Goal: Task Accomplishment & Management: Use online tool/utility

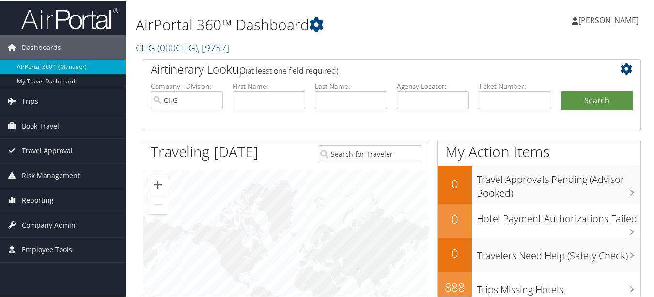
click at [31, 209] on span "Reporting" at bounding box center [38, 199] width 32 height 24
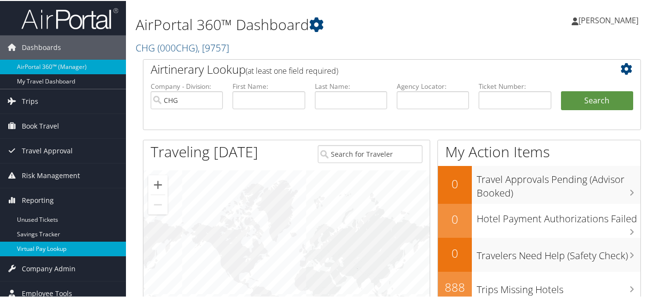
click at [59, 252] on link "Virtual Pay Lookup" at bounding box center [63, 247] width 126 height 15
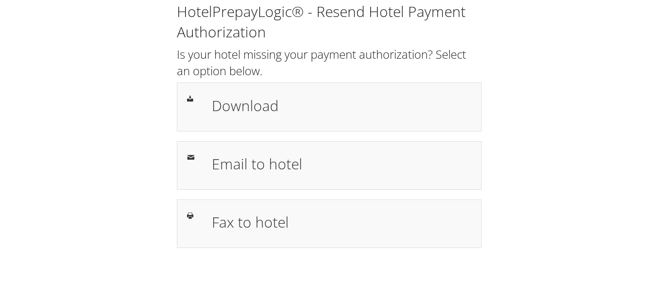
click at [442, 47] on h2 "Is your hotel missing your payment authorization? Select an option below." at bounding box center [329, 62] width 305 height 32
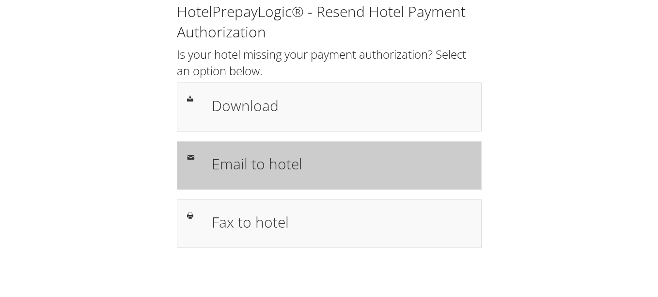
click at [315, 153] on h1 "Email to hotel" at bounding box center [342, 164] width 260 height 22
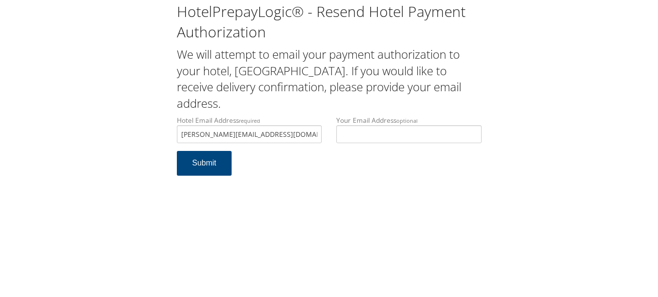
click at [320, 175] on form "Hotel Email Address required reid.ball@sonesta.com Hotel email address is requi…" at bounding box center [329, 150] width 305 height 70
click at [204, 134] on input "reid.ball@sonesta.com" at bounding box center [249, 134] width 145 height 18
type input "reid.bell@sonesta.com"
click at [263, 160] on form "Hotel Email Address required reid.bell@sonesta.com Hotel email address is requi…" at bounding box center [329, 150] width 305 height 70
click at [199, 169] on button "Submit" at bounding box center [204, 163] width 55 height 25
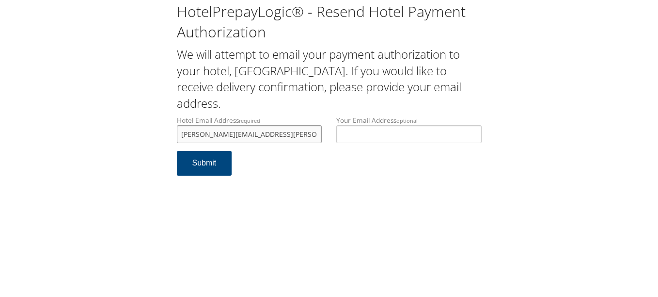
drag, startPoint x: 281, startPoint y: 142, endPoint x: 154, endPoint y: 118, distance: 129.2
click at [154, 118] on div "HotelPrepayLogic® - Resend Hotel Payment Authorization We will attempt to email…" at bounding box center [329, 92] width 639 height 185
click at [271, 129] on input "[PERSON_NAME][EMAIL_ADDRESS][PERSON_NAME][DOMAIN_NAME]" at bounding box center [249, 134] width 145 height 18
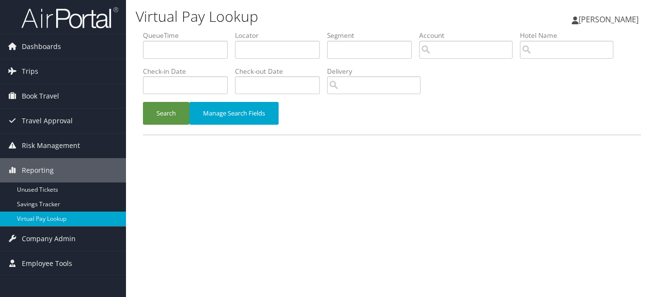
drag, startPoint x: 298, startPoint y: 60, endPoint x: 294, endPoint y: 55, distance: 6.3
click at [295, 55] on li "Locator" at bounding box center [281, 48] width 92 height 35
click at [293, 53] on input "text" at bounding box center [277, 50] width 85 height 18
paste input "IOQUNP"
click at [143, 102] on button "Search" at bounding box center [166, 113] width 47 height 23
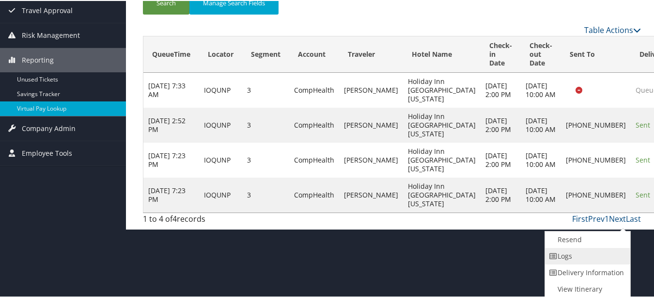
click at [616, 259] on link "Logs" at bounding box center [586, 255] width 83 height 16
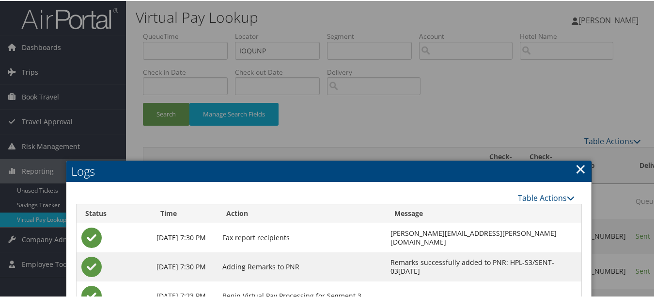
click at [575, 177] on link "×" at bounding box center [580, 167] width 11 height 19
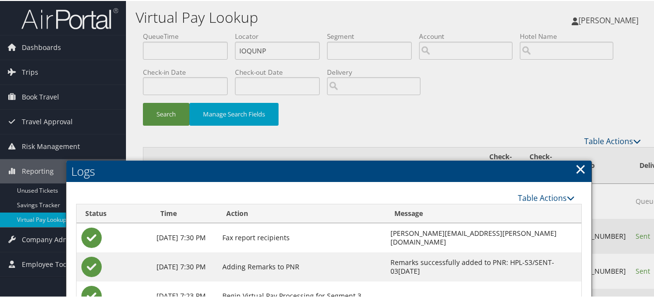
click at [579, 172] on link "×" at bounding box center [580, 167] width 11 height 19
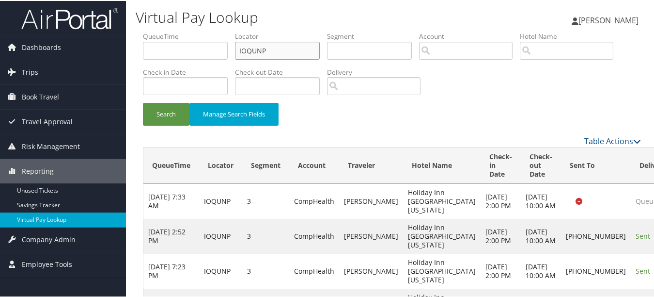
drag, startPoint x: 283, startPoint y: 54, endPoint x: 137, endPoint y: 49, distance: 145.5
click at [143, 49] on form "QueueTime Locator IOQUNP Segment Account Traveler Hotel Name Check-in Date Chec…" at bounding box center [392, 83] width 498 height 104
paste input "WHYIKX"
click at [143, 102] on button "Search" at bounding box center [166, 113] width 47 height 23
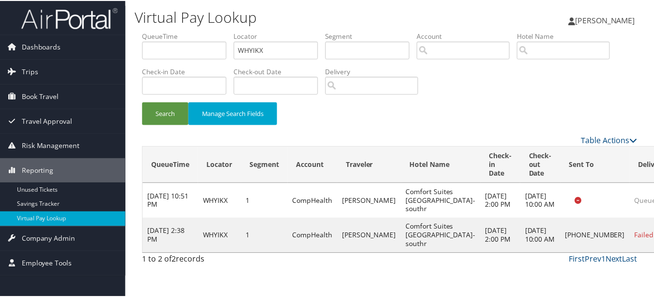
scroll to position [24, 0]
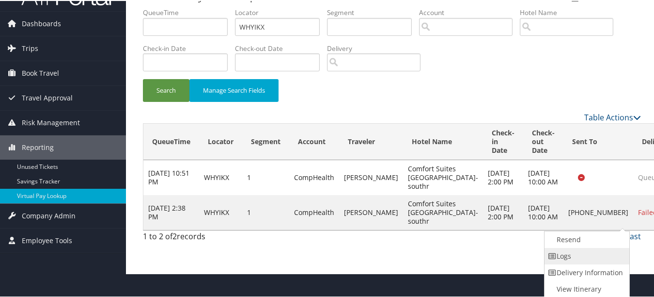
drag, startPoint x: 612, startPoint y: 257, endPoint x: 174, endPoint y: 242, distance: 437.9
click at [608, 258] on link "Logs" at bounding box center [586, 255] width 83 height 16
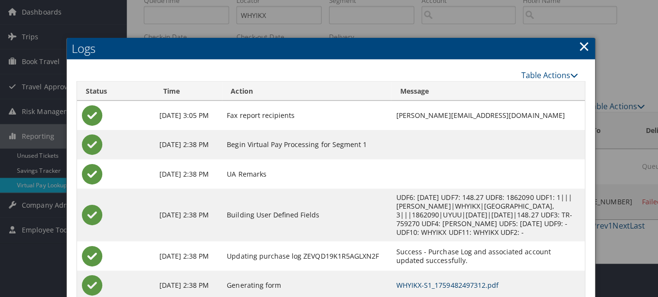
scroll to position [0, 0]
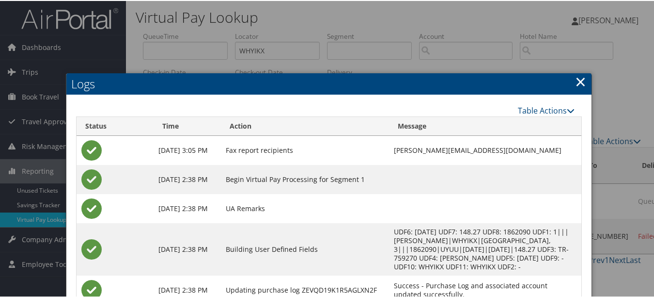
click at [575, 82] on link "×" at bounding box center [580, 80] width 11 height 19
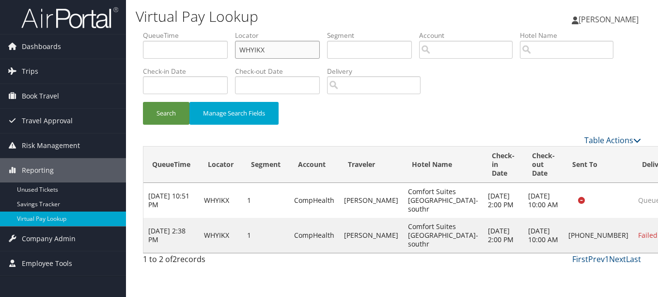
drag, startPoint x: 315, startPoint y: 47, endPoint x: 204, endPoint y: 47, distance: 111.5
click at [204, 31] on ul "QueueTime Locator WHYIKX Segment Account Traveler Hotel Name Check-in Date Chec…" at bounding box center [392, 31] width 498 height 0
paste input "FBSQBB"
click at [143, 102] on button "Search" at bounding box center [166, 113] width 47 height 23
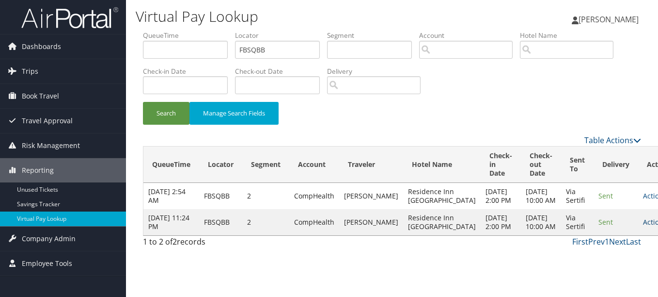
click at [643, 226] on link "Actions" at bounding box center [658, 221] width 31 height 9
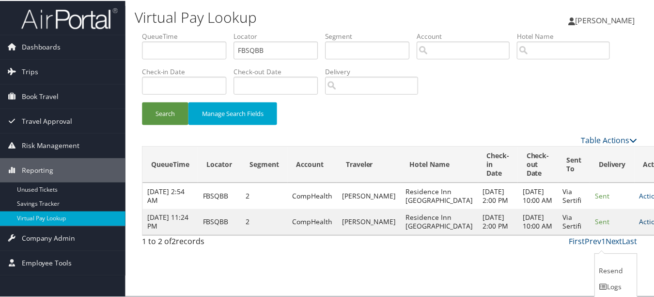
scroll to position [25, 0]
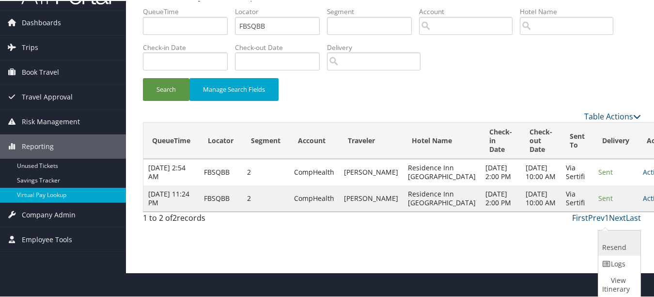
click at [613, 252] on link "Resend" at bounding box center [619, 241] width 40 height 25
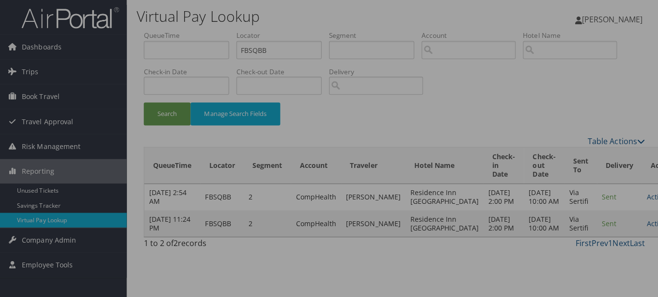
scroll to position [0, 0]
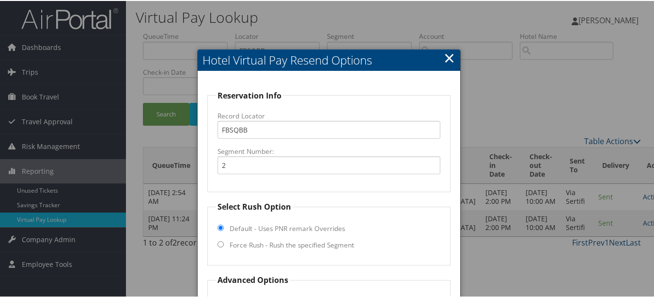
click at [441, 59] on h2 "Hotel Virtual Pay Resend Options" at bounding box center [329, 58] width 262 height 21
click at [621, 247] on div at bounding box center [329, 148] width 658 height 297
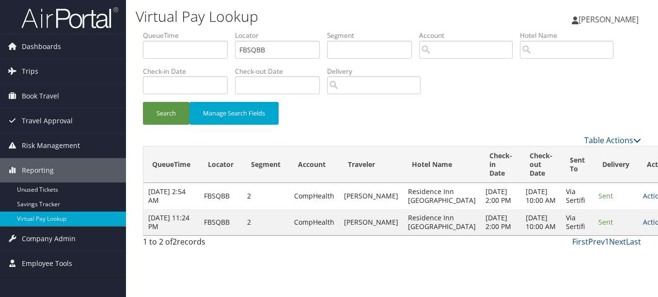
click at [643, 226] on link "Actions" at bounding box center [658, 221] width 31 height 9
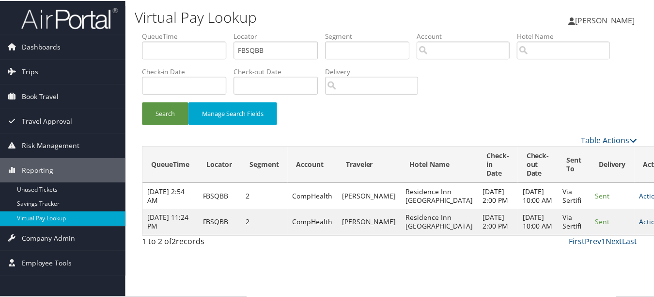
scroll to position [25, 0]
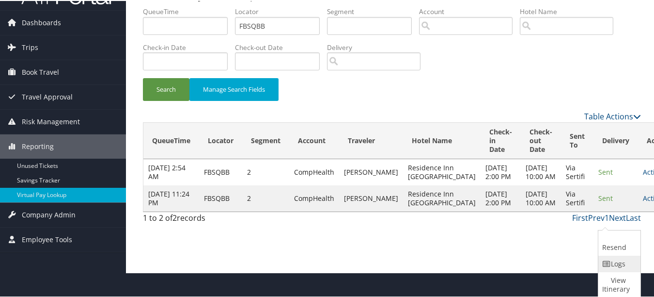
click at [612, 261] on link "Logs" at bounding box center [619, 262] width 40 height 16
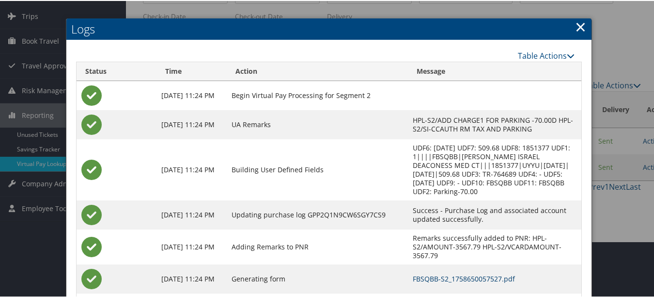
scroll to position [0, 0]
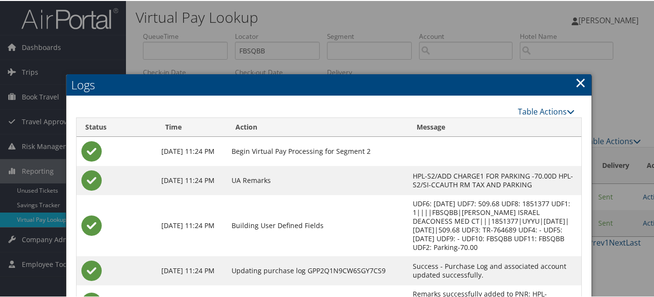
click at [579, 84] on link "×" at bounding box center [580, 81] width 11 height 19
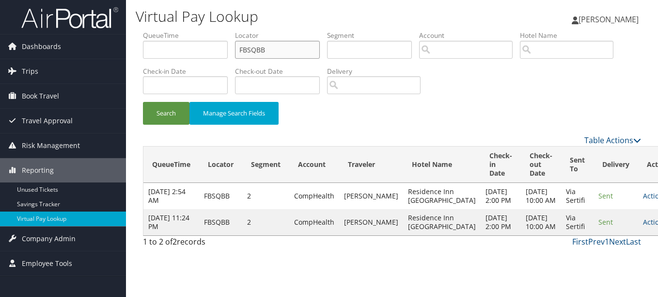
drag, startPoint x: 275, startPoint y: 45, endPoint x: 147, endPoint y: 45, distance: 127.5
click at [147, 31] on ul "QueueTime Locator FBSQBB Segment Account Traveler Hotel Name Check-in Date Chec…" at bounding box center [392, 31] width 498 height 0
paste input "EANDZG"
click at [143, 102] on button "Search" at bounding box center [166, 113] width 47 height 23
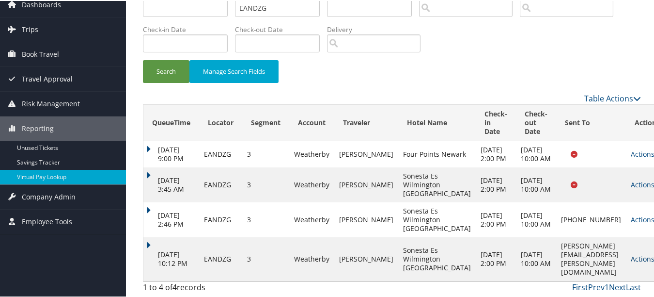
click at [631, 261] on link "Actions" at bounding box center [646, 257] width 31 height 9
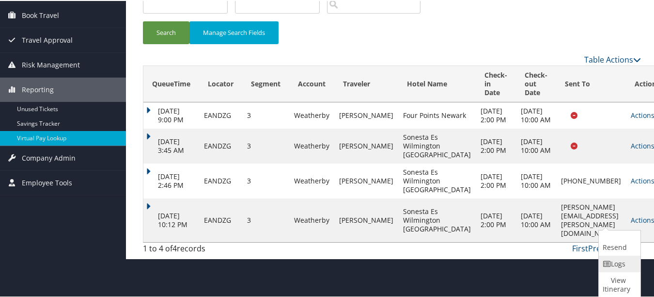
click at [616, 262] on link "Logs" at bounding box center [618, 262] width 39 height 16
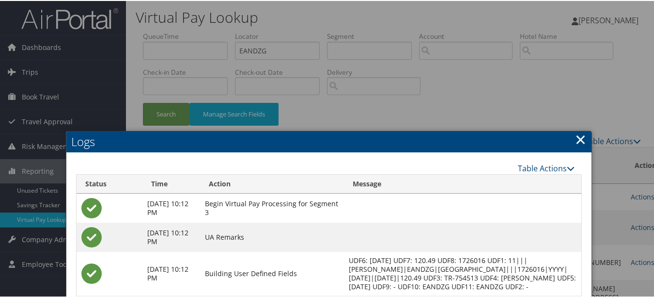
click at [576, 136] on link "×" at bounding box center [580, 137] width 11 height 19
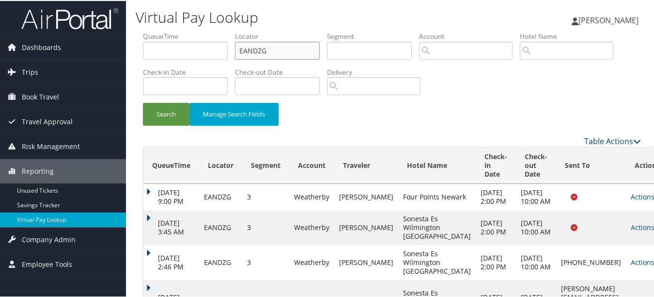
drag, startPoint x: 304, startPoint y: 49, endPoint x: 183, endPoint y: 51, distance: 121.2
click at [187, 31] on ul "QueueTime Locator EANDZG Segment Account Traveler Hotel Name Check-in Date Chec…" at bounding box center [392, 31] width 498 height 0
paste input "KDNTIQ"
click at [143, 102] on button "Search" at bounding box center [166, 113] width 47 height 23
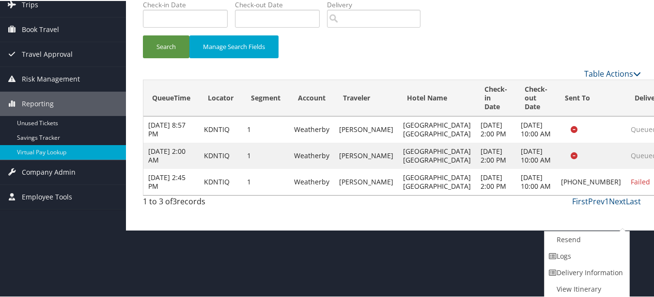
drag, startPoint x: 606, startPoint y: 258, endPoint x: 408, endPoint y: 217, distance: 202.5
click at [605, 258] on link "Logs" at bounding box center [586, 255] width 83 height 16
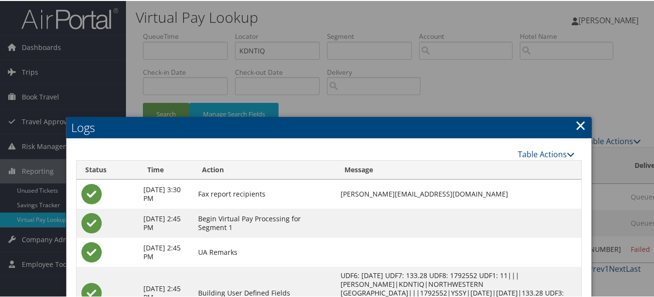
click at [575, 126] on link "×" at bounding box center [580, 123] width 11 height 19
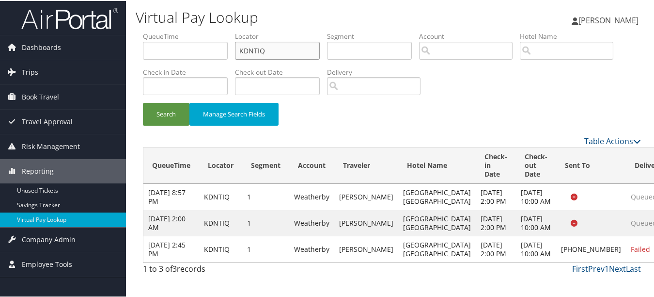
drag, startPoint x: 307, startPoint y: 52, endPoint x: 234, endPoint y: 47, distance: 73.8
click at [236, 31] on ul "QueueTime Locator KDNTIQ Segment Account Traveler Hotel Name Check-in Date Chec…" at bounding box center [392, 31] width 498 height 0
paste input "GOJYCD"
click at [143, 102] on button "Search" at bounding box center [166, 113] width 47 height 23
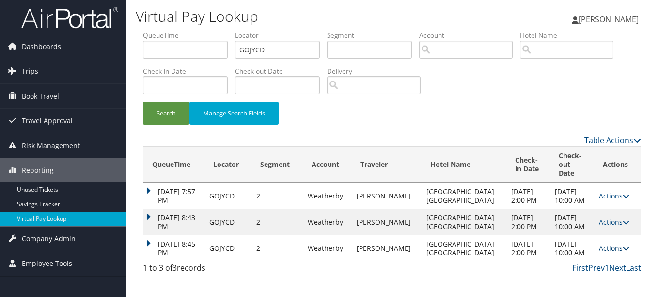
click at [616, 252] on link "Actions" at bounding box center [614, 247] width 31 height 9
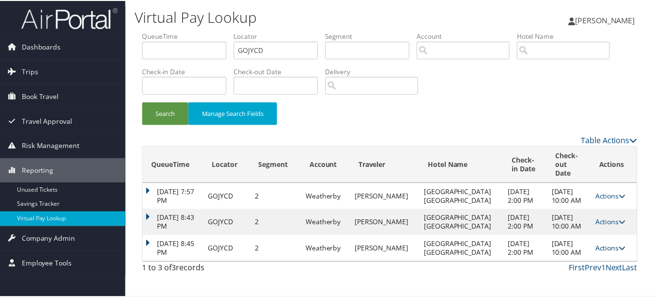
scroll to position [29, 0]
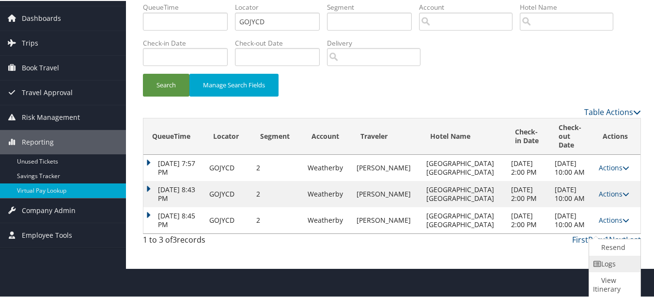
click at [615, 264] on link "Logs" at bounding box center [613, 262] width 49 height 16
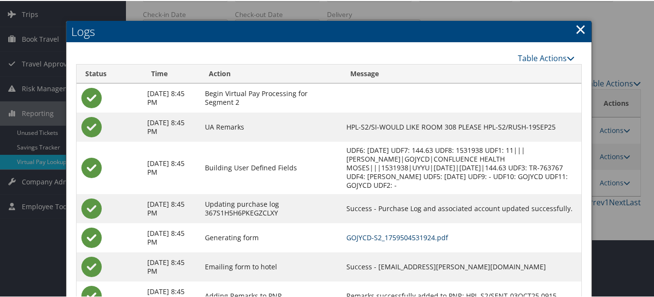
scroll to position [0, 0]
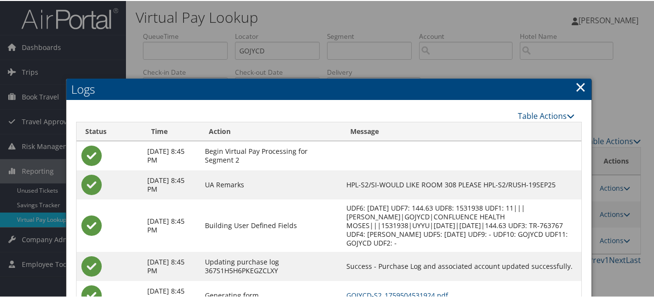
click at [576, 77] on link "×" at bounding box center [580, 85] width 11 height 19
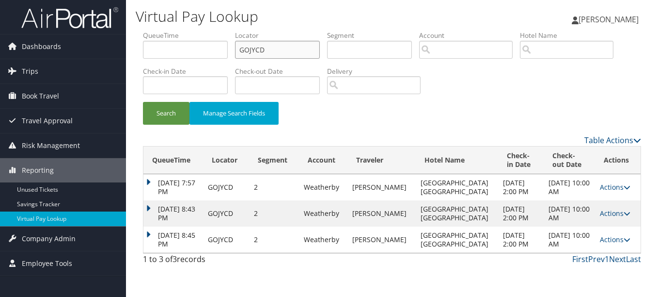
drag, startPoint x: 297, startPoint y: 46, endPoint x: 191, endPoint y: 44, distance: 105.7
click at [196, 31] on ul "QueueTime Locator GOJYCD Segment Account Traveler Hotel Name Check-in Date Chec…" at bounding box center [392, 31] width 498 height 0
paste input "QVTWDI"
type input "QVTWDI"
click at [143, 102] on button "Search" at bounding box center [166, 113] width 47 height 23
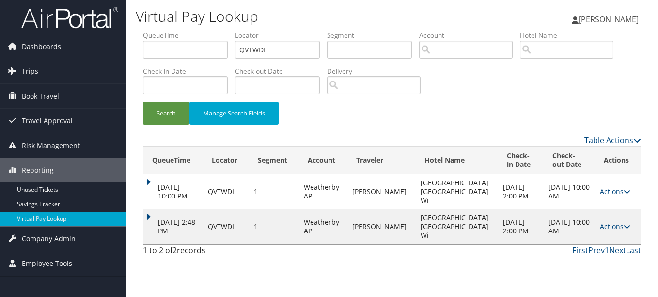
click at [595, 212] on td "Actions Resend Logs View Itinerary" at bounding box center [618, 226] width 46 height 35
click at [605, 221] on link "Actions" at bounding box center [615, 225] width 31 height 9
click at [603, 234] on link "Resend" at bounding box center [594, 227] width 61 height 16
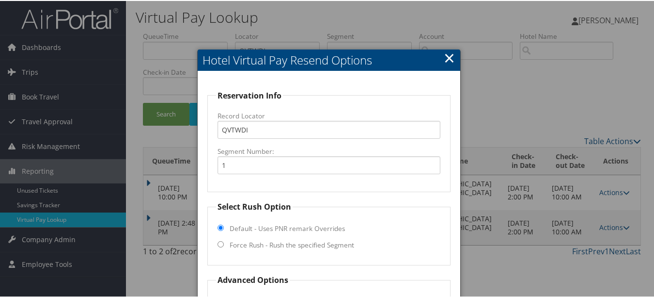
click at [444, 57] on link "×" at bounding box center [449, 56] width 11 height 19
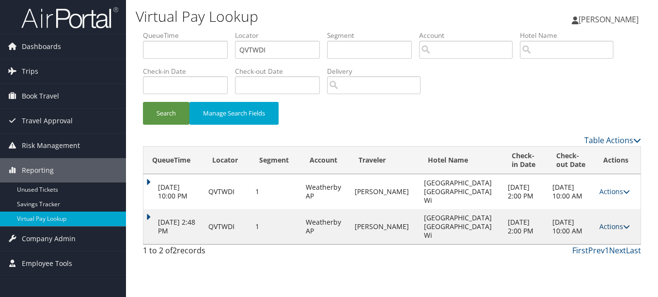
click at [615, 221] on link "Actions" at bounding box center [614, 225] width 31 height 9
click at [601, 243] on link "Logs" at bounding box center [593, 244] width 61 height 16
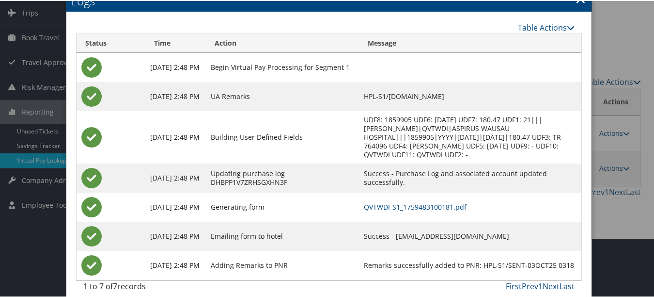
scroll to position [60, 0]
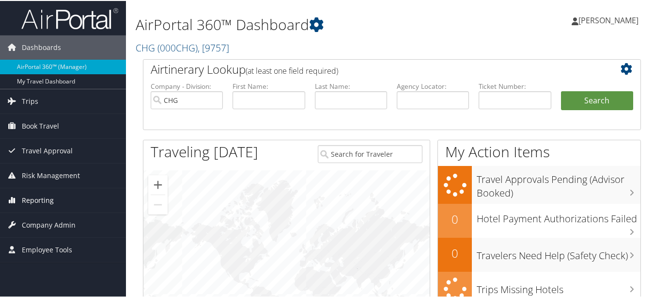
click at [37, 193] on span "Reporting" at bounding box center [38, 199] width 32 height 24
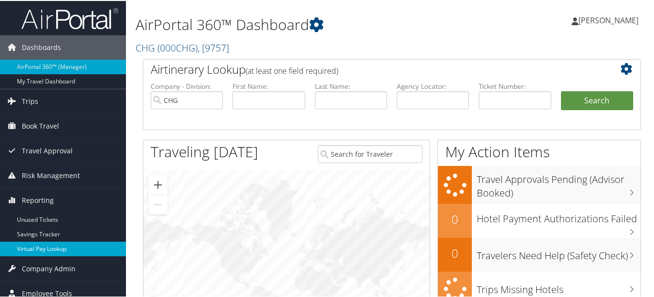
click at [58, 242] on link "Virtual Pay Lookup" at bounding box center [63, 247] width 126 height 15
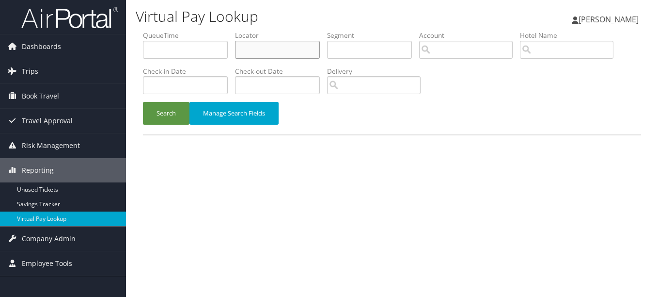
click at [276, 47] on input "text" at bounding box center [277, 50] width 85 height 18
paste input "IRNZFW"
click at [143, 102] on button "Search" at bounding box center [166, 113] width 47 height 23
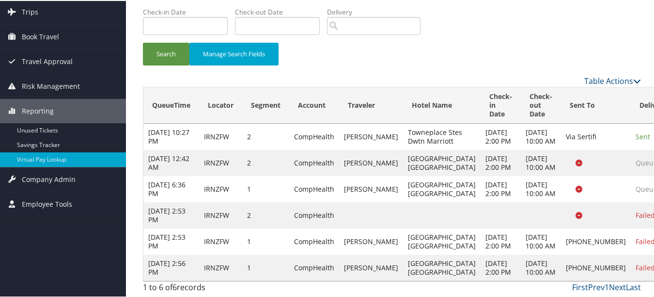
scroll to position [121, 0]
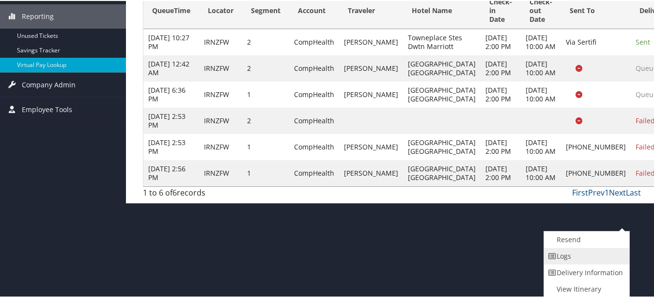
click at [615, 256] on link "Logs" at bounding box center [585, 255] width 83 height 16
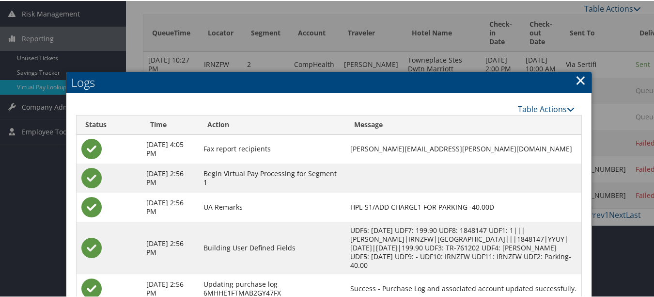
scroll to position [29, 0]
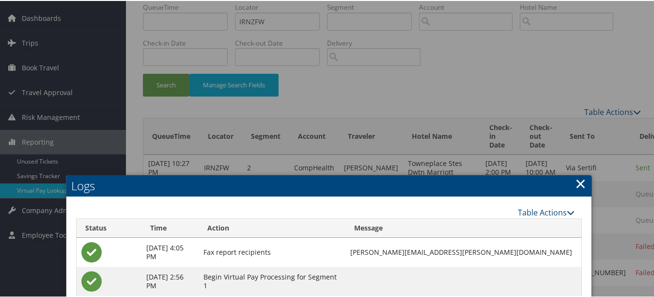
click at [578, 185] on link "×" at bounding box center [580, 182] width 11 height 19
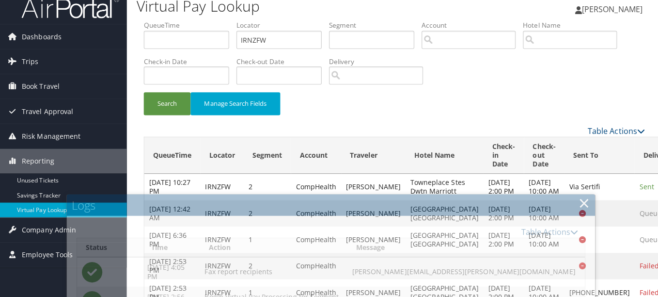
scroll to position [0, 0]
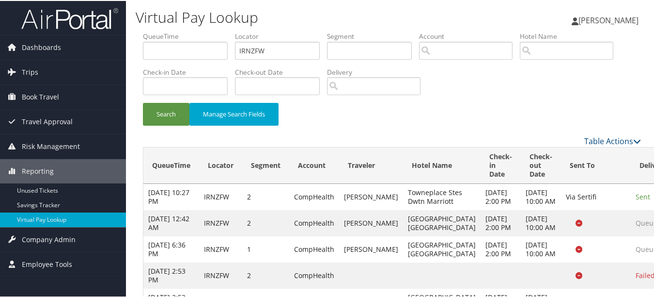
drag, startPoint x: 294, startPoint y: 37, endPoint x: 284, endPoint y: 45, distance: 13.2
click at [293, 38] on label "Locator" at bounding box center [281, 36] width 92 height 10
paste input "WHQNQS"
drag, startPoint x: 284, startPoint y: 47, endPoint x: 165, endPoint y: 47, distance: 118.7
click at [165, 31] on ul "QueueTime Locator WHQNQS Segment Account Traveler Hotel Name Check-in Date Chec…" at bounding box center [392, 31] width 498 height 0
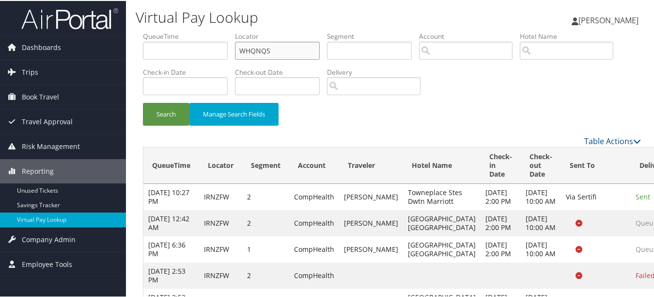
click at [143, 102] on button "Search" at bounding box center [166, 113] width 47 height 23
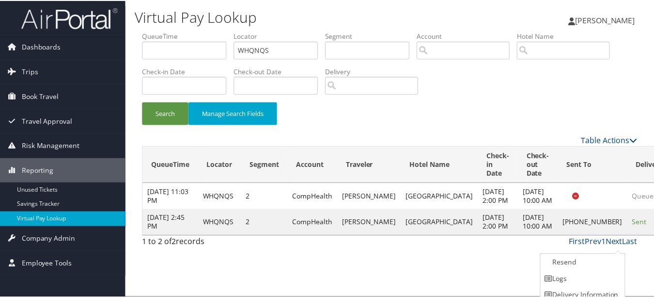
scroll to position [24, 0]
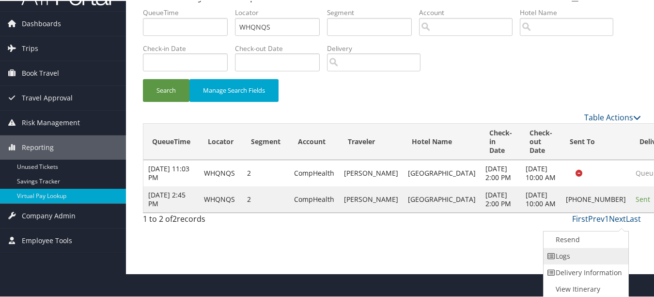
click at [599, 250] on link "Logs" at bounding box center [585, 255] width 83 height 16
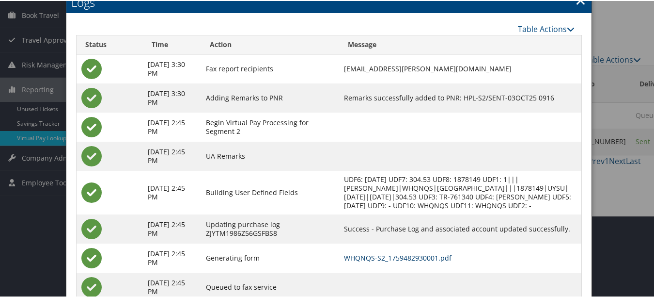
scroll to position [0, 0]
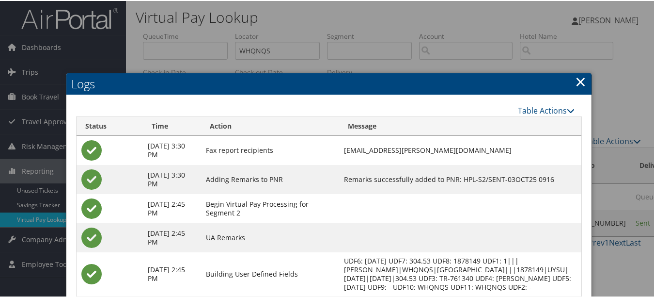
click at [576, 83] on link "×" at bounding box center [580, 80] width 11 height 19
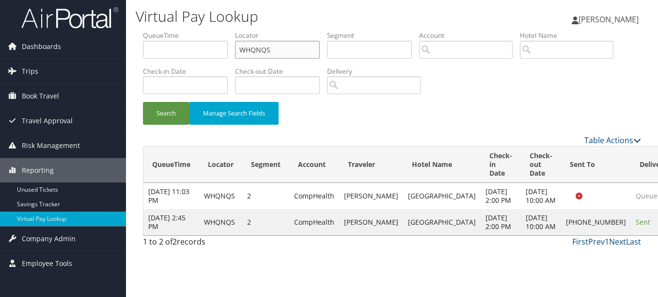
drag, startPoint x: 280, startPoint y: 51, endPoint x: 161, endPoint y: 44, distance: 119.0
click at [161, 31] on ul "QueueTime Locator WHQNQS Segment Account Traveler Hotel Name Check-in Date Chec…" at bounding box center [392, 31] width 498 height 0
paste input "NOKNDK"
click at [143, 102] on button "Search" at bounding box center [166, 113] width 47 height 23
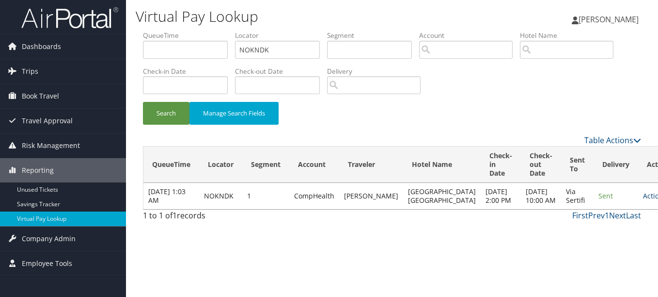
click at [643, 200] on link "Actions" at bounding box center [658, 195] width 31 height 9
click at [593, 226] on link "Logs" at bounding box center [599, 230] width 61 height 16
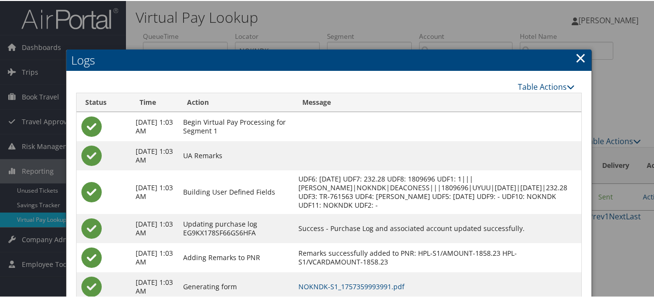
click at [576, 54] on link "×" at bounding box center [580, 56] width 11 height 19
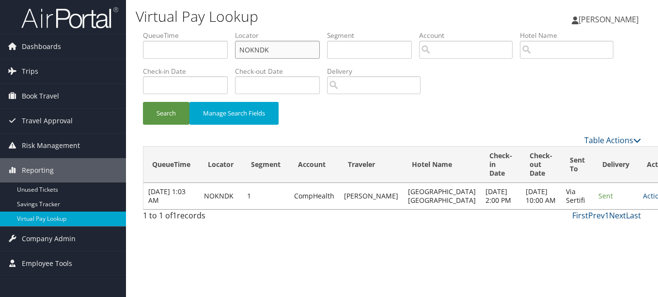
paste input "DMJRUL"
drag, startPoint x: 287, startPoint y: 55, endPoint x: 241, endPoint y: 55, distance: 45.6
click at [241, 55] on input "NOKNDK" at bounding box center [277, 50] width 85 height 18
click at [143, 102] on button "Search" at bounding box center [166, 113] width 47 height 23
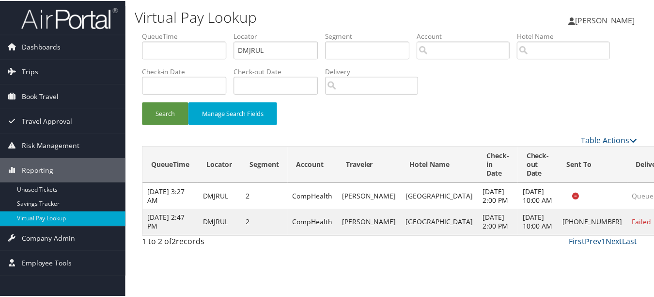
scroll to position [15, 0]
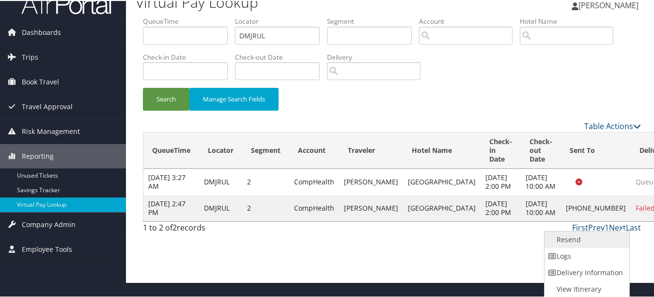
click at [608, 243] on link "Resend" at bounding box center [586, 238] width 83 height 16
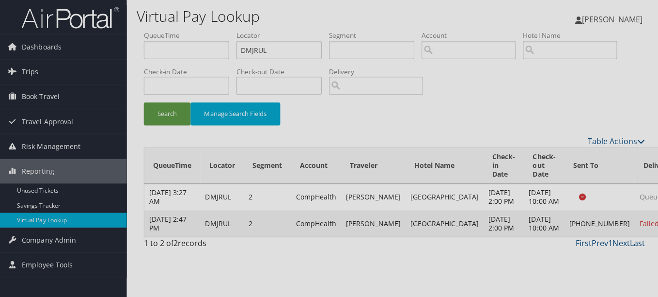
scroll to position [0, 0]
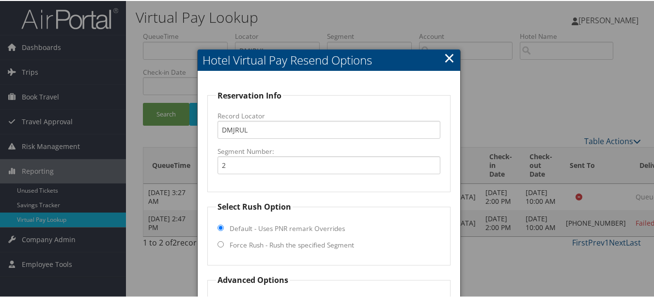
drag, startPoint x: 447, startPoint y: 62, endPoint x: 456, endPoint y: 69, distance: 11.1
click at [447, 62] on link "×" at bounding box center [449, 56] width 11 height 19
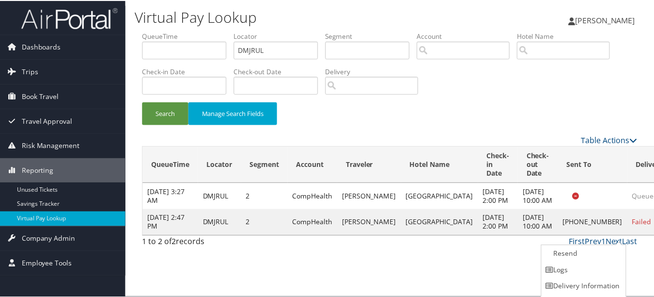
scroll to position [15, 0]
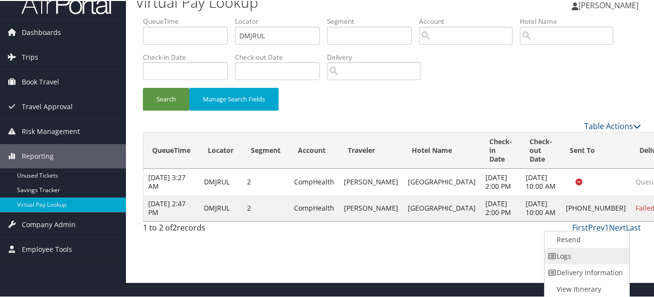
click at [591, 256] on link "Logs" at bounding box center [586, 255] width 83 height 16
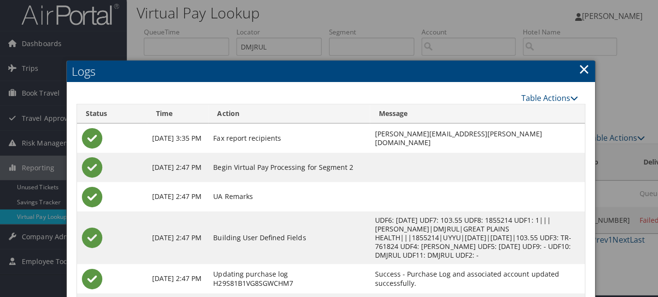
scroll to position [0, 0]
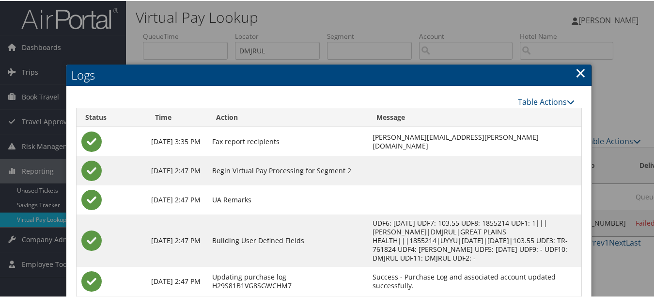
click at [582, 68] on link "×" at bounding box center [580, 71] width 11 height 19
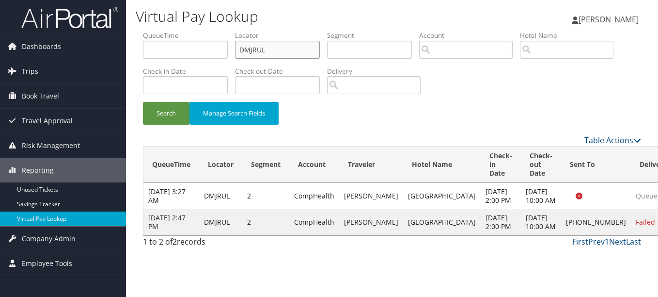
paste input "UTMEGD"
drag, startPoint x: 305, startPoint y: 54, endPoint x: 153, endPoint y: 53, distance: 152.2
click at [153, 31] on ul "QueueTime Locator UTMEGD Segment Account Traveler Hotel Name Check-in Date Chec…" at bounding box center [392, 31] width 498 height 0
click at [143, 102] on button "Search" at bounding box center [166, 113] width 47 height 23
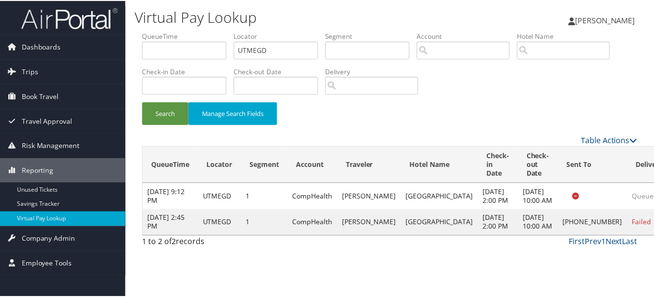
scroll to position [15, 0]
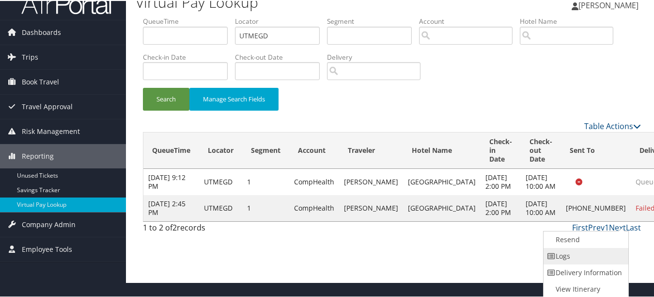
click at [602, 260] on link "Logs" at bounding box center [585, 255] width 83 height 16
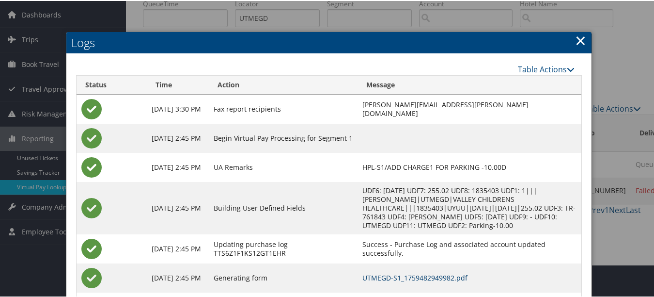
scroll to position [0, 0]
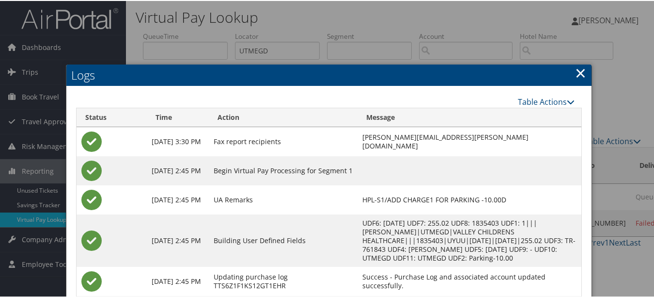
click at [575, 71] on link "×" at bounding box center [580, 71] width 11 height 19
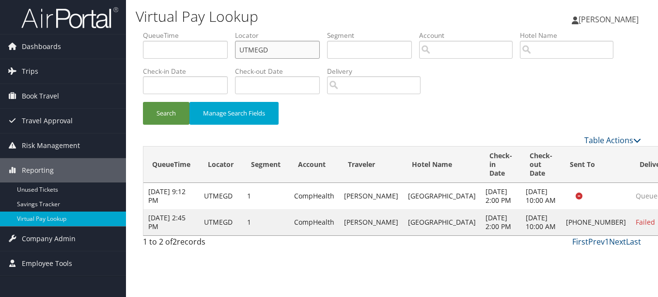
drag, startPoint x: 296, startPoint y: 50, endPoint x: 194, endPoint y: 55, distance: 101.9
click at [194, 31] on ul "QueueTime Locator UTMEGD Segment Account Traveler Hotel Name Check-in Date Chec…" at bounding box center [392, 31] width 498 height 0
paste input "KSTCRX"
click at [143, 102] on button "Search" at bounding box center [166, 113] width 47 height 23
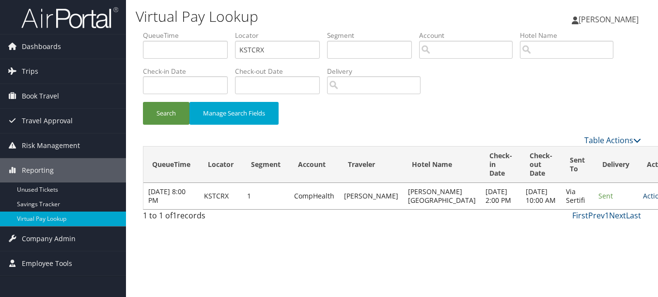
click at [643, 200] on link "Actions" at bounding box center [658, 195] width 31 height 9
click at [606, 231] on link "Logs" at bounding box center [599, 235] width 61 height 16
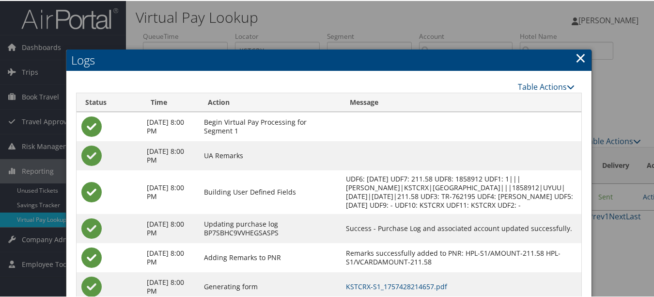
click at [578, 53] on link "×" at bounding box center [580, 56] width 11 height 19
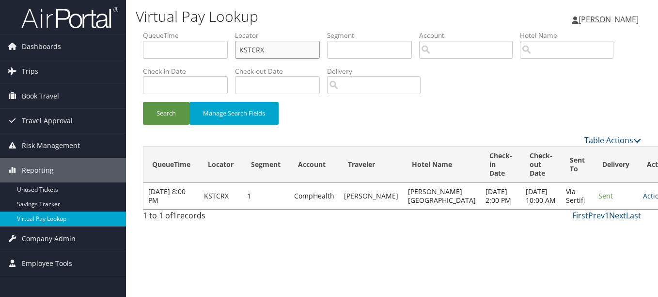
drag, startPoint x: 298, startPoint y: 52, endPoint x: 193, endPoint y: 51, distance: 104.2
click at [193, 31] on ul "QueueTime Locator KSTCRX Segment Account Traveler Hotel Name Check-in Date Chec…" at bounding box center [392, 31] width 498 height 0
paste input "NPBJBJ"
click at [143, 102] on button "Search" at bounding box center [166, 113] width 47 height 23
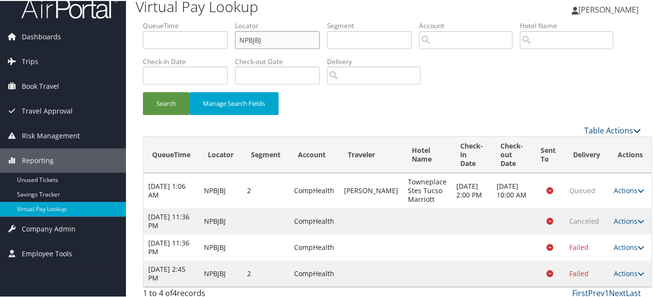
scroll to position [16, 0]
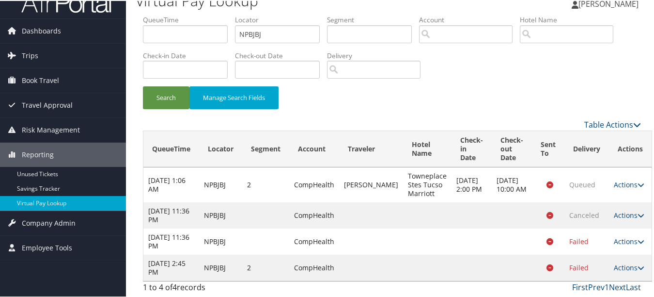
click at [615, 272] on td "Actions Resend Logs View Itinerary" at bounding box center [630, 266] width 43 height 26
click at [615, 268] on link "Actions" at bounding box center [629, 266] width 31 height 9
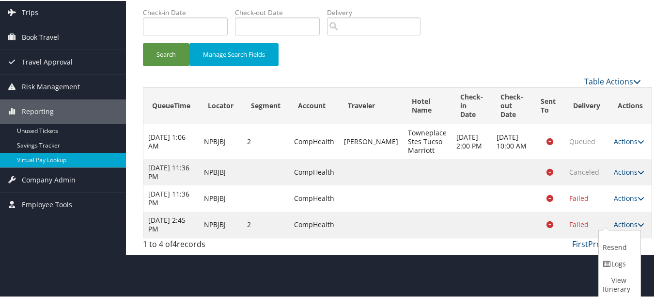
click at [615, 268] on link "Logs" at bounding box center [618, 262] width 39 height 16
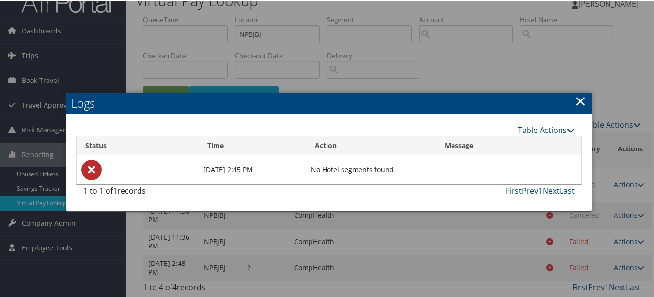
click at [575, 102] on link "×" at bounding box center [580, 99] width 11 height 19
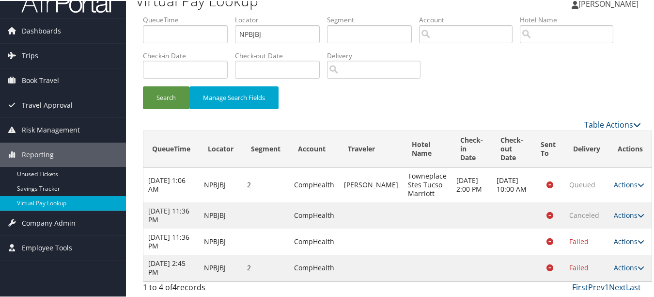
click at [624, 236] on link "Actions" at bounding box center [629, 240] width 31 height 9
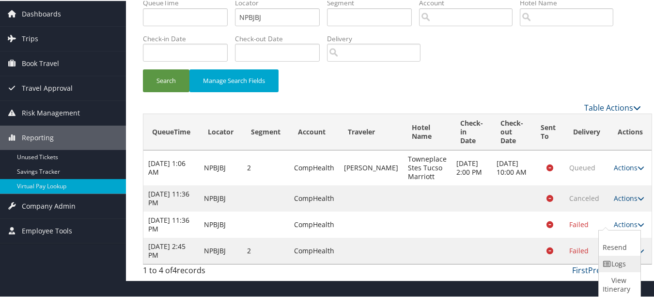
click at [615, 257] on link "Logs" at bounding box center [618, 262] width 39 height 16
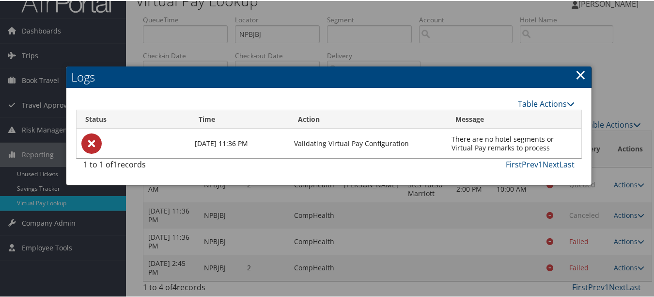
click at [569, 79] on h2 "Logs" at bounding box center [328, 75] width 525 height 21
click at [575, 75] on link "×" at bounding box center [580, 73] width 11 height 19
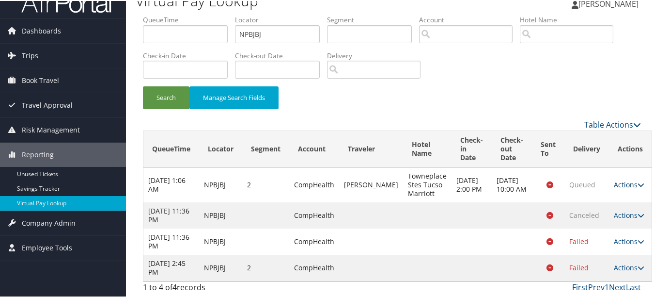
click at [614, 184] on link "Actions" at bounding box center [629, 183] width 31 height 9
click at [619, 227] on link "Logs" at bounding box center [618, 223] width 39 height 16
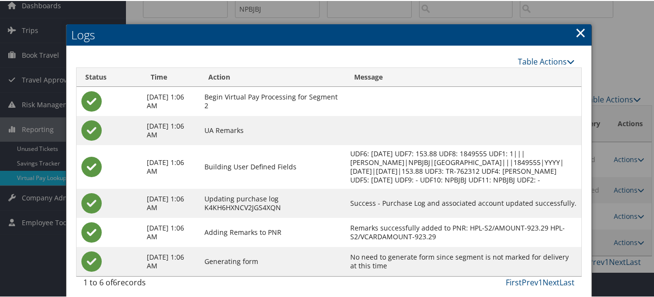
scroll to position [56, 0]
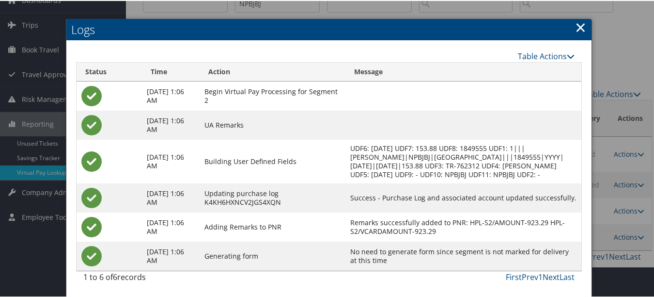
click at [579, 16] on link "×" at bounding box center [580, 25] width 11 height 19
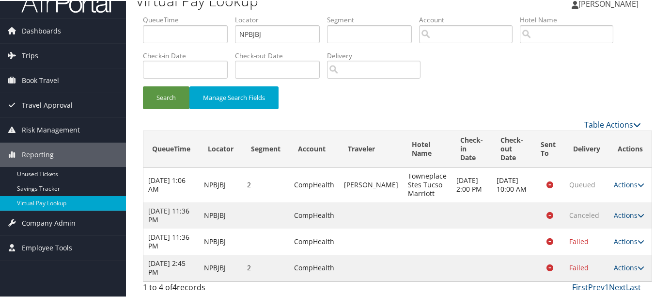
scroll to position [16, 0]
click at [615, 174] on td "Actions Resend Logs View Itinerary" at bounding box center [630, 183] width 43 height 35
click at [617, 213] on link "Actions" at bounding box center [629, 213] width 31 height 9
click at [615, 224] on link "Logs" at bounding box center [618, 228] width 39 height 16
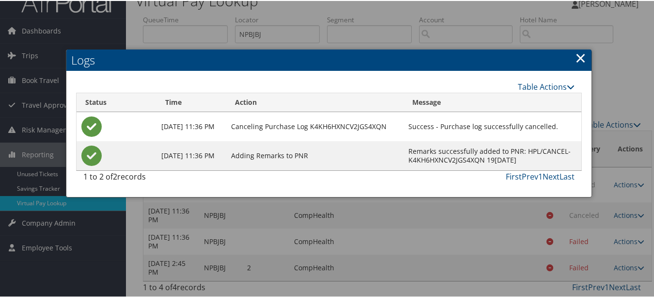
click at [570, 63] on h2 "Logs" at bounding box center [328, 58] width 525 height 21
click at [577, 55] on link "×" at bounding box center [580, 56] width 11 height 19
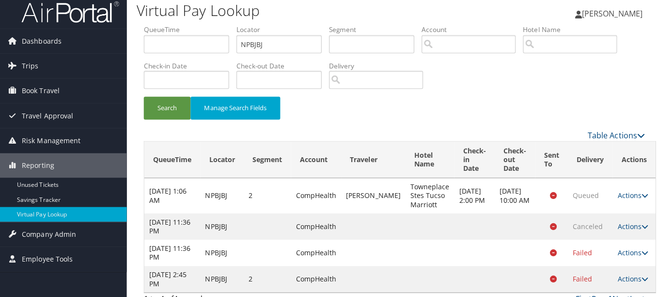
scroll to position [0, 0]
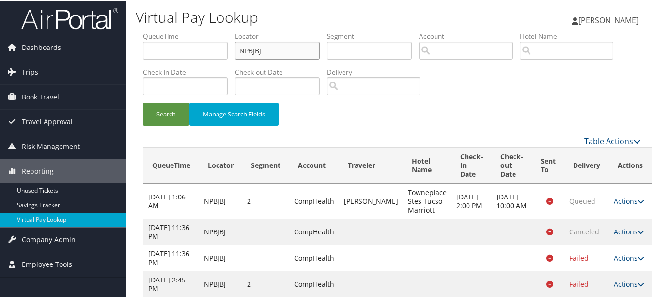
drag, startPoint x: 276, startPoint y: 48, endPoint x: 220, endPoint y: 47, distance: 55.7
click at [220, 31] on ul "QueueTime Locator NPBJBJ Segment Account Traveler Hotel Name Check-in Date Chec…" at bounding box center [392, 31] width 498 height 0
drag, startPoint x: 259, startPoint y: 53, endPoint x: 172, endPoint y: 47, distance: 87.5
click at [172, 31] on ul "QueueTime Locator NPBJBJ Segment Account Traveler Hotel Name Check-in Date Chec…" at bounding box center [392, 31] width 498 height 0
paste input "HTJMPZ"
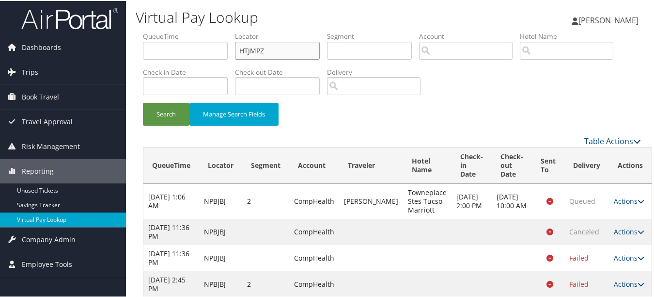
click at [143, 102] on button "Search" at bounding box center [166, 113] width 47 height 23
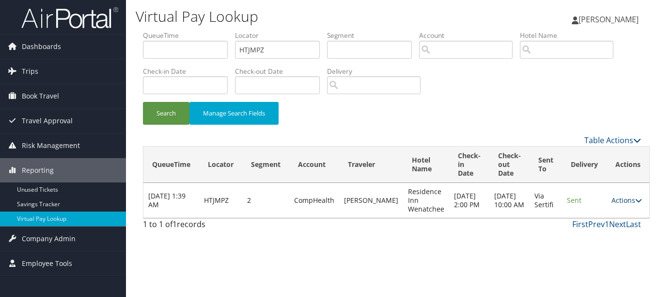
click at [616, 198] on link "Actions" at bounding box center [627, 199] width 31 height 9
click at [596, 236] on link "Logs" at bounding box center [599, 230] width 61 height 16
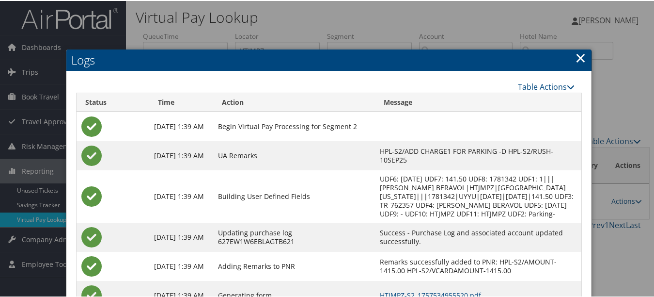
drag, startPoint x: 580, startPoint y: 51, endPoint x: 578, endPoint y: 56, distance: 5.0
click at [580, 52] on link "×" at bounding box center [580, 56] width 11 height 19
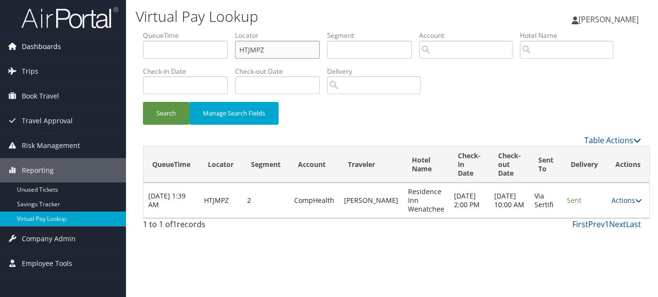
paste input "WOQKLJ"
drag, startPoint x: 286, startPoint y: 51, endPoint x: 12, endPoint y: 49, distance: 273.8
click at [12, 49] on div "Dashboards AirPortal 360™ (Manager) My Travel Dashboard Trips Airtinerary® Look…" at bounding box center [329, 148] width 658 height 297
click at [143, 102] on button "Search" at bounding box center [166, 113] width 47 height 23
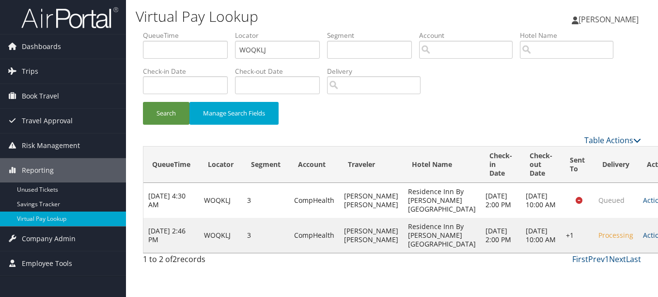
click at [638, 252] on td "Actions Resend Logs Delivery Information View Itinerary" at bounding box center [659, 235] width 43 height 35
click at [643, 239] on link "Actions" at bounding box center [658, 234] width 31 height 9
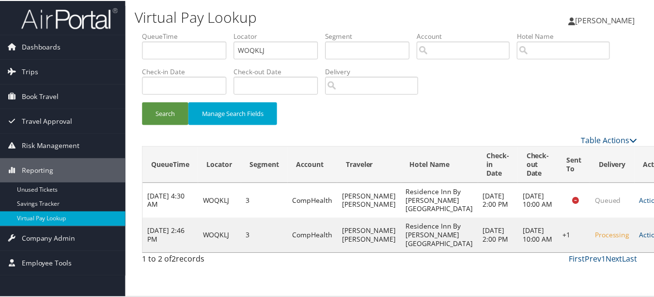
scroll to position [24, 0]
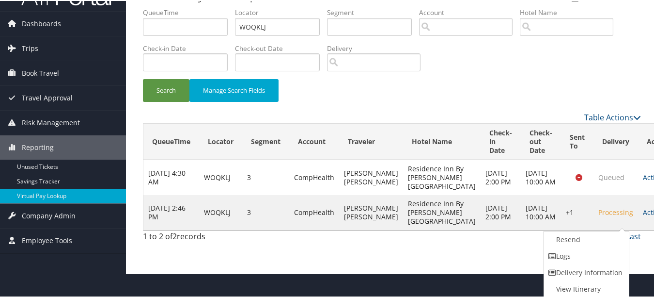
click at [603, 259] on link "Logs" at bounding box center [585, 255] width 83 height 16
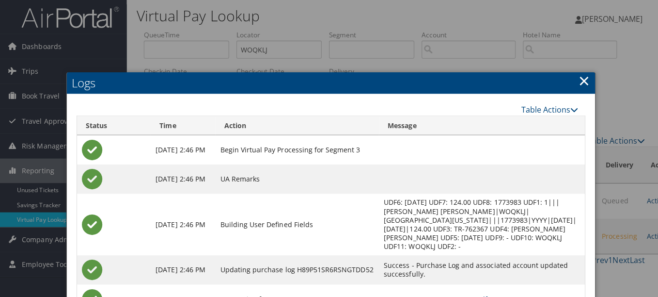
scroll to position [0, 0]
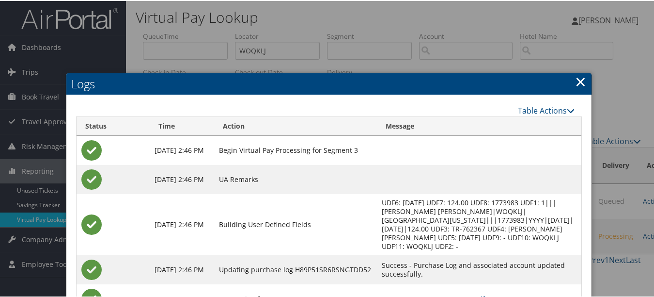
click at [577, 78] on link "×" at bounding box center [580, 80] width 11 height 19
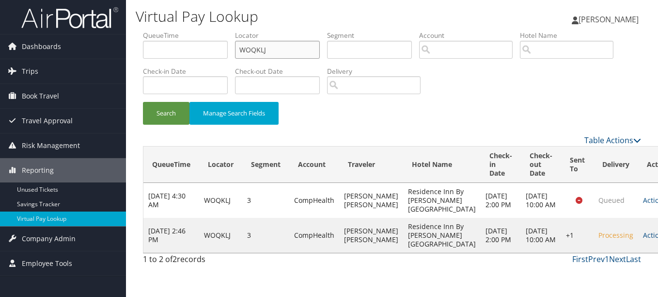
drag, startPoint x: 312, startPoint y: 54, endPoint x: 150, endPoint y: 54, distance: 162.4
click at [150, 31] on ul "QueueTime Locator WOQKLJ Segment Account Traveler Hotel Name Check-in Date Chec…" at bounding box center [392, 31] width 498 height 0
click at [143, 102] on button "Search" at bounding box center [166, 113] width 47 height 23
click at [638, 238] on td "Actions Resend Logs Delivery Information View Itinerary" at bounding box center [659, 235] width 43 height 35
click at [638, 242] on td "Actions Resend Logs Delivery Information View Itinerary" at bounding box center [659, 235] width 43 height 35
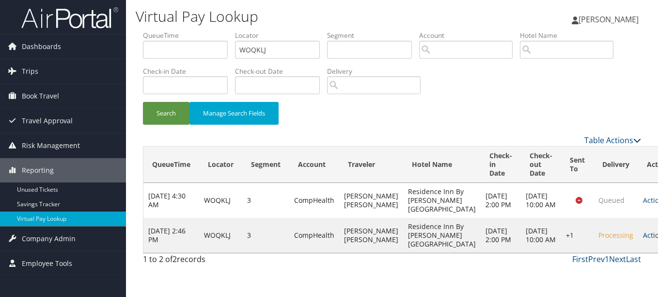
click at [643, 239] on link "Actions" at bounding box center [658, 234] width 31 height 9
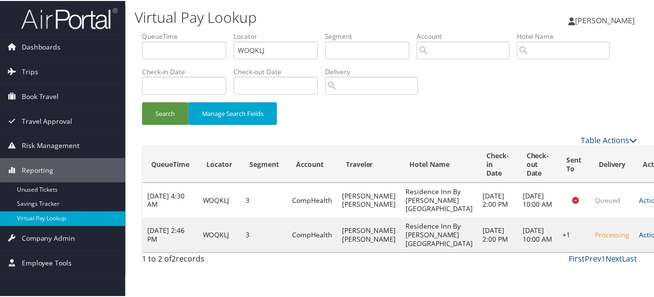
scroll to position [24, 0]
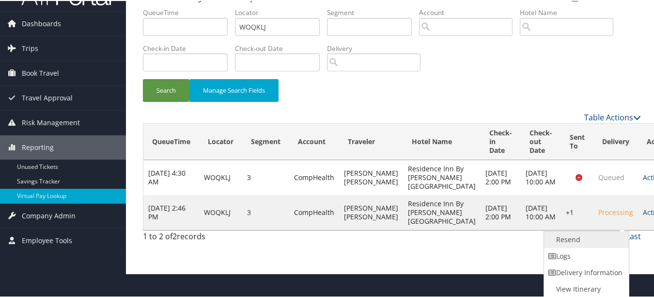
click at [616, 245] on link "Resend" at bounding box center [585, 238] width 83 height 16
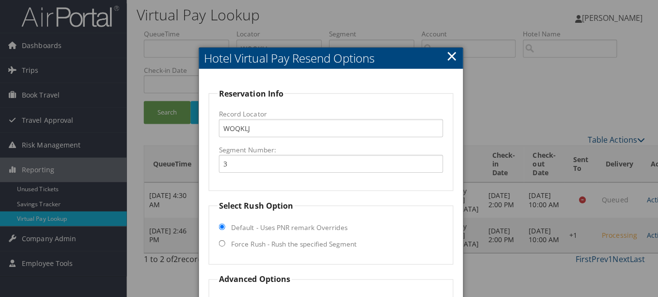
scroll to position [0, 0]
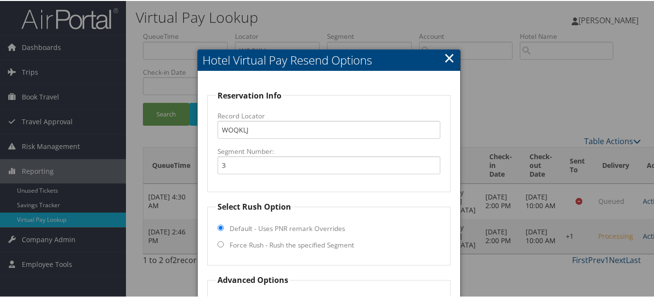
click at [440, 55] on h2 "Hotel Virtual Pay Resend Options" at bounding box center [329, 58] width 262 height 21
click at [444, 55] on link "×" at bounding box center [449, 56] width 11 height 19
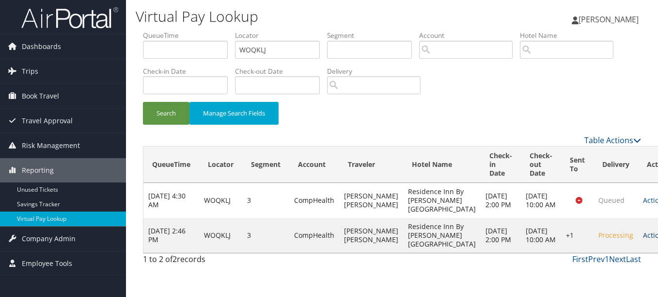
click at [643, 239] on link "Actions" at bounding box center [658, 234] width 31 height 9
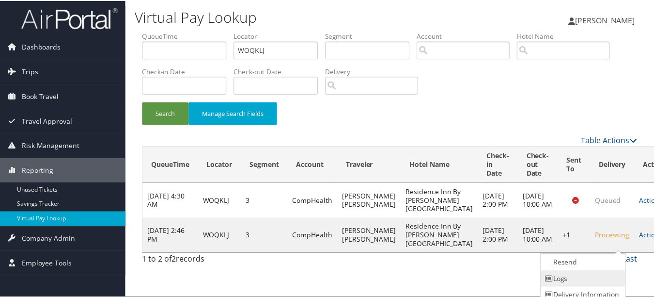
scroll to position [24, 0]
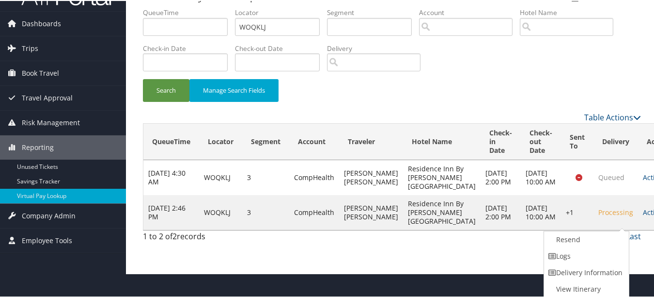
drag, startPoint x: 587, startPoint y: 259, endPoint x: 555, endPoint y: 261, distance: 32.0
click at [585, 260] on link "Logs" at bounding box center [585, 255] width 83 height 16
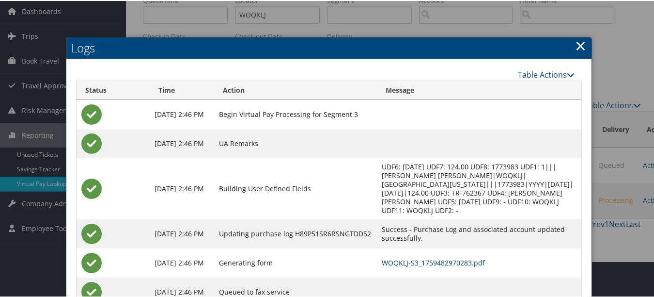
scroll to position [0, 0]
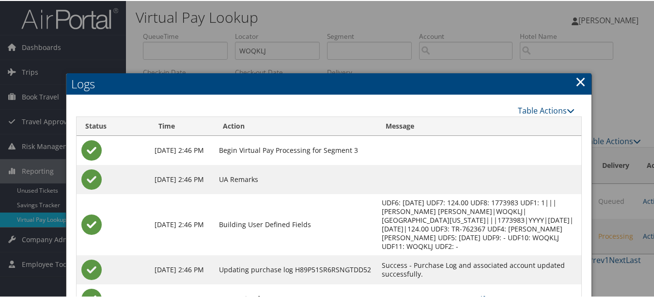
click at [580, 80] on link "×" at bounding box center [580, 80] width 11 height 19
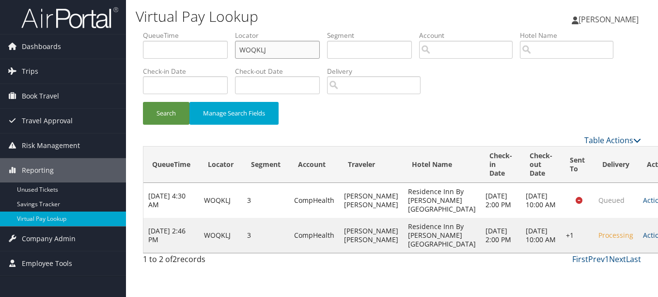
drag, startPoint x: 166, startPoint y: 47, endPoint x: 150, endPoint y: 47, distance: 16.0
click at [150, 31] on ul "QueueTime Locator WOQKLJ Segment Account Traveler Hotel Name Check-in Date Chec…" at bounding box center [392, 31] width 498 height 0
paste input "HTJMPZ"
click at [143, 102] on button "Search" at bounding box center [166, 113] width 47 height 23
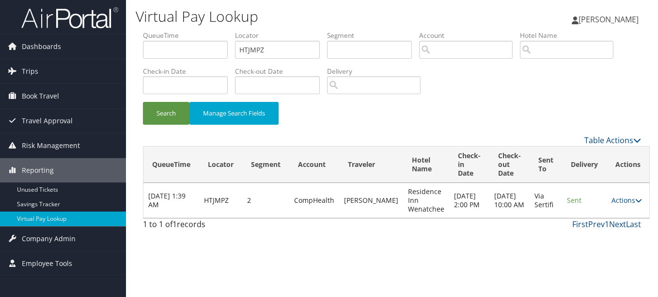
click at [619, 193] on td "Actions Resend Logs View Itinerary" at bounding box center [628, 200] width 43 height 35
click at [615, 197] on link "Actions" at bounding box center [627, 199] width 31 height 9
click at [606, 230] on link "Logs" at bounding box center [599, 230] width 61 height 16
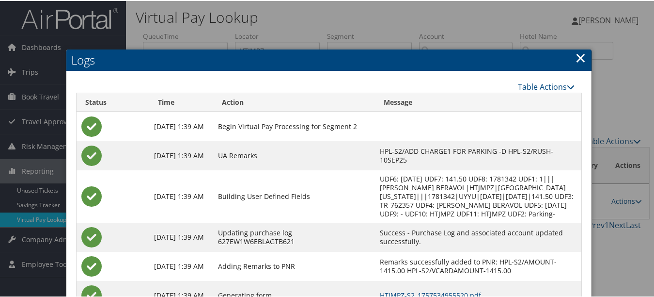
click at [578, 62] on link "×" at bounding box center [580, 56] width 11 height 19
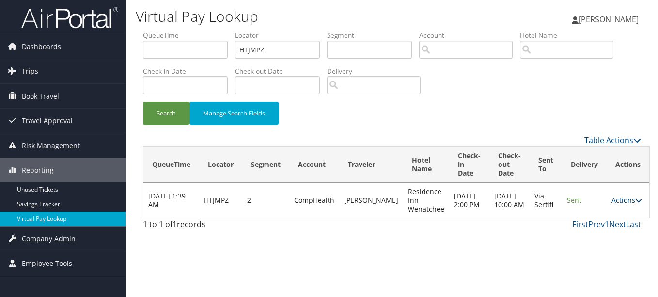
click at [618, 201] on link "Actions" at bounding box center [627, 199] width 31 height 9
click at [601, 227] on link "Logs" at bounding box center [599, 230] width 61 height 16
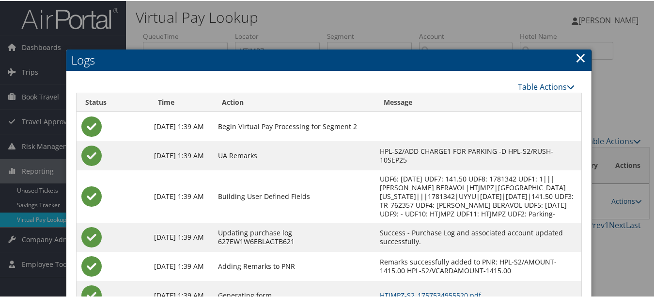
click at [577, 61] on link "×" at bounding box center [580, 56] width 11 height 19
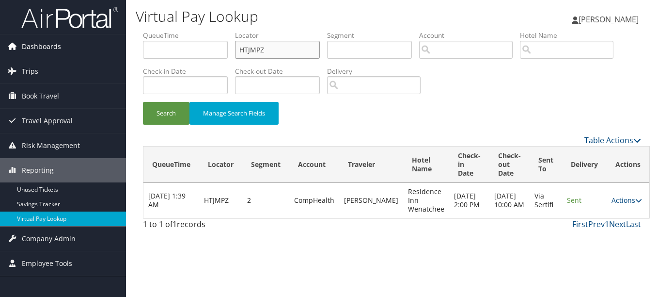
drag, startPoint x: 284, startPoint y: 51, endPoint x: 91, endPoint y: 50, distance: 192.4
click at [92, 50] on div "Dashboards AirPortal 360™ (Manager) My Travel Dashboard Trips Airtinerary® Look…" at bounding box center [329, 148] width 658 height 297
paste input "WOQKLJ"
click at [143, 102] on button "Search" at bounding box center [166, 113] width 47 height 23
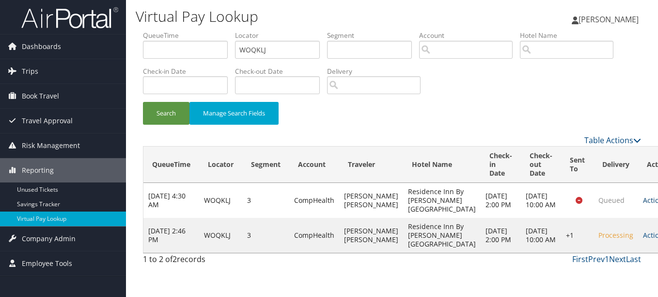
click at [643, 205] on link "Actions" at bounding box center [658, 199] width 31 height 9
click at [606, 238] on link "Logs" at bounding box center [599, 235] width 61 height 16
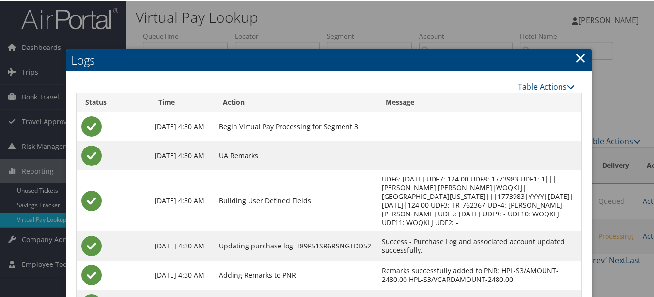
scroll to position [39, 0]
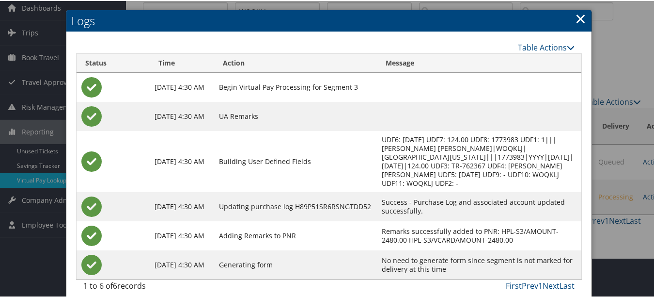
click at [578, 14] on link "×" at bounding box center [580, 17] width 11 height 19
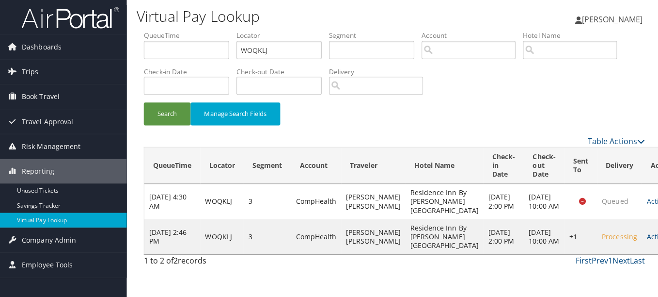
scroll to position [0, 0]
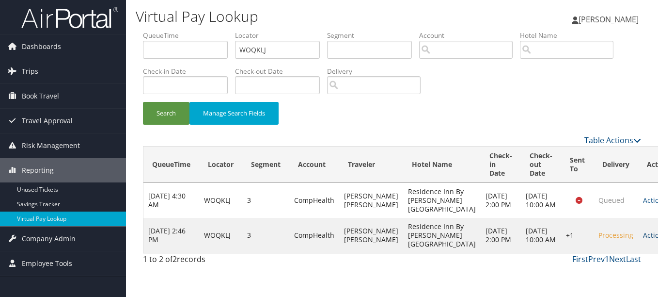
click at [643, 239] on link "Actions" at bounding box center [658, 234] width 31 height 9
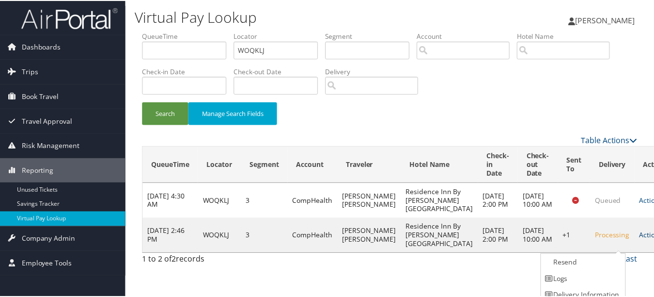
scroll to position [24, 0]
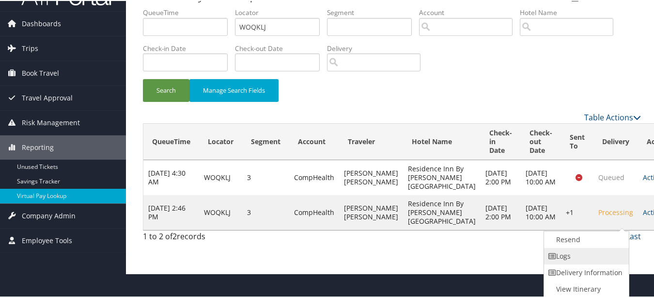
click at [600, 247] on link "Logs" at bounding box center [585, 255] width 83 height 16
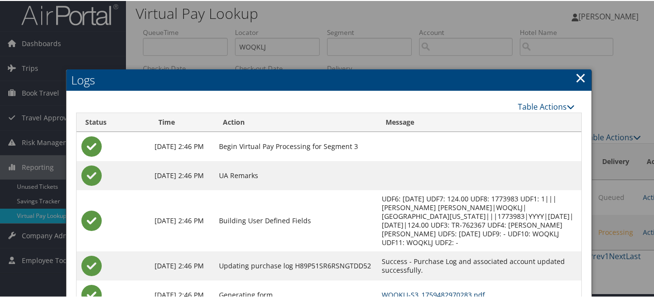
scroll to position [0, 0]
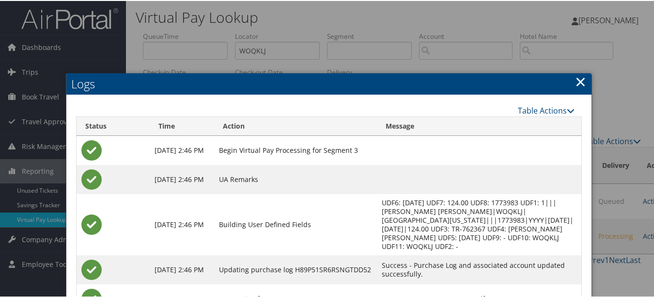
click at [575, 78] on link "×" at bounding box center [580, 80] width 11 height 19
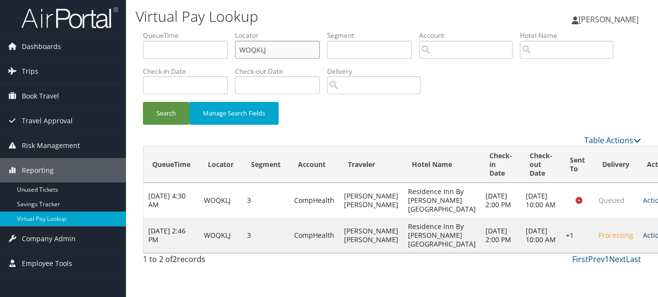
click at [147, 31] on ul "QueueTime Locator WOQKLJ Segment Account Traveler Hotel Name Check-in Date Chec…" at bounding box center [392, 31] width 498 height 0
paste input "UWFNLM"
click at [143, 102] on button "Search" at bounding box center [166, 113] width 47 height 23
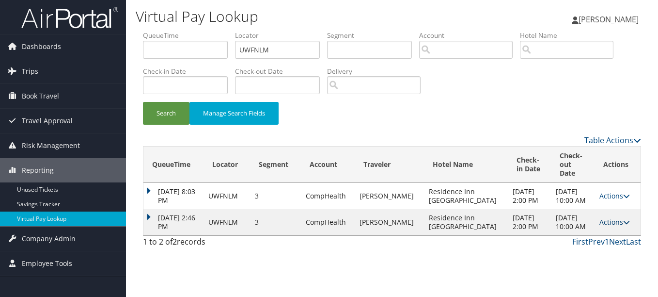
click at [618, 222] on link "Actions" at bounding box center [614, 221] width 31 height 9
click at [612, 250] on link "Logs" at bounding box center [591, 257] width 61 height 16
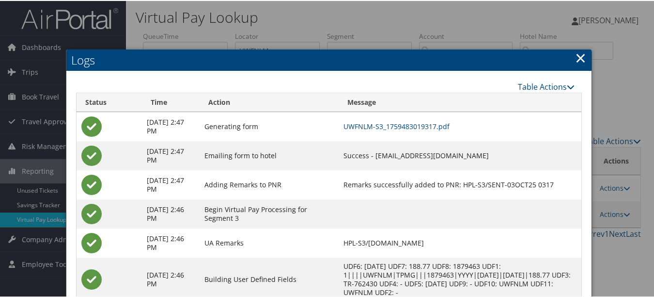
click at [575, 53] on link "×" at bounding box center [580, 56] width 11 height 19
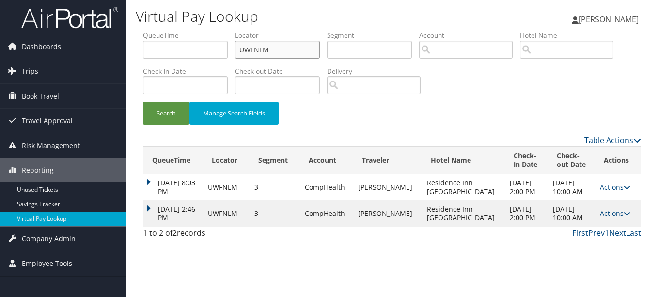
drag, startPoint x: 288, startPoint y: 54, endPoint x: 136, endPoint y: 54, distance: 152.2
click at [143, 54] on form "QueueTime Locator UWFNLM Segment Account Traveler Hotel Name Check-in Date Chec…" at bounding box center [392, 83] width 498 height 104
paste input "YQURGC"
click at [143, 102] on button "Search" at bounding box center [166, 113] width 47 height 23
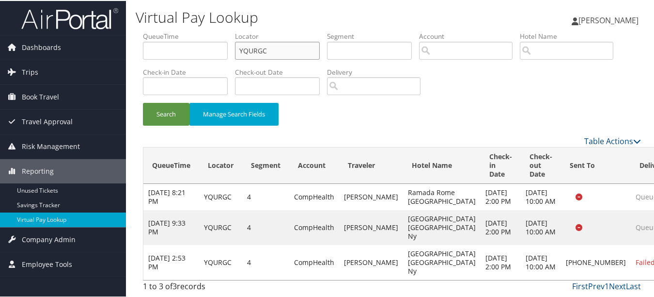
scroll to position [16, 0]
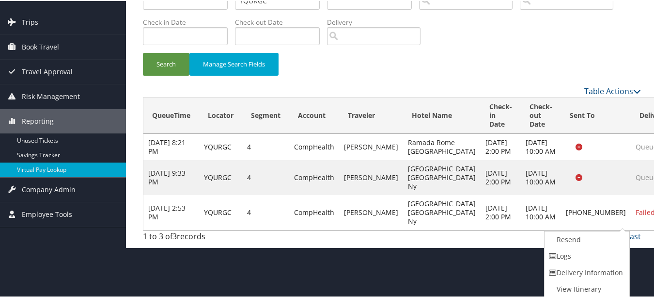
drag, startPoint x: 600, startPoint y: 259, endPoint x: 177, endPoint y: 216, distance: 425.3
click at [598, 259] on link "Logs" at bounding box center [586, 255] width 83 height 16
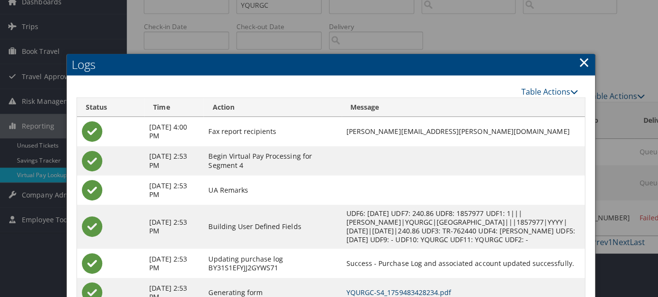
scroll to position [0, 0]
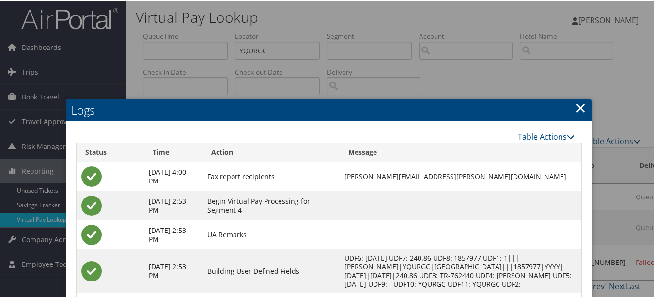
click at [570, 104] on h2 "Logs" at bounding box center [328, 108] width 525 height 21
click at [276, 39] on div at bounding box center [329, 148] width 658 height 297
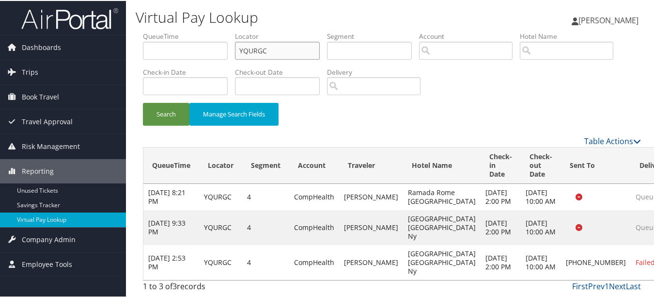
drag, startPoint x: 280, startPoint y: 46, endPoint x: 195, endPoint y: 48, distance: 84.8
click at [195, 31] on ul "QueueTime Locator YQURGC Segment Account Traveler Hotel Name Check-in Date Chec…" at bounding box center [392, 31] width 498 height 0
paste input "DIHOGN"
click at [143, 102] on button "Search" at bounding box center [166, 113] width 47 height 23
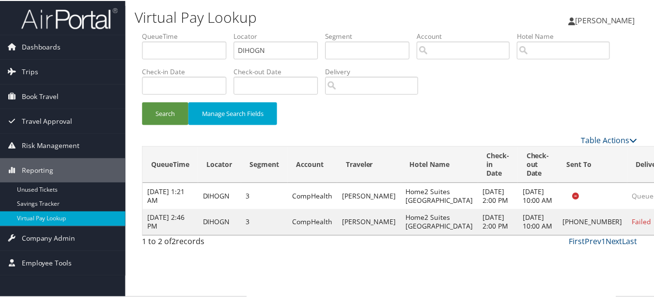
scroll to position [24, 0]
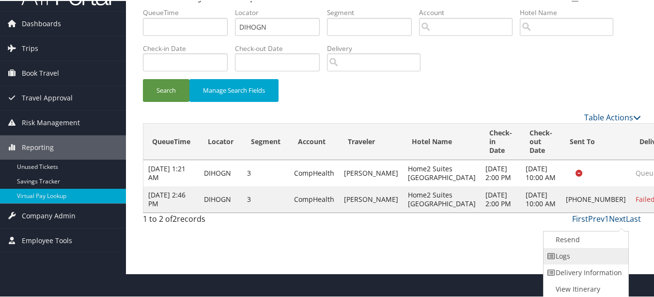
click at [601, 262] on link "Logs" at bounding box center [585, 255] width 83 height 16
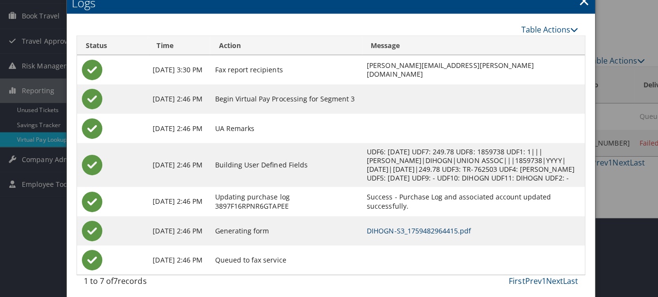
scroll to position [0, 0]
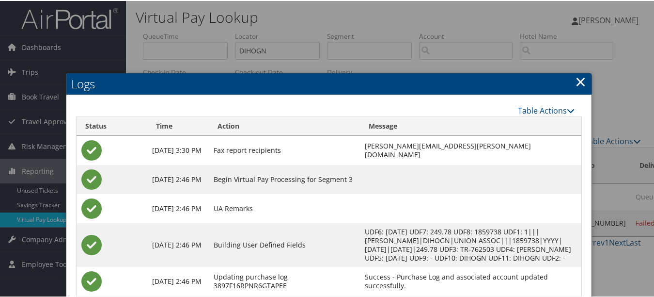
click at [584, 82] on h2 "Logs" at bounding box center [328, 82] width 525 height 21
click at [577, 80] on link "×" at bounding box center [580, 80] width 11 height 19
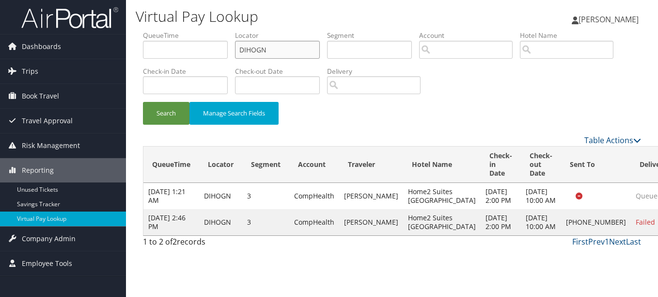
drag, startPoint x: 253, startPoint y: 51, endPoint x: 236, endPoint y: 51, distance: 17.9
click at [236, 31] on ul "QueueTime Locator DIHOGN Segment Account Traveler Hotel Name Check-in Date Chec…" at bounding box center [392, 31] width 498 height 0
paste input "CBNBMD"
click at [143, 102] on button "Search" at bounding box center [166, 113] width 47 height 23
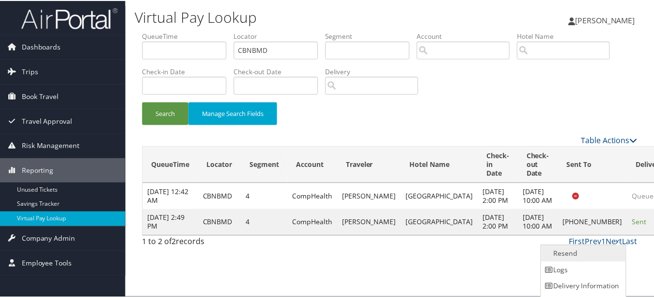
scroll to position [15, 0]
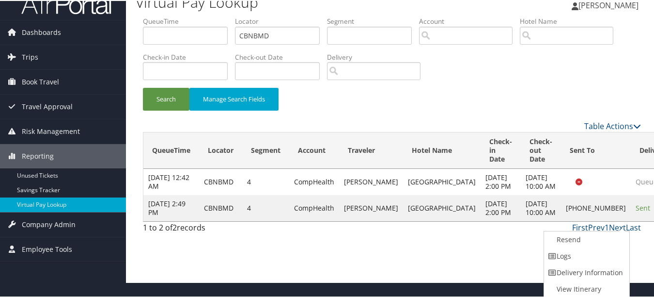
drag, startPoint x: 623, startPoint y: 239, endPoint x: 506, endPoint y: 251, distance: 116.9
click at [592, 254] on link "Logs" at bounding box center [585, 255] width 83 height 16
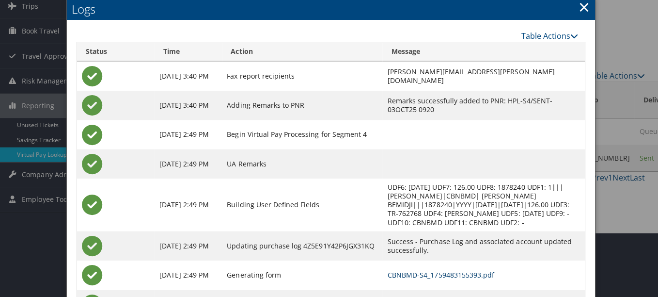
scroll to position [0, 0]
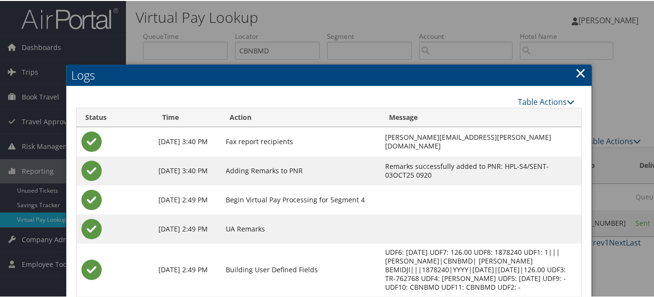
click at [577, 74] on link "×" at bounding box center [580, 71] width 11 height 19
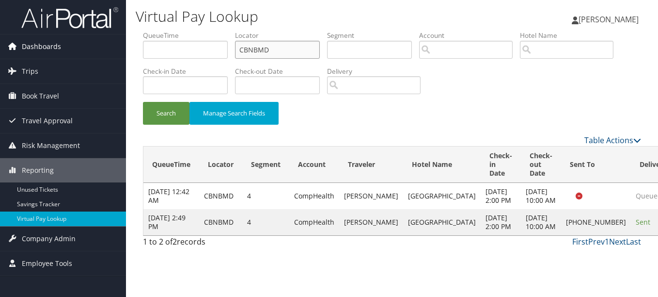
drag, startPoint x: 293, startPoint y: 50, endPoint x: 46, endPoint y: 50, distance: 247.2
click at [46, 50] on div "Dashboards AirPortal 360™ (Manager) My Travel Dashboard Trips Airtinerary® Look…" at bounding box center [329, 148] width 658 height 297
paste input "HCEKIS"
click at [143, 102] on button "Search" at bounding box center [166, 113] width 47 height 23
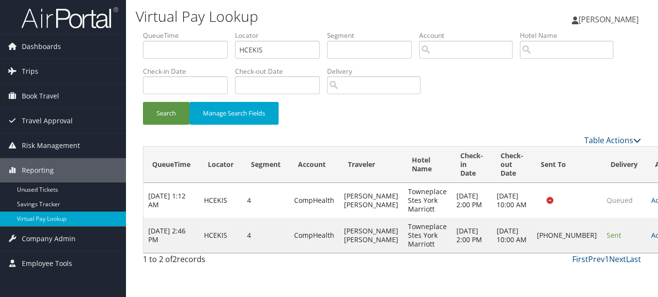
click at [646, 239] on td "Actions Resend Logs Delivery Information View Itinerary" at bounding box center [667, 235] width 43 height 35
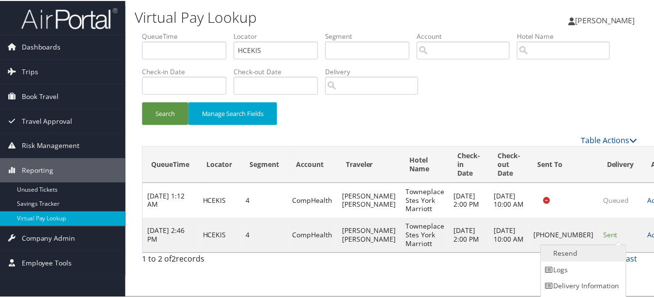
scroll to position [15, 0]
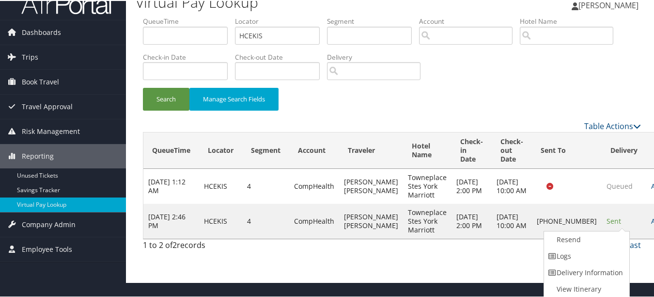
click at [584, 257] on link "Logs" at bounding box center [585, 255] width 83 height 16
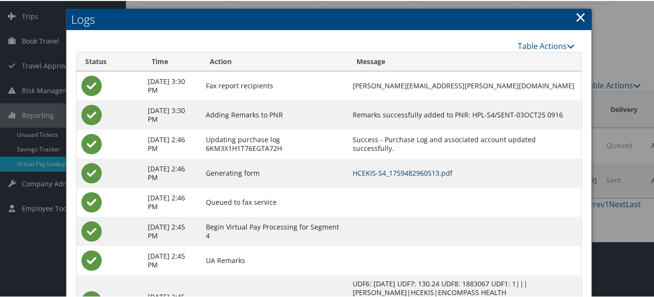
scroll to position [0, 0]
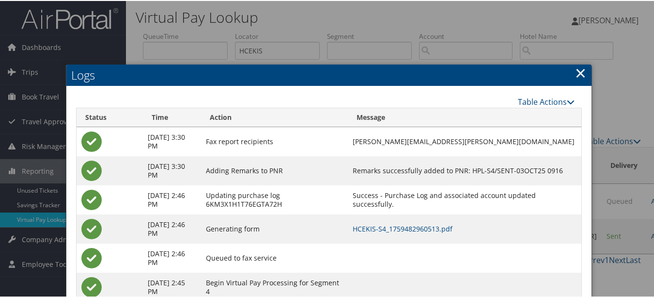
click at [578, 71] on link "×" at bounding box center [580, 71] width 11 height 19
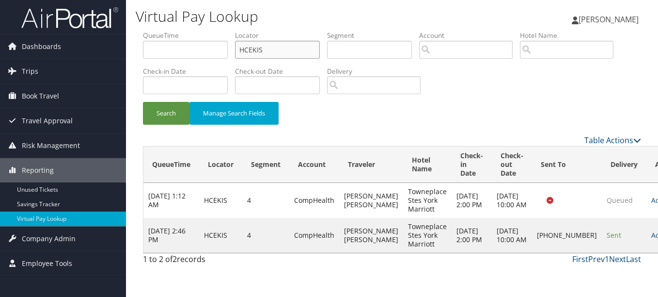
drag, startPoint x: 293, startPoint y: 52, endPoint x: 127, endPoint y: 52, distance: 165.7
click at [127, 52] on div "Virtual Pay Lookup [PERSON_NAME] [PERSON_NAME] My Settings Travel Agency Contac…" at bounding box center [392, 148] width 532 height 297
paste input "ONHOSC"
click at [143, 102] on button "Search" at bounding box center [166, 113] width 47 height 23
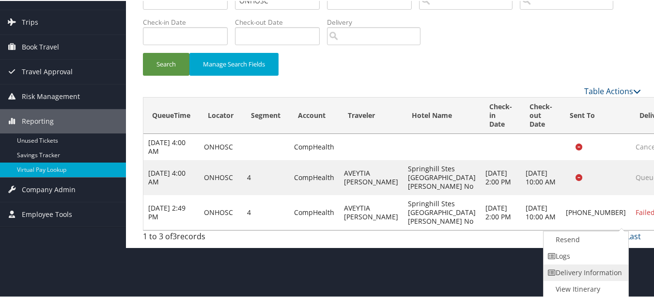
drag, startPoint x: 610, startPoint y: 267, endPoint x: 599, endPoint y: 261, distance: 11.5
click at [609, 267] on link "Delivery Information" at bounding box center [585, 271] width 83 height 16
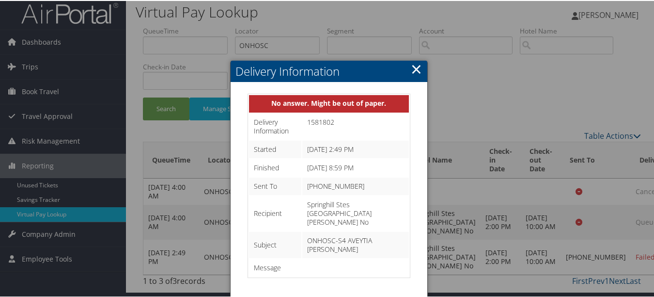
click at [411, 61] on link "×" at bounding box center [416, 67] width 11 height 19
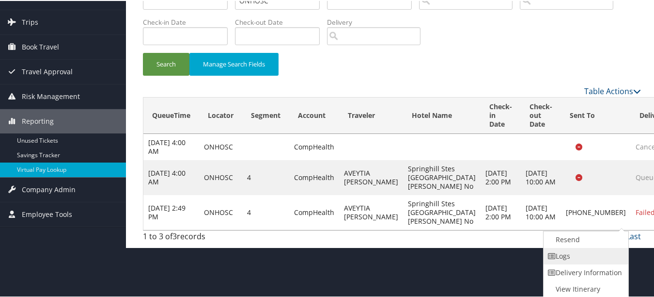
click at [597, 254] on link "Logs" at bounding box center [585, 255] width 83 height 16
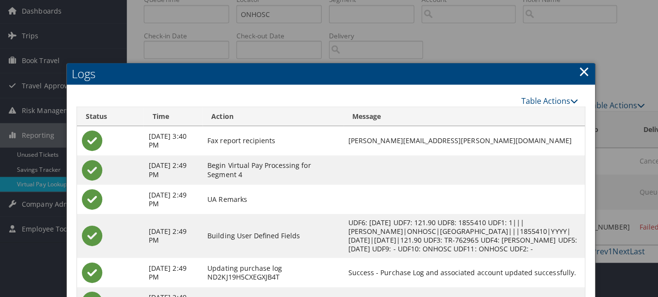
scroll to position [0, 0]
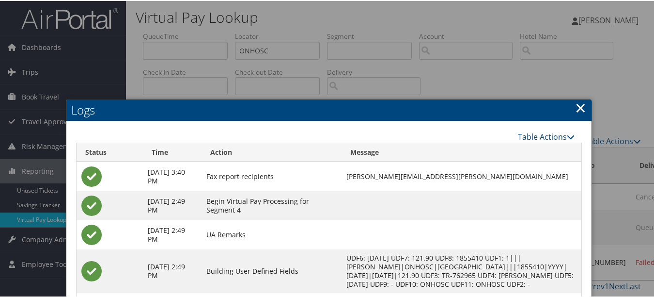
click at [581, 105] on link "×" at bounding box center [580, 106] width 11 height 19
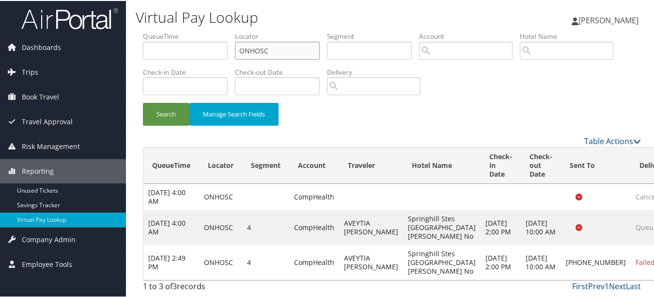
drag, startPoint x: 292, startPoint y: 48, endPoint x: 177, endPoint y: 48, distance: 114.4
click at [177, 31] on ul "QueueTime Locator ONHOSC Segment Account Traveler Hotel Name Check-in Date Chec…" at bounding box center [392, 31] width 498 height 0
paste input "EFMBQH"
click at [143, 102] on button "Search" at bounding box center [166, 113] width 47 height 23
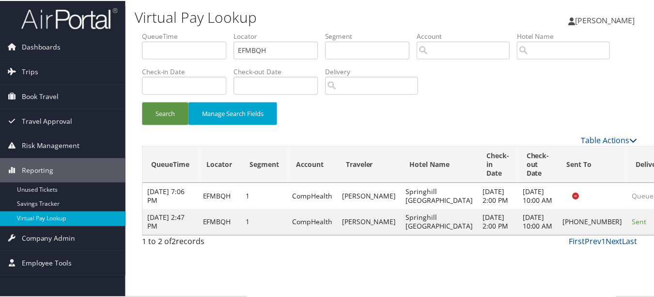
scroll to position [24, 0]
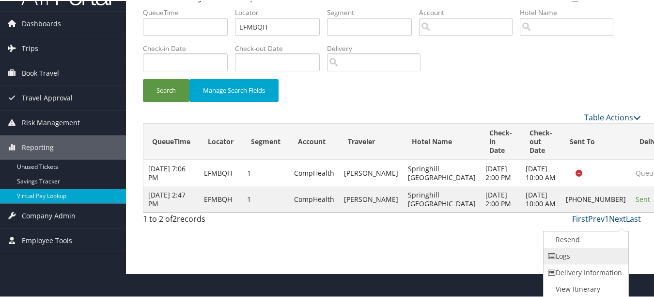
click at [600, 259] on link "Logs" at bounding box center [585, 255] width 83 height 16
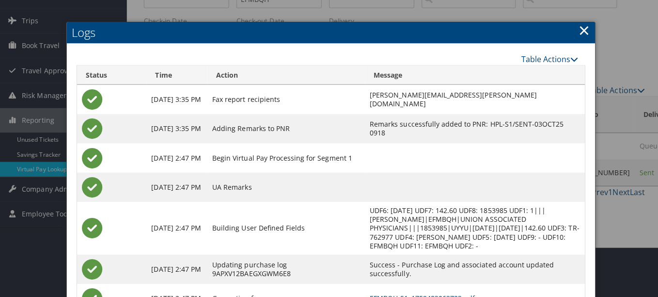
scroll to position [0, 0]
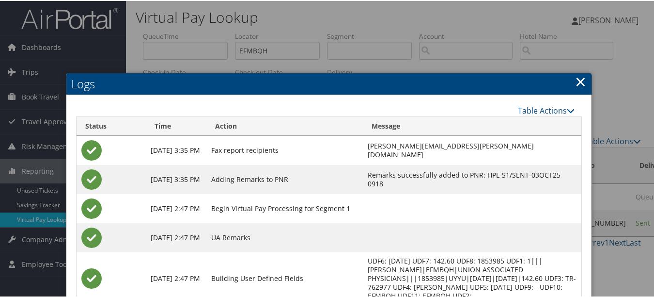
click at [575, 84] on link "×" at bounding box center [580, 80] width 11 height 19
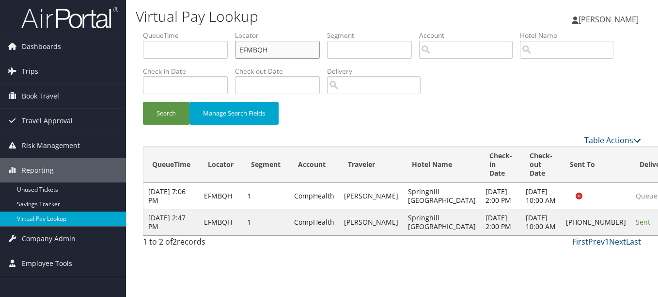
paste input "GXSLSV"
drag, startPoint x: 283, startPoint y: 51, endPoint x: 217, endPoint y: 50, distance: 65.9
click at [217, 31] on ul "QueueTime Locator GXSLSV Segment Account Traveler Hotel Name Check-in Date Chec…" at bounding box center [392, 31] width 498 height 0
click at [143, 102] on button "Search" at bounding box center [166, 113] width 47 height 23
drag, startPoint x: 629, startPoint y: 255, endPoint x: 616, endPoint y: 249, distance: 14.1
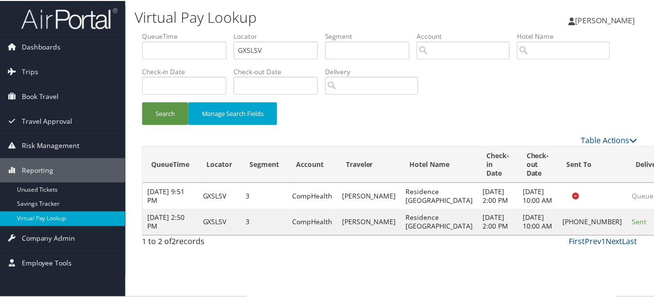
scroll to position [24, 0]
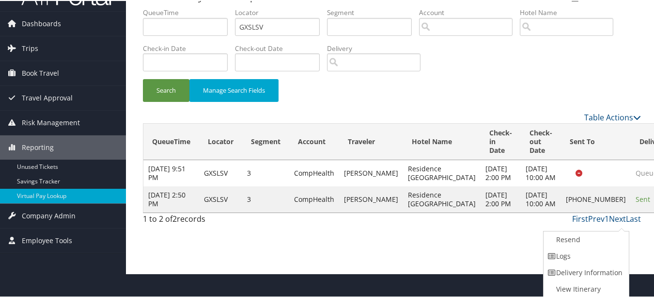
drag, startPoint x: 595, startPoint y: 253, endPoint x: 391, endPoint y: 165, distance: 222.5
click at [595, 253] on link "Logs" at bounding box center [585, 255] width 83 height 16
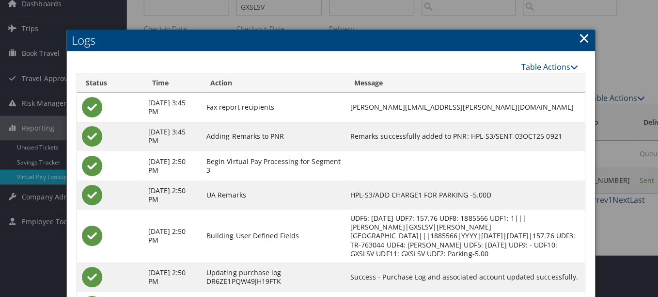
scroll to position [0, 0]
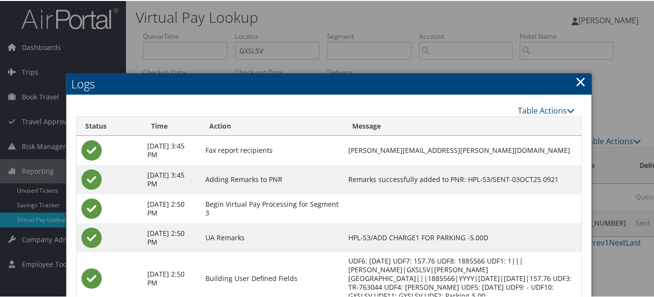
click at [580, 77] on link "×" at bounding box center [580, 80] width 11 height 19
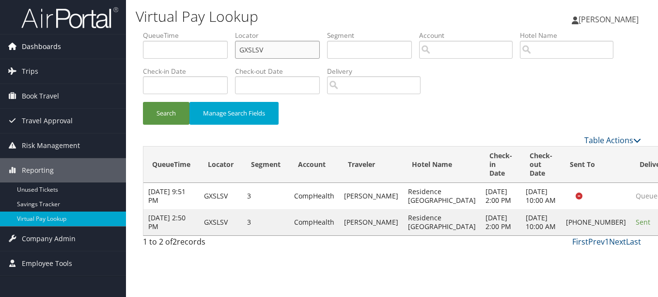
drag, startPoint x: 280, startPoint y: 43, endPoint x: 83, endPoint y: 50, distance: 196.4
click at [83, 50] on div "Dashboards AirPortal 360™ (Manager) My Travel Dashboard Trips Airtinerary® Look…" at bounding box center [329, 148] width 658 height 297
paste input "OUCIZ"
click at [143, 102] on button "Search" at bounding box center [166, 113] width 47 height 23
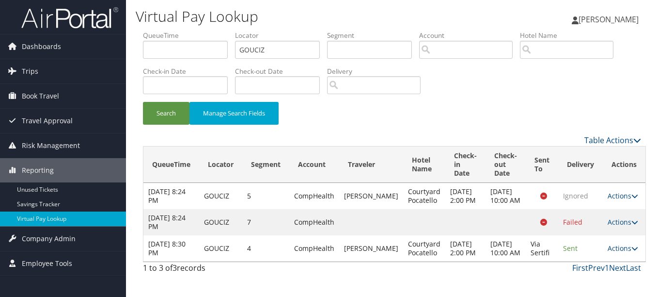
click at [627, 254] on td "Actions Resend Logs View Itinerary" at bounding box center [624, 248] width 43 height 26
click at [610, 252] on link "Actions" at bounding box center [623, 247] width 31 height 9
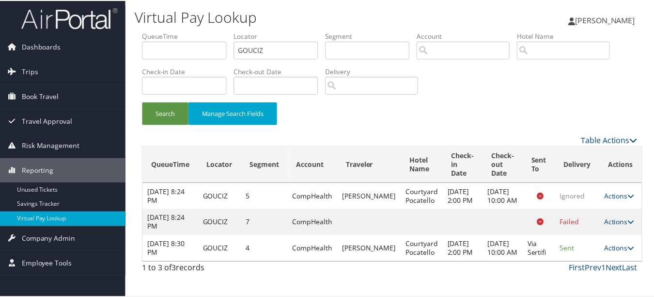
scroll to position [38, 0]
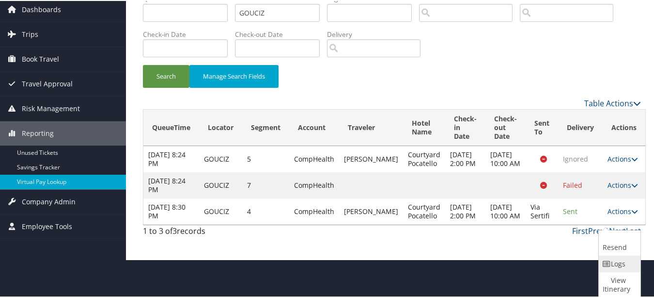
click at [611, 262] on link "Logs" at bounding box center [618, 262] width 39 height 16
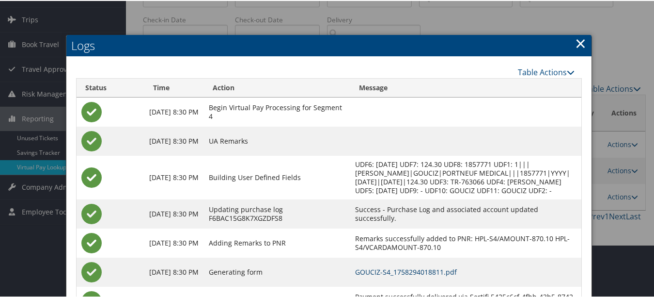
scroll to position [0, 0]
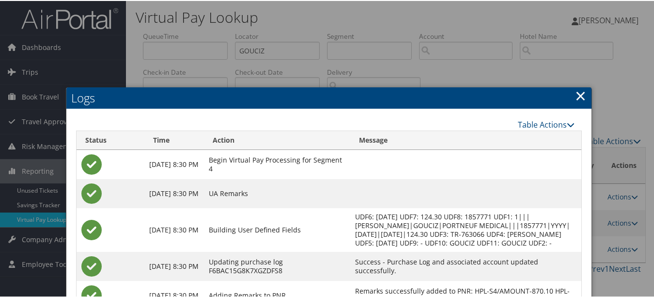
click at [575, 92] on link "×" at bounding box center [580, 94] width 11 height 19
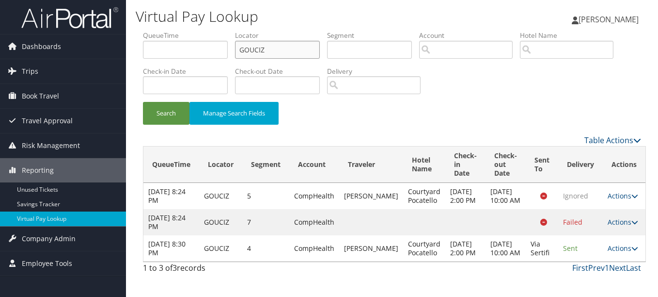
drag, startPoint x: 247, startPoint y: 50, endPoint x: 134, endPoint y: 53, distance: 113.0
click at [134, 53] on div "Virtual Pay Lookup Luke Perry Luke Perry My Settings Travel Agency Contacts Vie…" at bounding box center [392, 148] width 532 height 297
paste input "FHZGSE"
click at [143, 102] on button "Search" at bounding box center [166, 113] width 47 height 23
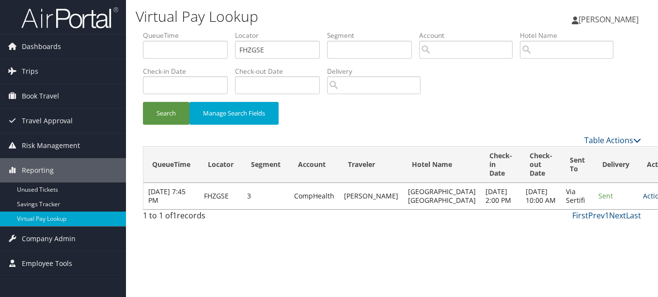
click at [643, 200] on link "Actions" at bounding box center [658, 195] width 31 height 9
click at [599, 229] on link "Logs" at bounding box center [599, 235] width 61 height 16
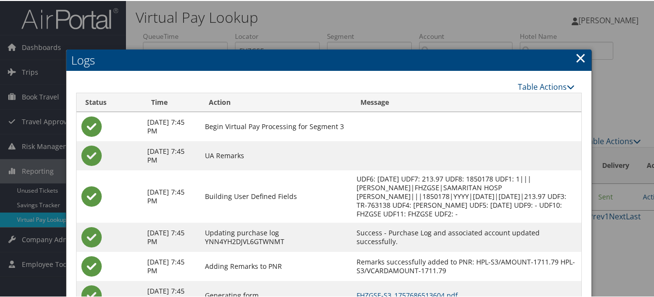
click at [575, 60] on link "×" at bounding box center [580, 56] width 11 height 19
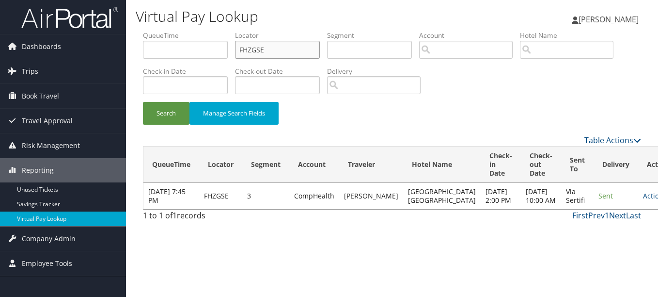
drag, startPoint x: 293, startPoint y: 54, endPoint x: 199, endPoint y: 57, distance: 94.5
click at [200, 31] on ul "QueueTime Locator FHZGSE Segment Account Traveler Hotel Name Check-in Date Chec…" at bounding box center [392, 31] width 498 height 0
paste input "OKVSDW"
click at [143, 102] on button "Search" at bounding box center [166, 113] width 47 height 23
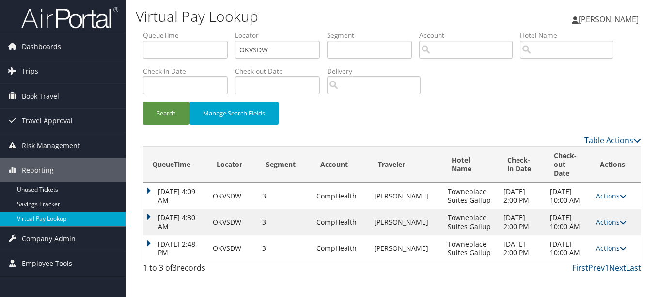
click at [620, 252] on icon at bounding box center [623, 248] width 7 height 7
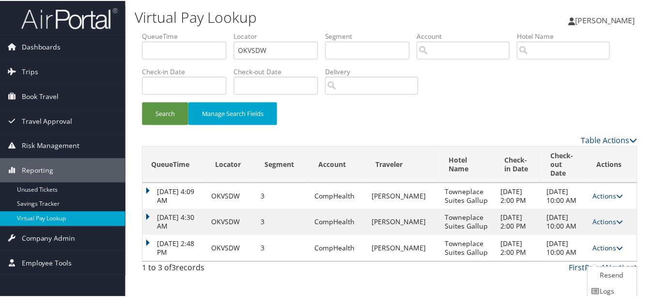
scroll to position [29, 0]
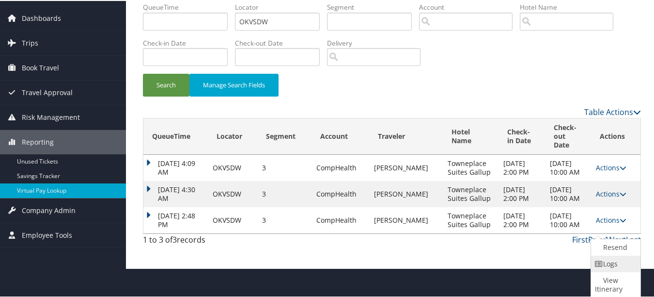
click at [616, 261] on link "Logs" at bounding box center [614, 262] width 47 height 16
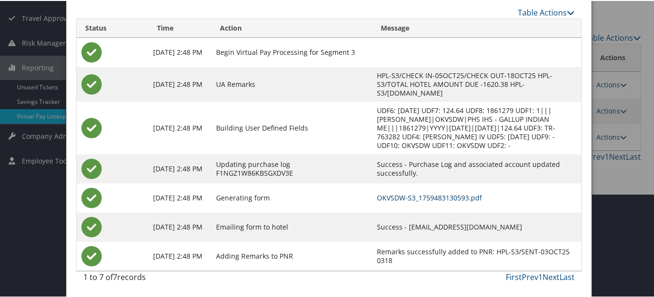
scroll to position [0, 0]
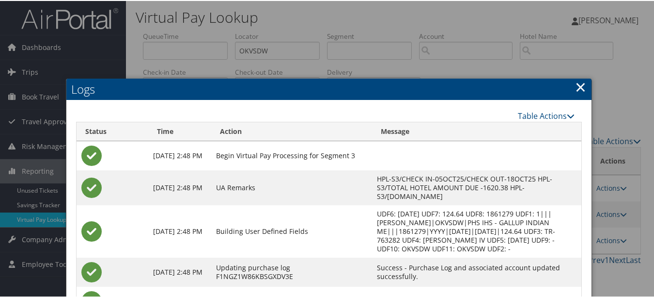
click at [567, 86] on h2 "Logs" at bounding box center [328, 88] width 525 height 21
click at [571, 85] on h2 "Logs" at bounding box center [328, 88] width 525 height 21
click at [578, 86] on link "×" at bounding box center [580, 85] width 11 height 19
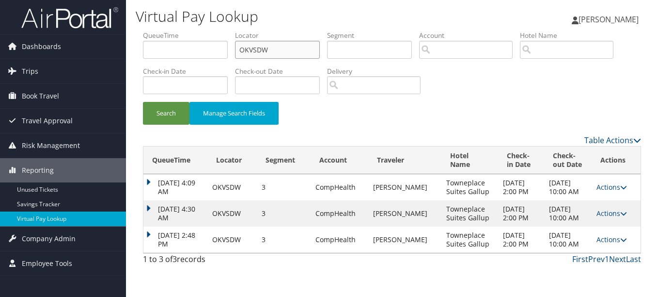
drag, startPoint x: 278, startPoint y: 52, endPoint x: 173, endPoint y: 52, distance: 104.2
click at [173, 31] on ul "QueueTime Locator OKVSDW Segment Account Traveler Hotel Name Check-in Date Chec…" at bounding box center [392, 31] width 498 height 0
paste input "EWGYNN"
click at [143, 102] on button "Search" at bounding box center [166, 113] width 47 height 23
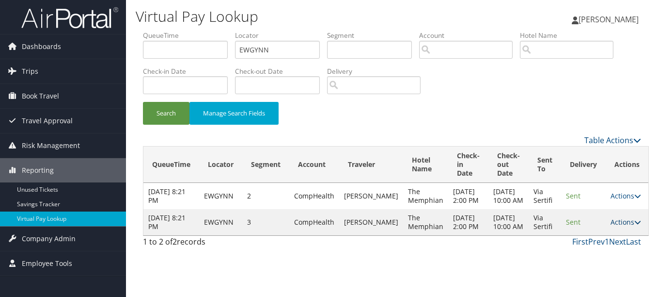
click at [615, 226] on link "Actions" at bounding box center [626, 221] width 31 height 9
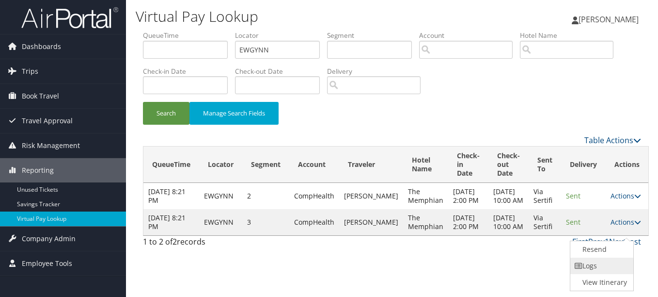
click at [604, 259] on link "Logs" at bounding box center [600, 265] width 61 height 16
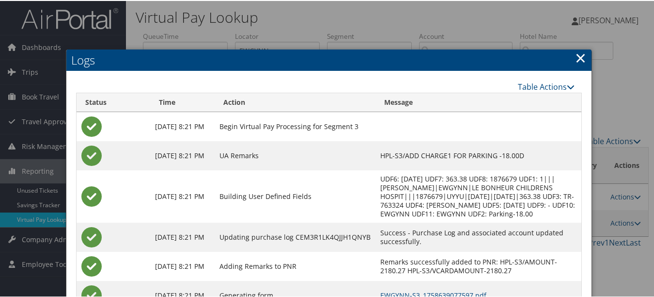
click at [571, 55] on h2 "Logs" at bounding box center [328, 58] width 525 height 21
click at [575, 55] on link "×" at bounding box center [580, 56] width 11 height 19
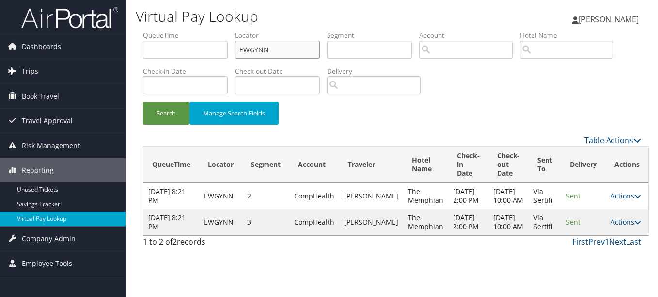
drag, startPoint x: 285, startPoint y: 50, endPoint x: 184, endPoint y: 50, distance: 101.8
click at [184, 31] on ul "QueueTime Locator EWGYNN Segment Account Traveler Hotel Name Check-in Date Chec…" at bounding box center [392, 31] width 498 height 0
paste input "CFYMXV"
click at [143, 102] on button "Search" at bounding box center [166, 113] width 47 height 23
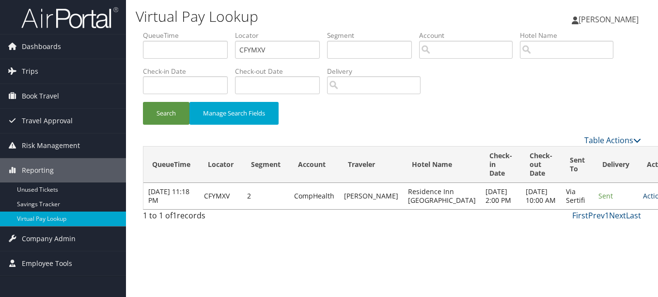
click at [643, 200] on link "Actions" at bounding box center [658, 195] width 31 height 9
click at [605, 227] on link "Logs" at bounding box center [600, 230] width 61 height 16
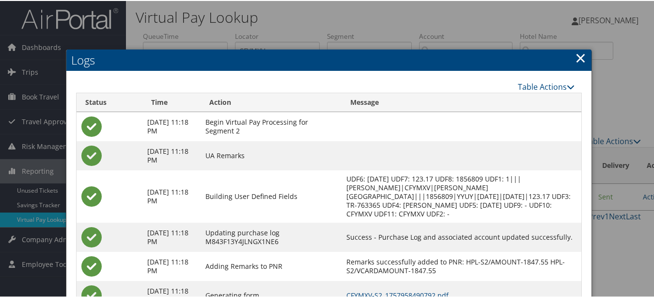
click at [583, 56] on h2 "Logs" at bounding box center [328, 58] width 525 height 21
click at [575, 56] on link "×" at bounding box center [580, 56] width 11 height 19
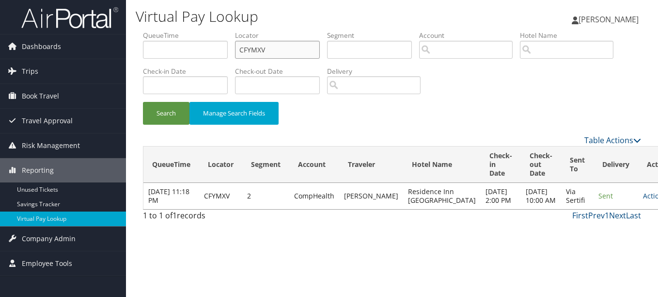
drag, startPoint x: 290, startPoint y: 44, endPoint x: 177, endPoint y: 50, distance: 112.6
click at [178, 31] on ul "QueueTime Locator CFYMXV Segment Account Traveler Hotel Name Check-in Date Chec…" at bounding box center [392, 31] width 498 height 0
paste input "YMGOUQ"
click at [143, 102] on button "Search" at bounding box center [166, 113] width 47 height 23
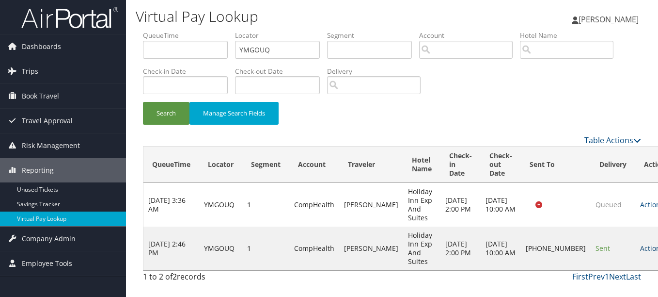
click at [640, 244] on link "Actions" at bounding box center [655, 247] width 31 height 9
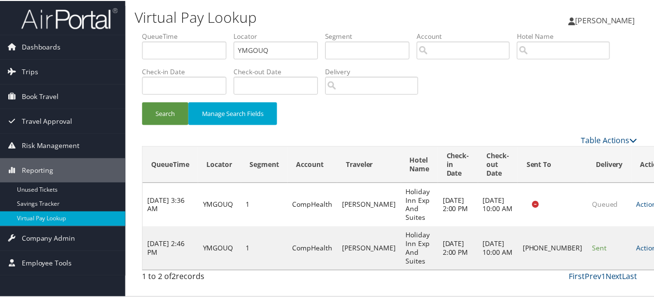
scroll to position [24, 0]
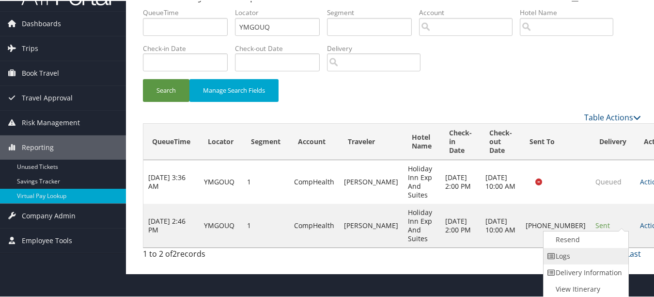
click at [610, 259] on link "Logs" at bounding box center [585, 255] width 83 height 16
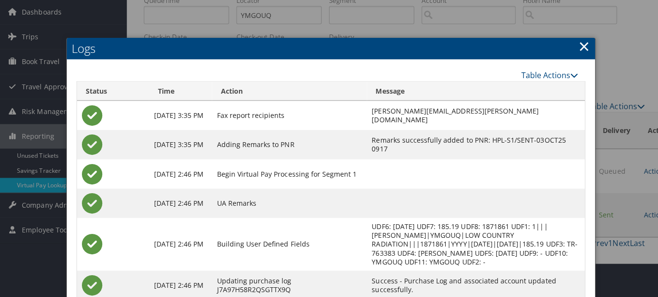
scroll to position [0, 0]
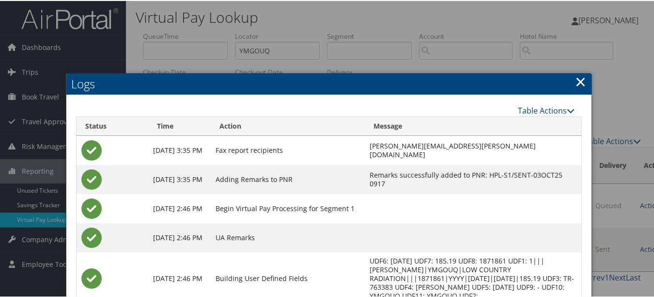
click at [579, 83] on link "×" at bounding box center [580, 80] width 11 height 19
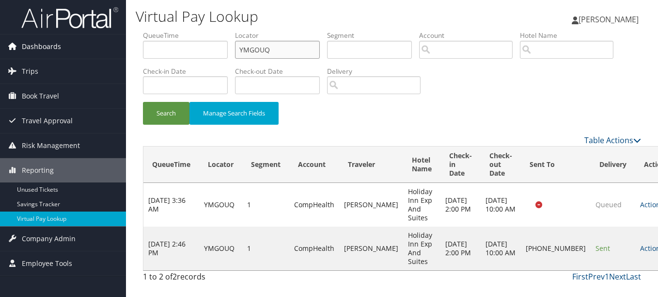
drag, startPoint x: 286, startPoint y: 50, endPoint x: 91, endPoint y: 54, distance: 195.3
click at [98, 53] on div "Dashboards AirPortal 360™ (Manager) My Travel Dashboard Trips Airtinerary® Look…" at bounding box center [329, 148] width 658 height 297
paste input "WKYTJE"
click at [143, 102] on button "Search" at bounding box center [166, 113] width 47 height 23
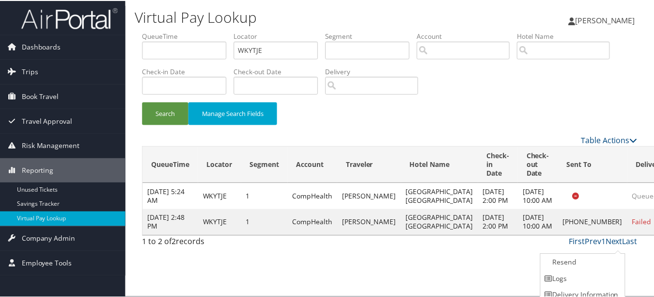
scroll to position [24, 0]
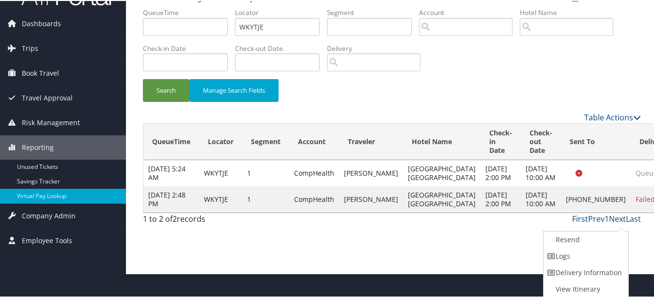
drag, startPoint x: 602, startPoint y: 255, endPoint x: 475, endPoint y: 196, distance: 139.9
click at [601, 255] on link "Logs" at bounding box center [585, 255] width 83 height 16
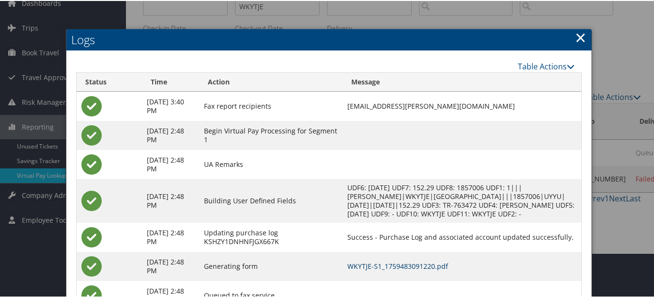
scroll to position [0, 0]
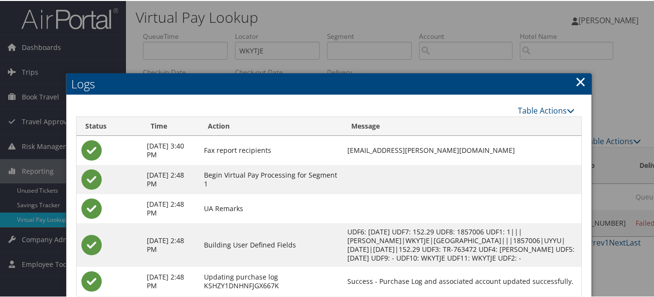
click at [578, 80] on link "×" at bounding box center [580, 80] width 11 height 19
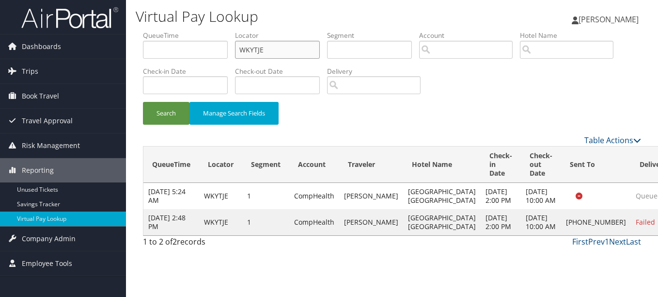
drag, startPoint x: 296, startPoint y: 50, endPoint x: 127, endPoint y: 50, distance: 168.7
click at [127, 50] on div "Virtual Pay Lookup Luke Perry Luke Perry My Settings Travel Agency Contacts Vie…" at bounding box center [392, 148] width 532 height 297
paste input "MPFXER"
click at [143, 102] on button "Search" at bounding box center [166, 113] width 47 height 23
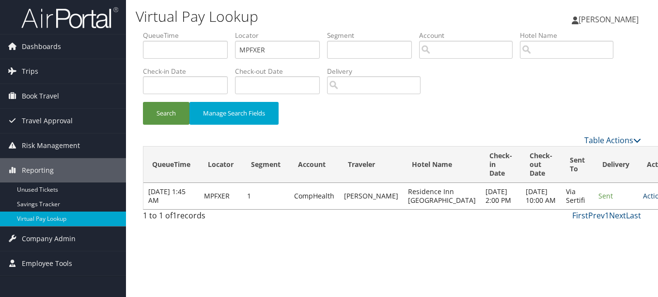
click at [643, 200] on link "Actions" at bounding box center [658, 195] width 31 height 9
click at [599, 236] on link "Logs" at bounding box center [599, 235] width 61 height 16
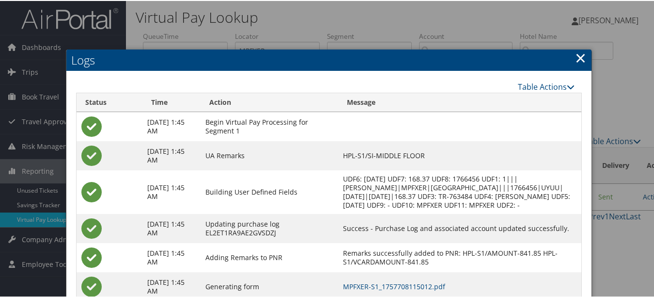
click at [575, 54] on link "×" at bounding box center [580, 56] width 11 height 19
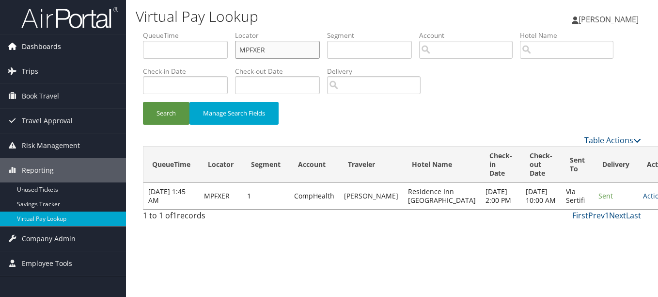
drag, startPoint x: 303, startPoint y: 47, endPoint x: 76, endPoint y: 49, distance: 226.8
click at [79, 49] on div "Dashboards AirPortal 360™ (Manager) My Travel Dashboard Trips Airtinerary® Look…" at bounding box center [329, 148] width 658 height 297
paste input "FXBLUJ"
click at [143, 102] on button "Search" at bounding box center [166, 113] width 47 height 23
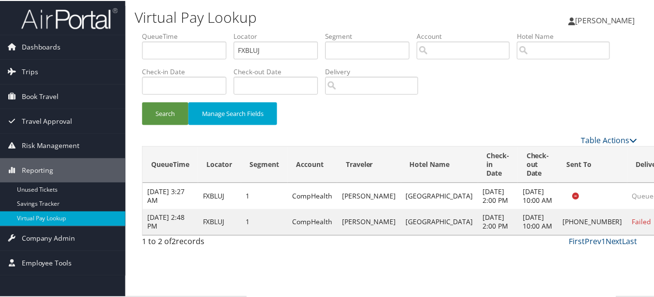
scroll to position [15, 0]
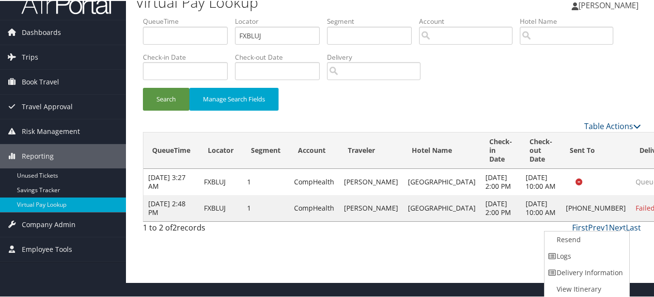
drag, startPoint x: 615, startPoint y: 259, endPoint x: 474, endPoint y: 234, distance: 143.3
click at [615, 259] on link "Logs" at bounding box center [586, 255] width 83 height 16
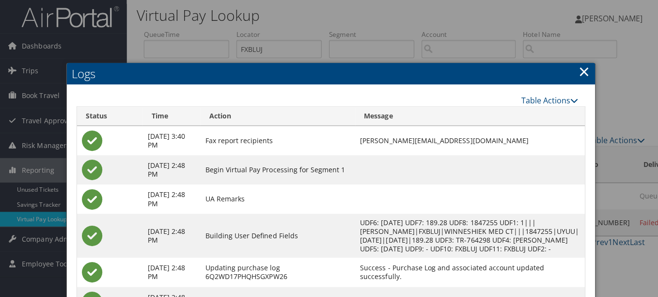
scroll to position [0, 0]
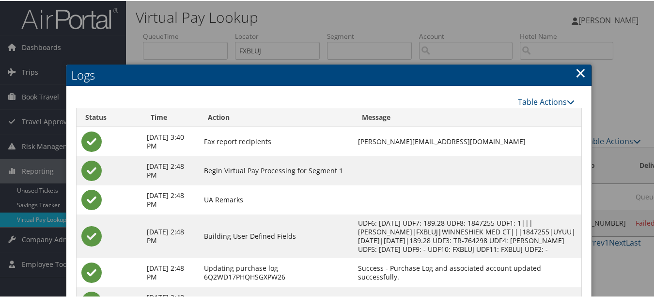
click at [577, 79] on link "×" at bounding box center [580, 71] width 11 height 19
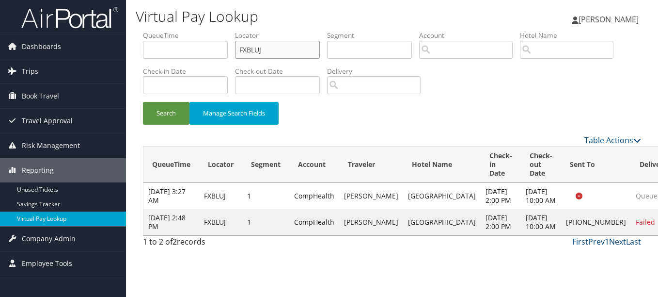
drag, startPoint x: 299, startPoint y: 54, endPoint x: 222, endPoint y: 50, distance: 77.2
click at [223, 31] on ul "QueueTime Locator FXBLUJ Segment Account Traveler Hotel Name Check-in Date Chec…" at bounding box center [392, 31] width 498 height 0
paste input "GPLYKP"
click at [143, 102] on button "Search" at bounding box center [166, 113] width 47 height 23
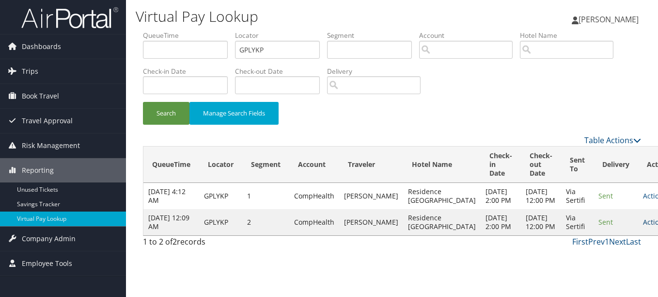
click at [643, 226] on link "Actions" at bounding box center [658, 221] width 31 height 9
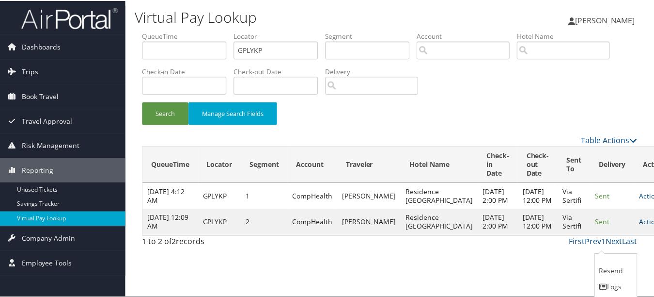
scroll to position [25, 0]
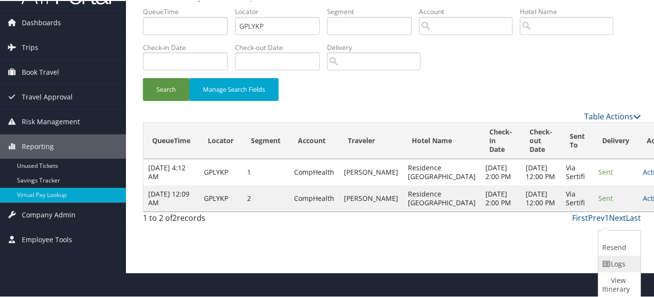
click at [619, 266] on link "Logs" at bounding box center [619, 262] width 40 height 16
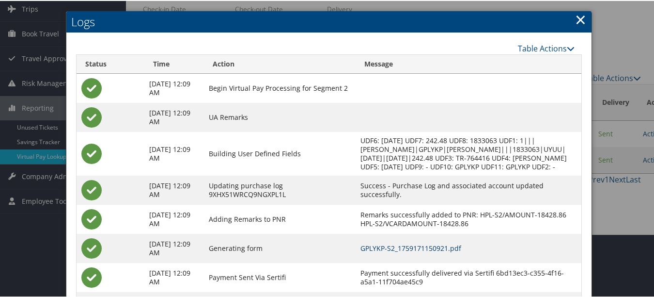
scroll to position [0, 0]
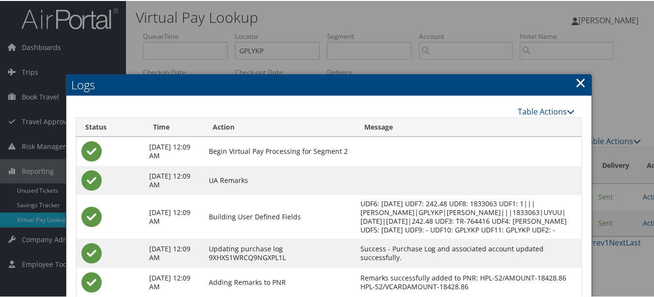
click at [576, 80] on link "×" at bounding box center [580, 81] width 11 height 19
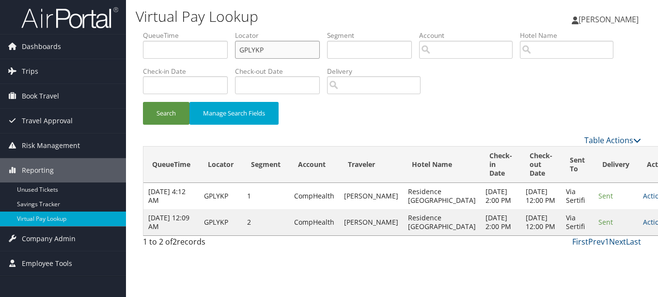
drag, startPoint x: 282, startPoint y: 48, endPoint x: 196, endPoint y: 45, distance: 86.3
click at [196, 31] on ul "QueueTime Locator GPLYKP Segment Account Traveler Hotel Name Check-in Date Chec…" at bounding box center [392, 31] width 498 height 0
paste input "CNTHLA"
click at [256, 56] on input "CNTHLA" at bounding box center [277, 50] width 85 height 18
click at [143, 102] on button "Search" at bounding box center [166, 113] width 47 height 23
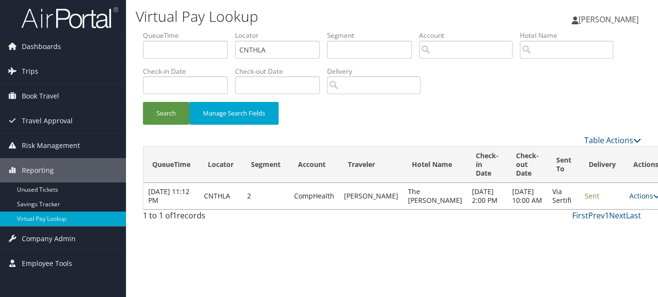
click at [625, 203] on td "Actions Resend Logs View Itinerary" at bounding box center [646, 196] width 43 height 26
click at [630, 200] on link "Actions" at bounding box center [645, 195] width 31 height 9
click at [593, 237] on link "Logs" at bounding box center [599, 230] width 61 height 16
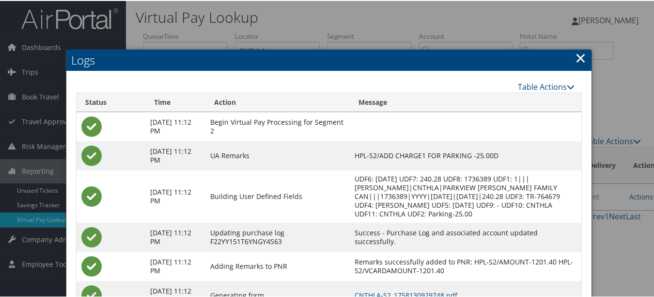
click at [575, 57] on link "×" at bounding box center [580, 56] width 11 height 19
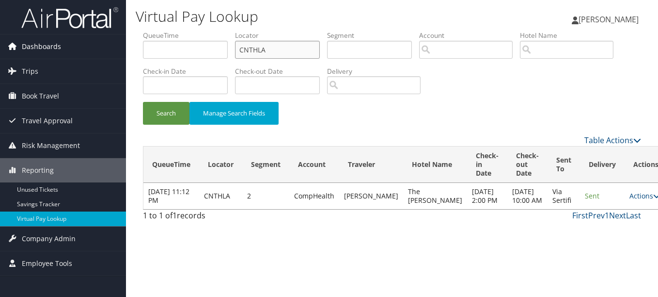
drag, startPoint x: 306, startPoint y: 43, endPoint x: 90, endPoint y: 44, distance: 216.6
click at [90, 44] on div "Dashboards AirPortal 360™ (Manager) My Travel Dashboard Trips Airtinerary® Look…" at bounding box center [329, 148] width 658 height 297
paste input "QMUNFH"
click at [143, 102] on button "Search" at bounding box center [166, 113] width 47 height 23
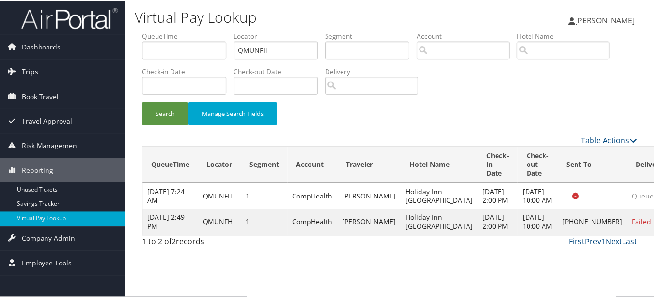
scroll to position [24, 0]
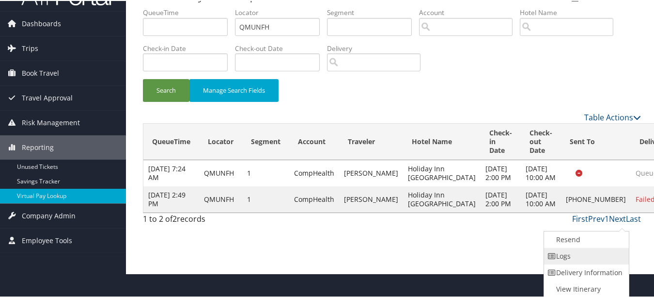
click at [550, 258] on icon at bounding box center [552, 255] width 9 height 7
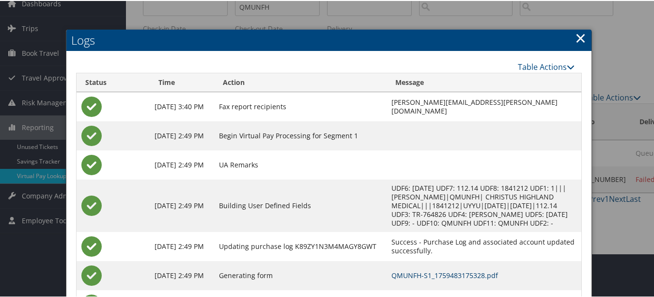
scroll to position [0, 0]
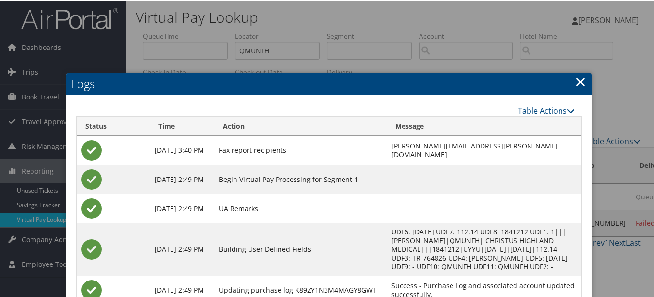
click at [564, 81] on h2 "Logs" at bounding box center [328, 82] width 525 height 21
click at [576, 80] on link "×" at bounding box center [580, 80] width 11 height 19
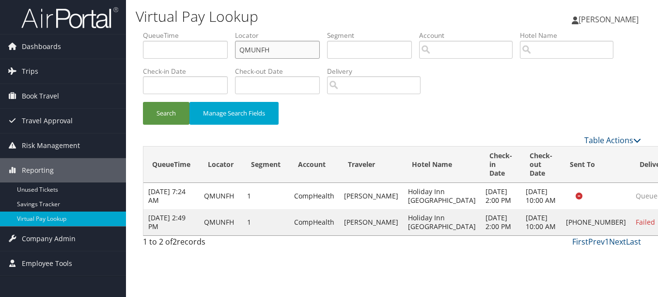
paste input "QQKCBU"
drag, startPoint x: 300, startPoint y: 54, endPoint x: 268, endPoint y: 53, distance: 31.5
click at [268, 53] on input "QMUNFHQQKCBU" at bounding box center [277, 50] width 85 height 18
drag, startPoint x: 307, startPoint y: 48, endPoint x: 221, endPoint y: 50, distance: 86.3
click at [221, 31] on ul "QueueTime Locator QMUNQQKCBUFH Segment Account Traveler Hotel Name Check-in Dat…" at bounding box center [392, 31] width 498 height 0
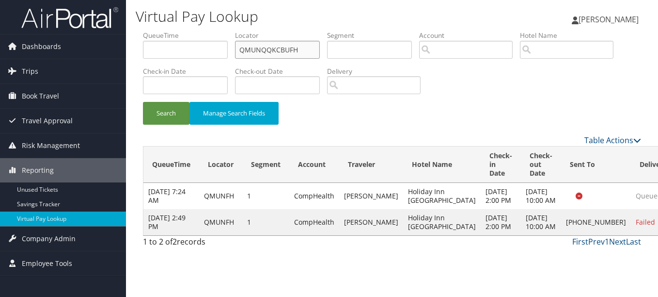
paste input "QKCBU"
click at [143, 102] on button "Search" at bounding box center [166, 113] width 47 height 23
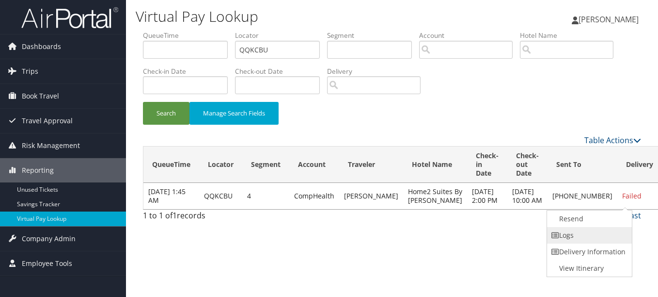
click at [606, 239] on link "Logs" at bounding box center [588, 235] width 83 height 16
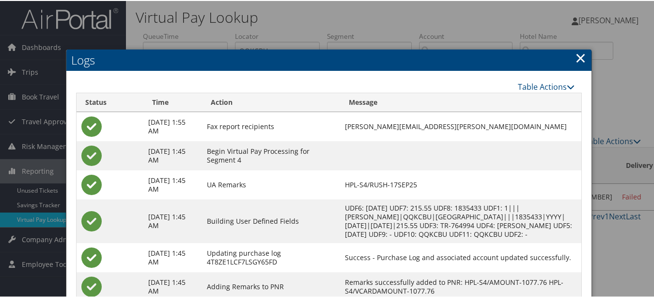
click at [578, 61] on link "×" at bounding box center [580, 56] width 11 height 19
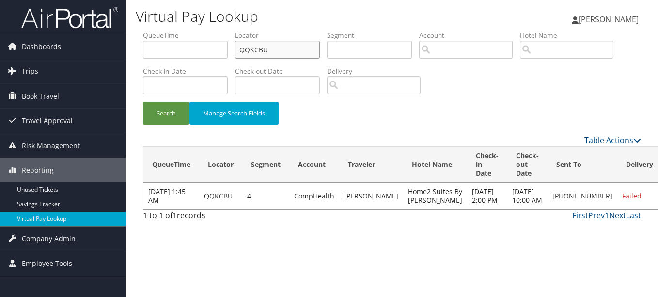
drag, startPoint x: 310, startPoint y: 49, endPoint x: 147, endPoint y: 44, distance: 163.4
click at [147, 31] on ul "QueueTime Locator QQKCBU Segment Account Traveler Hotel Name Check-in Date Chec…" at bounding box center [392, 31] width 498 height 0
paste input "WPATVZ"
click at [143, 102] on button "Search" at bounding box center [166, 113] width 47 height 23
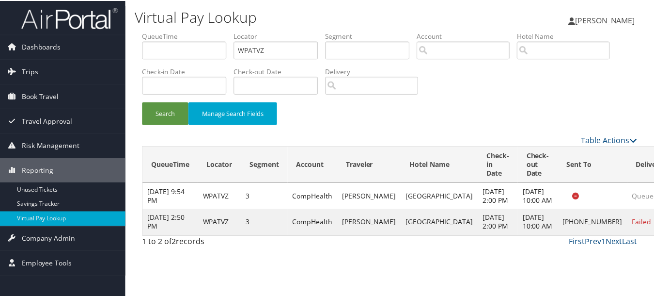
scroll to position [15, 0]
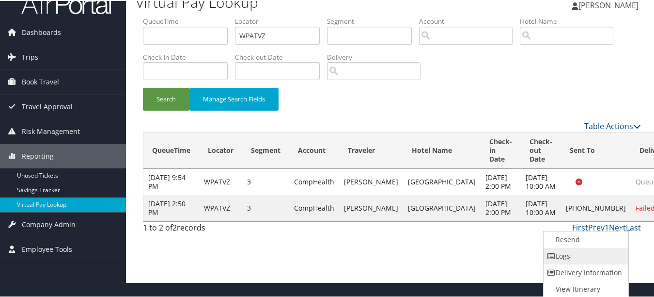
click at [554, 251] on link "Logs" at bounding box center [585, 255] width 83 height 16
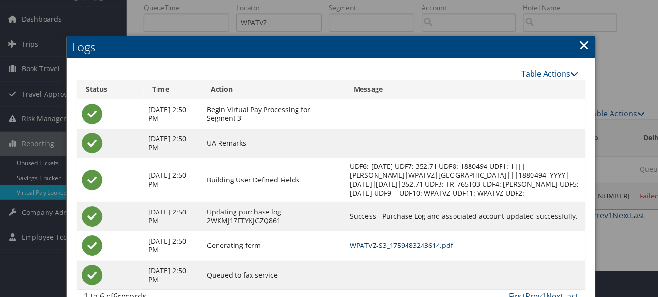
scroll to position [0, 0]
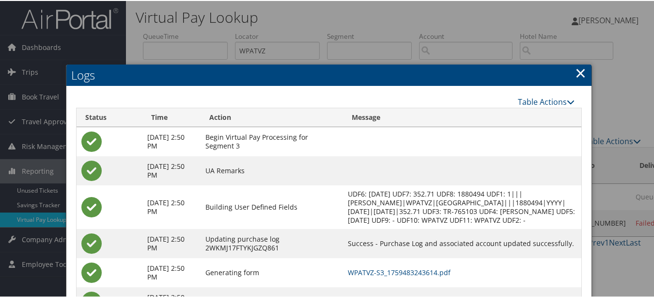
click at [571, 71] on h2 "Logs" at bounding box center [328, 73] width 525 height 21
click at [575, 71] on link "×" at bounding box center [580, 71] width 11 height 19
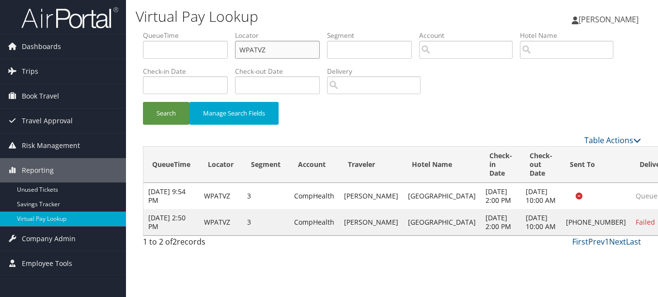
drag, startPoint x: 299, startPoint y: 51, endPoint x: 199, endPoint y: 52, distance: 99.8
click at [199, 31] on ul "QueueTime Locator WPATVZ Segment Account Traveler Hotel Name Check-in Date Chec…" at bounding box center [392, 31] width 498 height 0
paste input "KBHWFV"
click at [143, 102] on button "Search" at bounding box center [166, 113] width 47 height 23
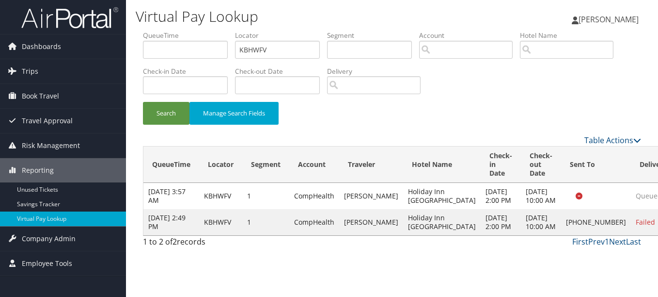
drag, startPoint x: 606, startPoint y: 242, endPoint x: 608, endPoint y: 249, distance: 6.6
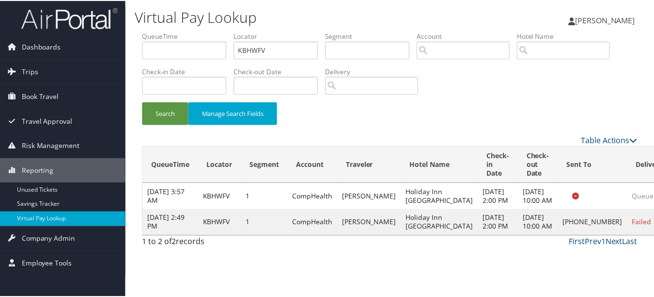
scroll to position [24, 0]
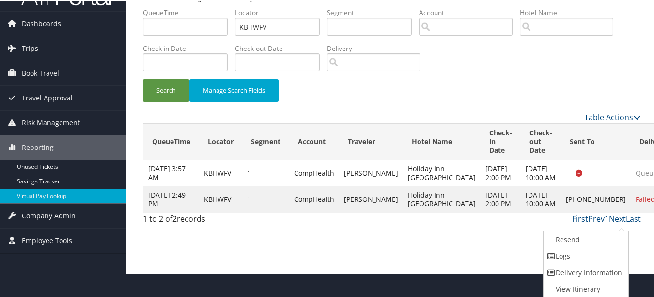
drag, startPoint x: 608, startPoint y: 255, endPoint x: 528, endPoint y: 255, distance: 79.5
click at [607, 255] on link "Logs" at bounding box center [585, 255] width 83 height 16
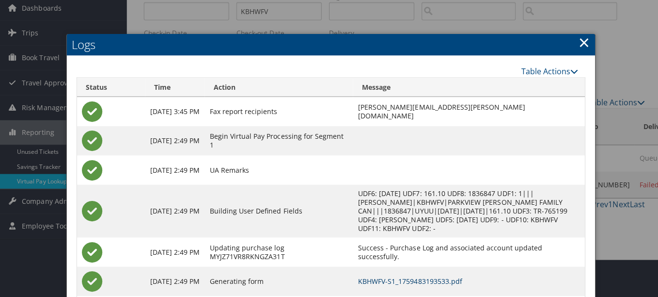
scroll to position [0, 0]
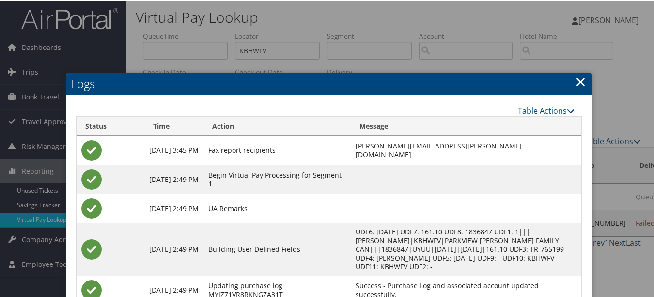
click at [575, 83] on link "×" at bounding box center [580, 80] width 11 height 19
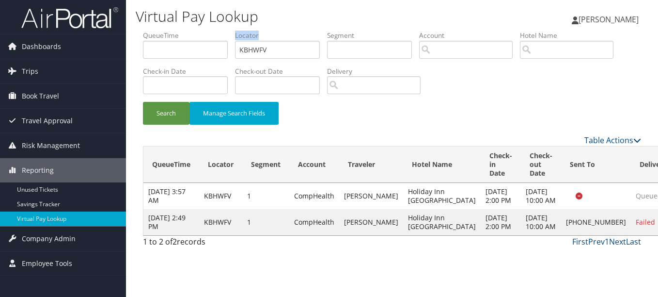
drag, startPoint x: 287, startPoint y: 39, endPoint x: 254, endPoint y: 44, distance: 32.8
click at [254, 44] on li "Locator KBHWFV" at bounding box center [281, 48] width 92 height 35
drag, startPoint x: 307, startPoint y: 53, endPoint x: 166, endPoint y: 53, distance: 141.0
click at [166, 31] on ul "QueueTime Locator KBHWFV Segment Account Traveler Hotel Name Check-in Date Chec…" at bounding box center [392, 31] width 498 height 0
paste input "OMKCMK"
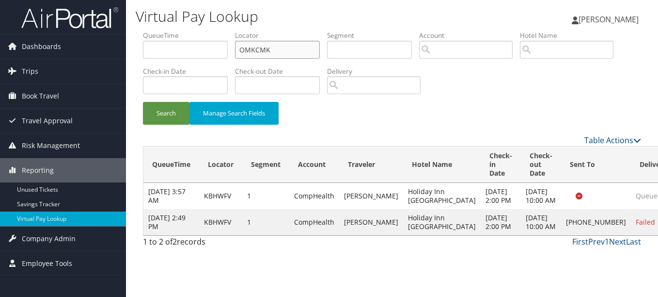
click at [143, 102] on button "Search" at bounding box center [166, 113] width 47 height 23
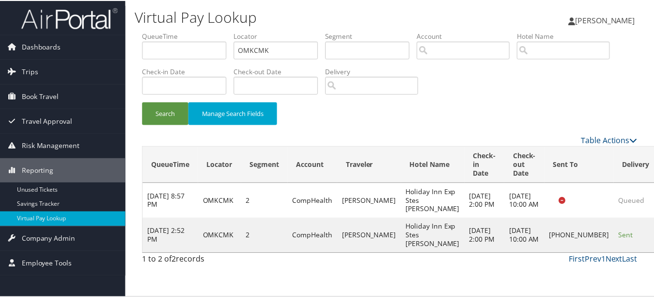
scroll to position [24, 0]
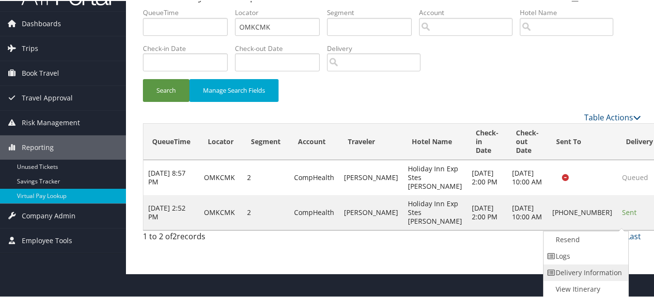
click at [604, 268] on link "Delivery Information" at bounding box center [585, 271] width 83 height 16
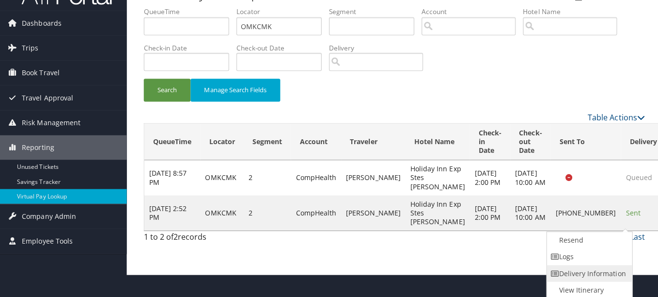
scroll to position [0, 0]
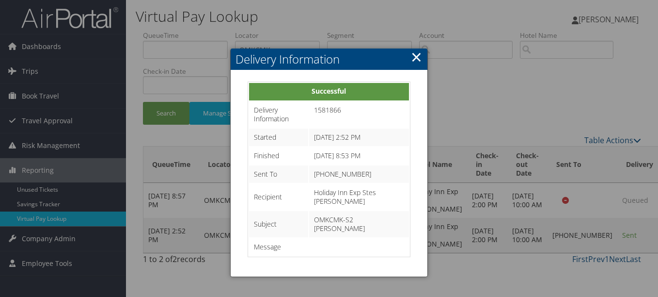
click at [414, 61] on link "×" at bounding box center [416, 56] width 11 height 19
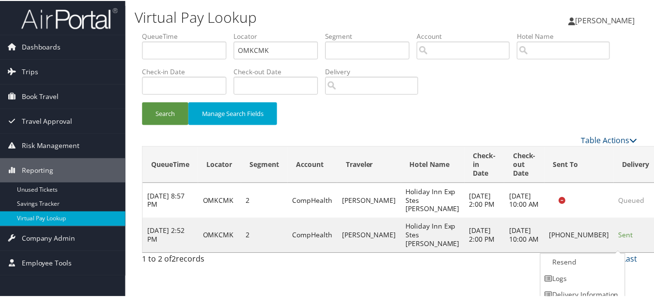
scroll to position [24, 0]
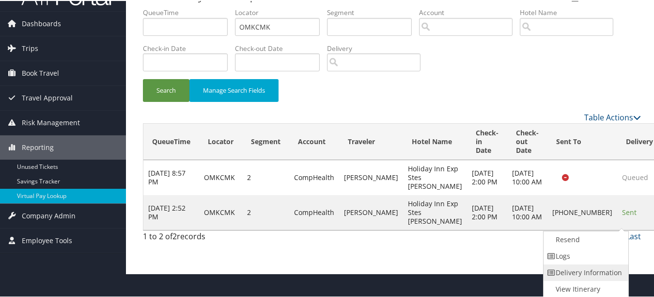
click at [587, 266] on link "Delivery Information" at bounding box center [585, 271] width 83 height 16
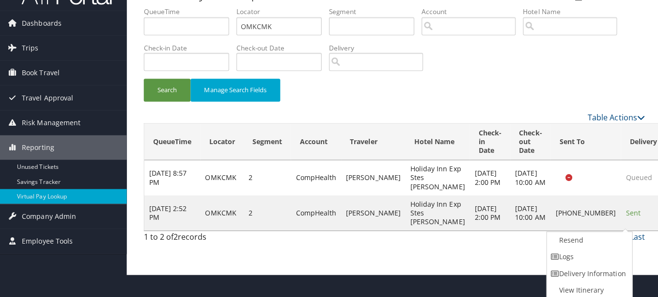
scroll to position [0, 0]
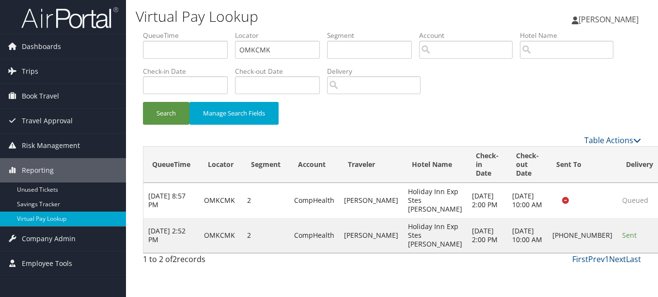
click at [0, 0] on div at bounding box center [0, 0] width 0 height 0
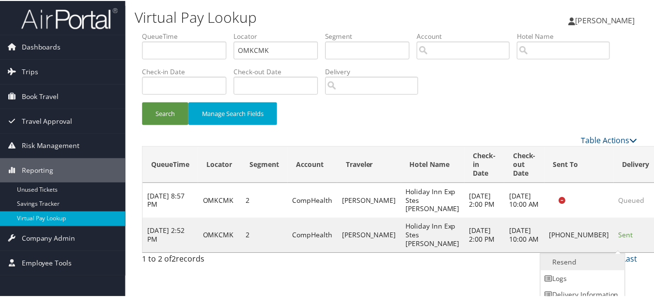
scroll to position [24, 0]
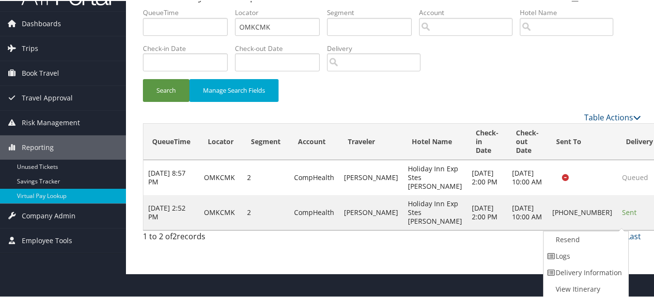
drag, startPoint x: 607, startPoint y: 250, endPoint x: 551, endPoint y: 246, distance: 56.8
click at [607, 250] on link "Logs" at bounding box center [585, 255] width 83 height 16
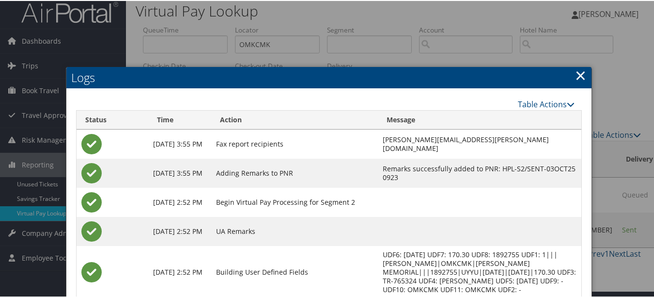
scroll to position [0, 0]
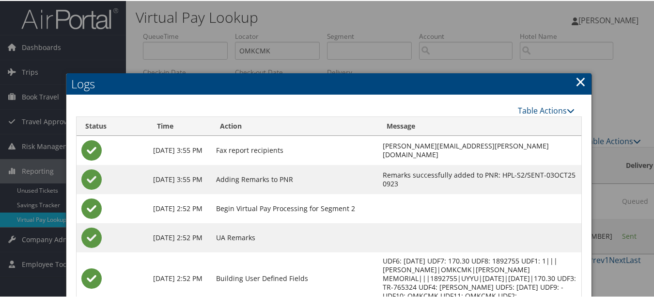
click at [575, 86] on link "×" at bounding box center [580, 80] width 11 height 19
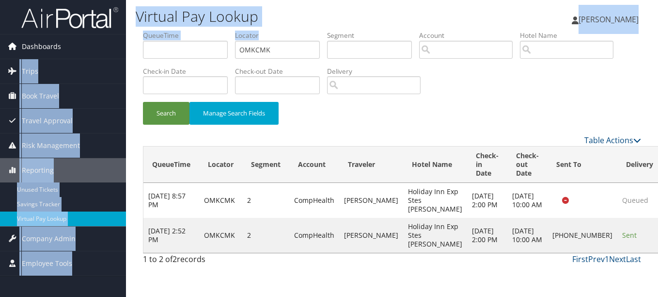
drag, startPoint x: 281, startPoint y: 40, endPoint x: 88, endPoint y: 40, distance: 192.9
click at [88, 40] on div "Dashboards AirPortal 360™ (Manager) My Travel Dashboard Trips Airtinerary® Look…" at bounding box center [329, 148] width 658 height 297
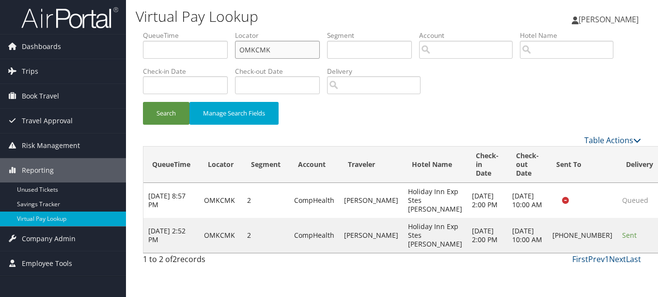
drag, startPoint x: 282, startPoint y: 44, endPoint x: 143, endPoint y: 48, distance: 138.2
click at [145, 31] on ul "QueueTime Locator OMKCMK Segment Account Traveler Hotel Name Check-in Date Chec…" at bounding box center [392, 31] width 498 height 0
paste input "UTFXV"
click at [143, 102] on button "Search" at bounding box center [166, 113] width 47 height 23
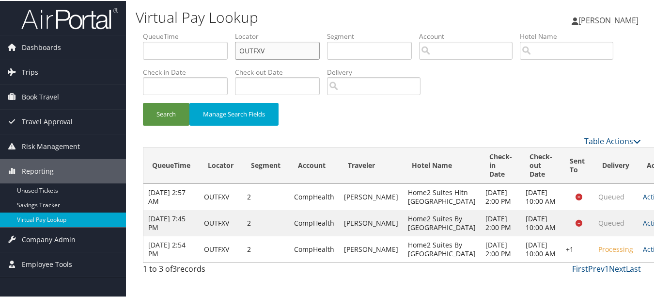
drag, startPoint x: 260, startPoint y: 50, endPoint x: 210, endPoint y: 50, distance: 49.9
click at [210, 31] on ul "QueueTime Locator OUTFXV Segment Account Traveler Hotel Name Check-in Date Chec…" at bounding box center [392, 31] width 498 height 0
click at [143, 102] on button "Search" at bounding box center [166, 113] width 47 height 23
click at [638, 250] on td "Actions Resend Logs Delivery Information View Itinerary" at bounding box center [659, 248] width 43 height 26
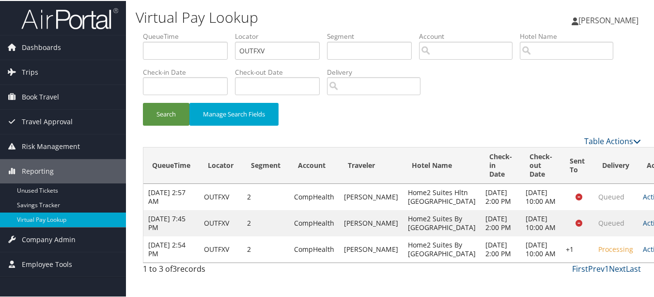
click at [638, 252] on td "Actions Resend Logs Delivery Information View Itinerary" at bounding box center [659, 248] width 43 height 26
click at [643, 252] on link "Actions" at bounding box center [658, 247] width 31 height 9
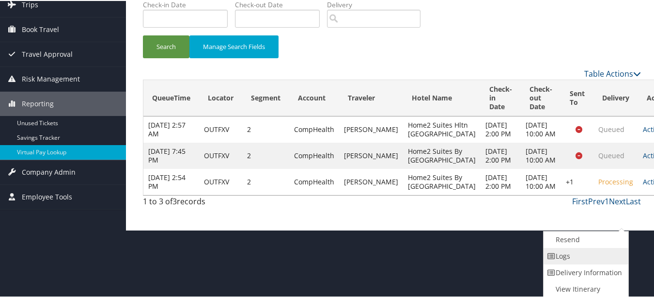
click at [607, 256] on link "Logs" at bounding box center [585, 255] width 83 height 16
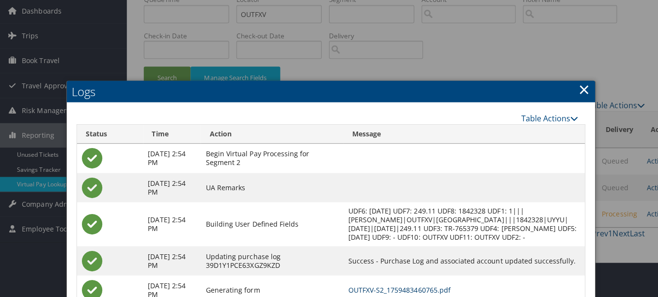
scroll to position [0, 0]
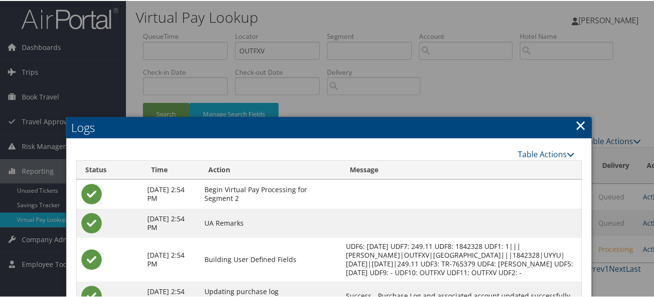
click at [575, 125] on link "×" at bounding box center [580, 123] width 11 height 19
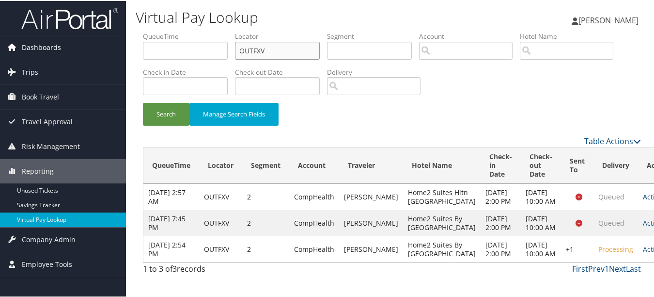
drag, startPoint x: 286, startPoint y: 55, endPoint x: 77, endPoint y: 49, distance: 209.4
click at [77, 49] on div "Dashboards AirPortal 360™ (Manager) My Travel Dashboard Trips Airtinerary® Look…" at bounding box center [329, 148] width 658 height 297
paste input "FUQMDF"
click at [143, 102] on button "Search" at bounding box center [166, 113] width 47 height 23
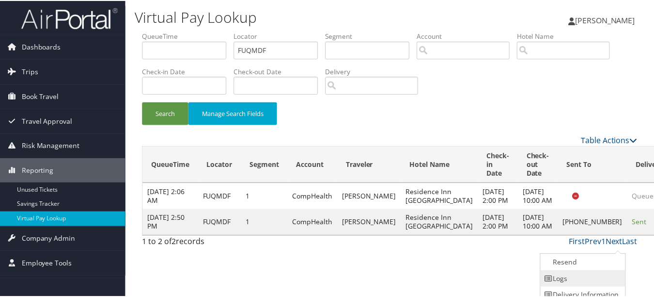
scroll to position [24, 0]
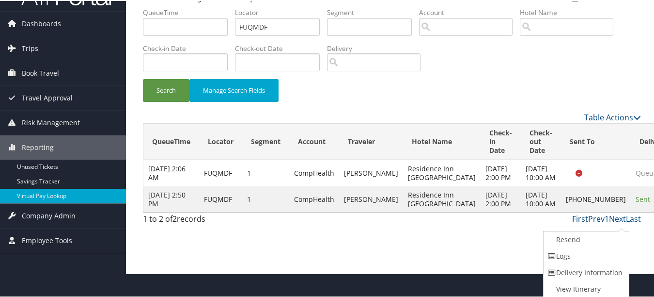
click at [615, 260] on link "Logs" at bounding box center [585, 255] width 83 height 16
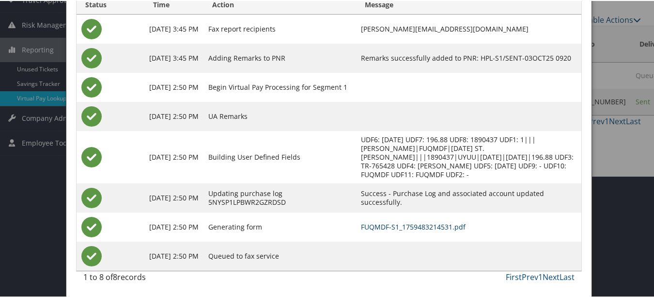
scroll to position [0, 0]
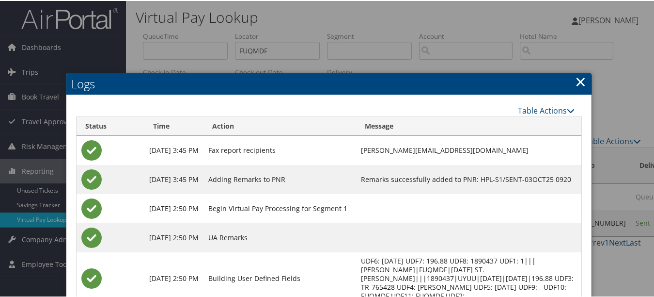
click at [582, 75] on link "×" at bounding box center [580, 80] width 11 height 19
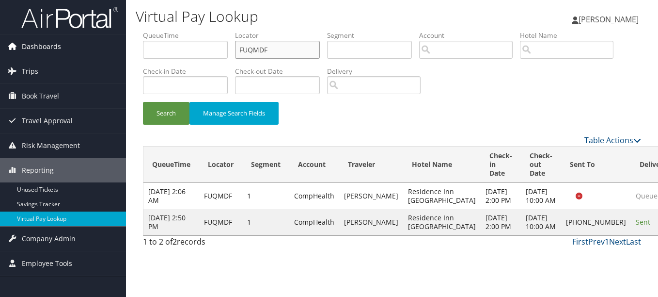
drag, startPoint x: 260, startPoint y: 47, endPoint x: 102, endPoint y: 47, distance: 157.5
click at [102, 47] on div "Dashboards AirPortal 360™ (Manager) My Travel Dashboard Trips Airtinerary® Look…" at bounding box center [329, 148] width 658 height 297
paste input "NSQUXQ"
click at [143, 102] on button "Search" at bounding box center [166, 113] width 47 height 23
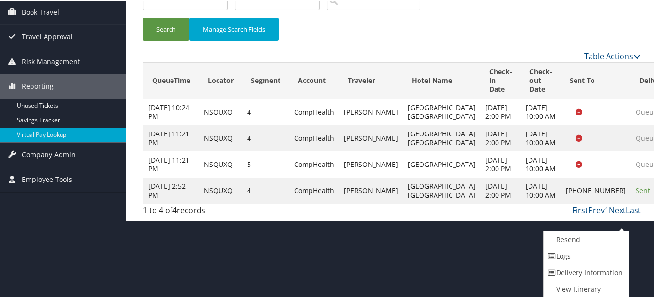
click at [589, 258] on link "Logs" at bounding box center [585, 255] width 83 height 16
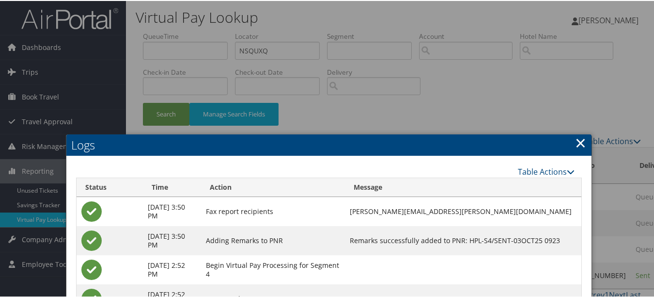
click at [585, 144] on h2 "Logs" at bounding box center [328, 143] width 525 height 21
click at [577, 145] on link "×" at bounding box center [580, 141] width 11 height 19
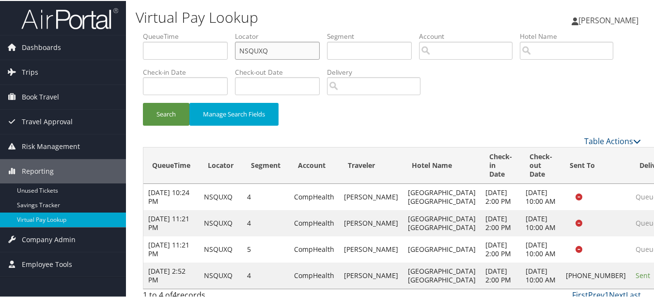
drag, startPoint x: 278, startPoint y: 49, endPoint x: 202, endPoint y: 43, distance: 76.9
click at [202, 31] on ul "QueueTime Locator NSQUXQ Segment Account Traveler Hotel Name Check-in Date Chec…" at bounding box center [392, 31] width 498 height 0
paste input "WVUOHZ"
click at [143, 102] on button "Search" at bounding box center [166, 113] width 47 height 23
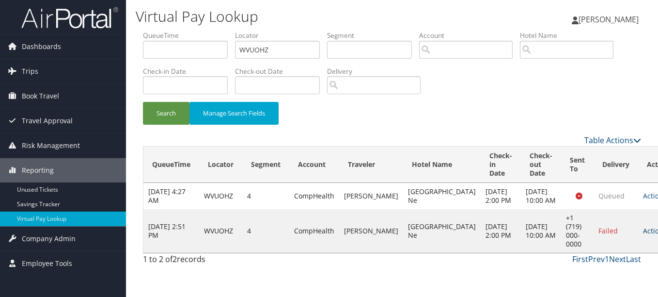
click at [643, 235] on link "Actions" at bounding box center [658, 230] width 31 height 9
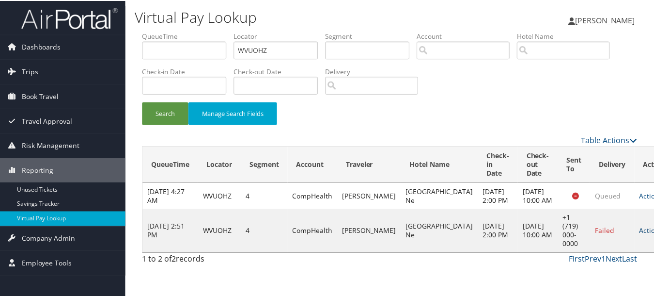
scroll to position [24, 0]
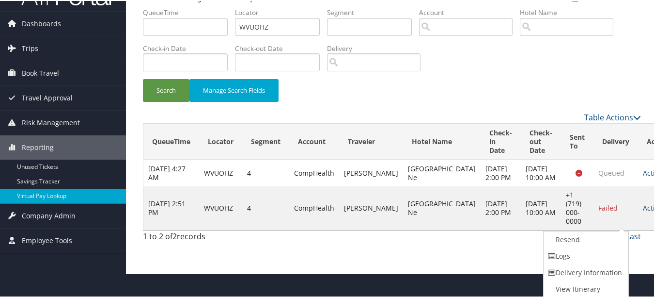
drag, startPoint x: 583, startPoint y: 259, endPoint x: 413, endPoint y: 217, distance: 174.7
click at [578, 259] on link "Logs" at bounding box center [585, 255] width 83 height 16
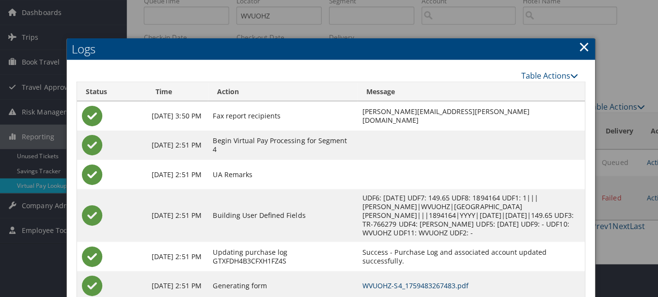
scroll to position [0, 0]
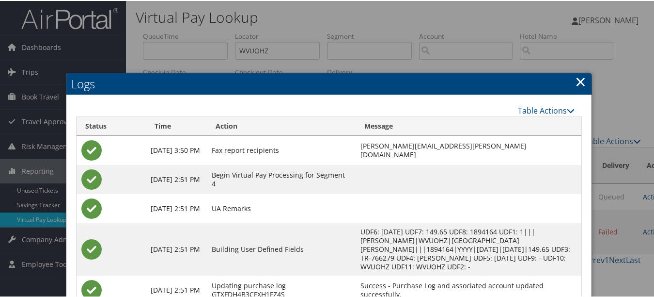
click at [571, 83] on h2 "Logs" at bounding box center [328, 82] width 525 height 21
click at [577, 81] on link "×" at bounding box center [580, 80] width 11 height 19
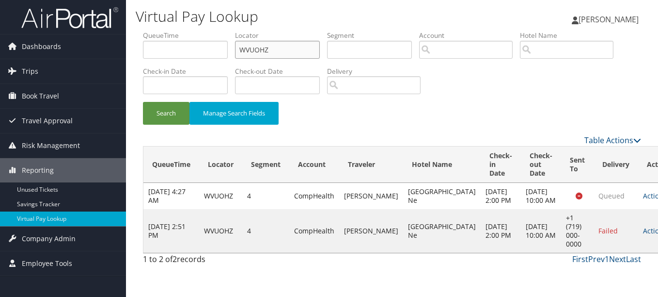
drag, startPoint x: 272, startPoint y: 52, endPoint x: 153, endPoint y: 52, distance: 119.2
click at [153, 31] on ul "QueueTime Locator WVUOHZ Segment Account Traveler Hotel Name Check-in Date Chec…" at bounding box center [392, 31] width 498 height 0
paste input "CDYCRT"
click at [143, 102] on button "Search" at bounding box center [166, 113] width 47 height 23
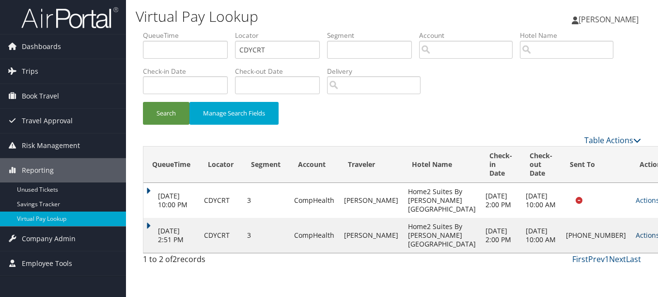
click at [636, 239] on link "Actions" at bounding box center [651, 234] width 31 height 9
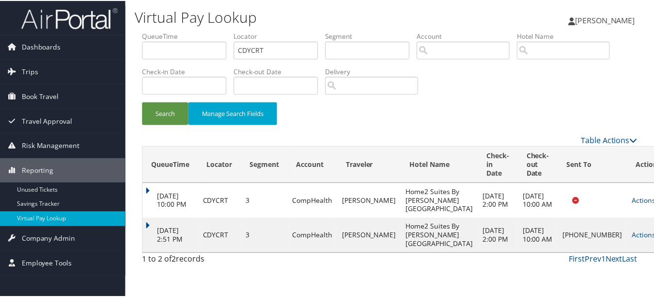
scroll to position [24, 0]
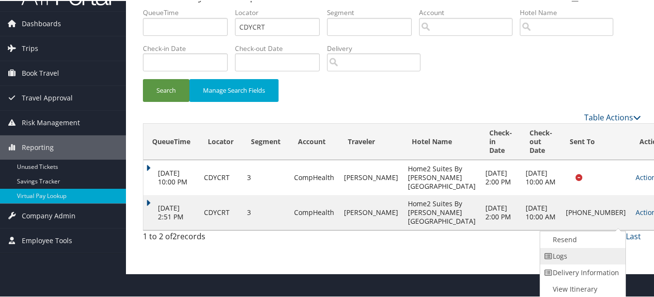
click at [609, 251] on link "Logs" at bounding box center [581, 255] width 83 height 16
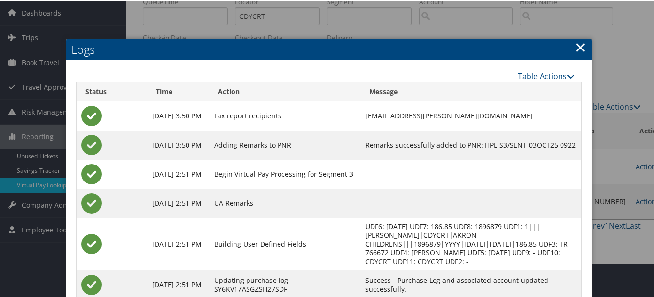
scroll to position [0, 0]
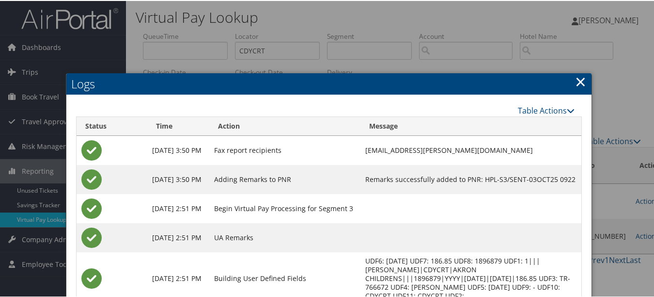
click at [576, 81] on link "×" at bounding box center [580, 80] width 11 height 19
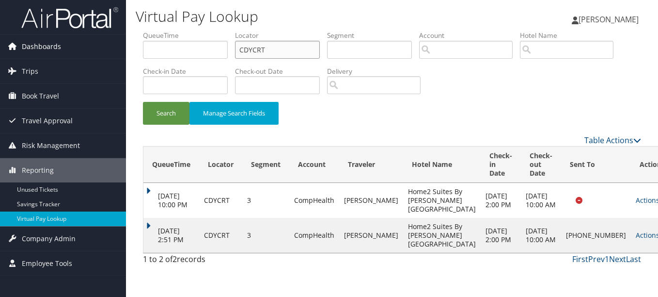
drag, startPoint x: 298, startPoint y: 49, endPoint x: 100, endPoint y: 52, distance: 198.2
click at [100, 52] on div "Dashboards AirPortal 360™ (Manager) My Travel Dashboard Trips Airtinerary® Look…" at bounding box center [329, 148] width 658 height 297
paste input "LCFFLN"
click at [143, 102] on button "Search" at bounding box center [166, 113] width 47 height 23
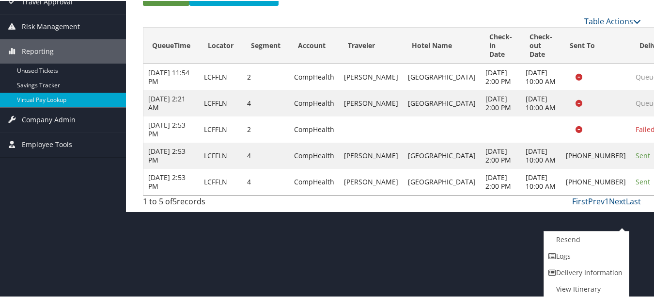
drag, startPoint x: 601, startPoint y: 259, endPoint x: 379, endPoint y: 194, distance: 231.6
click at [601, 259] on link "Logs" at bounding box center [585, 255] width 83 height 16
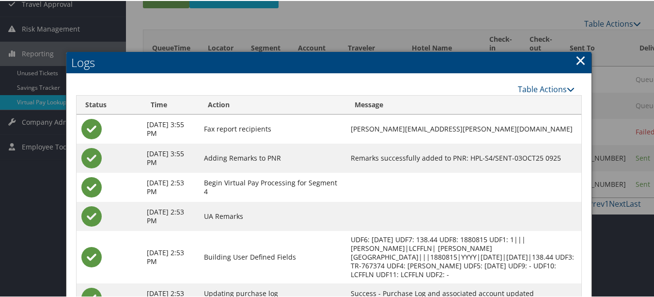
scroll to position [23, 0]
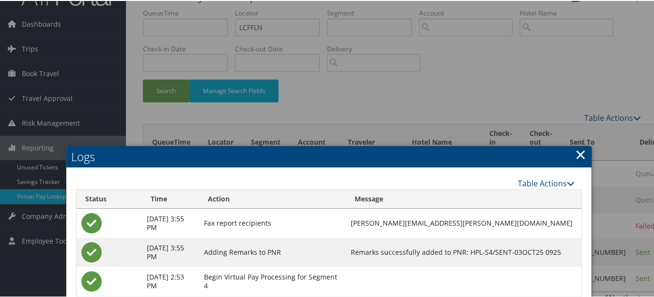
click at [583, 158] on link "×" at bounding box center [580, 152] width 11 height 19
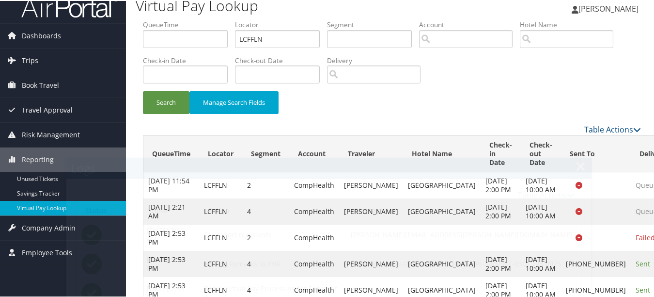
scroll to position [0, 0]
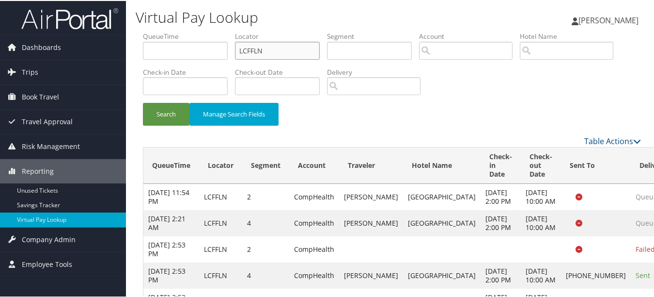
drag, startPoint x: 300, startPoint y: 54, endPoint x: 161, endPoint y: 54, distance: 139.6
click at [161, 31] on ul "QueueTime Locator LCFFLN Segment Account Traveler Hotel Name Check-in Date Chec…" at bounding box center [392, 31] width 498 height 0
paste input "YEJDMT"
click at [143, 102] on button "Search" at bounding box center [166, 113] width 47 height 23
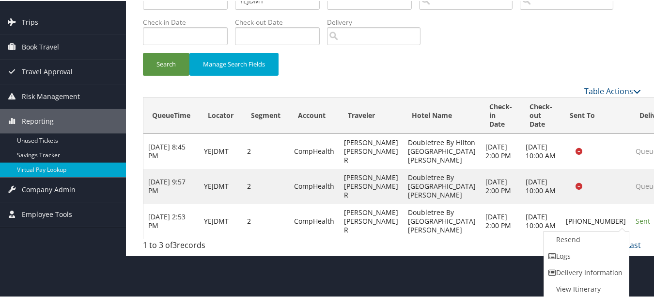
click at [620, 258] on link "Logs" at bounding box center [585, 255] width 83 height 16
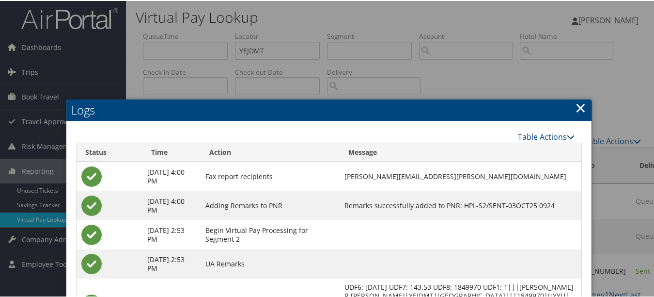
click at [581, 97] on link "×" at bounding box center [580, 106] width 11 height 19
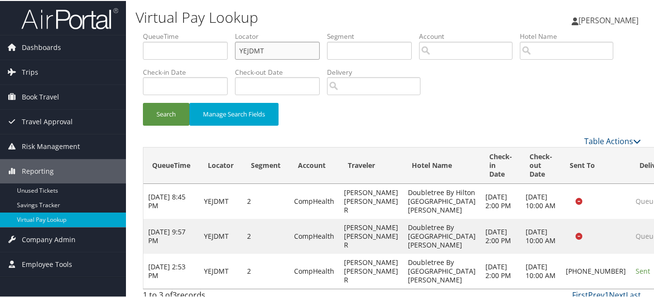
drag, startPoint x: 268, startPoint y: 50, endPoint x: 193, endPoint y: 48, distance: 74.7
click at [200, 31] on ul "QueueTime Locator YEJDMT Segment Account Traveler Hotel Name Check-in Date Chec…" at bounding box center [392, 31] width 498 height 0
paste input "NHMYRR"
click at [143, 102] on button "Search" at bounding box center [166, 113] width 47 height 23
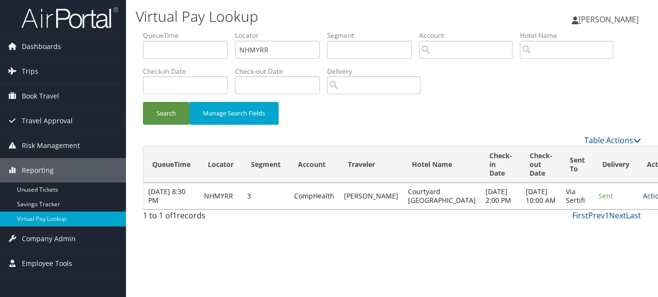
click at [643, 196] on link "Actions" at bounding box center [658, 195] width 31 height 9
click at [605, 226] on link "Logs" at bounding box center [599, 230] width 61 height 16
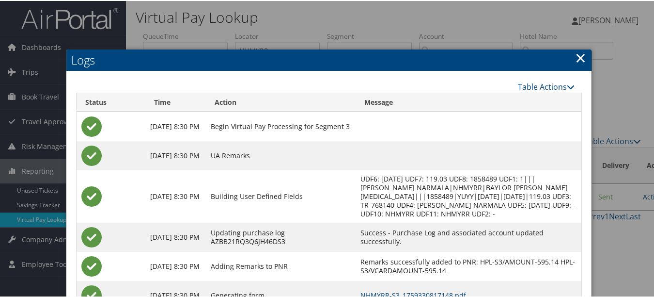
click at [579, 57] on link "×" at bounding box center [580, 56] width 11 height 19
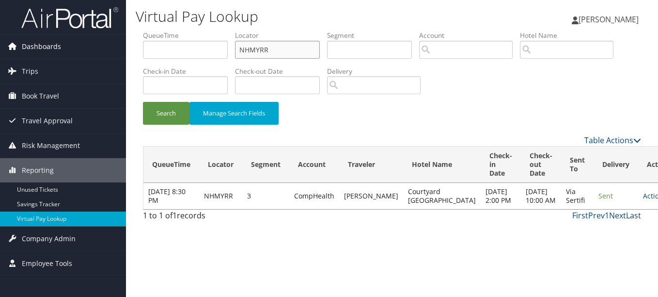
drag, startPoint x: 304, startPoint y: 57, endPoint x: 101, endPoint y: 49, distance: 203.2
click at [101, 49] on div "Dashboards AirPortal 360™ (Manager) My Travel Dashboard Trips Airtinerary® Look…" at bounding box center [329, 148] width 658 height 297
paste input "WCAIZO"
click at [143, 102] on button "Search" at bounding box center [166, 113] width 47 height 23
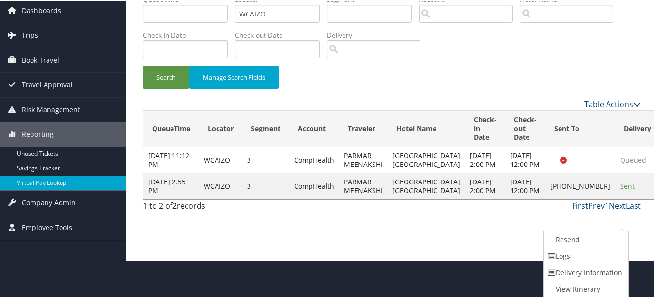
drag, startPoint x: 604, startPoint y: 252, endPoint x: 565, endPoint y: 250, distance: 38.8
click at [604, 251] on link "Logs" at bounding box center [585, 255] width 83 height 16
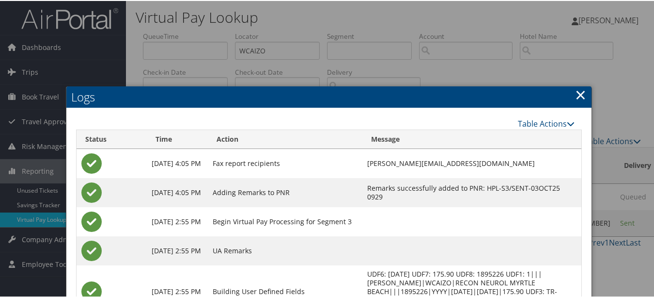
click at [575, 88] on link "×" at bounding box center [580, 93] width 11 height 19
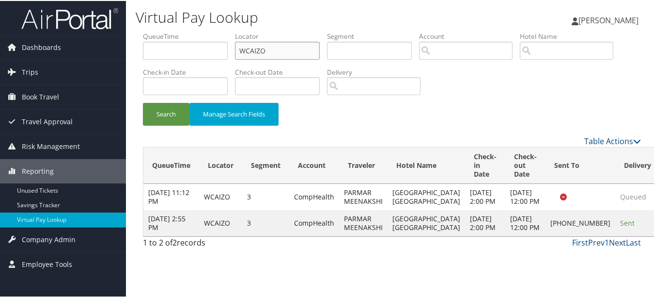
drag, startPoint x: 217, startPoint y: 54, endPoint x: 168, endPoint y: 54, distance: 48.9
click at [169, 31] on ul "QueueTime Locator WCAIZO Segment Account Traveler Hotel Name Check-in Date Chec…" at bounding box center [392, 31] width 498 height 0
paste input "IWPRYY"
type input "IWPRYY"
click at [143, 102] on button "Search" at bounding box center [166, 113] width 47 height 23
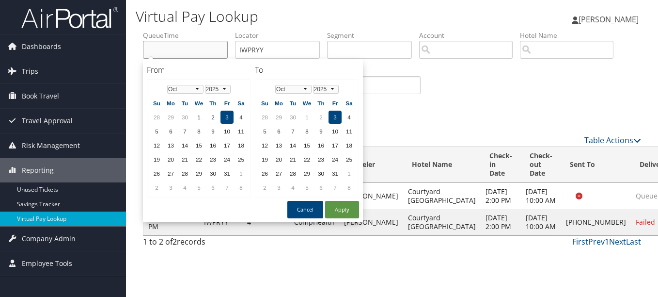
drag, startPoint x: 168, startPoint y: 54, endPoint x: 192, endPoint y: 96, distance: 49.1
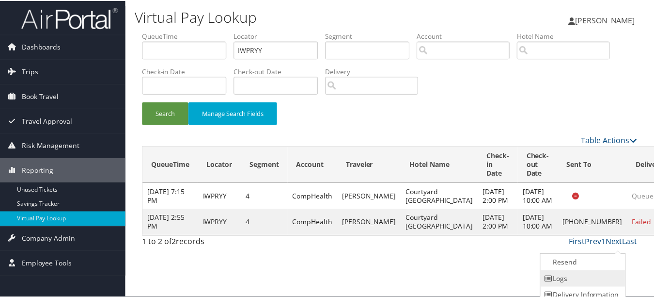
scroll to position [24, 0]
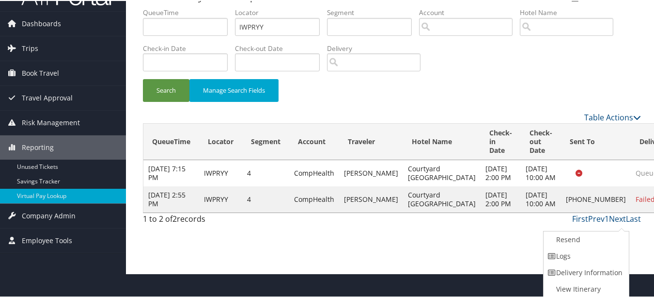
click at [620, 257] on link "Logs" at bounding box center [585, 255] width 83 height 16
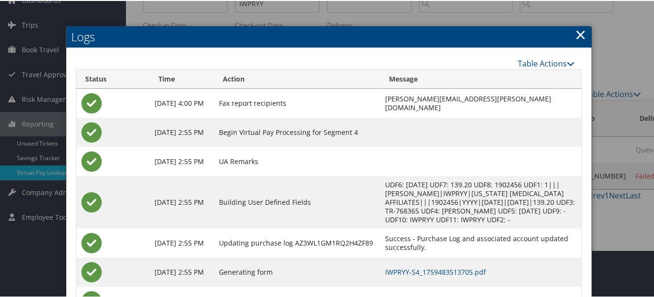
scroll to position [92, 0]
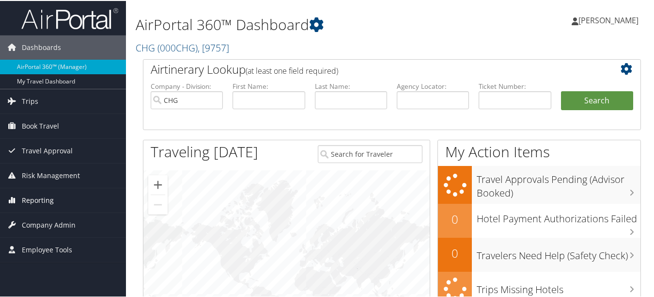
click at [30, 199] on span "Reporting" at bounding box center [38, 199] width 32 height 24
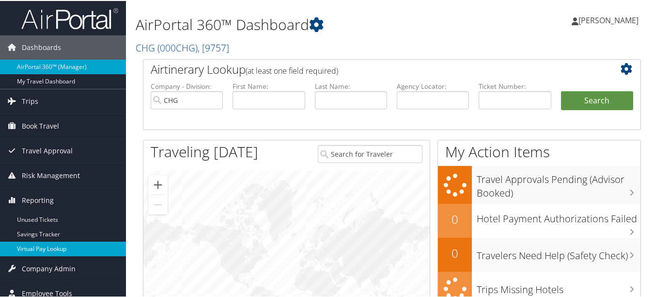
click at [47, 244] on link "Virtual Pay Lookup" at bounding box center [63, 247] width 126 height 15
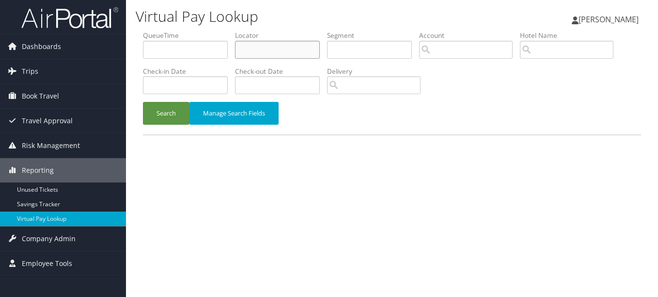
click at [280, 53] on input "text" at bounding box center [277, 50] width 85 height 18
paste input "ABZNUI"
click at [143, 102] on button "Search" at bounding box center [166, 113] width 47 height 23
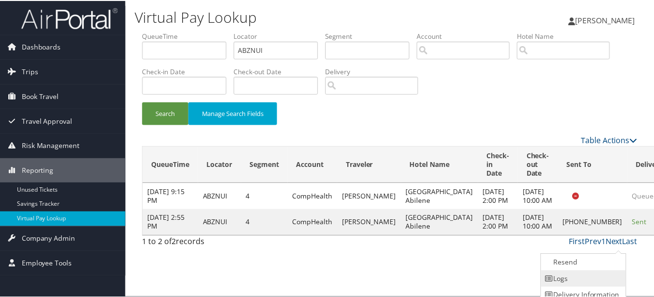
scroll to position [24, 0]
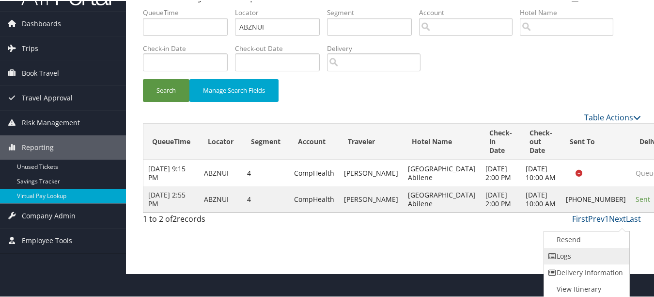
click at [597, 253] on link "Logs" at bounding box center [585, 255] width 83 height 16
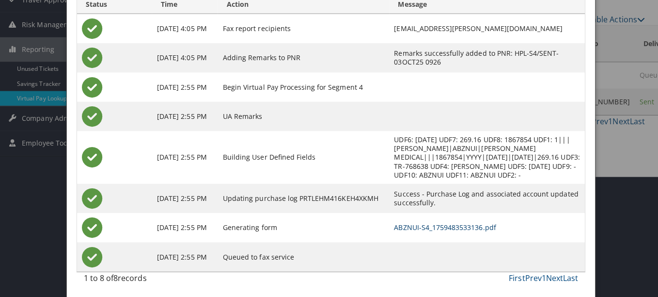
scroll to position [0, 0]
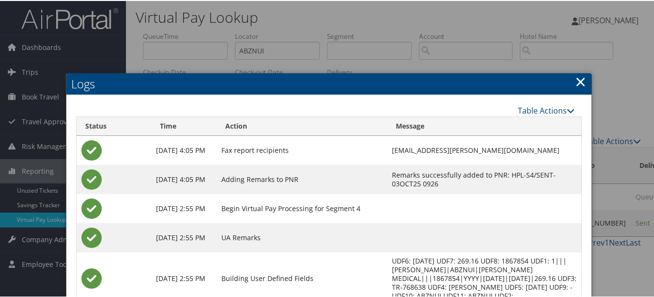
click at [576, 78] on link "×" at bounding box center [580, 80] width 11 height 19
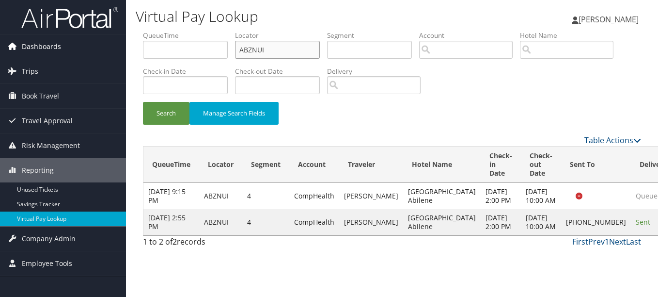
drag, startPoint x: 303, startPoint y: 49, endPoint x: 106, endPoint y: 42, distance: 197.4
click at [106, 42] on div "Dashboards AirPortal 360™ (Manager) My Travel Dashboard Trips Airtinerary® Look…" at bounding box center [329, 148] width 658 height 297
paste input "FEVJW"
click at [143, 102] on button "Search" at bounding box center [166, 113] width 47 height 23
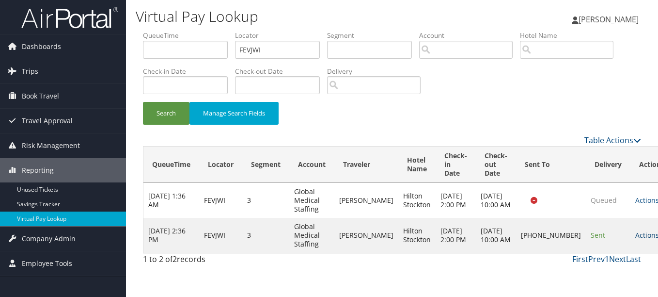
click at [635, 238] on link "Actions" at bounding box center [650, 234] width 31 height 9
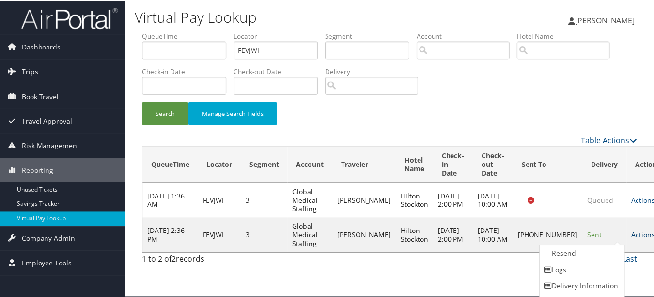
scroll to position [15, 0]
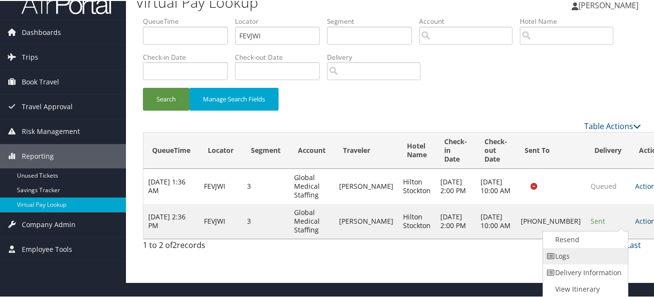
click at [593, 251] on link "Logs" at bounding box center [584, 255] width 83 height 16
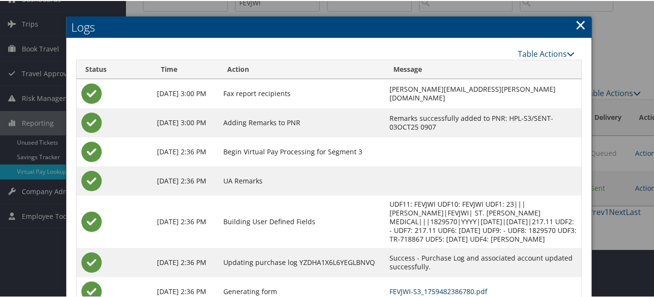
scroll to position [0, 0]
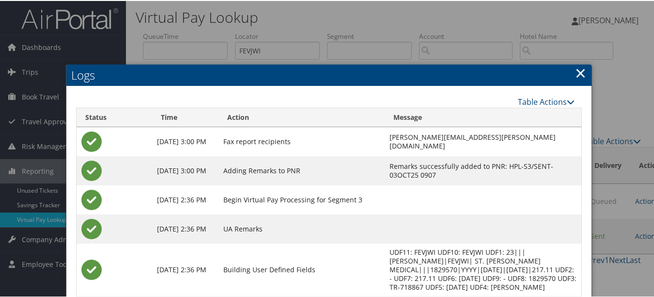
click at [578, 72] on link "×" at bounding box center [580, 71] width 11 height 19
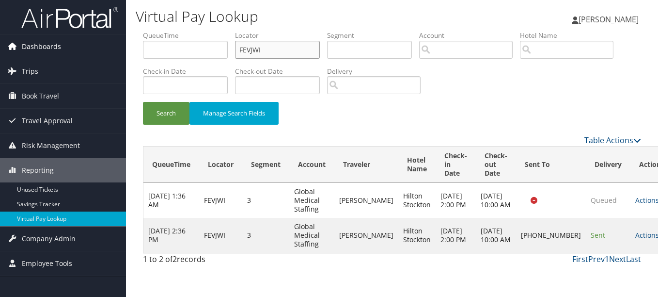
drag, startPoint x: 284, startPoint y: 55, endPoint x: 108, endPoint y: 47, distance: 176.6
click at [108, 47] on div "Dashboards AirPortal 360™ (Manager) My Travel Dashboard Trips Airtinerary® Look…" at bounding box center [329, 148] width 658 height 297
paste input "HRZZOE"
click at [143, 102] on button "Search" at bounding box center [166, 113] width 47 height 23
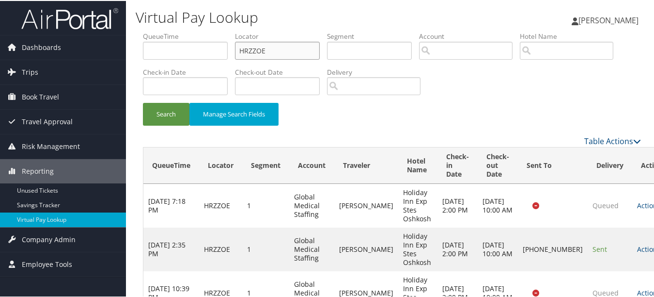
scroll to position [112, 0]
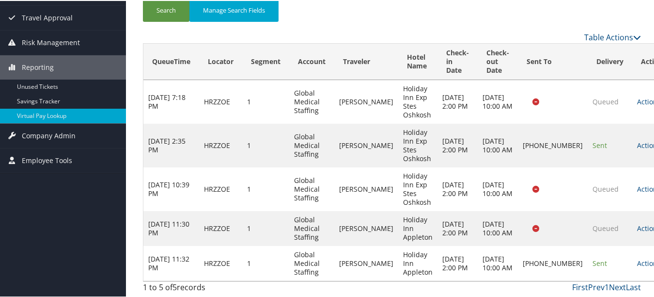
click at [632, 245] on td "Actions Resend Logs Delivery Information View Itinerary" at bounding box center [653, 262] width 43 height 35
click at [637, 257] on link "Actions" at bounding box center [652, 261] width 31 height 9
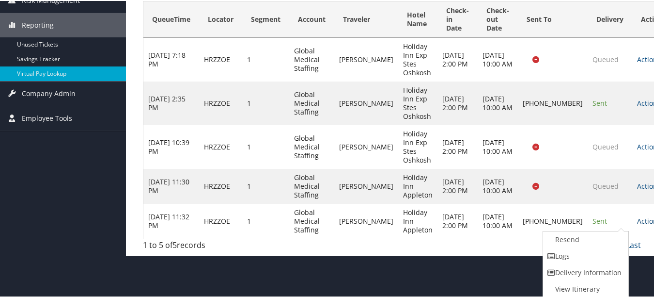
click at [605, 257] on link "Logs" at bounding box center [584, 255] width 83 height 16
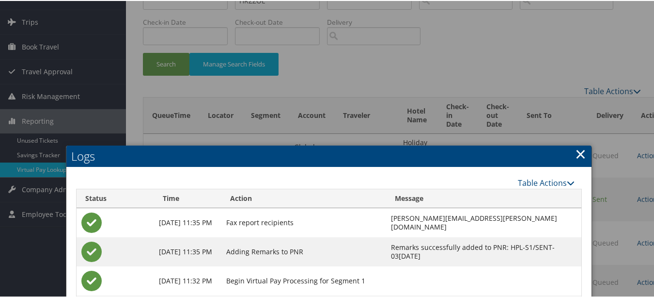
scroll to position [1, 0]
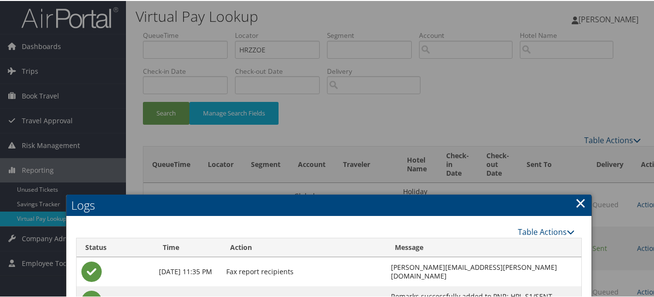
click at [578, 192] on link "×" at bounding box center [580, 201] width 11 height 19
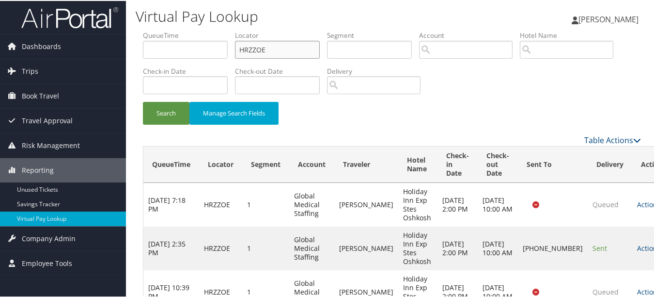
drag, startPoint x: 275, startPoint y: 46, endPoint x: 144, endPoint y: 32, distance: 131.6
click at [144, 30] on ul "QueueTime Locator HRZZOE Segment Account Traveler Hotel Name Check-in Date Chec…" at bounding box center [392, 30] width 498 height 0
paste input "CVGZXN"
click at [143, 101] on button "Search" at bounding box center [166, 112] width 47 height 23
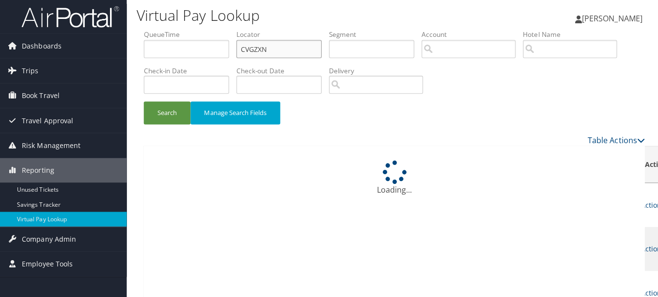
scroll to position [0, 0]
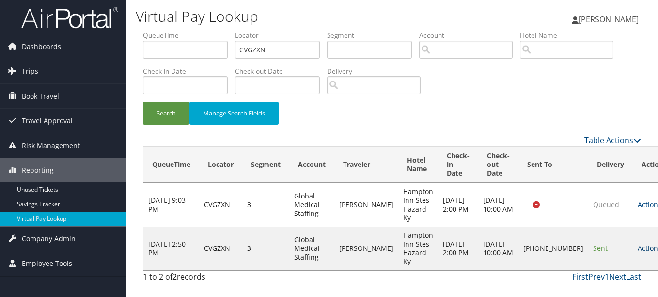
click at [638, 252] on link "Actions" at bounding box center [653, 247] width 31 height 9
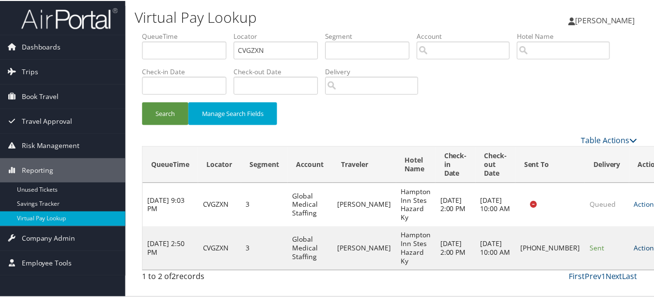
scroll to position [24, 0]
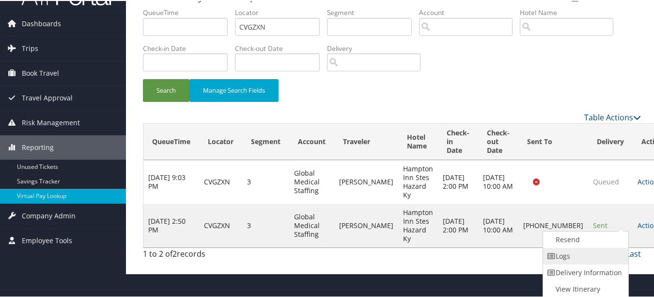
click at [606, 255] on link "Logs" at bounding box center [584, 255] width 83 height 16
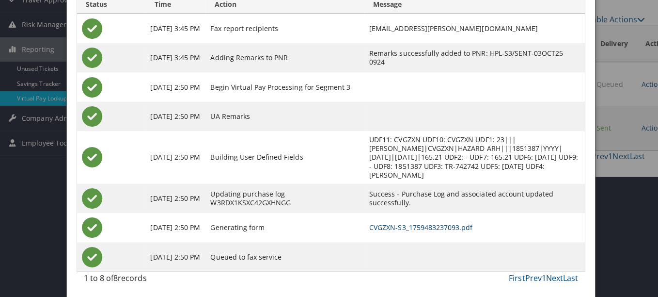
scroll to position [0, 0]
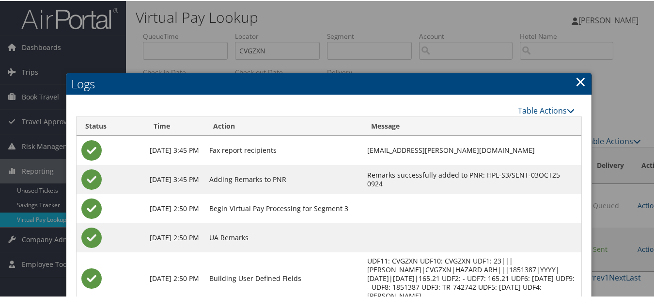
click at [575, 81] on link "×" at bounding box center [580, 80] width 11 height 19
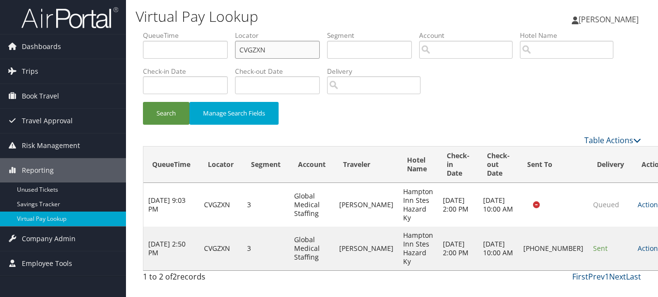
drag, startPoint x: 292, startPoint y: 47, endPoint x: 180, endPoint y: 47, distance: 112.4
click at [180, 31] on ul "QueueTime Locator CVGZXN Segment Account Traveler Hotel Name Check-in Date Chec…" at bounding box center [392, 31] width 498 height 0
paste input "LEPGIQ"
click at [143, 102] on button "Search" at bounding box center [166, 113] width 47 height 23
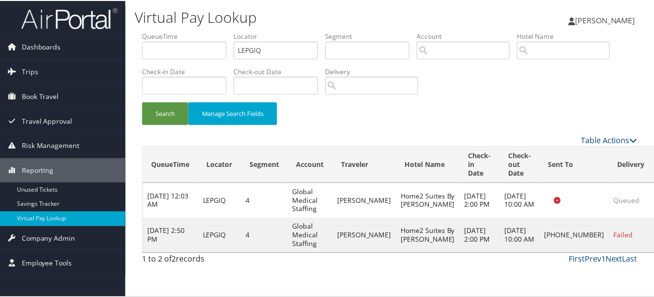
scroll to position [24, 0]
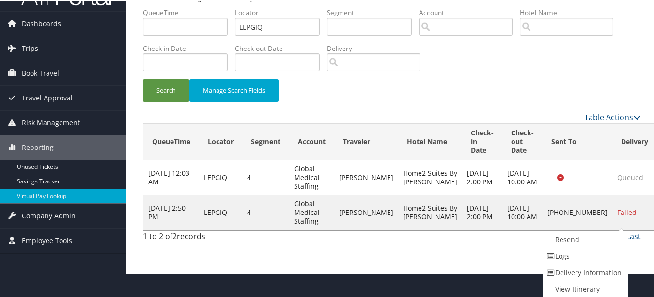
drag, startPoint x: 599, startPoint y: 250, endPoint x: 283, endPoint y: 187, distance: 322.1
click at [599, 250] on link "Logs" at bounding box center [584, 255] width 83 height 16
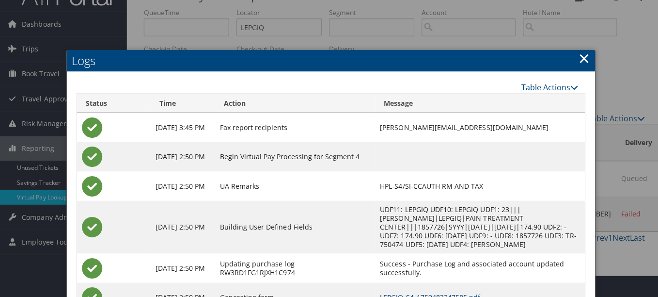
scroll to position [0, 0]
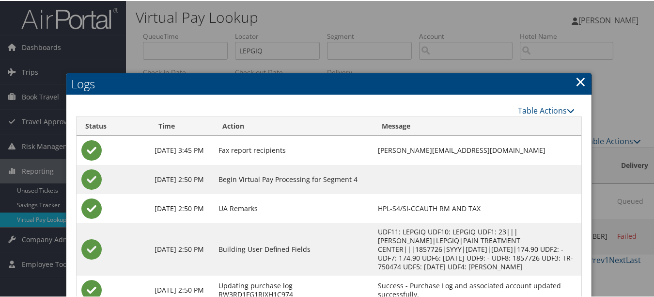
click at [582, 88] on link "×" at bounding box center [580, 80] width 11 height 19
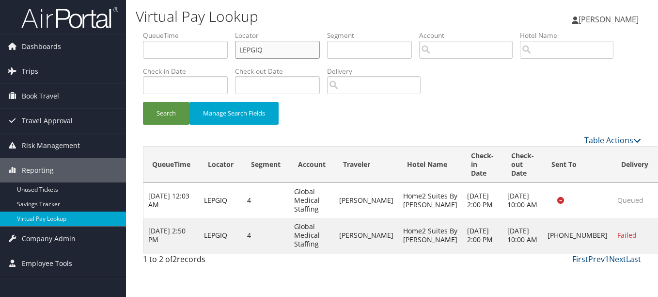
paste input "HDUCUL"
drag, startPoint x: 263, startPoint y: 42, endPoint x: 187, endPoint y: 42, distance: 76.1
click at [193, 31] on ul "QueueTime Locator HDUCUL Segment Account Traveler Hotel Name Check-in Date Chec…" at bounding box center [392, 31] width 498 height 0
click at [143, 102] on button "Search" at bounding box center [166, 113] width 47 height 23
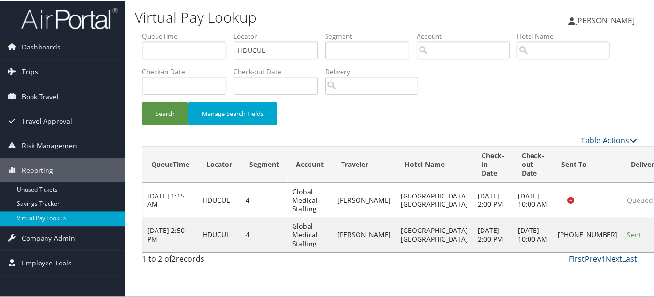
scroll to position [24, 0]
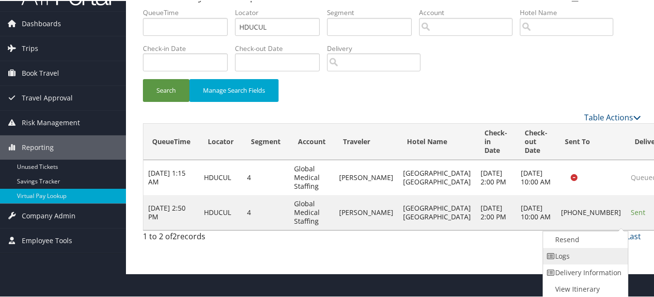
click at [567, 249] on link "Logs" at bounding box center [584, 255] width 83 height 16
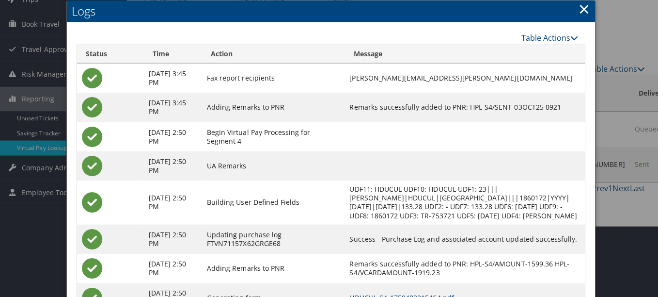
scroll to position [0, 0]
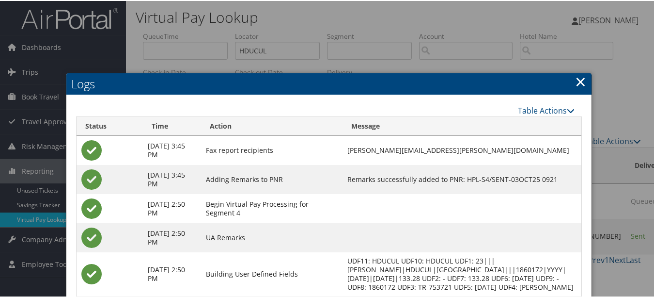
drag, startPoint x: 564, startPoint y: 78, endPoint x: 591, endPoint y: 80, distance: 27.7
click at [564, 78] on h2 "Logs" at bounding box center [328, 82] width 525 height 21
click at [591, 80] on div at bounding box center [329, 148] width 658 height 297
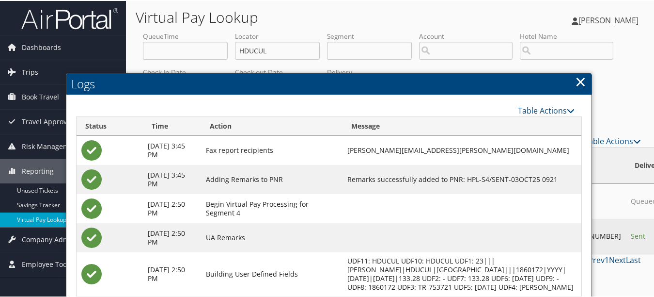
click at [585, 80] on h2 "Logs" at bounding box center [328, 82] width 525 height 21
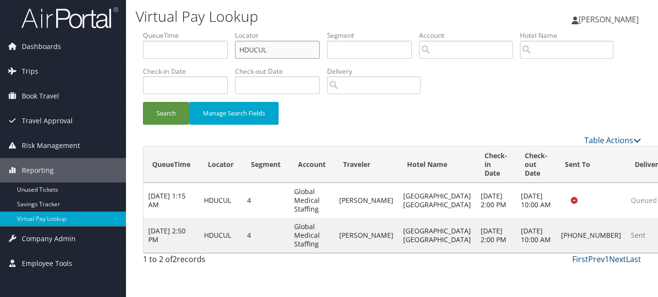
paste input "MDTSUY"
drag, startPoint x: 319, startPoint y: 52, endPoint x: 200, endPoint y: 51, distance: 119.2
click at [200, 31] on ul "QueueTime Locator HDUCUL Segment Account Traveler Hotel Name Check-in Date Chec…" at bounding box center [392, 31] width 498 height 0
click at [143, 102] on button "Search" at bounding box center [166, 113] width 47 height 23
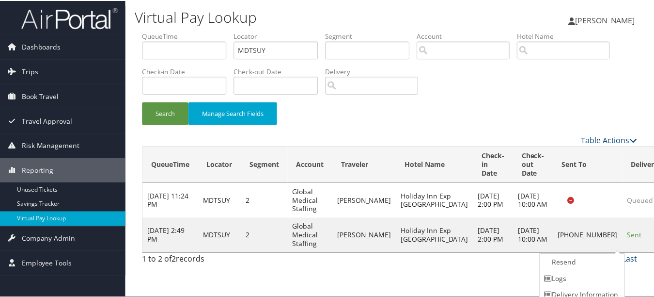
scroll to position [24, 0]
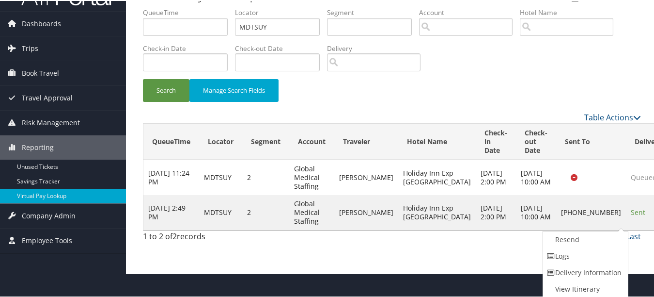
drag, startPoint x: 603, startPoint y: 250, endPoint x: 593, endPoint y: 250, distance: 10.7
click at [603, 250] on link "Logs" at bounding box center [584, 255] width 83 height 16
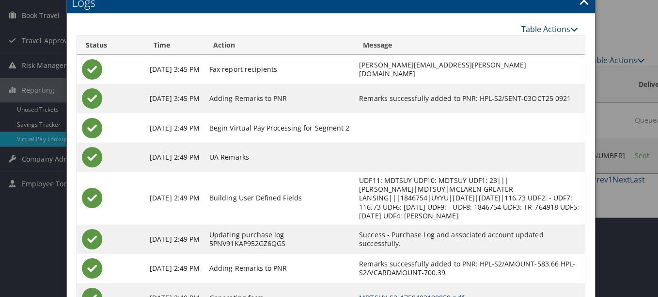
scroll to position [0, 0]
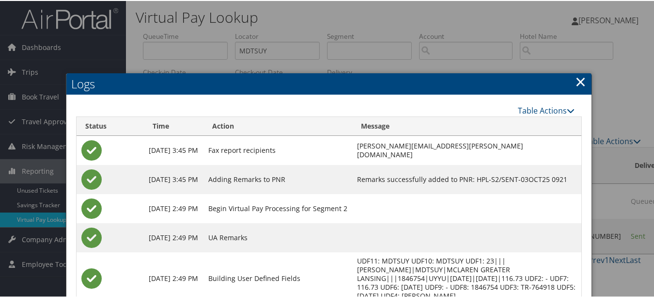
click at [582, 78] on link "×" at bounding box center [580, 80] width 11 height 19
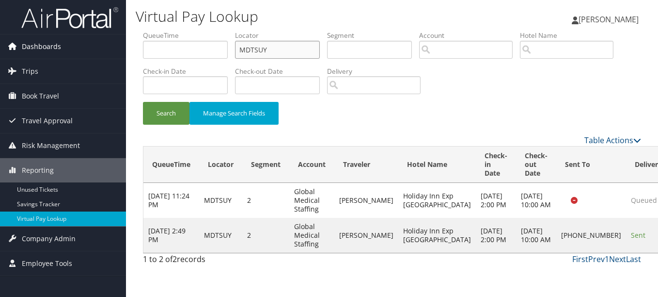
drag, startPoint x: 286, startPoint y: 44, endPoint x: 91, endPoint y: 44, distance: 195.8
click at [92, 44] on div "Dashboards AirPortal 360™ (Manager) My Travel Dashboard Trips Airtinerary® Look…" at bounding box center [329, 148] width 658 height 297
paste input "ARCTVR"
click at [143, 102] on button "Search" at bounding box center [166, 113] width 47 height 23
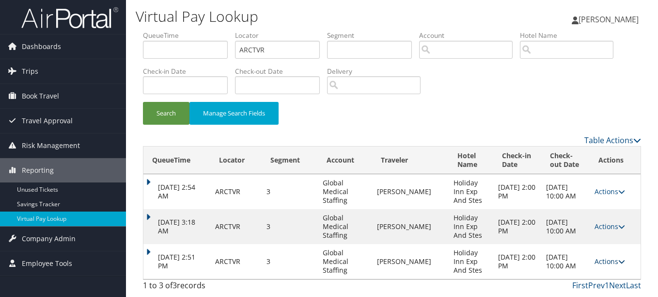
click at [618, 261] on icon at bounding box center [621, 261] width 7 height 7
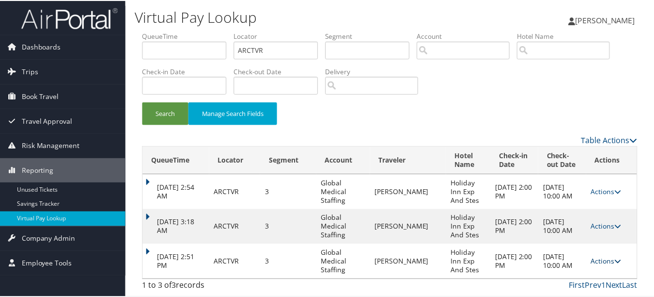
scroll to position [29, 0]
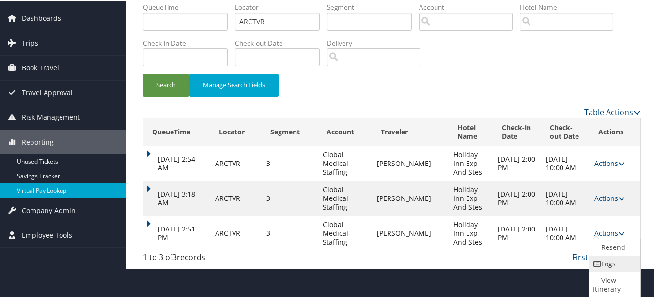
click at [616, 262] on link "Logs" at bounding box center [613, 262] width 49 height 16
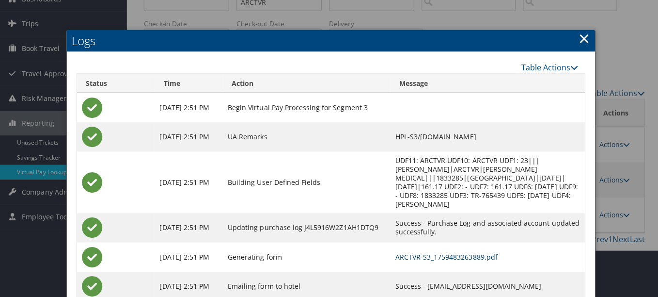
scroll to position [0, 0]
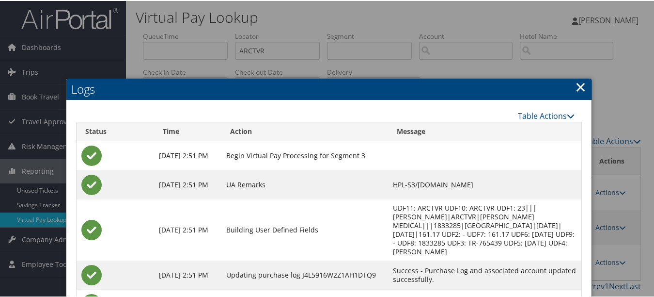
click at [578, 86] on link "×" at bounding box center [580, 85] width 11 height 19
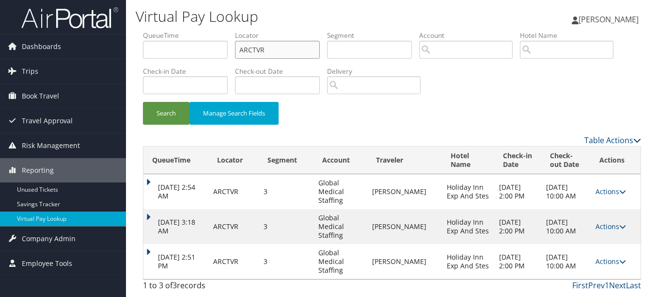
drag, startPoint x: 278, startPoint y: 52, endPoint x: 150, endPoint y: 44, distance: 128.7
click at [150, 31] on ul "QueueTime Locator ARCTVR Segment Account Traveler Hotel Name Check-in Date Chec…" at bounding box center [392, 31] width 498 height 0
paste input "JESSQL"
click at [143, 102] on button "Search" at bounding box center [166, 113] width 47 height 23
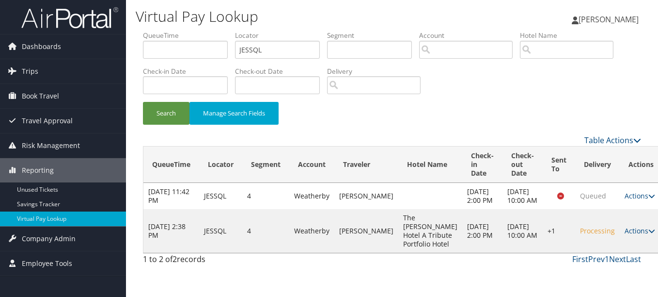
click at [620, 238] on td "Actions Resend Logs Delivery Information View Itinerary" at bounding box center [641, 231] width 43 height 44
click at [625, 235] on link "Actions" at bounding box center [640, 230] width 31 height 9
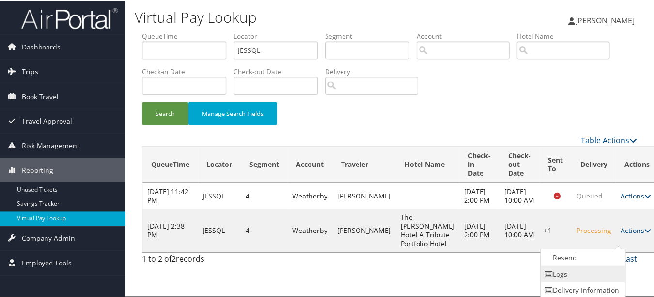
scroll to position [19, 0]
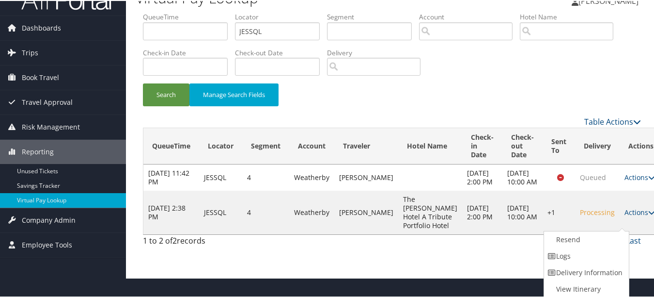
drag, startPoint x: 596, startPoint y: 252, endPoint x: 310, endPoint y: 253, distance: 285.4
click at [592, 252] on link "Logs" at bounding box center [585, 255] width 83 height 16
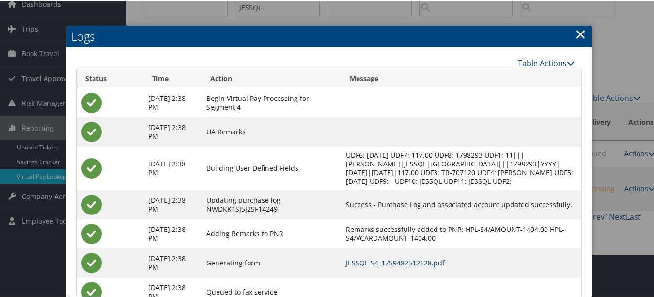
scroll to position [0, 0]
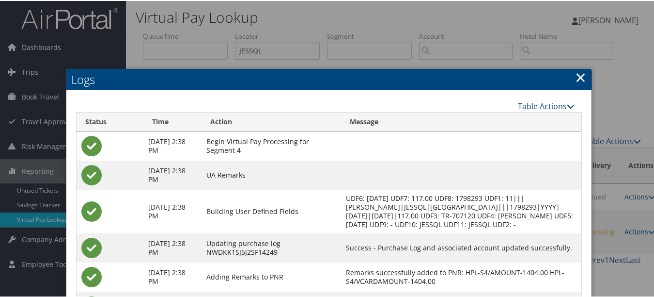
click at [577, 74] on link "×" at bounding box center [580, 75] width 11 height 19
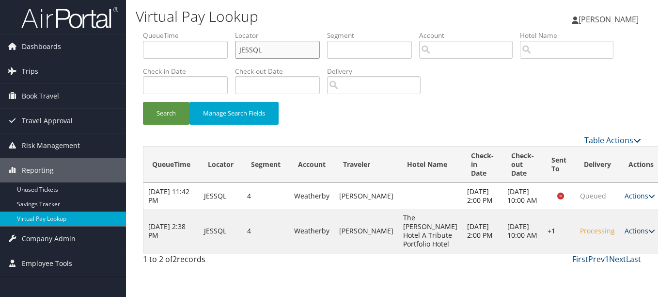
drag, startPoint x: 305, startPoint y: 49, endPoint x: 180, endPoint y: 49, distance: 125.0
click at [181, 31] on ul "QueueTime Locator JESSQL Segment Account Traveler Hotel Name Check-in Date Chec…" at bounding box center [392, 31] width 498 height 0
paste input "NLWXE"
click at [143, 102] on button "Search" at bounding box center [166, 113] width 47 height 23
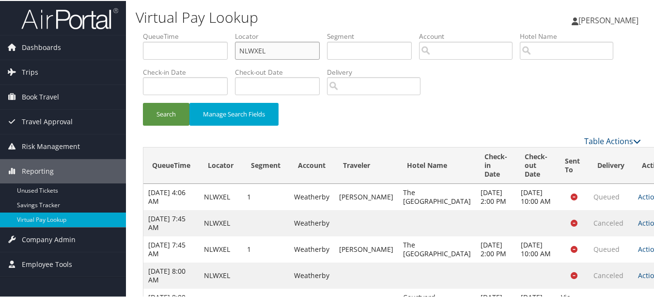
scroll to position [156, 0]
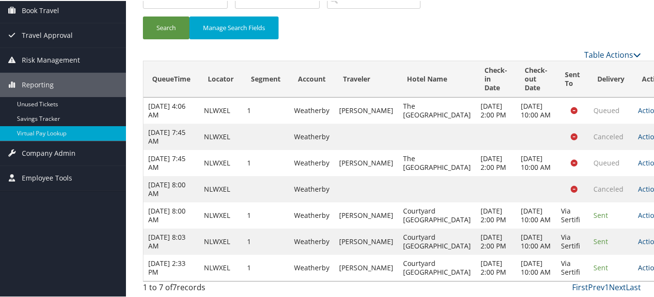
click at [638, 262] on link "Actions" at bounding box center [653, 266] width 31 height 9
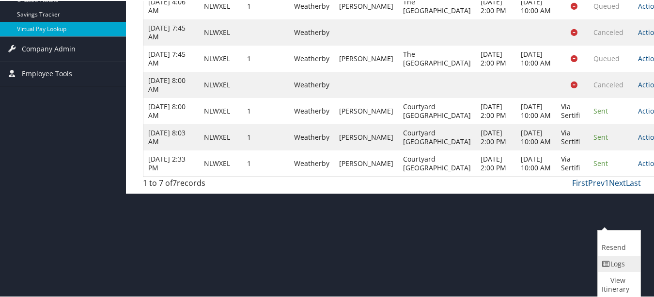
click at [610, 261] on icon at bounding box center [606, 262] width 9 height 7
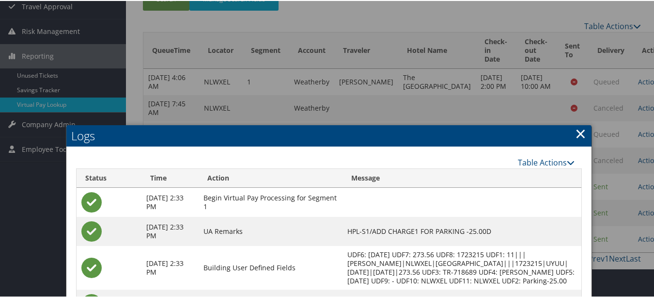
scroll to position [54, 0]
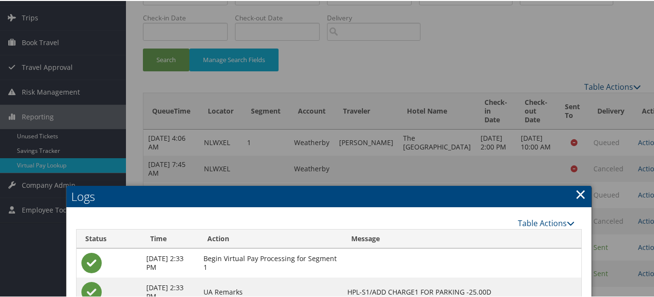
click at [576, 199] on link "×" at bounding box center [580, 192] width 11 height 19
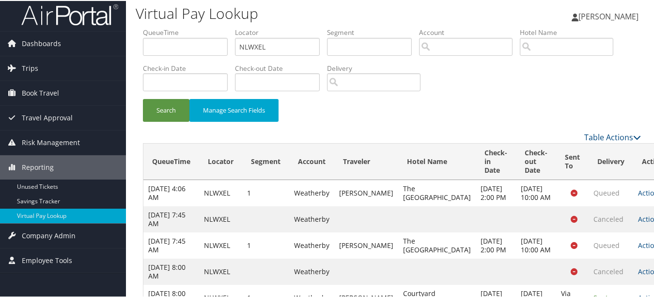
scroll to position [0, 0]
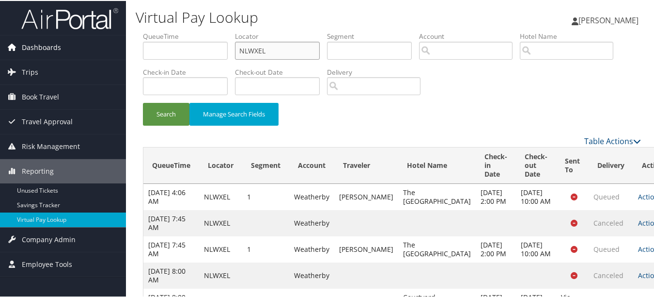
drag, startPoint x: 174, startPoint y: 47, endPoint x: 101, endPoint y: 50, distance: 73.7
click at [106, 50] on div "Dashboards AirPortal 360™ (Manager) My Travel Dashboard Trips Airtinerary® Look…" at bounding box center [329, 191] width 658 height 383
paste input "KWYHZU"
click at [143, 102] on button "Search" at bounding box center [166, 113] width 47 height 23
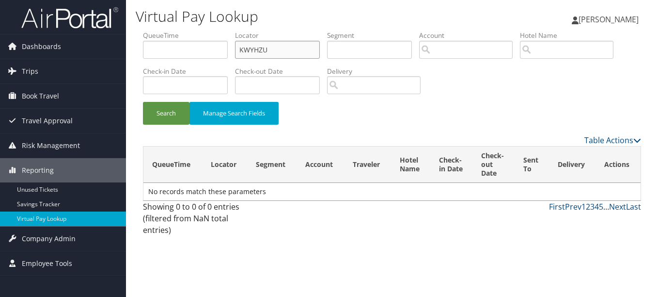
drag, startPoint x: 275, startPoint y: 49, endPoint x: 152, endPoint y: 50, distance: 123.1
click at [152, 31] on ul "QueueTime Locator KWYHZU Segment Account Traveler Hotel Name Check-in Date Chec…" at bounding box center [392, 31] width 498 height 0
paste input "LGWWFX"
click at [143, 102] on button "Search" at bounding box center [166, 113] width 47 height 23
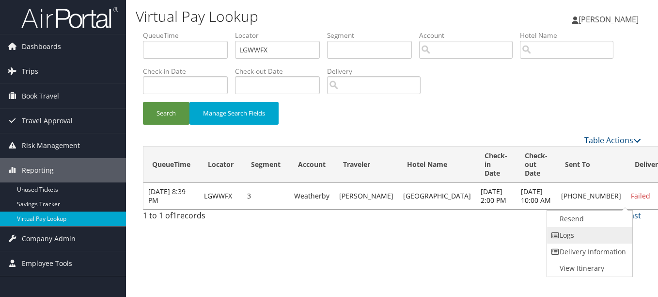
click at [603, 236] on link "Logs" at bounding box center [588, 235] width 83 height 16
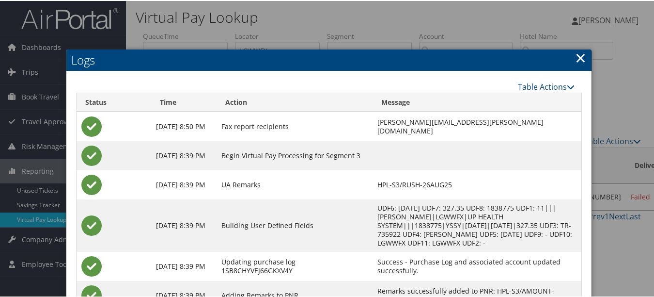
click at [578, 54] on link "×" at bounding box center [580, 56] width 11 height 19
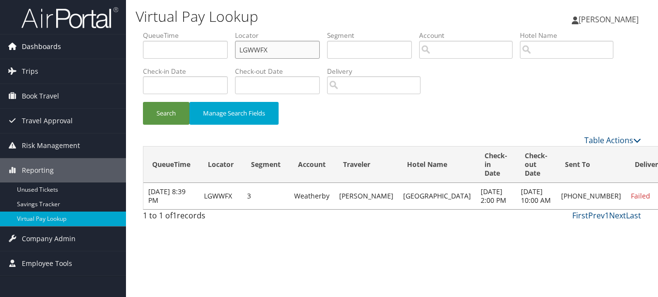
drag, startPoint x: 302, startPoint y: 52, endPoint x: 57, endPoint y: 43, distance: 244.9
click at [95, 44] on div "Dashboards AirPortal 360™ (Manager) My Travel Dashboard Trips Airtinerary® Look…" at bounding box center [329, 148] width 658 height 297
paste input "ADIBR"
click at [143, 102] on button "Search" at bounding box center [166, 113] width 47 height 23
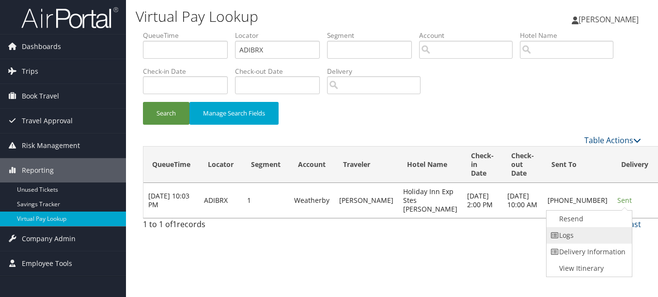
click at [593, 234] on link "Logs" at bounding box center [588, 235] width 83 height 16
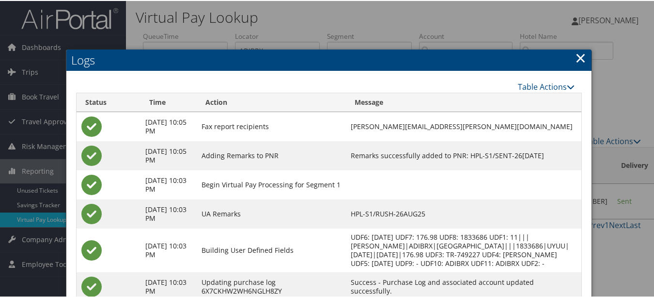
click at [575, 60] on link "×" at bounding box center [580, 56] width 11 height 19
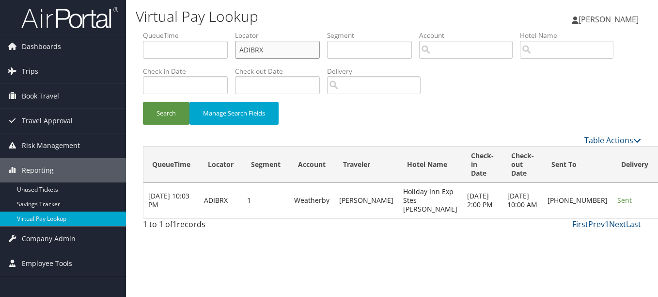
drag, startPoint x: 277, startPoint y: 51, endPoint x: 180, endPoint y: 51, distance: 96.9
click at [180, 31] on ul "QueueTime Locator ADIBRX Segment Account Traveler Hotel Name Check-in Date Chec…" at bounding box center [392, 31] width 498 height 0
paste input "COPBQV"
click at [143, 102] on button "Search" at bounding box center [166, 113] width 47 height 23
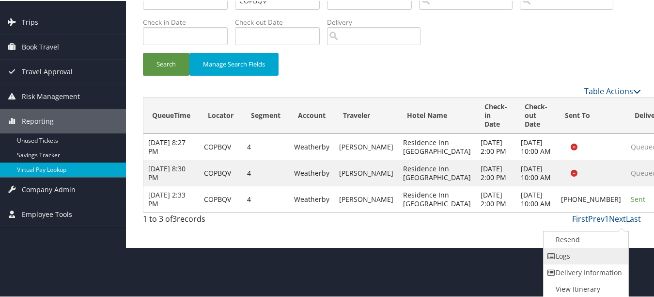
click at [610, 260] on link "Logs" at bounding box center [585, 255] width 83 height 16
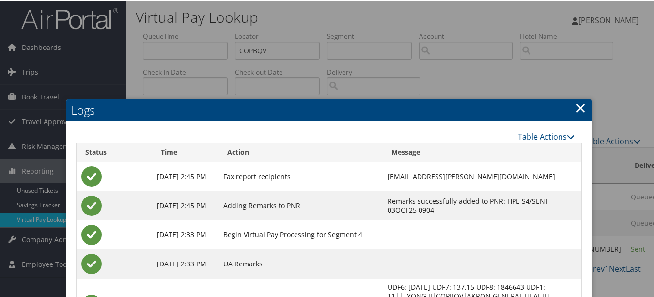
click at [575, 103] on link "×" at bounding box center [580, 106] width 11 height 19
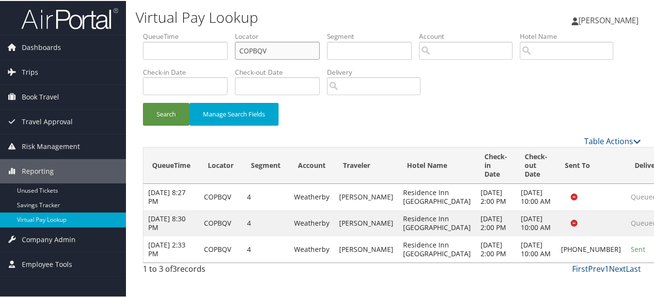
drag, startPoint x: 275, startPoint y: 41, endPoint x: 186, endPoint y: 38, distance: 89.2
click at [186, 31] on ul "QueueTime Locator COPBQV Segment Account Traveler Hotel Name Check-in Date Chec…" at bounding box center [392, 31] width 498 height 0
paste input "DCBJSI"
click at [143, 102] on button "Search" at bounding box center [166, 113] width 47 height 23
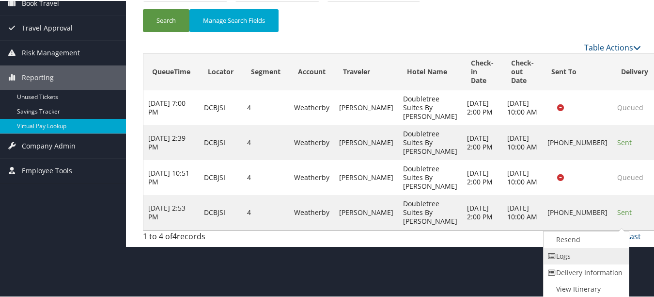
click at [607, 259] on link "Logs" at bounding box center [585, 255] width 83 height 16
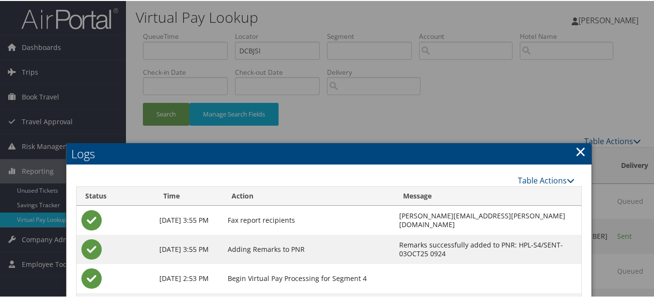
click at [584, 157] on h2 "Logs" at bounding box center [328, 152] width 525 height 21
click at [583, 156] on h2 "Logs" at bounding box center [328, 152] width 525 height 21
click at [580, 155] on link "×" at bounding box center [580, 150] width 11 height 19
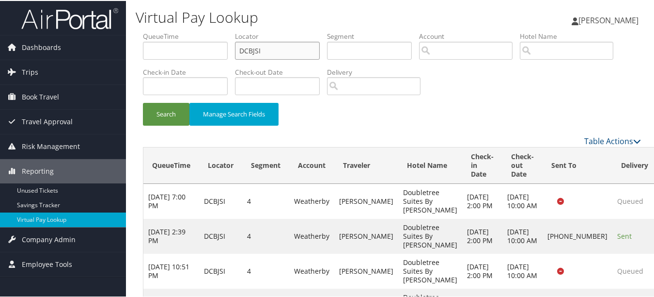
drag, startPoint x: 240, startPoint y: 40, endPoint x: 131, endPoint y: 24, distance: 109.7
click at [138, 26] on div "Virtual Pay Lookup [PERSON_NAME] [PERSON_NAME] My Settings Travel Agency Contac…" at bounding box center [392, 169] width 532 height 339
paste input "FJFZEP"
click at [143, 102] on button "Search" at bounding box center [166, 113] width 47 height 23
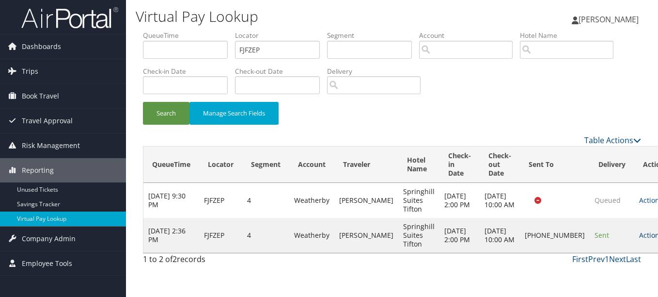
click at [639, 237] on link "Actions" at bounding box center [654, 234] width 31 height 9
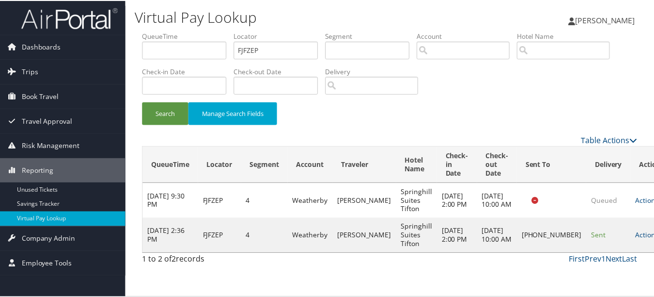
scroll to position [15, 0]
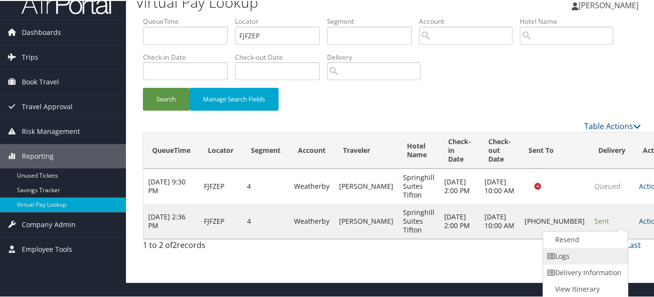
click at [589, 248] on link "Logs" at bounding box center [584, 255] width 83 height 16
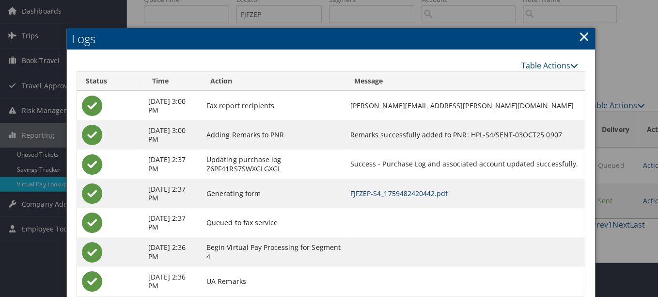
scroll to position [0, 0]
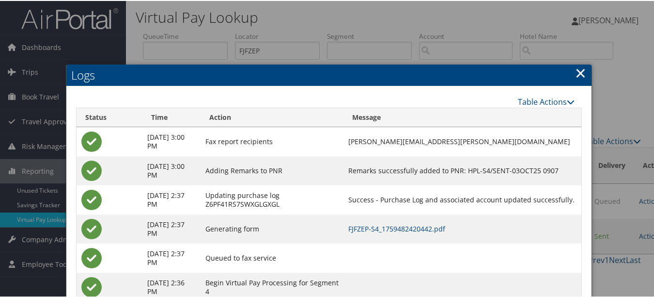
click at [576, 67] on link "×" at bounding box center [580, 71] width 11 height 19
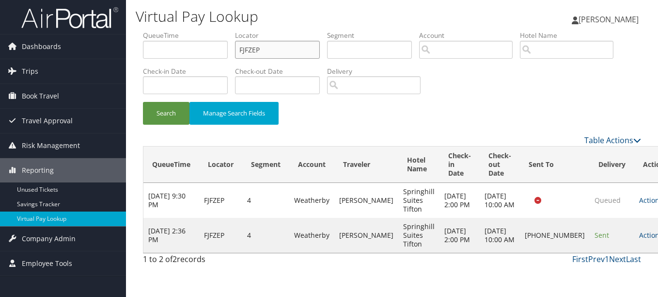
drag, startPoint x: 306, startPoint y: 48, endPoint x: 132, endPoint y: 48, distance: 173.5
click at [143, 48] on form "QueueTime Locator FJFZEP Segment Account Traveler Hotel Name Check-in Date Chec…" at bounding box center [392, 83] width 498 height 104
paste input "EWEYFE"
click at [143, 102] on button "Search" at bounding box center [166, 113] width 47 height 23
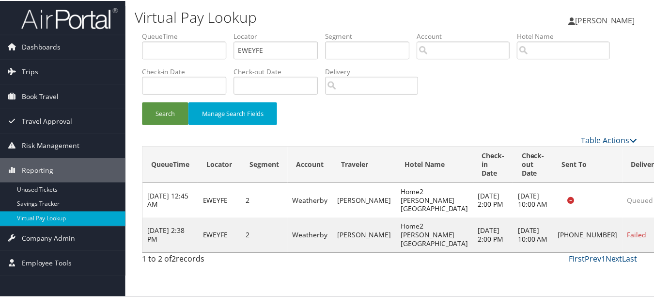
scroll to position [15, 0]
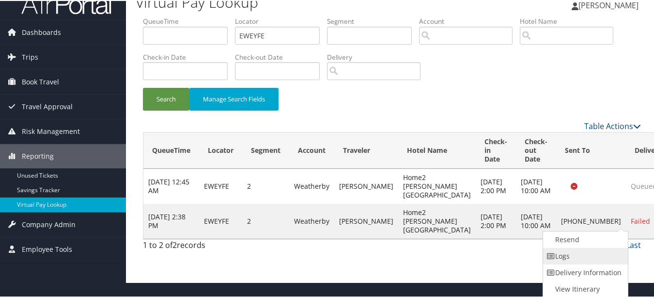
click at [595, 261] on link "Logs" at bounding box center [584, 255] width 83 height 16
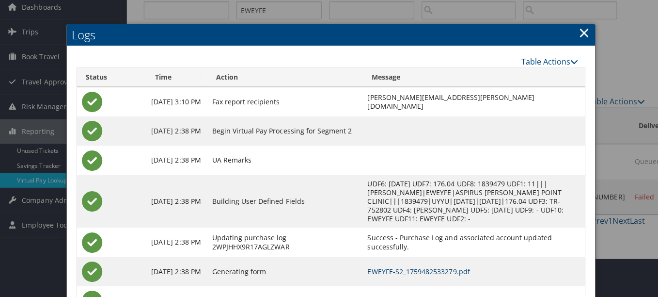
scroll to position [0, 0]
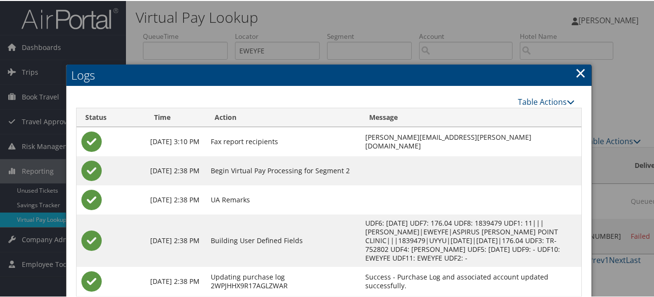
click at [581, 65] on link "×" at bounding box center [580, 71] width 11 height 19
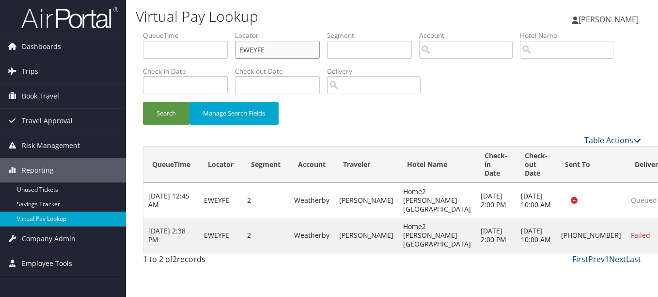
drag, startPoint x: 276, startPoint y: 55, endPoint x: 165, endPoint y: 50, distance: 111.1
click at [165, 31] on ul "QueueTime Locator EWEYFE Segment Account Traveler Hotel Name Check-in Date Chec…" at bounding box center [392, 31] width 498 height 0
paste input "JQZFQW"
click at [143, 102] on button "Search" at bounding box center [166, 113] width 47 height 23
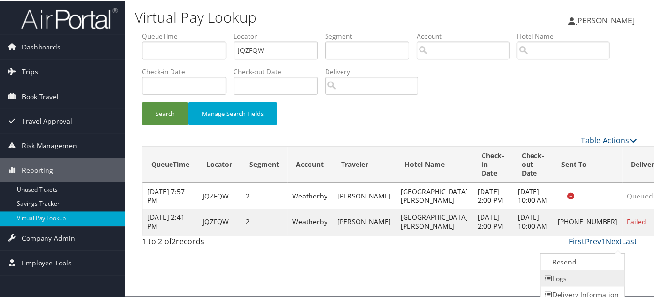
scroll to position [24, 0]
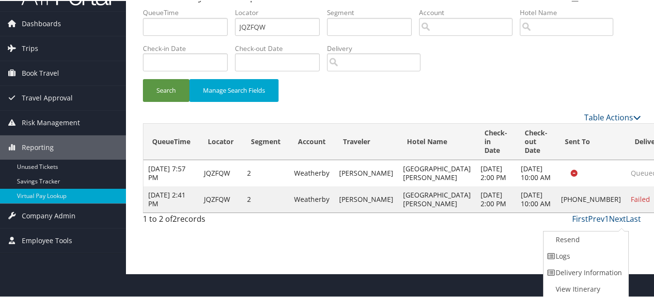
click at [613, 247] on link "Logs" at bounding box center [585, 255] width 83 height 16
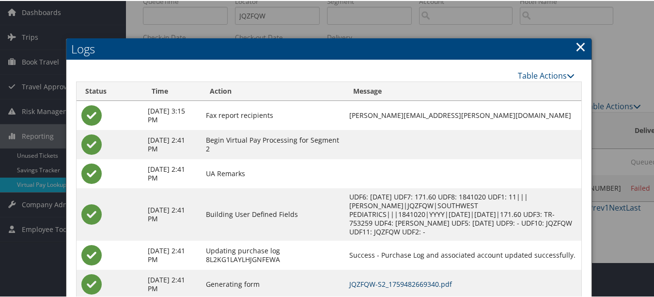
scroll to position [0, 0]
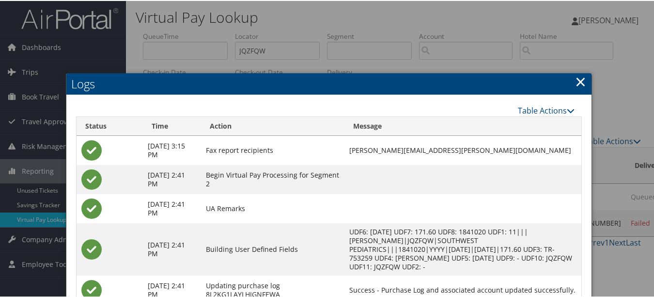
click at [575, 80] on link "×" at bounding box center [580, 80] width 11 height 19
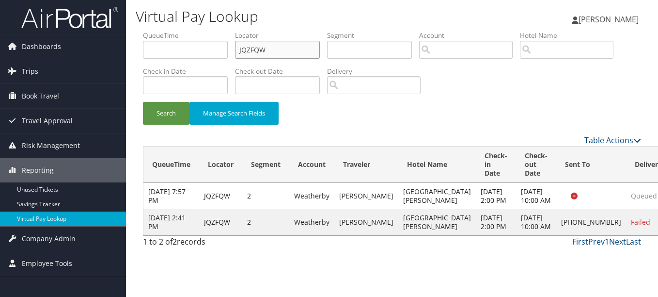
drag, startPoint x: 283, startPoint y: 46, endPoint x: 196, endPoint y: 41, distance: 86.9
click at [196, 31] on ul "QueueTime Locator JQZFQW Segment Account Traveler Hotel Name Check-in Date Chec…" at bounding box center [392, 31] width 498 height 0
paste input "QCJPG"
click at [143, 102] on button "Search" at bounding box center [166, 113] width 47 height 23
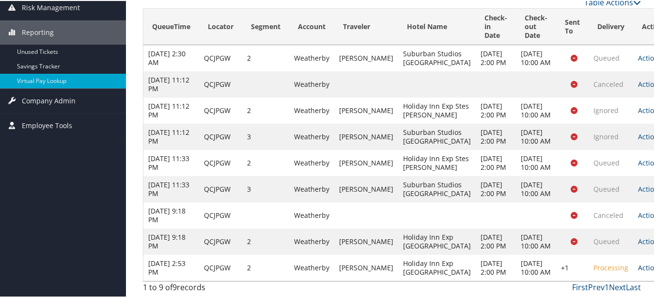
click at [638, 262] on link "Actions" at bounding box center [653, 266] width 31 height 9
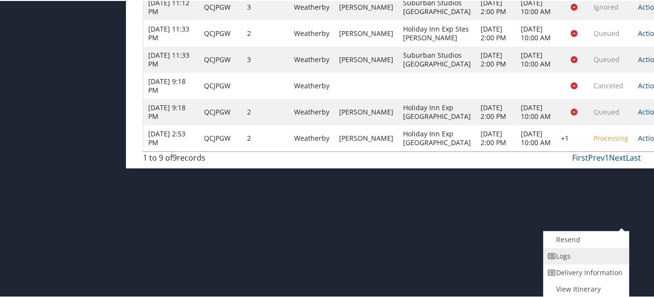
click at [599, 258] on link "Logs" at bounding box center [585, 255] width 83 height 16
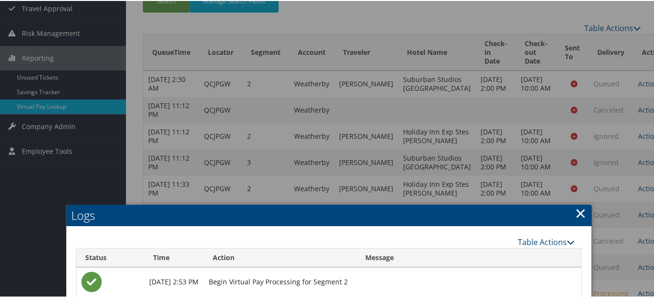
scroll to position [65, 0]
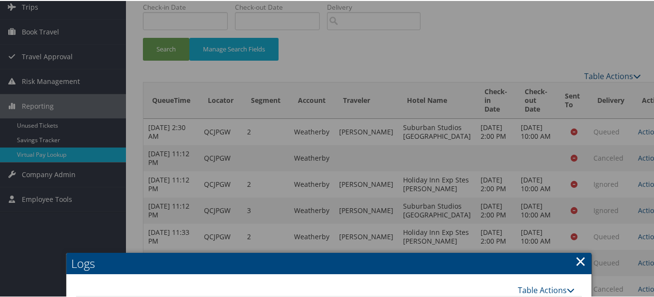
click at [576, 261] on link "×" at bounding box center [580, 259] width 11 height 19
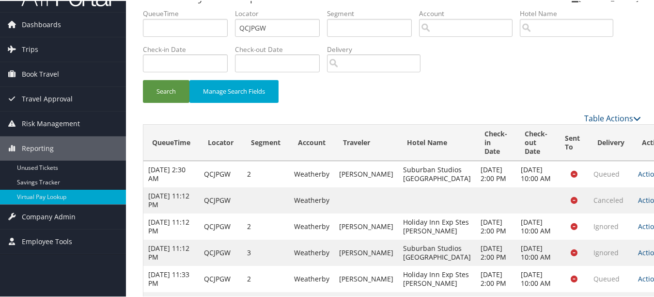
scroll to position [0, 0]
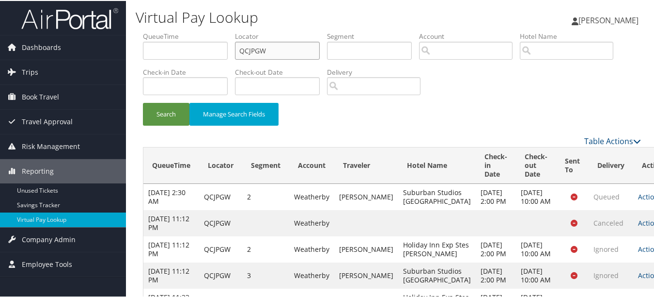
drag, startPoint x: 290, startPoint y: 51, endPoint x: 159, endPoint y: 42, distance: 131.1
click at [159, 31] on ul "QueueTime Locator QCJPGW Segment Account Traveler Hotel Name Check-in Date Chec…" at bounding box center [392, 31] width 498 height 0
paste input "WOGYPM"
click at [143, 102] on button "Search" at bounding box center [166, 113] width 47 height 23
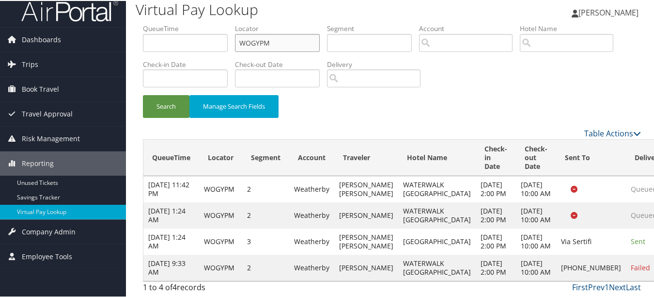
scroll to position [51, 0]
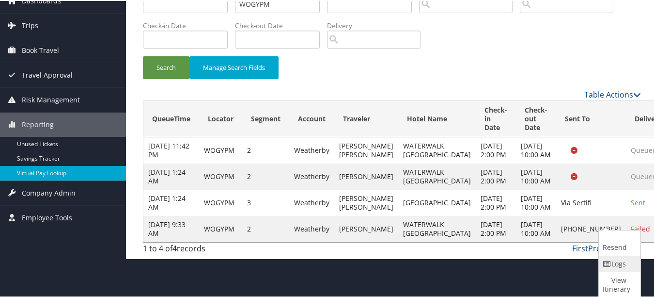
click at [621, 259] on link "Logs" at bounding box center [618, 262] width 39 height 16
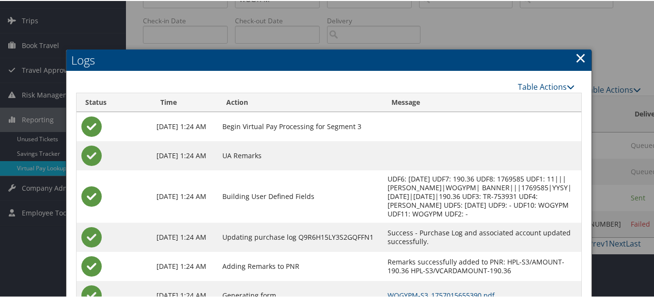
scroll to position [158, 0]
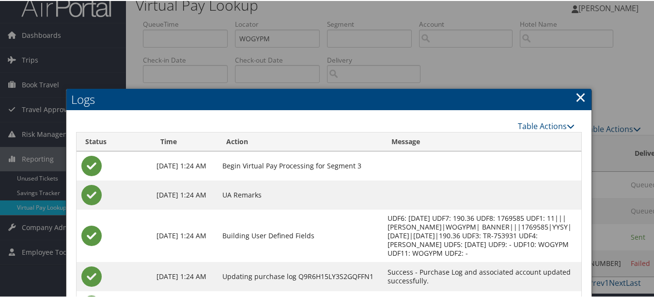
click at [575, 101] on link "×" at bounding box center [580, 95] width 11 height 19
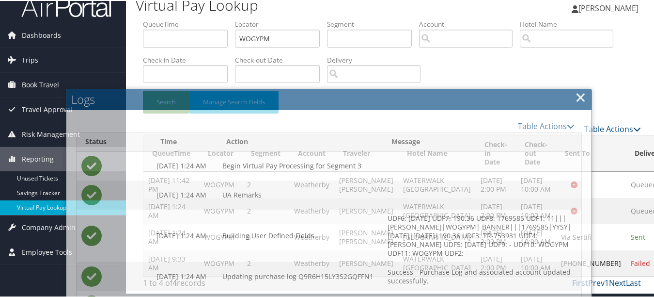
scroll to position [51, 0]
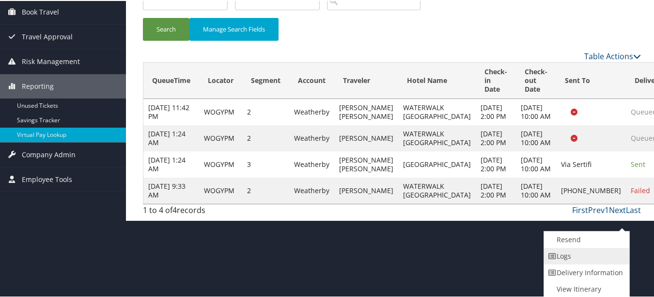
click at [611, 258] on link "Logs" at bounding box center [585, 255] width 83 height 16
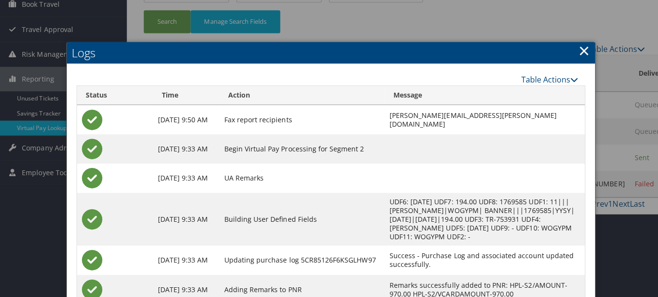
scroll to position [0, 0]
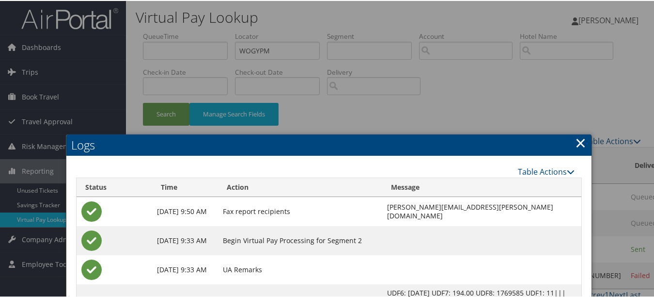
click at [581, 146] on link "×" at bounding box center [580, 141] width 11 height 19
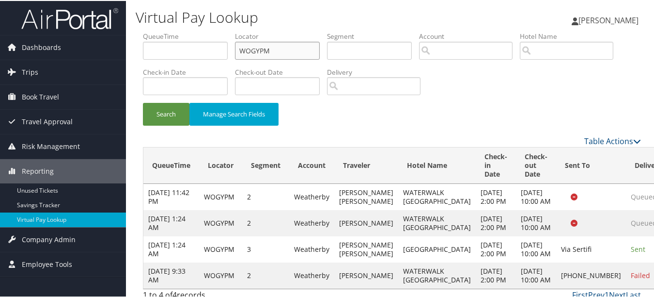
drag, startPoint x: 267, startPoint y: 50, endPoint x: 155, endPoint y: 33, distance: 112.7
click at [155, 31] on ul "QueueTime Locator WOGYPM Segment Account Traveler Hotel Name Check-in Date Chec…" at bounding box center [392, 31] width 498 height 0
paste input "FHEWHC"
click at [143, 102] on button "Search" at bounding box center [166, 113] width 47 height 23
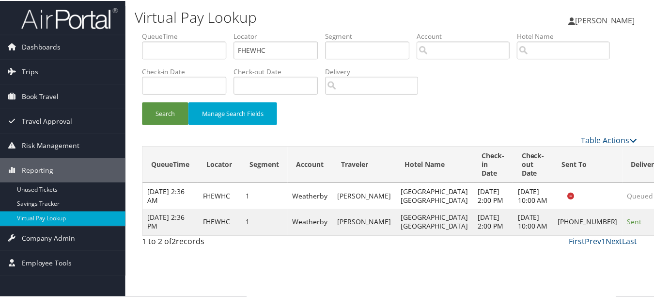
scroll to position [15, 0]
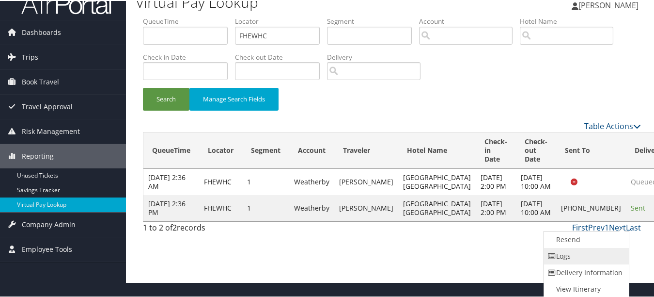
click at [576, 254] on link "Logs" at bounding box center [585, 255] width 83 height 16
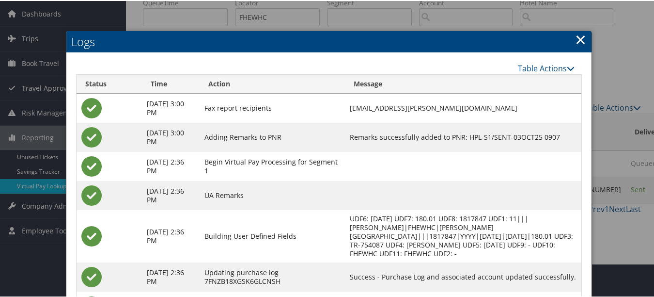
scroll to position [0, 0]
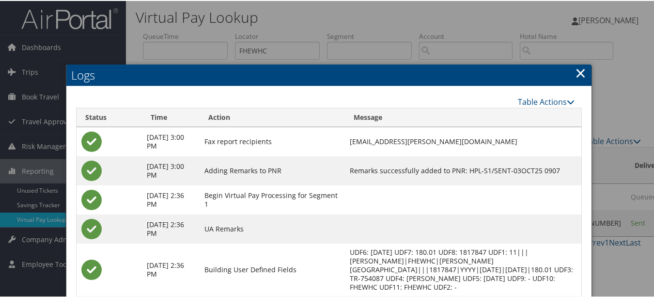
click at [577, 77] on link "×" at bounding box center [580, 71] width 11 height 19
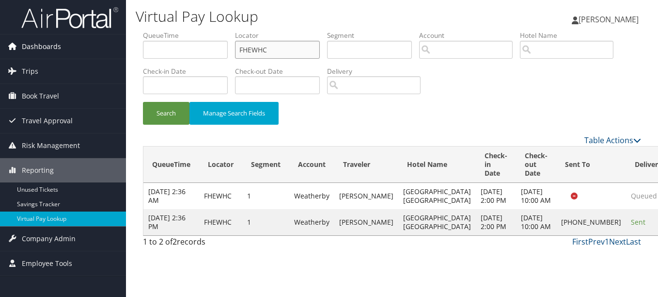
paste input "EYSHHX"
drag, startPoint x: 305, startPoint y: 55, endPoint x: 105, endPoint y: 52, distance: 200.7
click at [105, 52] on div "Dashboards AirPortal 360™ (Manager) My Travel Dashboard Trips Airtinerary® Look…" at bounding box center [329, 148] width 658 height 297
click at [143, 102] on button "Search" at bounding box center [166, 113] width 47 height 23
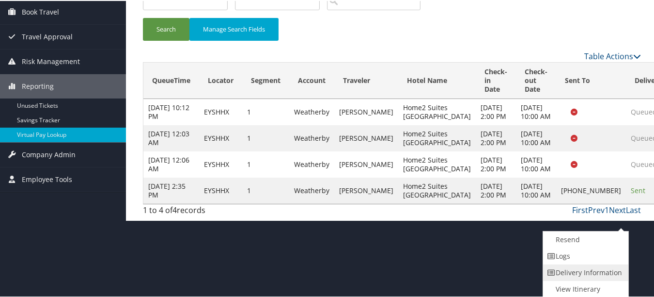
click at [605, 264] on link "Delivery Information" at bounding box center [584, 271] width 83 height 16
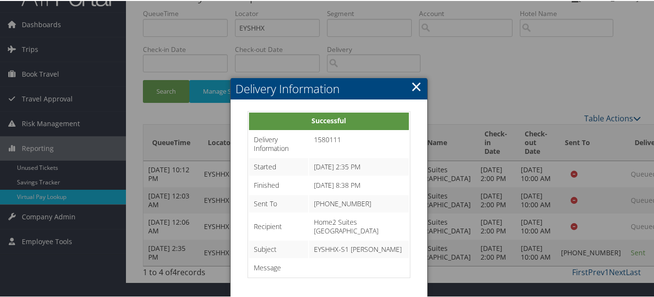
click at [412, 76] on link "×" at bounding box center [416, 85] width 11 height 19
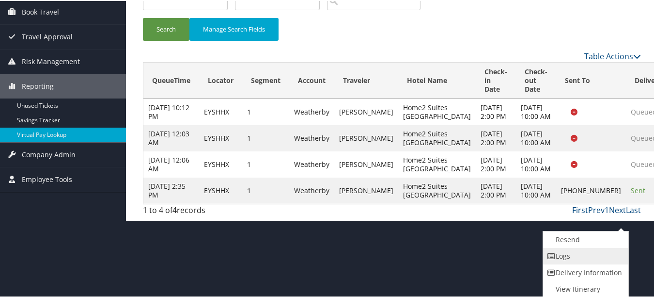
click at [612, 259] on link "Logs" at bounding box center [584, 255] width 83 height 16
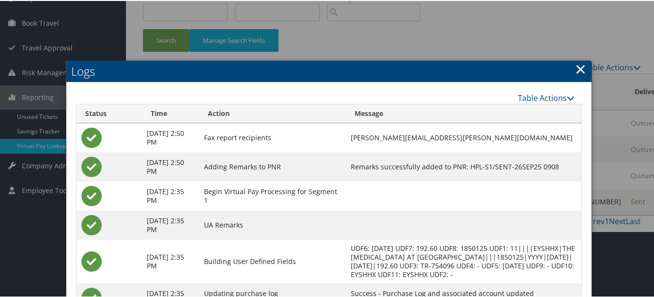
scroll to position [0, 0]
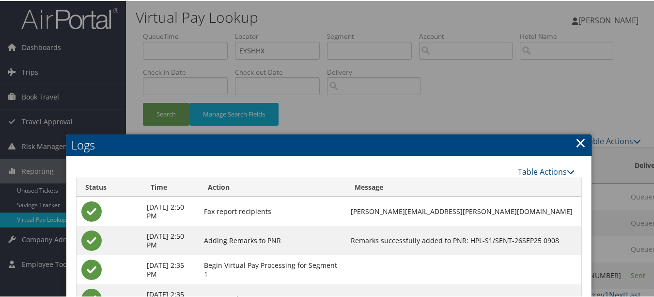
click at [575, 142] on link "×" at bounding box center [580, 141] width 11 height 19
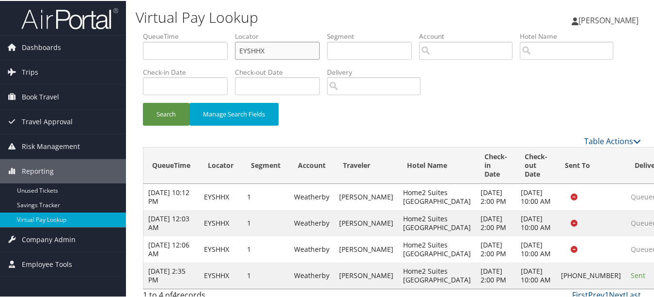
drag, startPoint x: 270, startPoint y: 52, endPoint x: 215, endPoint y: 49, distance: 55.3
click at [215, 31] on ul "QueueTime Locator EYSHHX Segment Account Traveler Hotel Name Check-in Date Chec…" at bounding box center [392, 31] width 498 height 0
paste input "IHCSDV"
click at [143, 102] on button "Search" at bounding box center [166, 113] width 47 height 23
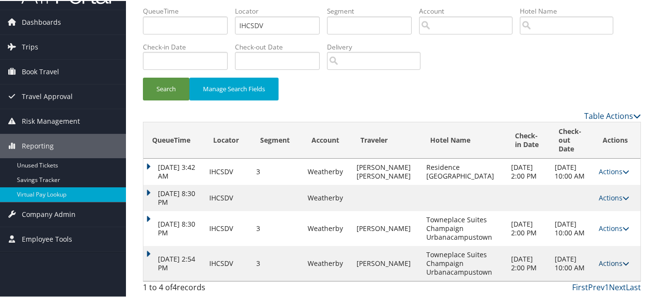
click at [601, 258] on link "Actions" at bounding box center [614, 261] width 31 height 9
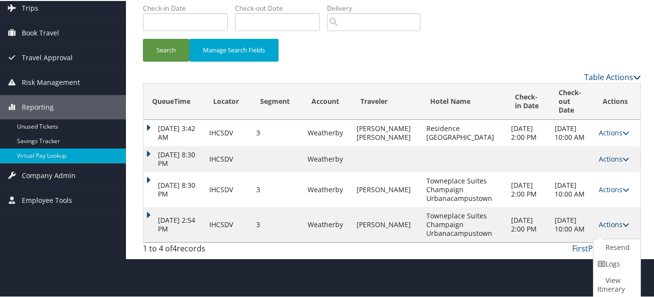
click at [601, 258] on link "Logs" at bounding box center [616, 262] width 45 height 16
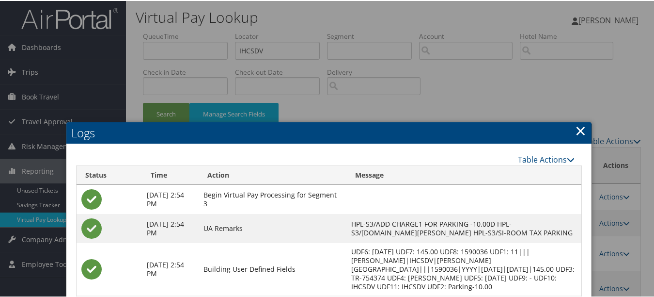
click at [575, 124] on link "×" at bounding box center [580, 129] width 11 height 19
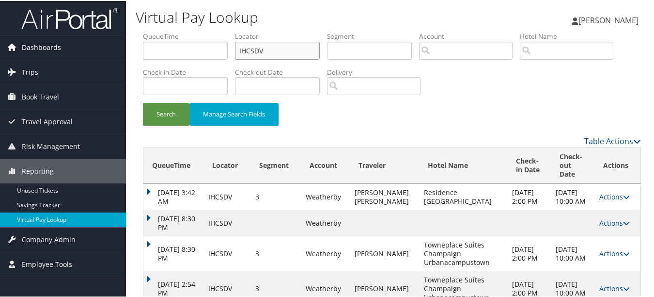
drag, startPoint x: 304, startPoint y: 45, endPoint x: 125, endPoint y: 40, distance: 179.4
click at [135, 41] on div "Virtual Pay Lookup Luke Perry Luke Perry My Settings Travel Agency Contacts Vie…" at bounding box center [392, 161] width 532 height 322
paste input "YJFJXT"
click at [143, 102] on button "Search" at bounding box center [166, 113] width 47 height 23
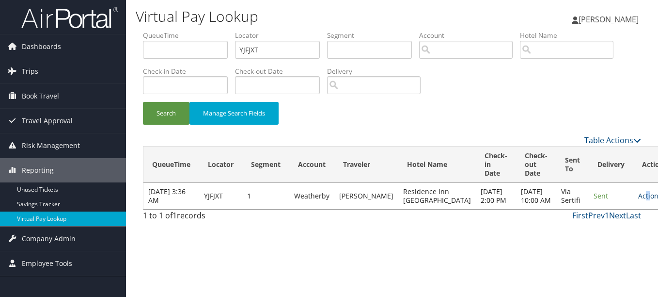
click at [638, 197] on link "Actions" at bounding box center [653, 195] width 31 height 9
drag, startPoint x: 612, startPoint y: 197, endPoint x: 610, endPoint y: 202, distance: 5.1
click at [638, 200] on link "Actions" at bounding box center [653, 195] width 31 height 9
click at [613, 223] on link "Logs" at bounding box center [600, 230] width 61 height 16
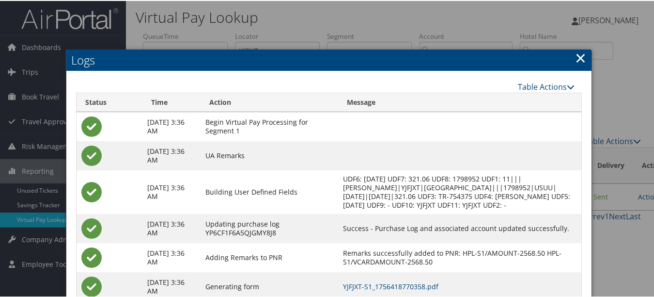
drag, startPoint x: 577, startPoint y: 59, endPoint x: 572, endPoint y: 69, distance: 11.1
click at [577, 58] on link "×" at bounding box center [580, 56] width 11 height 19
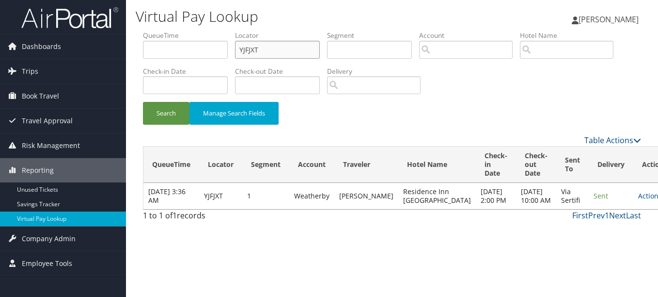
drag, startPoint x: 274, startPoint y: 43, endPoint x: 206, endPoint y: 44, distance: 67.4
click at [206, 31] on ul "QueueTime Locator YJFJXT Segment Account Traveler Hotel Name Check-in Date Chec…" at bounding box center [392, 31] width 498 height 0
paste input "NFBMNM"
click at [143, 102] on button "Search" at bounding box center [166, 113] width 47 height 23
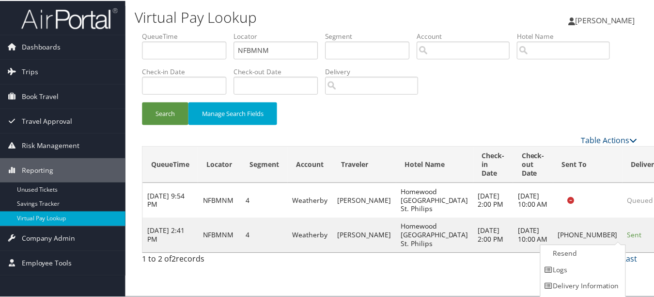
scroll to position [15, 0]
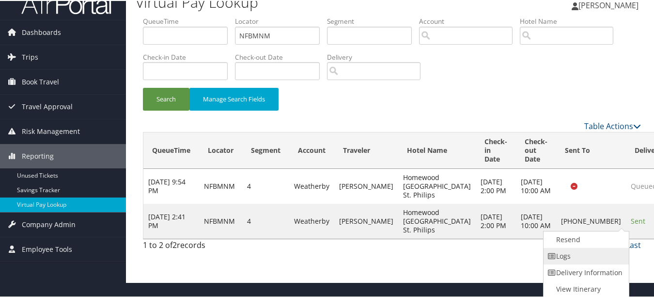
click at [602, 252] on link "Logs" at bounding box center [585, 255] width 83 height 16
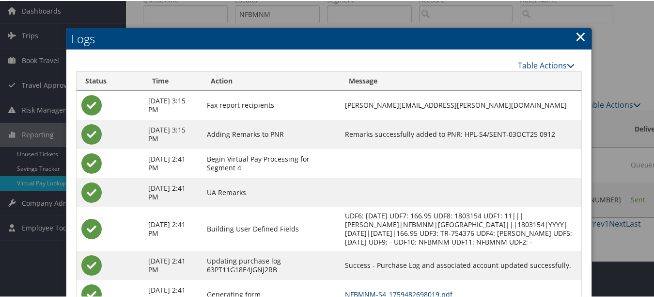
scroll to position [0, 0]
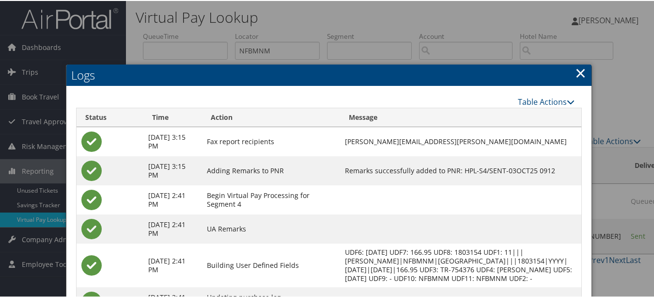
click at [575, 78] on link "×" at bounding box center [580, 71] width 11 height 19
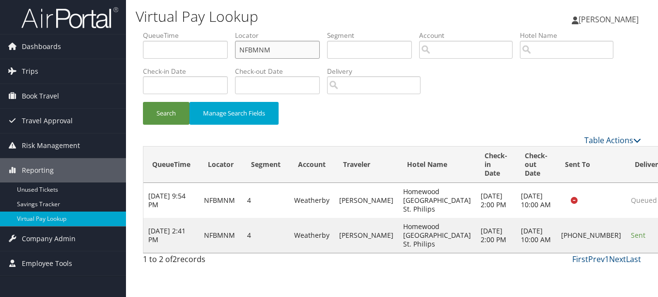
paste input "SZCZJT"
drag, startPoint x: 275, startPoint y: 55, endPoint x: 205, endPoint y: 47, distance: 71.2
click at [207, 31] on ul "QueueTime Locator NFBMNM Segment Account Traveler Hotel Name Check-in Date Chec…" at bounding box center [392, 31] width 498 height 0
click at [143, 102] on button "Search" at bounding box center [166, 113] width 47 height 23
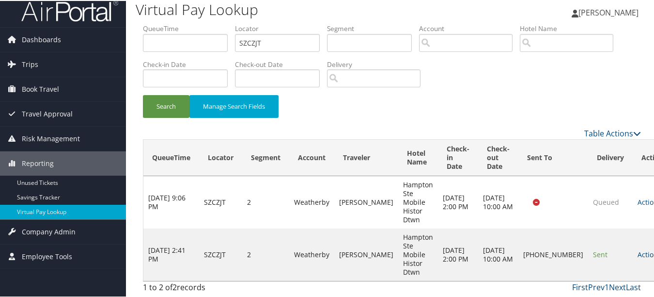
click at [633, 257] on td "Actions Resend Logs Delivery Information View Itinerary" at bounding box center [654, 253] width 43 height 52
click at [638, 255] on link "Actions" at bounding box center [653, 253] width 31 height 9
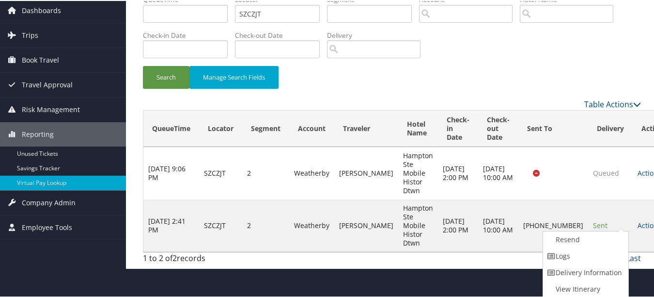
drag, startPoint x: 605, startPoint y: 257, endPoint x: 184, endPoint y: 200, distance: 424.6
click at [600, 257] on link "Logs" at bounding box center [584, 255] width 83 height 16
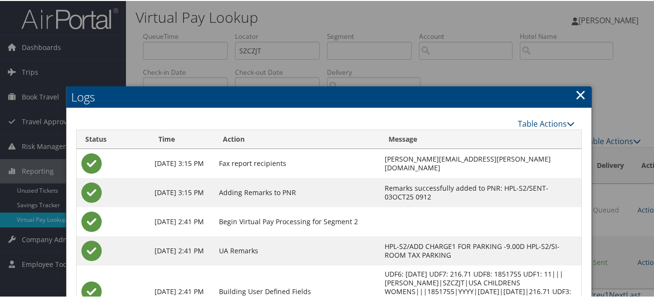
click at [564, 95] on h2 "Logs" at bounding box center [328, 95] width 525 height 21
click at [582, 96] on link "×" at bounding box center [580, 93] width 11 height 19
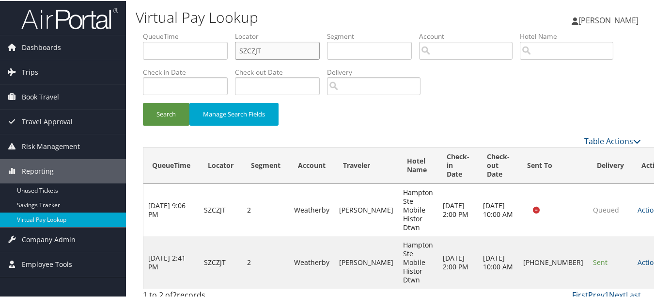
paste input "GVLLYB"
drag, startPoint x: 292, startPoint y: 47, endPoint x: 133, endPoint y: 39, distance: 159.7
click at [133, 39] on div "Virtual Pay Lookup Luke Perry Luke Perry My Settings Travel Agency Contacts Vie…" at bounding box center [392, 152] width 532 height 304
click at [143, 102] on button "Search" at bounding box center [166, 113] width 47 height 23
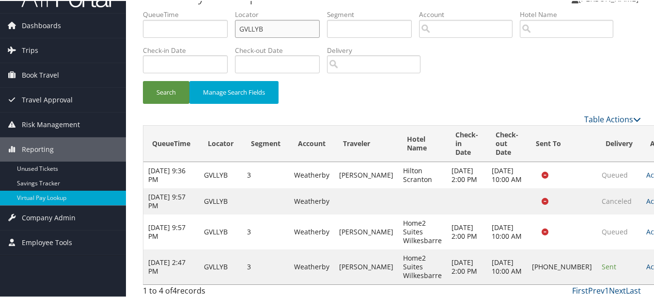
scroll to position [43, 0]
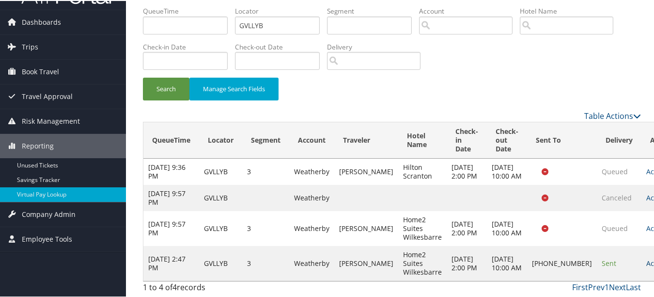
click at [646, 257] on link "Actions" at bounding box center [661, 261] width 31 height 9
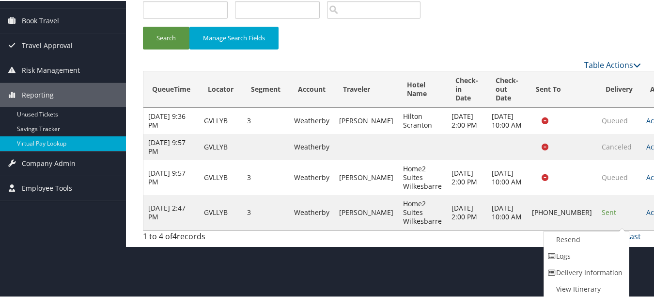
drag, startPoint x: 612, startPoint y: 260, endPoint x: 425, endPoint y: 224, distance: 190.5
click at [612, 260] on link "Logs" at bounding box center [585, 255] width 83 height 16
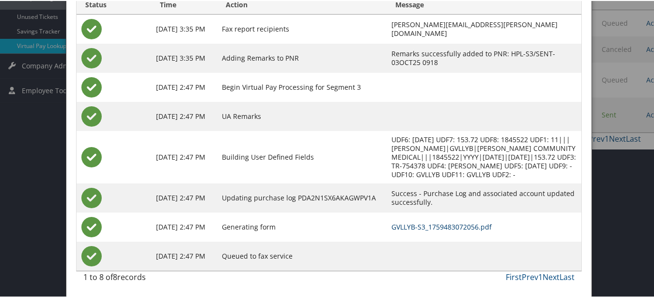
scroll to position [0, 0]
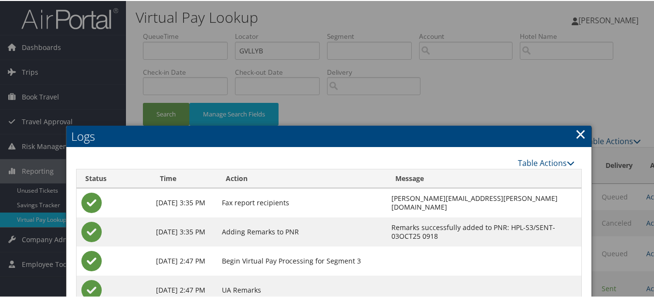
drag, startPoint x: 585, startPoint y: 134, endPoint x: 578, endPoint y: 134, distance: 7.3
click at [584, 134] on h2 "Logs" at bounding box center [328, 135] width 525 height 21
click at [578, 134] on link "×" at bounding box center [580, 132] width 11 height 19
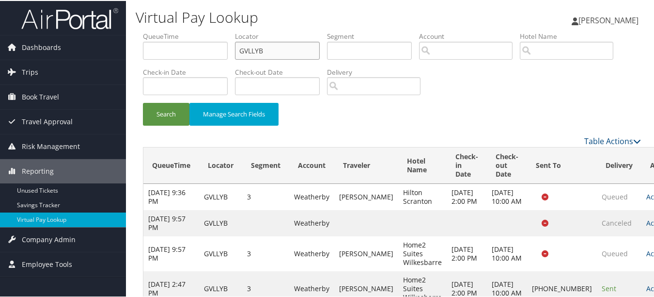
drag, startPoint x: 308, startPoint y: 56, endPoint x: 158, endPoint y: 51, distance: 150.8
click at [158, 31] on ul "QueueTime Locator GVLLYB Segment Account Traveler Hotel Name Check-in Date Chec…" at bounding box center [392, 31] width 498 height 0
paste input "NAFJXR"
click at [143, 102] on button "Search" at bounding box center [166, 113] width 47 height 23
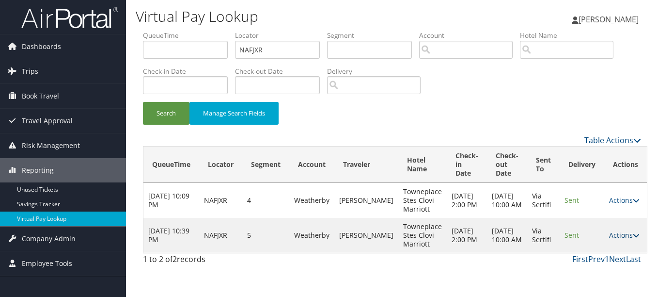
click at [621, 230] on link "Actions" at bounding box center [624, 234] width 31 height 9
click at [601, 258] on link "Logs" at bounding box center [599, 265] width 61 height 16
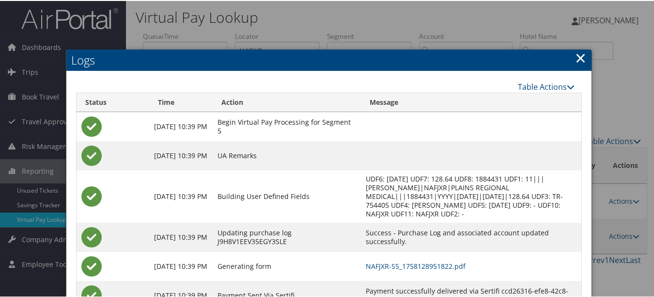
click at [576, 62] on link "×" at bounding box center [580, 56] width 11 height 19
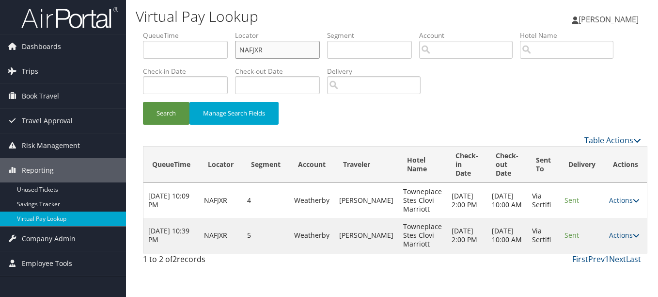
paste input "JIYZQP"
drag, startPoint x: 289, startPoint y: 51, endPoint x: 150, endPoint y: 50, distance: 139.1
click at [150, 31] on ul "QueueTime Locator JIYZQP Segment Account Traveler Hotel Name Check-in Date Chec…" at bounding box center [392, 31] width 498 height 0
click at [143, 102] on button "Search" at bounding box center [166, 113] width 47 height 23
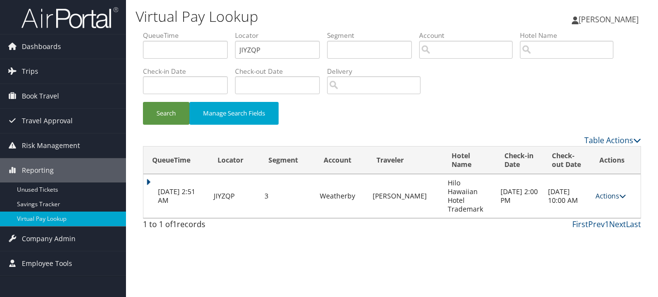
click at [619, 192] on icon at bounding box center [622, 195] width 7 height 7
click at [597, 218] on link "Logs" at bounding box center [591, 222] width 61 height 16
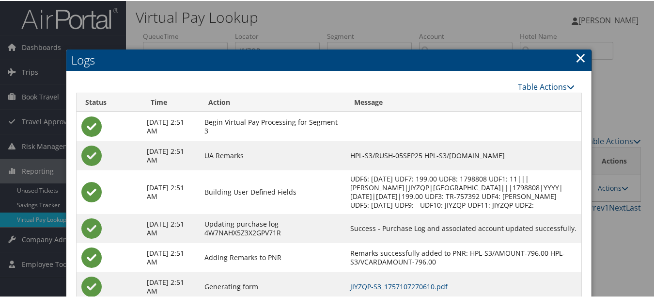
click at [568, 51] on h2 "Logs" at bounding box center [328, 58] width 525 height 21
click at [575, 55] on link "×" at bounding box center [580, 56] width 11 height 19
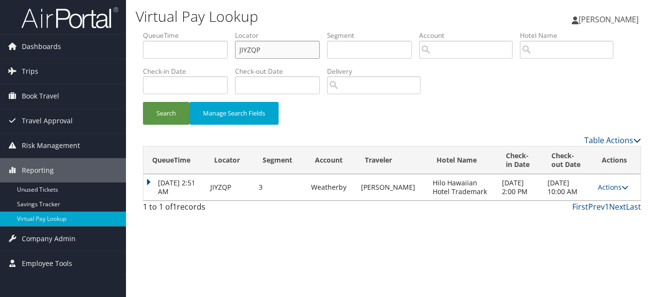
drag, startPoint x: 221, startPoint y: 48, endPoint x: 186, endPoint y: 48, distance: 34.9
click at [186, 31] on ul "QueueTime Locator JIYZQP Segment Account Traveler Hotel Name Check-in Date Chec…" at bounding box center [392, 31] width 498 height 0
paste input "GUWHZE"
click at [143, 102] on button "Search" at bounding box center [166, 113] width 47 height 23
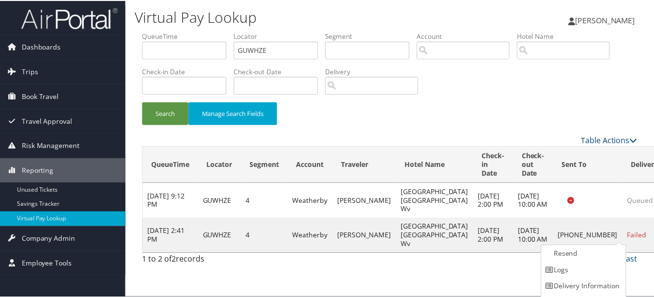
scroll to position [15, 0]
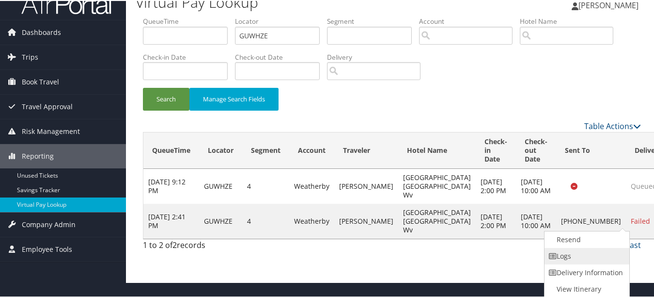
click at [599, 254] on link "Logs" at bounding box center [586, 255] width 83 height 16
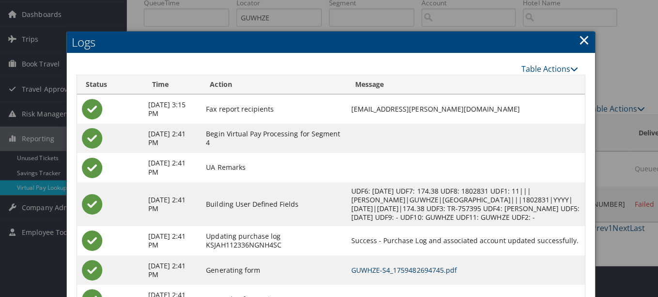
scroll to position [0, 0]
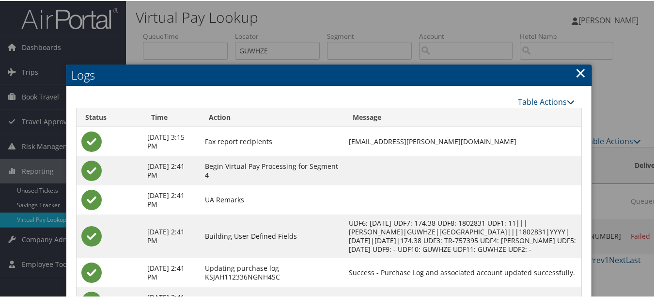
click at [578, 70] on link "×" at bounding box center [580, 71] width 11 height 19
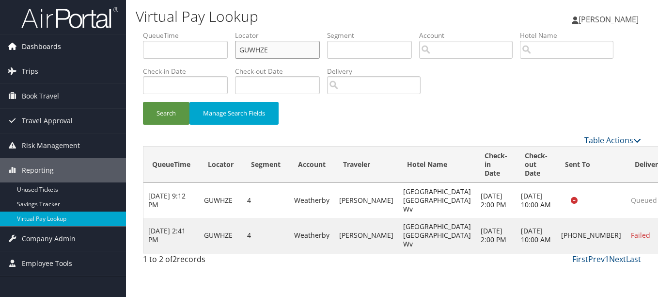
drag, startPoint x: 279, startPoint y: 49, endPoint x: 65, endPoint y: 45, distance: 214.3
click at [65, 45] on div "Dashboards AirPortal 360™ (Manager) My Travel Dashboard Trips Airtinerary® Look…" at bounding box center [329, 148] width 658 height 297
paste input "FSTUJM"
click at [143, 102] on button "Search" at bounding box center [166, 113] width 47 height 23
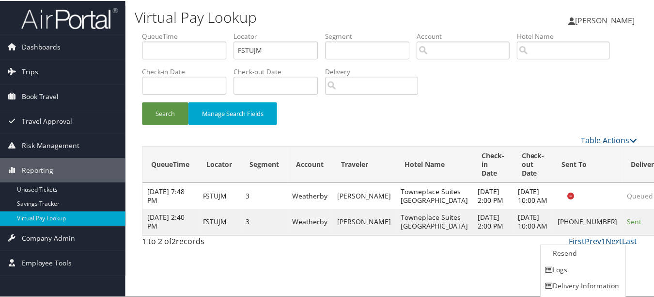
scroll to position [15, 0]
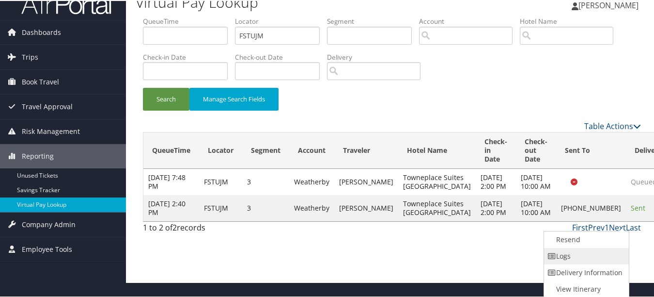
click at [607, 247] on link "Logs" at bounding box center [585, 255] width 83 height 16
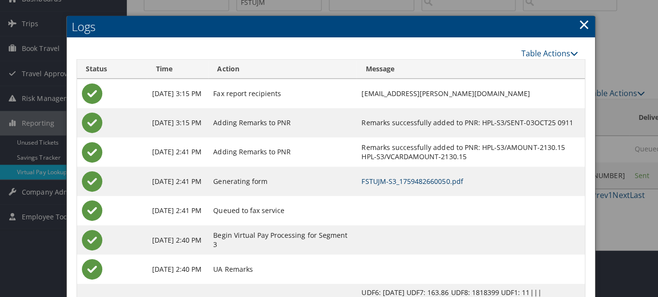
scroll to position [0, 0]
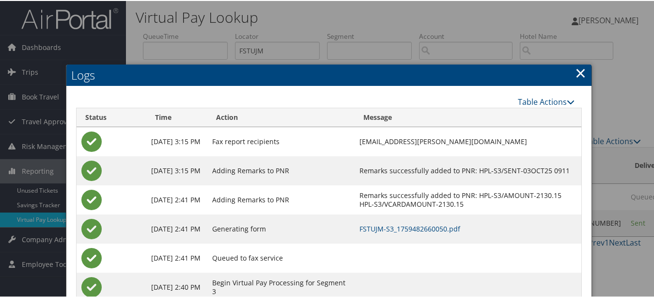
drag, startPoint x: 600, startPoint y: 60, endPoint x: 591, endPoint y: 67, distance: 12.4
click at [601, 60] on div at bounding box center [329, 148] width 658 height 297
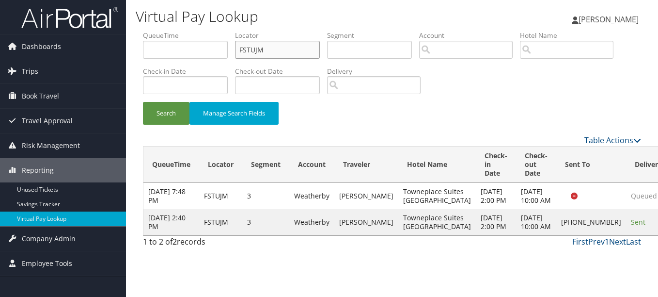
drag, startPoint x: 277, startPoint y: 41, endPoint x: 193, endPoint y: 42, distance: 84.3
click at [193, 31] on ul "QueueTime Locator FSTUJM Segment Account Traveler Hotel Name Check-in Date Chec…" at bounding box center [392, 31] width 498 height 0
paste input "WBUUZE"
click at [143, 102] on button "Search" at bounding box center [166, 113] width 47 height 23
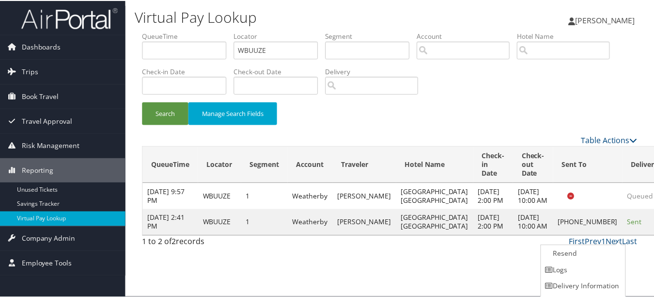
scroll to position [15, 0]
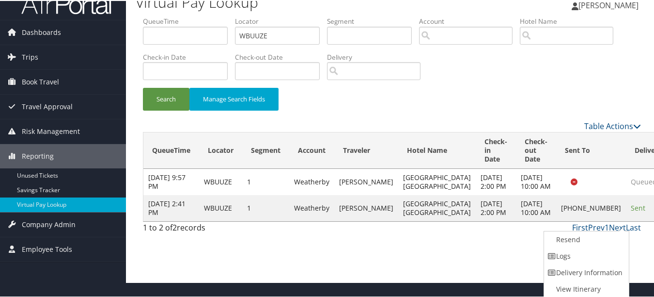
drag, startPoint x: 607, startPoint y: 252, endPoint x: 319, endPoint y: 224, distance: 288.8
click at [597, 252] on link "Logs" at bounding box center [585, 255] width 83 height 16
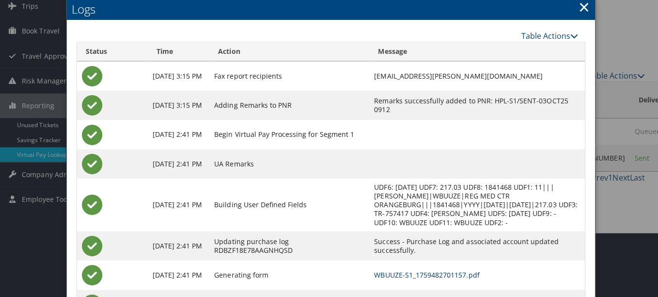
scroll to position [0, 0]
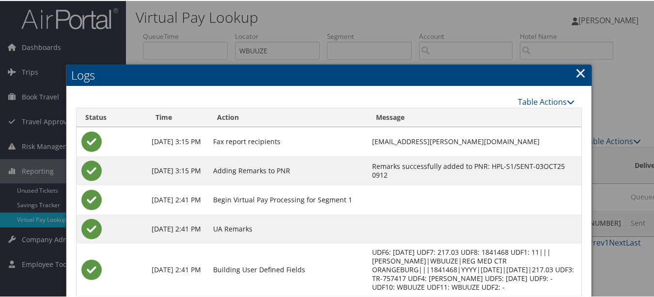
click at [576, 74] on link "×" at bounding box center [580, 71] width 11 height 19
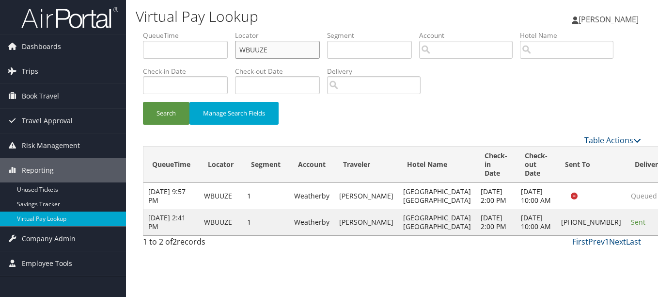
drag, startPoint x: 280, startPoint y: 49, endPoint x: 164, endPoint y: 48, distance: 115.3
click at [164, 31] on ul "QueueTime Locator WBUUZE Segment Account Traveler Hotel Name Check-in Date Chec…" at bounding box center [392, 31] width 498 height 0
paste input "OOBQYC"
click at [143, 102] on button "Search" at bounding box center [166, 113] width 47 height 23
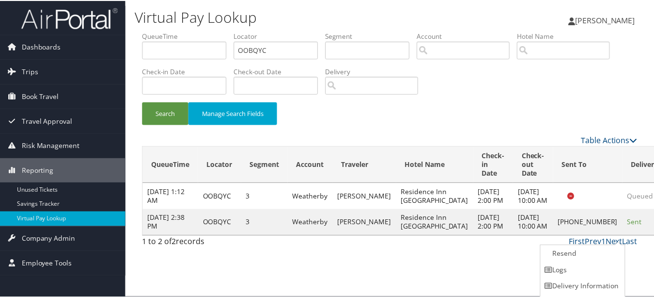
scroll to position [15, 0]
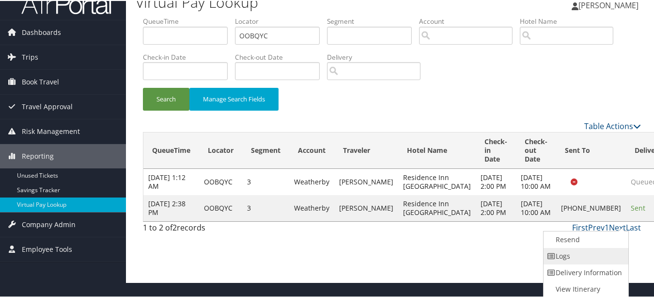
click at [604, 248] on link "Logs" at bounding box center [585, 255] width 83 height 16
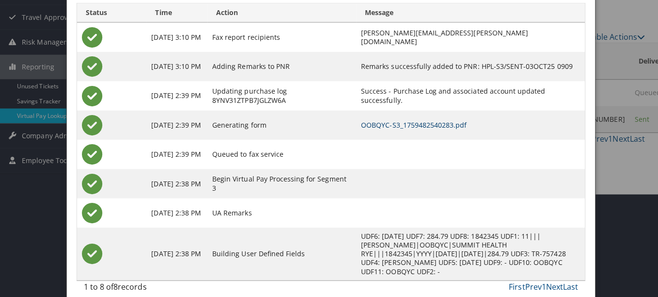
scroll to position [0, 0]
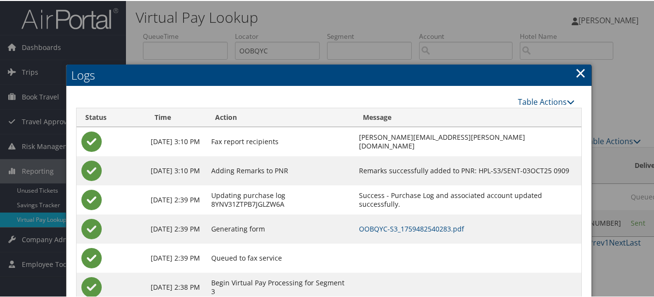
click at [581, 78] on link "×" at bounding box center [580, 71] width 11 height 19
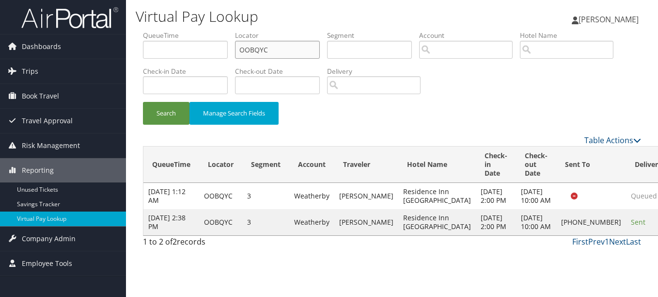
drag, startPoint x: 238, startPoint y: 41, endPoint x: 224, endPoint y: 41, distance: 14.1
click at [224, 31] on ul "QueueTime Locator OOBQYC Segment Account Traveler Hotel Name Check-in Date Chec…" at bounding box center [392, 31] width 498 height 0
click at [275, 41] on input "OOBQYC" at bounding box center [277, 50] width 85 height 18
drag, startPoint x: 276, startPoint y: 48, endPoint x: 205, endPoint y: 48, distance: 70.3
click at [205, 31] on ul "QueueTime Locator OOBQYC Segment Account Traveler Hotel Name Check-in Date Chec…" at bounding box center [392, 31] width 498 height 0
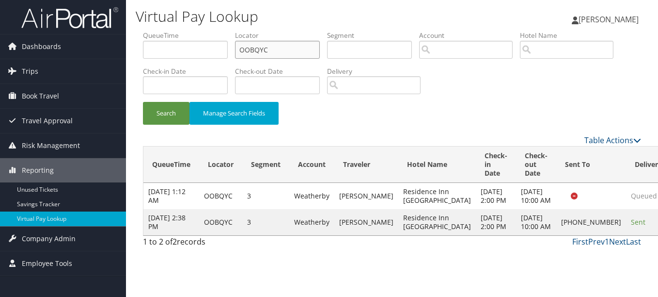
paste input "SJSUJW"
click at [143, 102] on button "Search" at bounding box center [166, 113] width 47 height 23
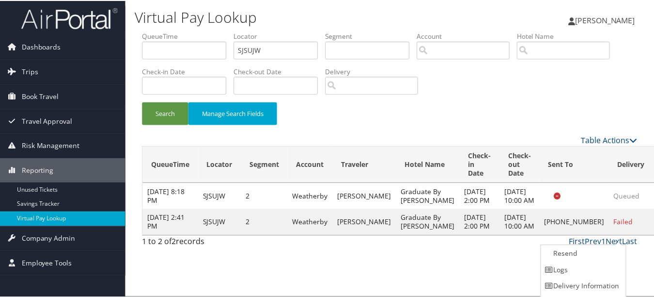
scroll to position [15, 0]
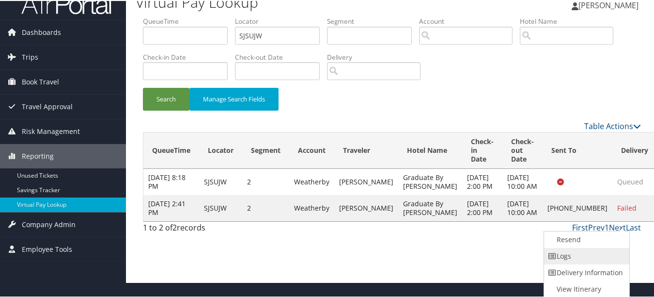
click at [600, 255] on link "Logs" at bounding box center [585, 255] width 83 height 16
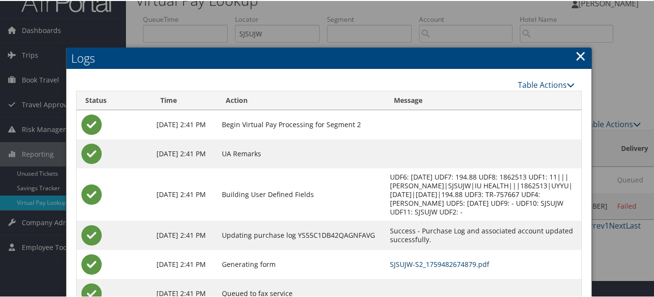
scroll to position [0, 0]
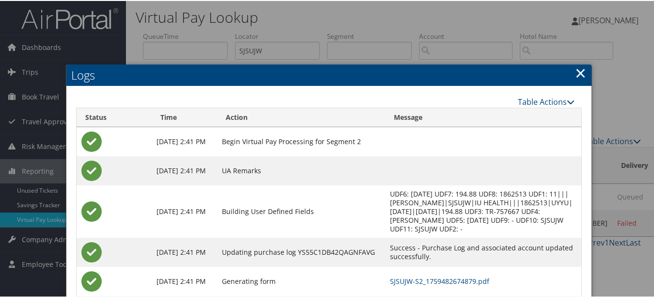
click at [578, 71] on link "×" at bounding box center [580, 71] width 11 height 19
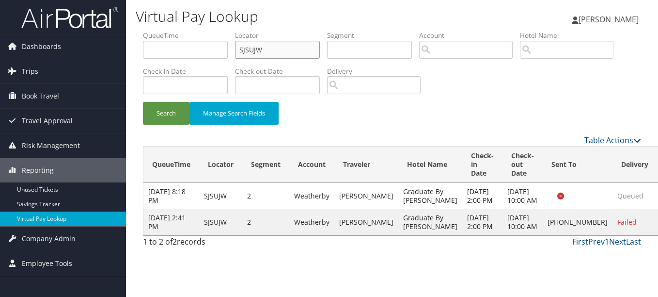
drag, startPoint x: 295, startPoint y: 49, endPoint x: 158, endPoint y: 34, distance: 137.5
click at [158, 31] on ul "QueueTime Locator SJSUJW Segment Account Traveler Hotel Name Check-in Date Chec…" at bounding box center [392, 31] width 498 height 0
paste input "LTWGDG"
click at [143, 102] on button "Search" at bounding box center [166, 113] width 47 height 23
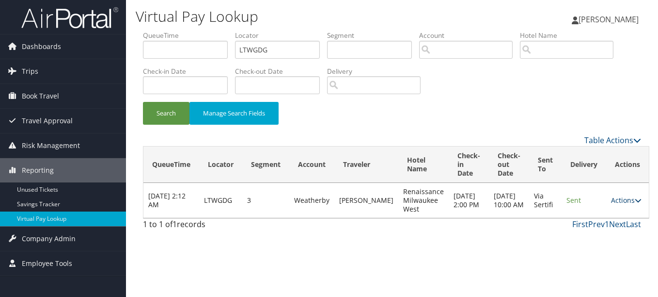
click at [613, 204] on link "Actions" at bounding box center [626, 199] width 31 height 9
drag, startPoint x: 612, startPoint y: 229, endPoint x: 602, endPoint y: 229, distance: 9.2
click at [611, 229] on link "Logs" at bounding box center [599, 230] width 61 height 16
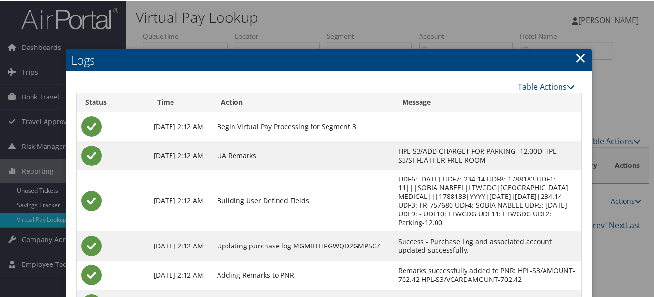
click at [584, 52] on h2 "Logs" at bounding box center [328, 58] width 525 height 21
click at [581, 58] on link "×" at bounding box center [580, 56] width 11 height 19
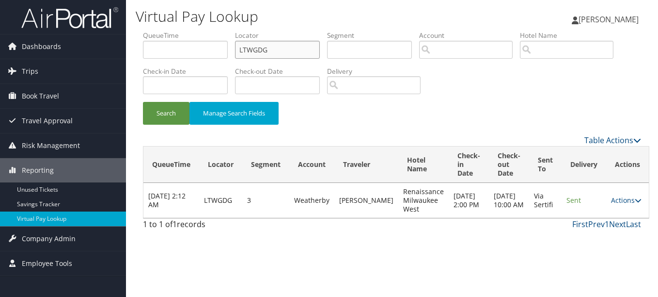
drag, startPoint x: 300, startPoint y: 46, endPoint x: 182, endPoint y: 45, distance: 117.8
click at [182, 31] on ul "QueueTime Locator LTWGDG Segment Account Traveler Hotel Name Check-in Date Chec…" at bounding box center [392, 31] width 498 height 0
paste input "YGYMVZ"
click at [143, 102] on button "Search" at bounding box center [166, 113] width 47 height 23
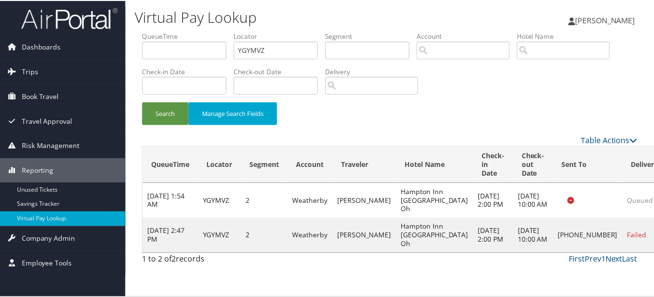
scroll to position [15, 0]
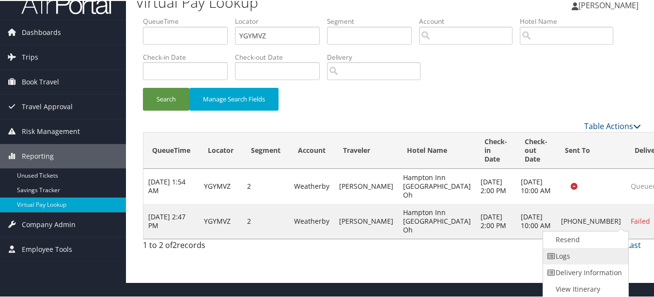
click at [601, 251] on link "Logs" at bounding box center [584, 255] width 83 height 16
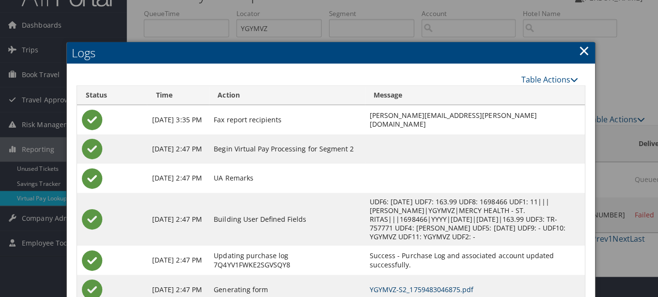
scroll to position [0, 0]
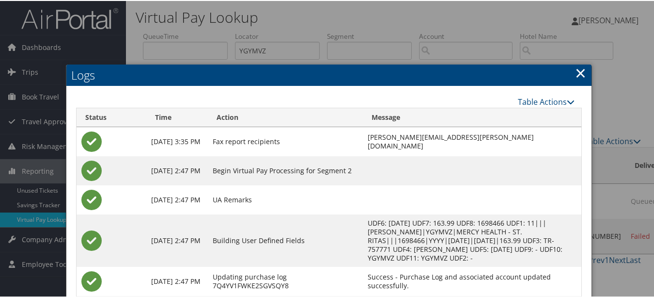
click at [578, 73] on link "×" at bounding box center [580, 71] width 11 height 19
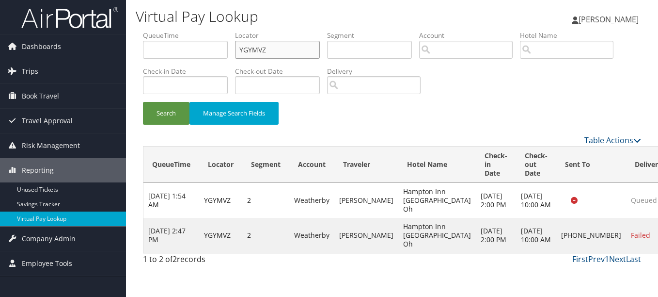
drag, startPoint x: 286, startPoint y: 48, endPoint x: 112, endPoint y: 31, distance: 174.9
click at [128, 32] on div "Virtual Pay Lookup Luke Perry Luke Perry My Settings Travel Agency Contacts Vie…" at bounding box center [392, 148] width 532 height 297
paste input "ICMMAL"
click at [143, 102] on button "Search" at bounding box center [166, 113] width 47 height 23
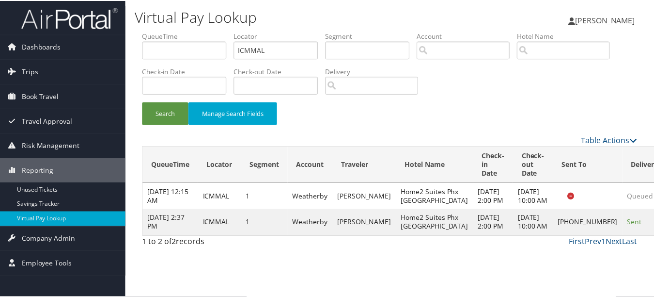
scroll to position [24, 0]
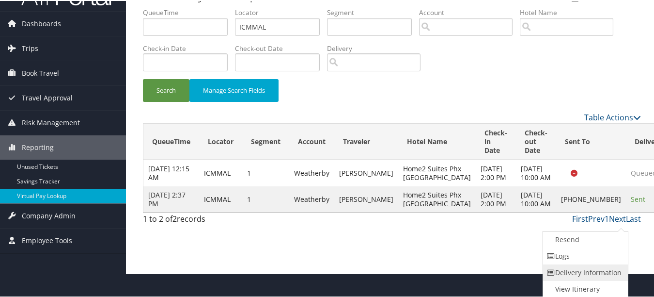
click at [605, 265] on link "Delivery Information" at bounding box center [584, 271] width 83 height 16
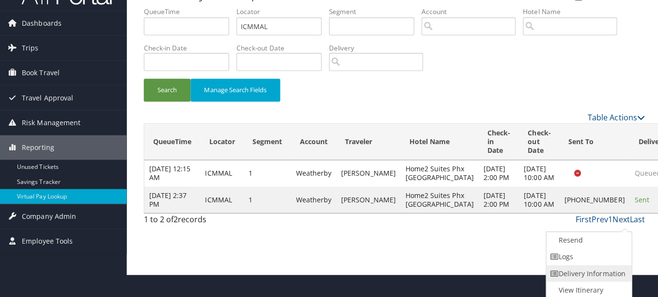
scroll to position [0, 0]
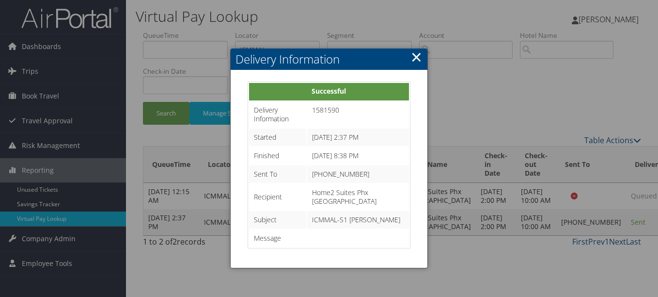
click at [408, 55] on h2 "Delivery Information" at bounding box center [329, 58] width 196 height 21
click at [413, 57] on link "×" at bounding box center [416, 56] width 11 height 19
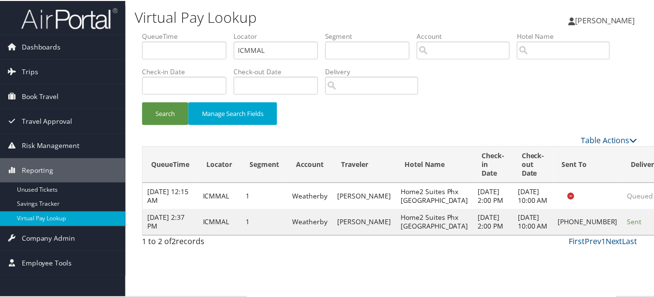
scroll to position [24, 0]
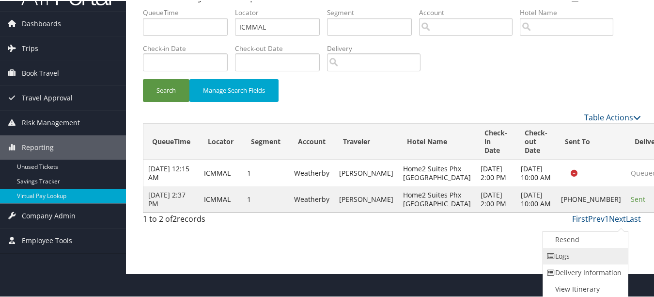
click at [602, 248] on link "Logs" at bounding box center [584, 255] width 83 height 16
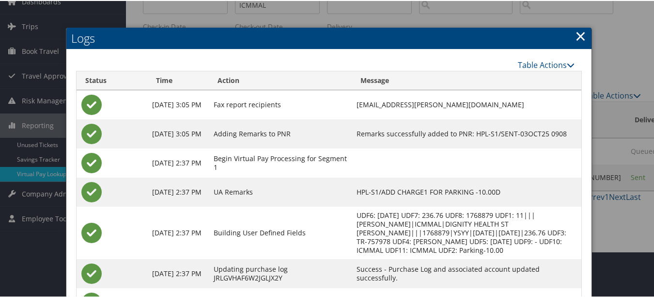
scroll to position [0, 0]
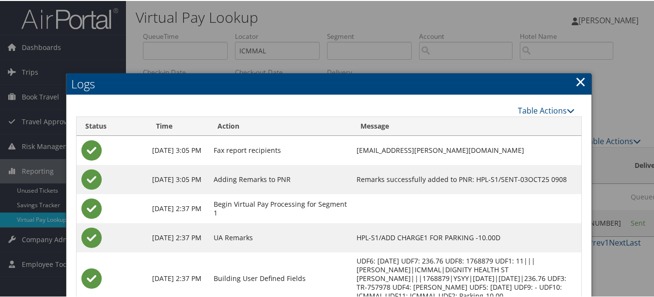
click at [580, 79] on link "×" at bounding box center [580, 80] width 11 height 19
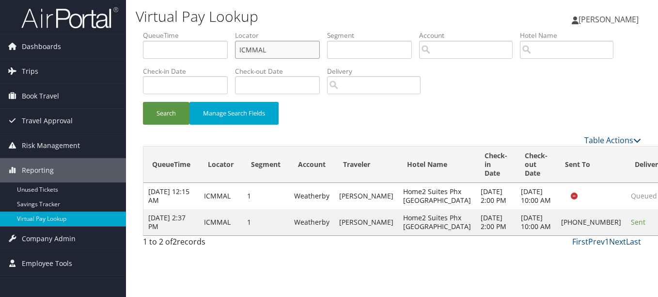
drag, startPoint x: 287, startPoint y: 52, endPoint x: 157, endPoint y: 50, distance: 129.9
click at [158, 31] on ul "QueueTime Locator ICMMAL Segment Account Traveler Hotel Name Check-in Date Chec…" at bounding box center [392, 31] width 498 height 0
paste input "SIKDNJ"
click at [143, 102] on button "Search" at bounding box center [166, 113] width 47 height 23
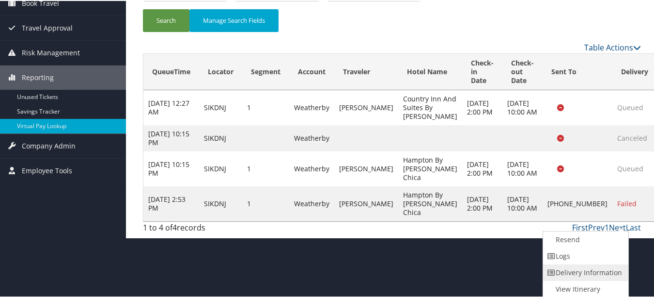
click at [596, 265] on link "Delivery Information" at bounding box center [584, 271] width 83 height 16
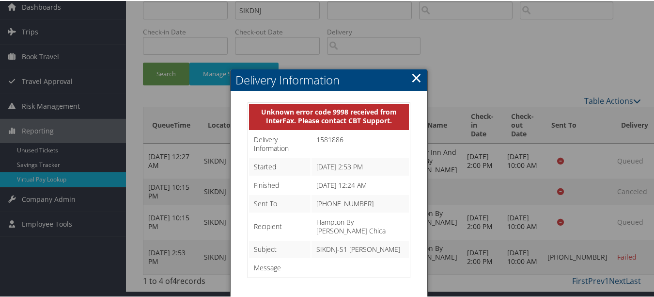
click at [422, 68] on h2 "Delivery Information" at bounding box center [329, 78] width 196 height 21
click at [417, 67] on link "×" at bounding box center [416, 76] width 11 height 19
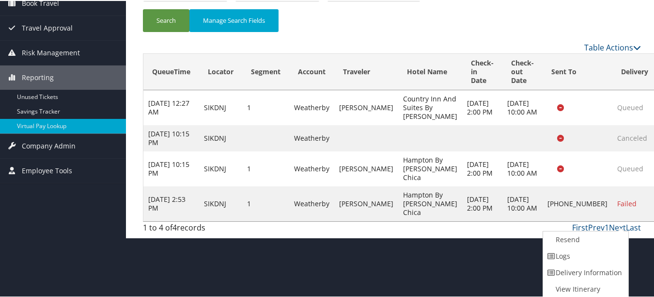
drag, startPoint x: 608, startPoint y: 253, endPoint x: 527, endPoint y: 233, distance: 83.0
click at [607, 254] on link "Logs" at bounding box center [584, 255] width 83 height 16
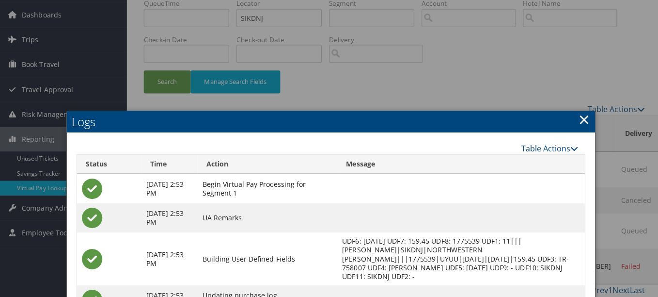
scroll to position [0, 0]
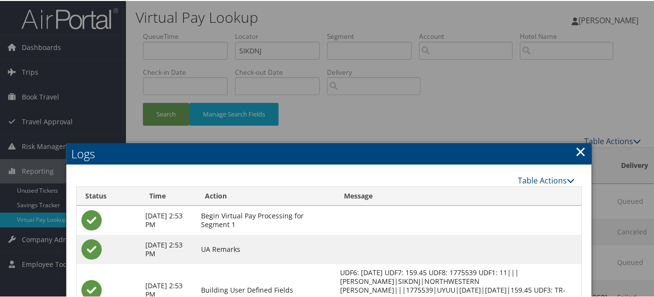
click at [575, 145] on link "×" at bounding box center [580, 150] width 11 height 19
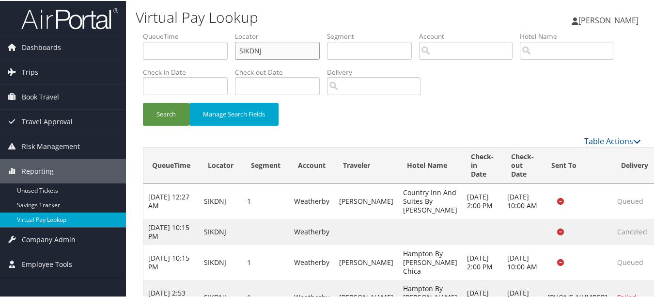
drag, startPoint x: 278, startPoint y: 48, endPoint x: 169, endPoint y: 35, distance: 109.3
click at [169, 31] on ul "QueueTime Locator SIKDNJ Segment Account Traveler Hotel Name Check-in Date Chec…" at bounding box center [392, 31] width 498 height 0
paste input "IEIFUT"
click at [143, 102] on button "Search" at bounding box center [166, 113] width 47 height 23
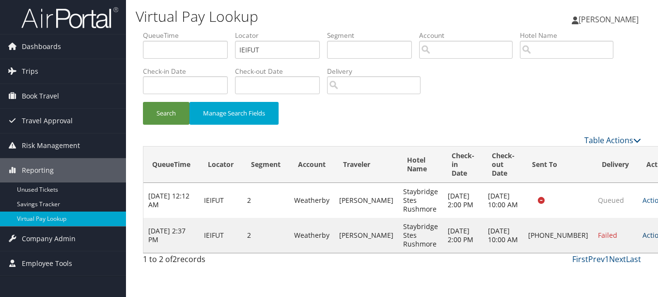
click at [658, 238] on icon at bounding box center [669, 235] width 7 height 7
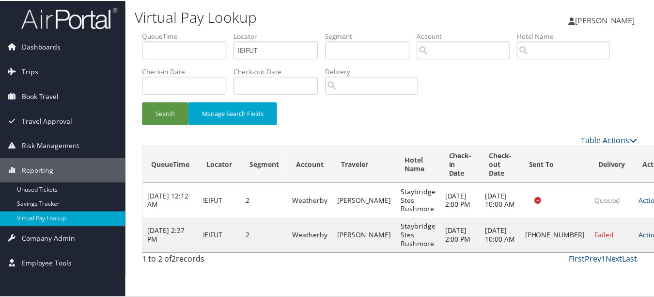
scroll to position [15, 0]
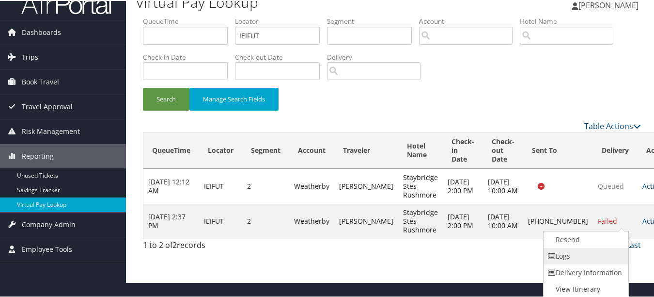
click at [585, 254] on link "Logs" at bounding box center [585, 255] width 83 height 16
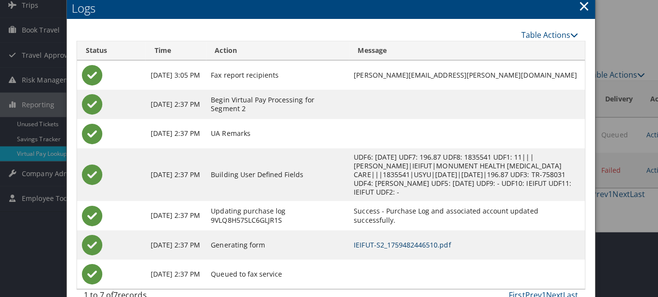
scroll to position [0, 0]
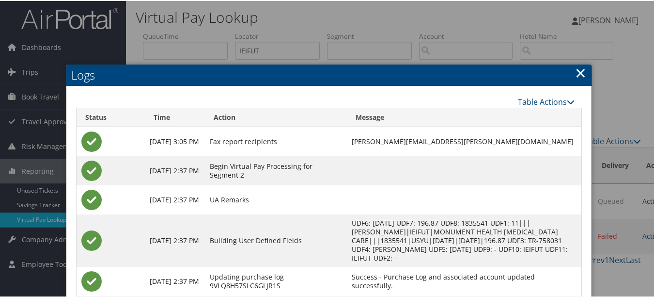
click at [575, 70] on link "×" at bounding box center [580, 71] width 11 height 19
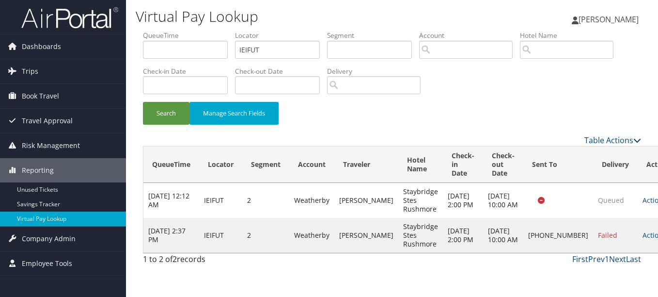
drag, startPoint x: 288, startPoint y: 37, endPoint x: 276, endPoint y: 50, distance: 18.2
click at [284, 42] on li "Locator IEIFUT" at bounding box center [281, 48] width 92 height 35
drag, startPoint x: 276, startPoint y: 52, endPoint x: 131, endPoint y: 48, distance: 145.0
click at [131, 48] on div "Virtual Pay Lookup Luke Perry Luke Perry My Settings Travel Agency Contacts Vie…" at bounding box center [392, 148] width 532 height 297
paste input "WYPBDR"
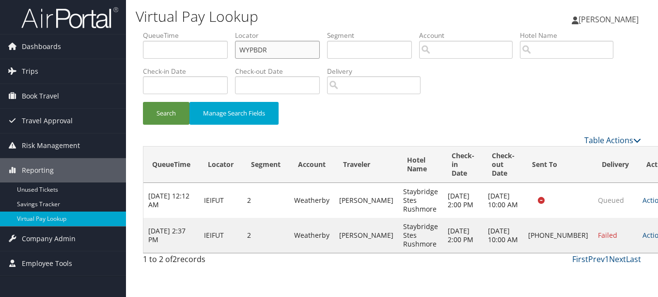
click at [143, 102] on button "Search" at bounding box center [166, 113] width 47 height 23
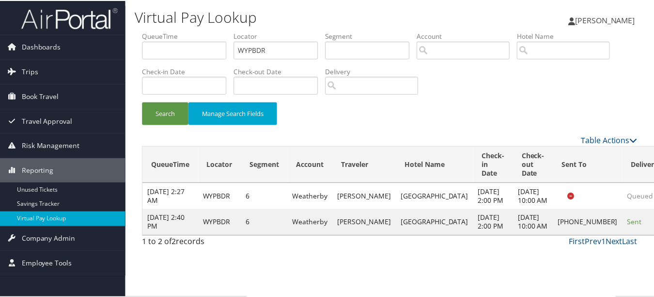
scroll to position [15, 0]
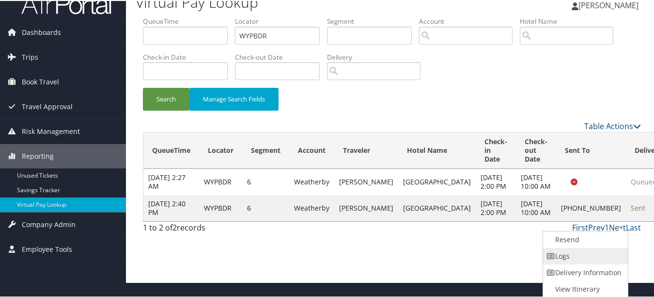
click at [588, 257] on link "Logs" at bounding box center [584, 255] width 83 height 16
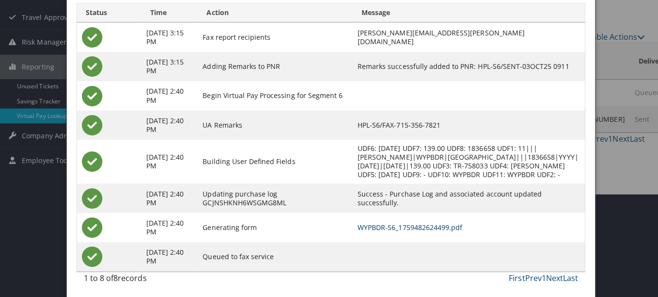
scroll to position [0, 0]
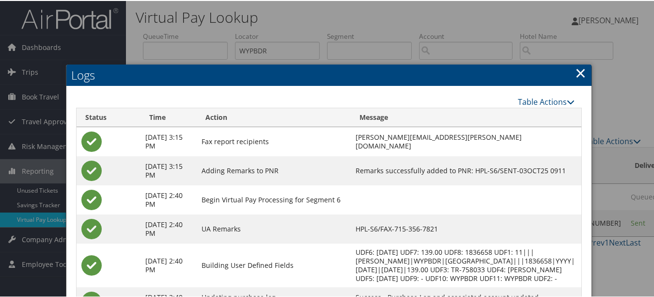
click at [575, 71] on link "×" at bounding box center [580, 71] width 11 height 19
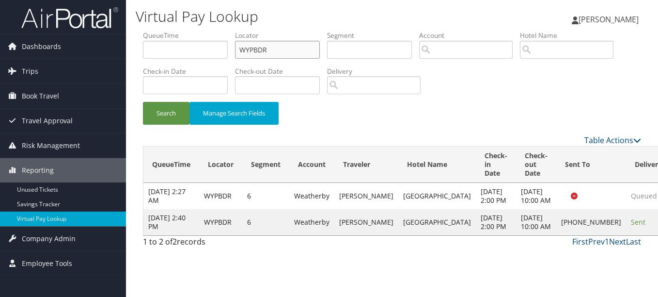
drag, startPoint x: 281, startPoint y: 50, endPoint x: 145, endPoint y: 51, distance: 135.7
click at [145, 31] on ul "QueueTime Locator WYPBDR Segment Account Traveler Hotel Name Check-in Date Chec…" at bounding box center [392, 31] width 498 height 0
paste input "QPMSJQ"
click at [143, 102] on button "Search" at bounding box center [166, 113] width 47 height 23
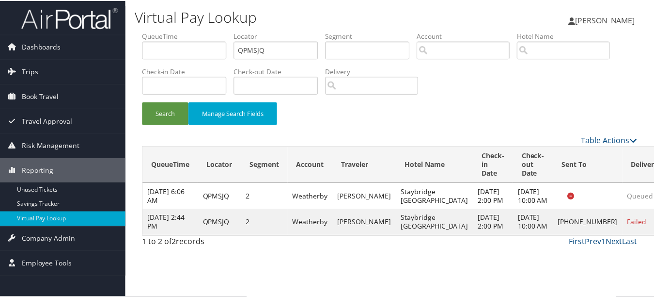
scroll to position [24, 0]
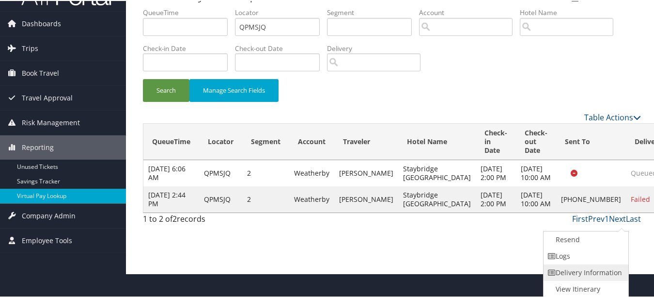
click at [613, 264] on link "Delivery Information" at bounding box center [585, 271] width 83 height 16
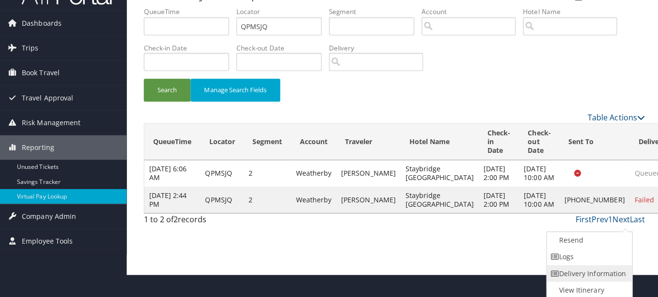
scroll to position [0, 0]
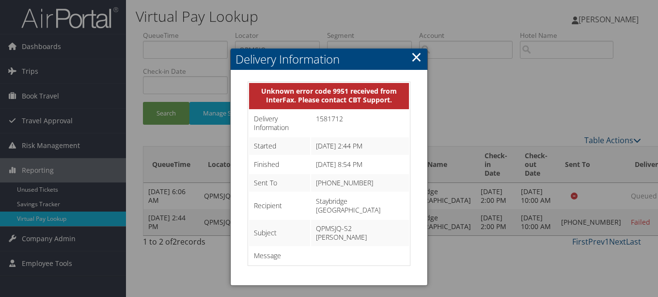
click at [416, 60] on link "×" at bounding box center [416, 56] width 11 height 19
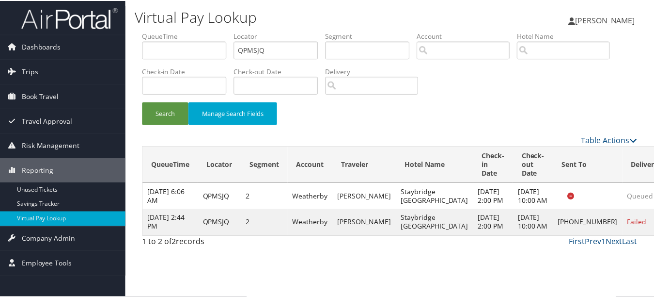
scroll to position [24, 0]
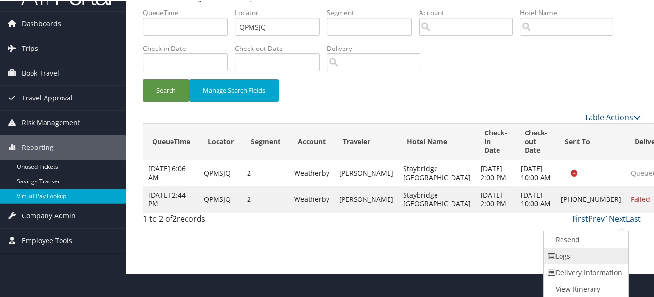
click at [624, 252] on link "Logs" at bounding box center [585, 255] width 83 height 16
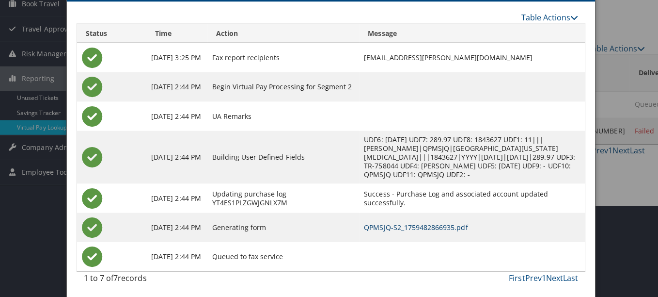
scroll to position [0, 0]
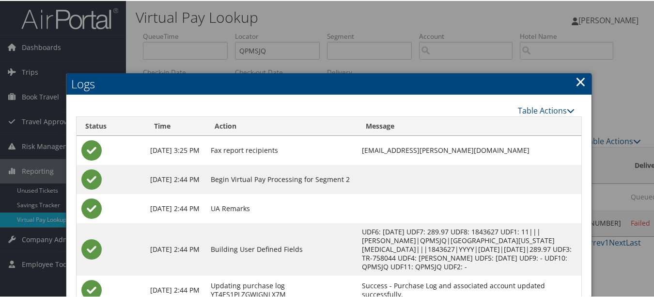
click at [583, 73] on h2 "Logs" at bounding box center [328, 82] width 525 height 21
click at [579, 83] on link "×" at bounding box center [580, 80] width 11 height 19
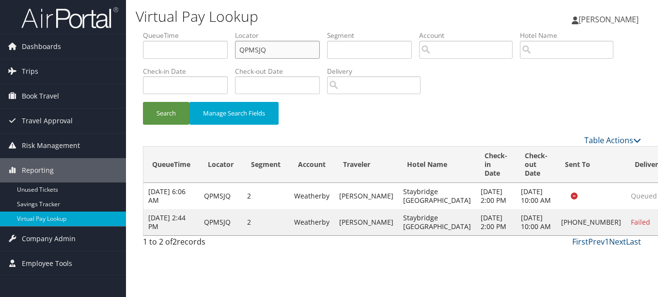
drag, startPoint x: 277, startPoint y: 57, endPoint x: 162, endPoint y: 54, distance: 114.9
click at [162, 31] on ul "QueueTime Locator QPMSJQ Segment Account Traveler Hotel Name Check-in Date Chec…" at bounding box center [392, 31] width 498 height 0
paste input "ASZBDH"
click at [143, 102] on button "Search" at bounding box center [166, 113] width 47 height 23
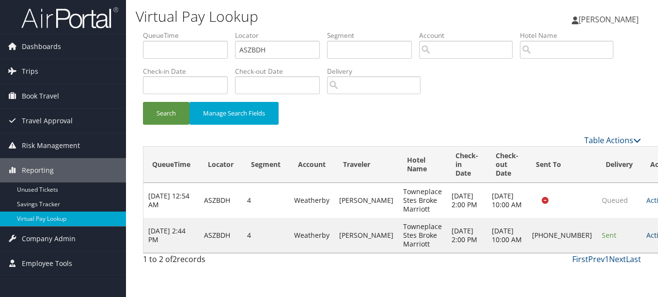
click at [646, 237] on link "Actions" at bounding box center [661, 234] width 31 height 9
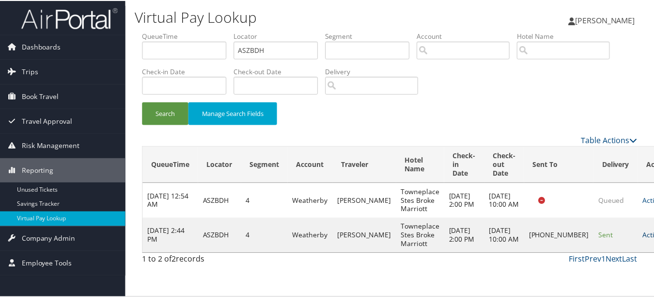
scroll to position [15, 0]
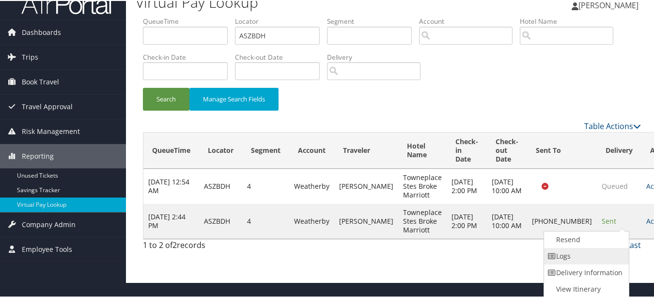
click at [602, 250] on link "Logs" at bounding box center [585, 255] width 83 height 16
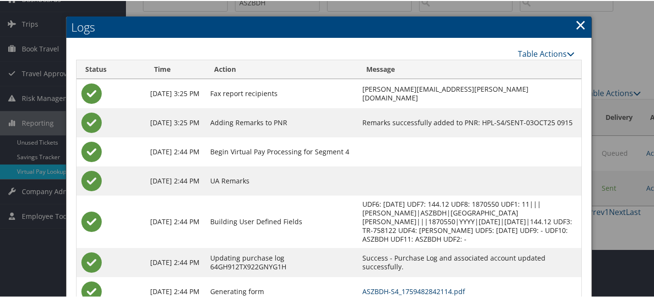
scroll to position [0, 0]
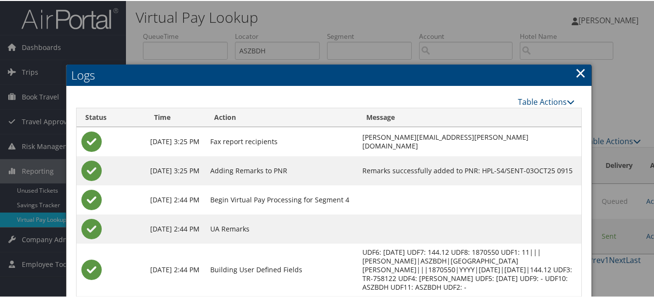
click at [575, 70] on link "×" at bounding box center [580, 71] width 11 height 19
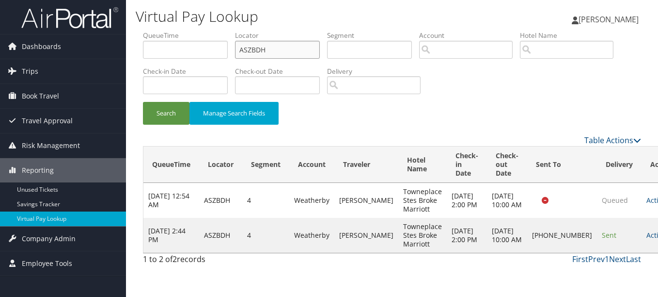
drag, startPoint x: 289, startPoint y: 56, endPoint x: 189, endPoint y: 51, distance: 100.9
click at [189, 31] on ul "QueueTime Locator ASZBDH Segment Account Traveler Hotel Name Check-in Date Chec…" at bounding box center [392, 31] width 498 height 0
paste input "OJQGXP"
click at [143, 102] on button "Search" at bounding box center [166, 113] width 47 height 23
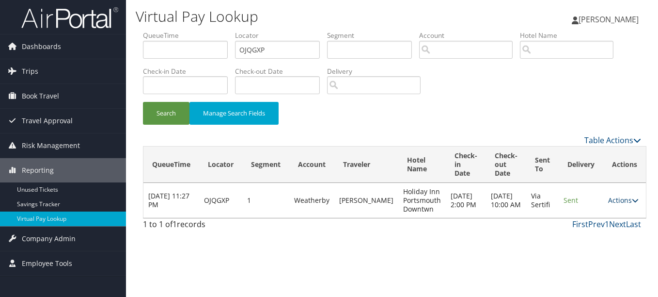
click at [621, 201] on link "Actions" at bounding box center [623, 199] width 31 height 9
drag, startPoint x: 617, startPoint y: 227, endPoint x: 610, endPoint y: 223, distance: 8.7
click at [617, 227] on link "Logs" at bounding box center [599, 230] width 61 height 16
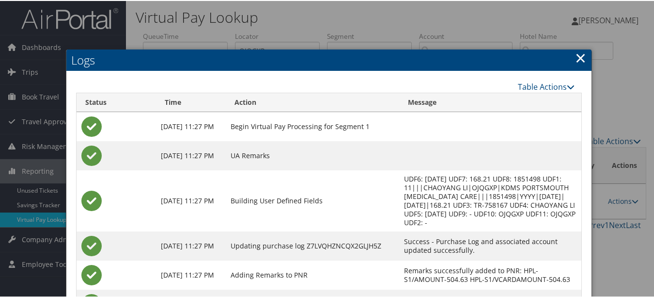
click at [586, 60] on h2 "Logs" at bounding box center [328, 58] width 525 height 21
click at [578, 52] on link "×" at bounding box center [580, 56] width 11 height 19
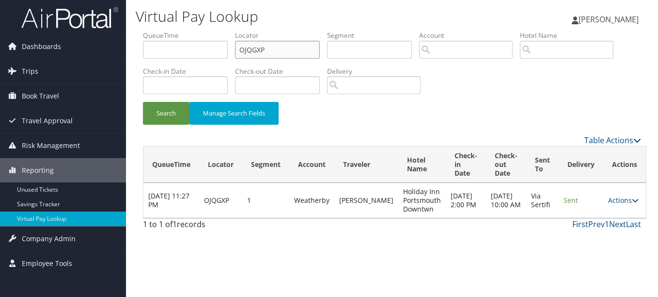
paste input "FCUPNZ"
drag, startPoint x: 300, startPoint y: 53, endPoint x: 171, endPoint y: 59, distance: 130.0
click at [172, 31] on ul "QueueTime Locator OJQGXP Segment Account Traveler Hotel Name Check-in Date Chec…" at bounding box center [392, 31] width 498 height 0
click at [143, 102] on button "Search" at bounding box center [166, 113] width 47 height 23
click at [617, 199] on link "Actions" at bounding box center [624, 199] width 31 height 9
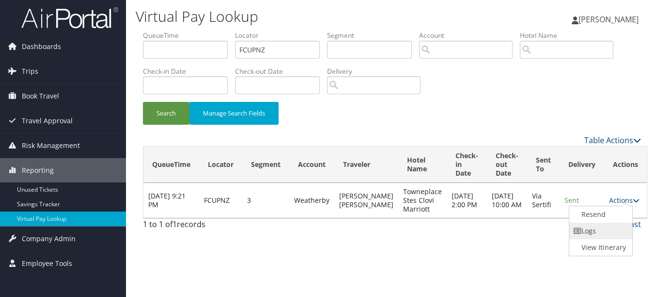
click at [602, 227] on link "Logs" at bounding box center [599, 230] width 61 height 16
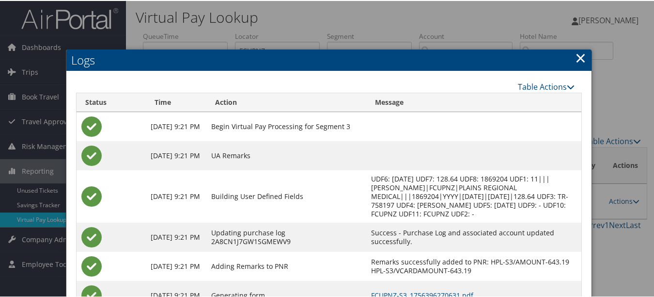
click at [571, 54] on h2 "Logs" at bounding box center [328, 58] width 525 height 21
click at [573, 54] on div "Logs Table Actions Loading... Status Time Action Message Aug 28, 2025 9:21 PM B…" at bounding box center [329, 221] width 526 height 346
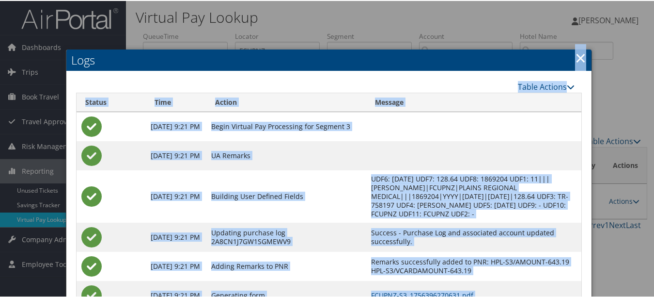
drag, startPoint x: 573, startPoint y: 54, endPoint x: 576, endPoint y: 59, distance: 5.9
click at [576, 59] on link "×" at bounding box center [580, 56] width 11 height 19
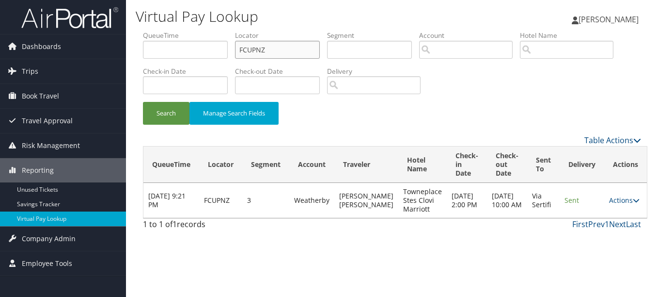
click at [161, 31] on ul "QueueTime Locator FCUPNZ Segment Account Traveler Hotel Name Check-in Date Chec…" at bounding box center [392, 31] width 498 height 0
paste input "IDHEB"
click at [143, 102] on button "Search" at bounding box center [166, 113] width 47 height 23
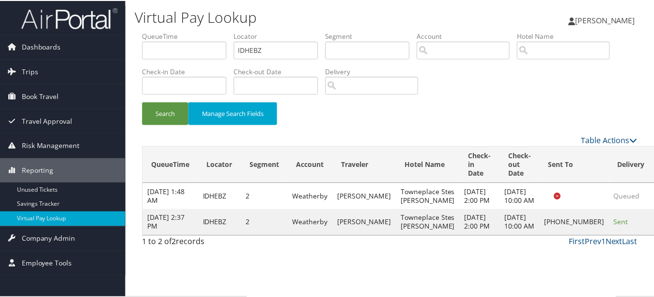
scroll to position [15, 0]
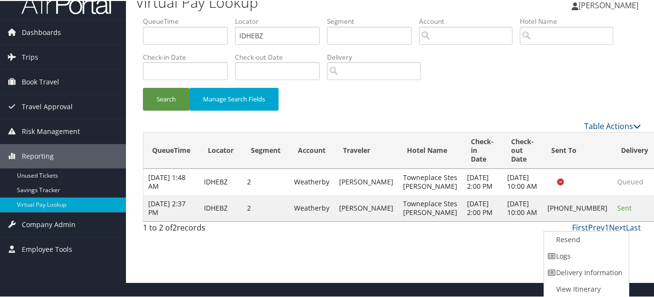
drag, startPoint x: 620, startPoint y: 236, endPoint x: 614, endPoint y: 225, distance: 12.6
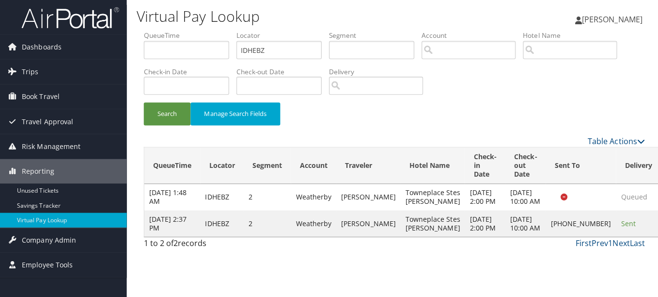
scroll to position [0, 0]
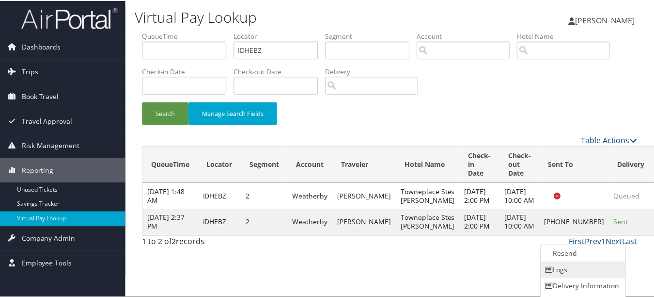
scroll to position [15, 0]
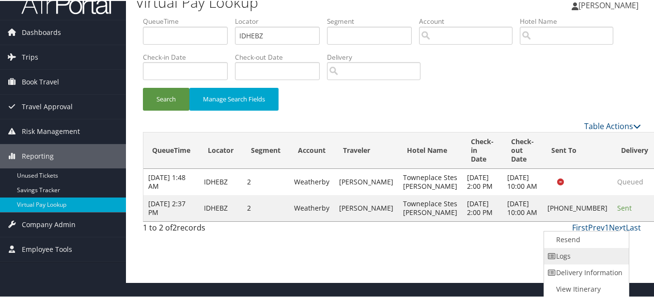
click at [605, 252] on link "Logs" at bounding box center [585, 255] width 83 height 16
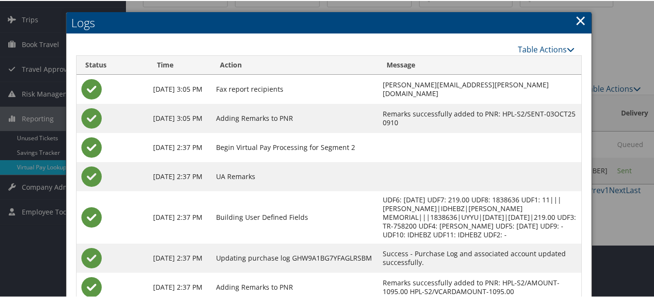
scroll to position [0, 0]
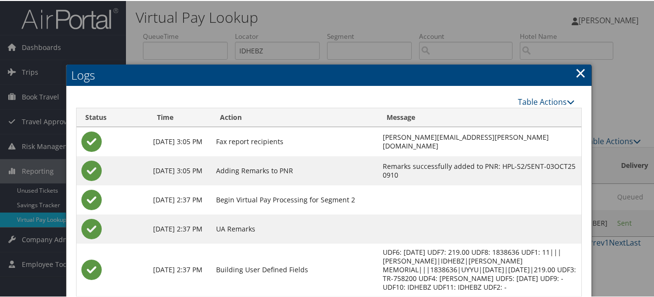
click at [580, 76] on link "×" at bounding box center [580, 71] width 11 height 19
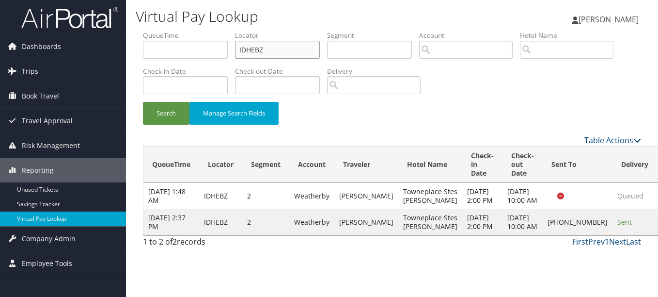
drag, startPoint x: 284, startPoint y: 51, endPoint x: 226, endPoint y: 50, distance: 57.7
click at [226, 31] on ul "QueueTime Locator IDHEBZ Segment Account Traveler Hotel Name Check-in Date Chec…" at bounding box center [392, 31] width 498 height 0
paste input "NMEEKM"
click at [143, 102] on button "Search" at bounding box center [166, 113] width 47 height 23
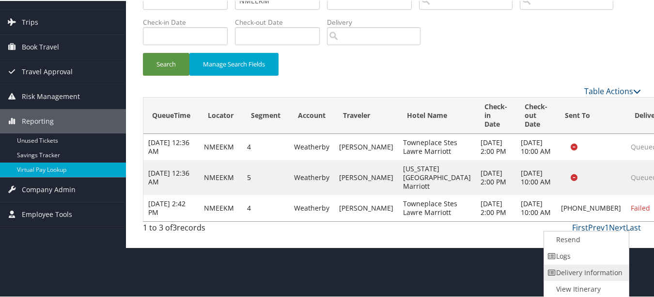
click at [620, 263] on link "Delivery Information" at bounding box center [585, 271] width 83 height 16
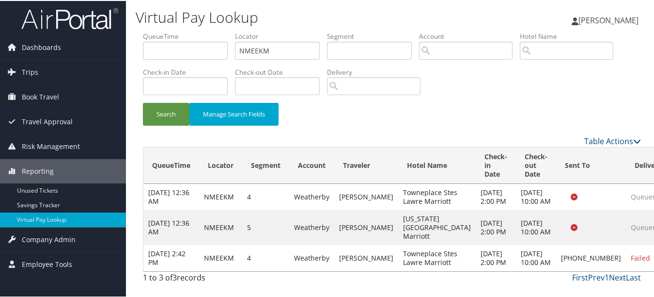
scroll to position [16, 0]
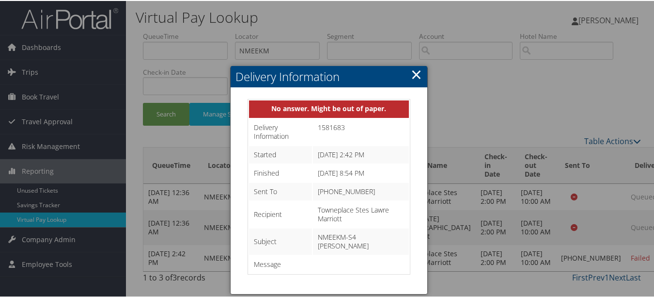
click at [412, 63] on link "×" at bounding box center [416, 72] width 11 height 19
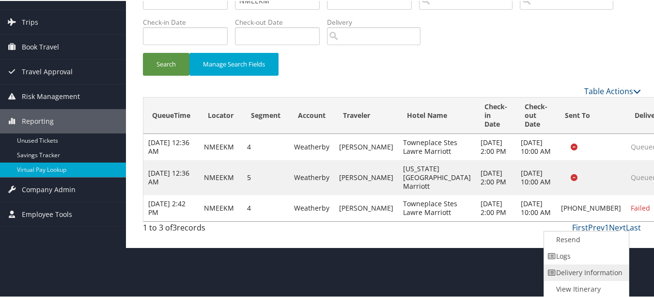
click at [604, 263] on link "Delivery Information" at bounding box center [585, 271] width 83 height 16
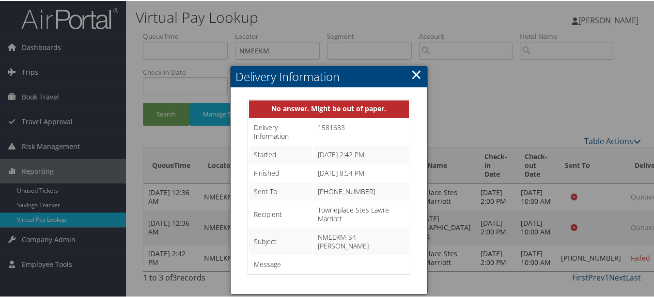
click at [411, 63] on link "×" at bounding box center [416, 72] width 11 height 19
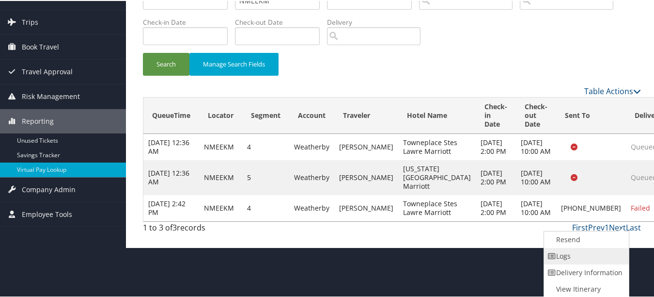
click at [603, 252] on link "Logs" at bounding box center [585, 255] width 83 height 16
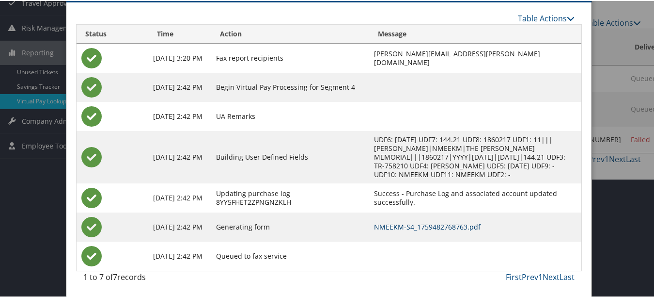
scroll to position [0, 0]
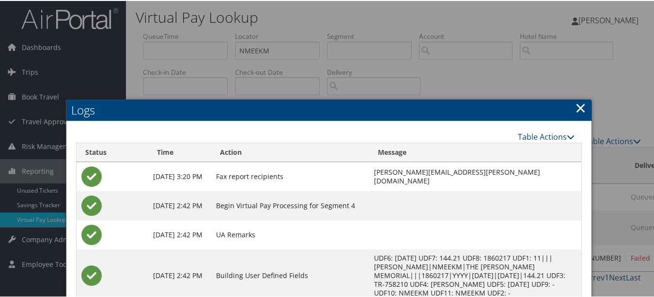
click at [580, 107] on link "×" at bounding box center [580, 106] width 11 height 19
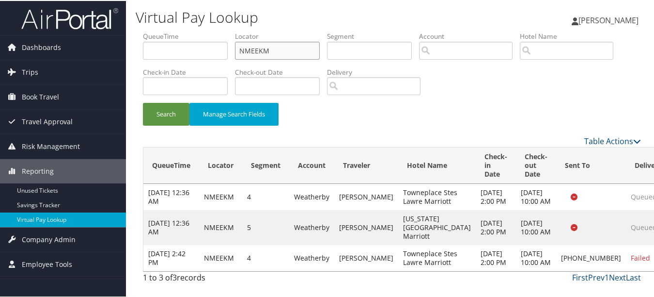
click at [205, 31] on ul "QueueTime Locator NMEEKM Segment Account Traveler Hotel Name Check-in Date Chec…" at bounding box center [392, 31] width 498 height 0
paste input "EEEGDW"
click at [143, 102] on button "Search" at bounding box center [166, 113] width 47 height 23
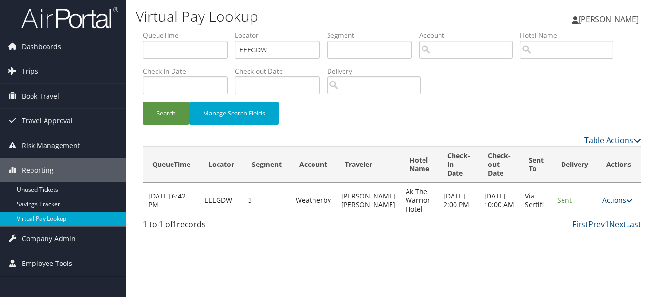
click at [629, 201] on icon at bounding box center [629, 200] width 7 height 7
click at [609, 226] on link "Logs" at bounding box center [598, 230] width 61 height 16
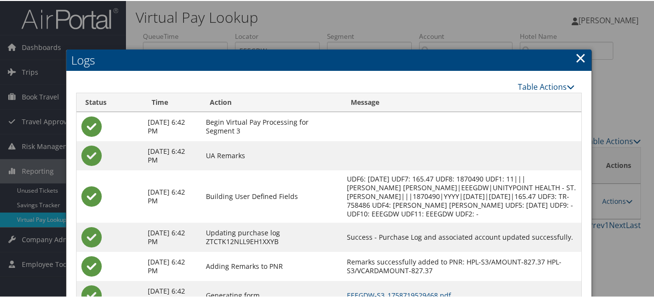
click at [578, 50] on link "×" at bounding box center [580, 56] width 11 height 19
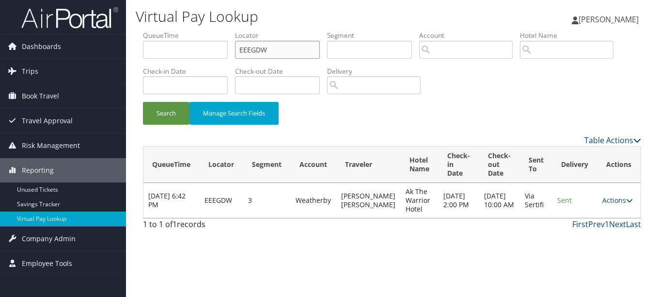
drag, startPoint x: 282, startPoint y: 57, endPoint x: 131, endPoint y: 53, distance: 150.8
click at [131, 53] on div "Virtual Pay Lookup Luke Perry Luke Perry My Settings Travel Agency Contacts Vie…" at bounding box center [392, 148] width 532 height 297
paste input "HIZIIG"
click at [143, 102] on button "Search" at bounding box center [166, 113] width 47 height 23
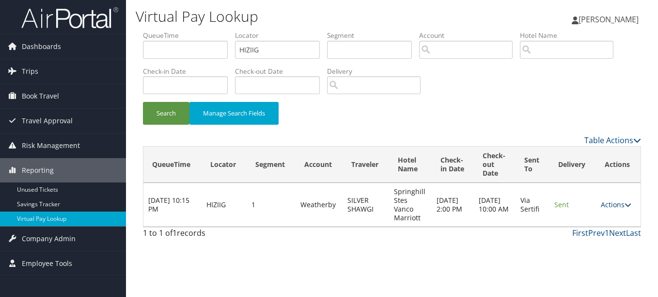
click at [623, 201] on link "Actions" at bounding box center [616, 204] width 31 height 9
click at [605, 230] on link "Logs" at bounding box center [598, 235] width 61 height 16
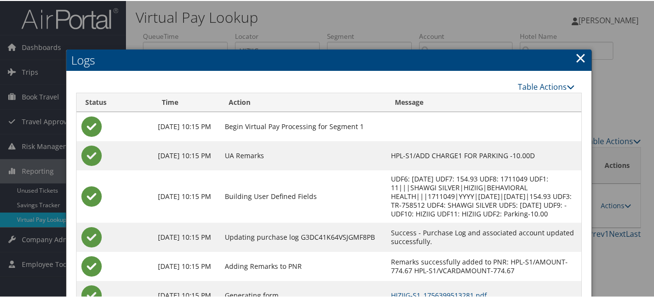
click at [579, 52] on link "×" at bounding box center [580, 56] width 11 height 19
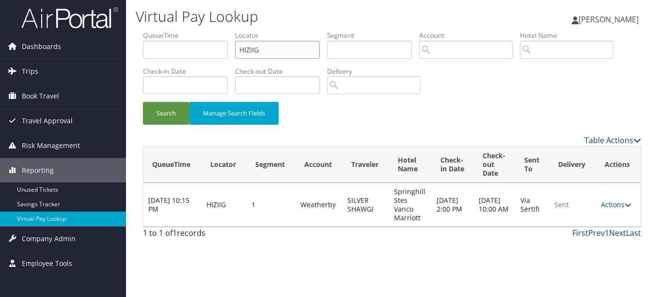
drag, startPoint x: 290, startPoint y: 53, endPoint x: 175, endPoint y: 59, distance: 115.0
click at [181, 31] on ul "QueueTime Locator HIZIIG Segment Account Traveler Hotel Name Check-in Date Chec…" at bounding box center [392, 31] width 498 height 0
paste input "GDZISI"
click at [143, 102] on button "Search" at bounding box center [166, 113] width 47 height 23
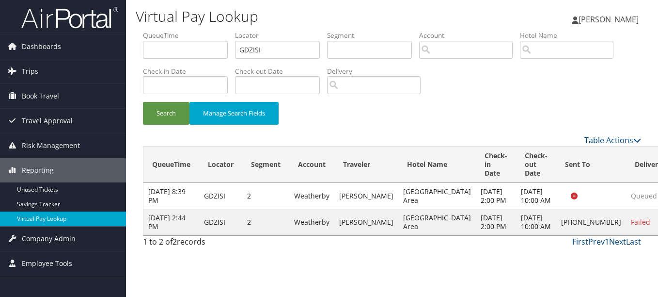
drag, startPoint x: 608, startPoint y: 231, endPoint x: 612, endPoint y: 236, distance: 5.9
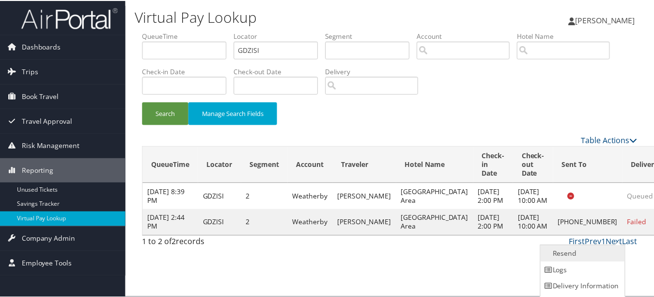
scroll to position [15, 0]
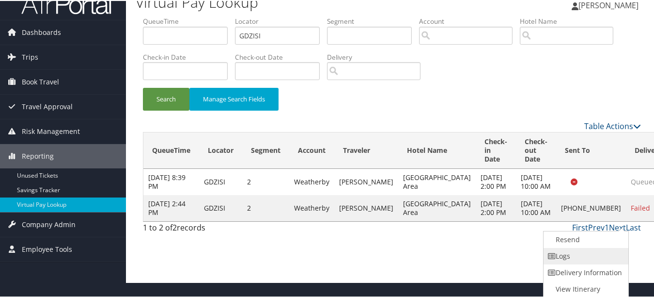
click at [608, 257] on link "Logs" at bounding box center [585, 255] width 83 height 16
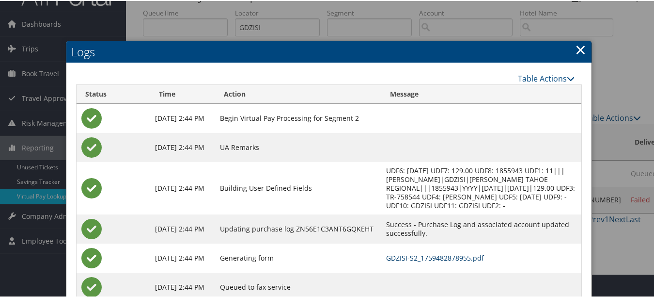
scroll to position [0, 0]
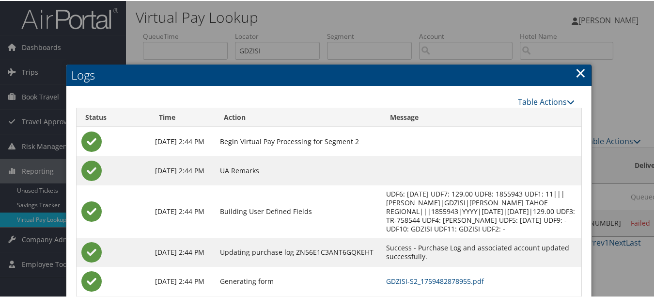
click at [579, 71] on link "×" at bounding box center [580, 71] width 11 height 19
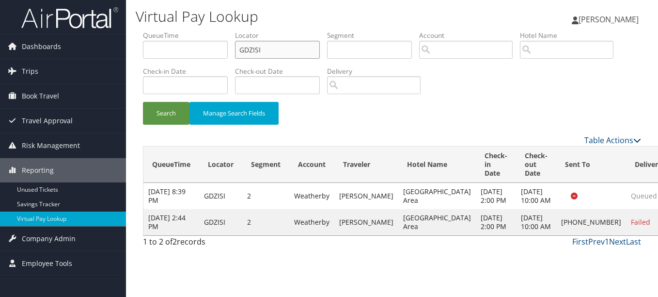
drag, startPoint x: 238, startPoint y: 53, endPoint x: 128, endPoint y: 53, distance: 110.0
click at [128, 53] on div "Virtual Pay Lookup Luke Perry Luke Perry My Settings Travel Agency Contacts Vie…" at bounding box center [392, 148] width 532 height 297
paste input "HUJOGQ"
click at [143, 102] on button "Search" at bounding box center [166, 113] width 47 height 23
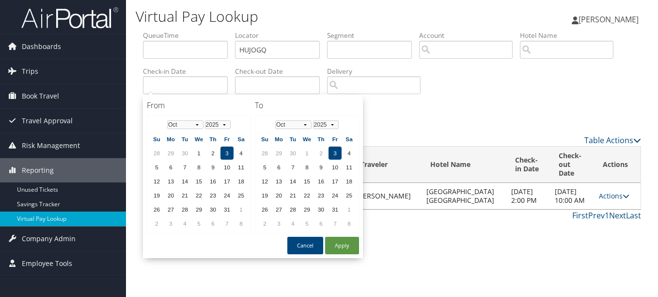
drag, startPoint x: 156, startPoint y: 89, endPoint x: 465, endPoint y: 236, distance: 342.9
click at [459, 244] on div "Virtual Pay Lookup Luke Perry Luke Perry My Settings Travel Agency Contacts Vie…" at bounding box center [392, 148] width 532 height 297
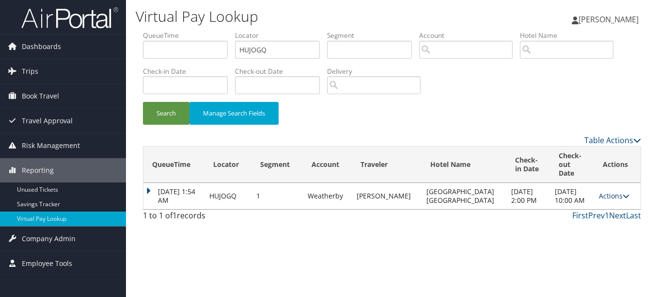
click at [611, 191] on link "Actions" at bounding box center [614, 195] width 31 height 9
click at [587, 220] on link "Logs" at bounding box center [591, 222] width 61 height 16
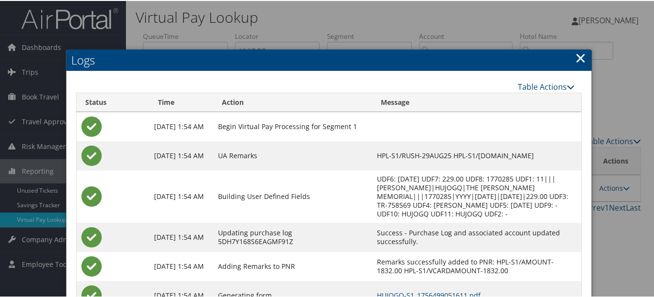
click at [583, 59] on h2 "Logs" at bounding box center [328, 58] width 525 height 21
click at [582, 58] on link "×" at bounding box center [580, 56] width 11 height 19
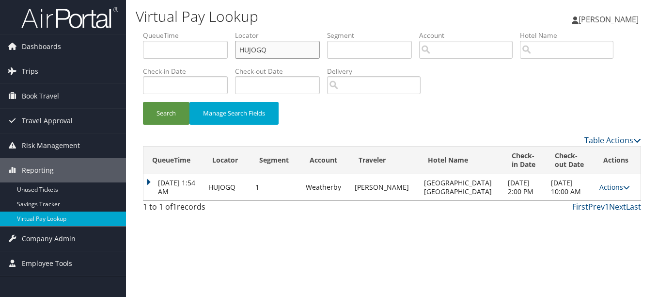
drag, startPoint x: 294, startPoint y: 53, endPoint x: 158, endPoint y: 50, distance: 135.7
click at [158, 31] on ul "QueueTime Locator HUJOGQ Segment Account Traveler Hotel Name Check-in Date Chec…" at bounding box center [392, 31] width 498 height 0
paste input "APVLTJ"
click at [143, 102] on button "Search" at bounding box center [166, 113] width 47 height 23
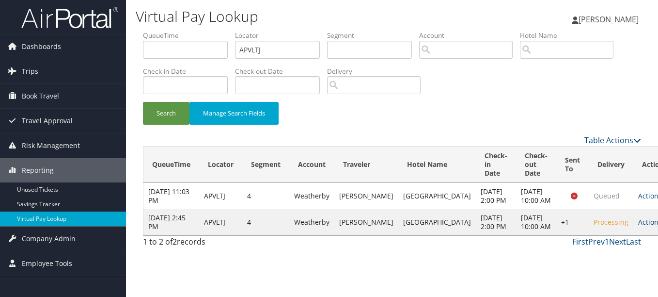
click at [638, 226] on link "Actions" at bounding box center [653, 221] width 31 height 9
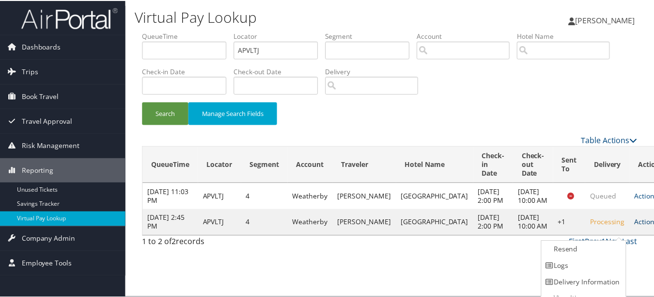
scroll to position [11, 0]
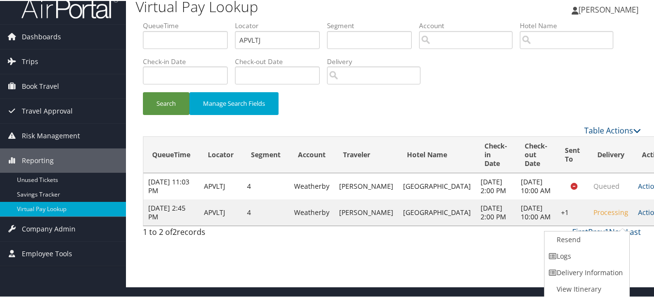
click at [620, 237] on link "Resend" at bounding box center [586, 238] width 83 height 16
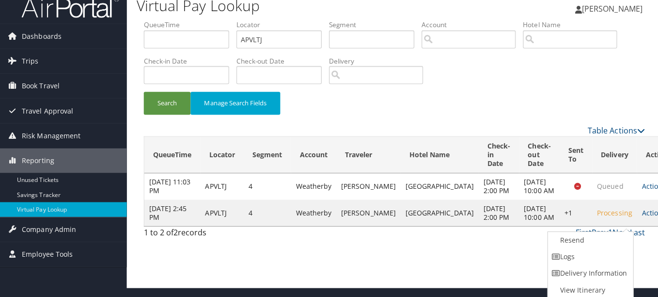
scroll to position [0, 0]
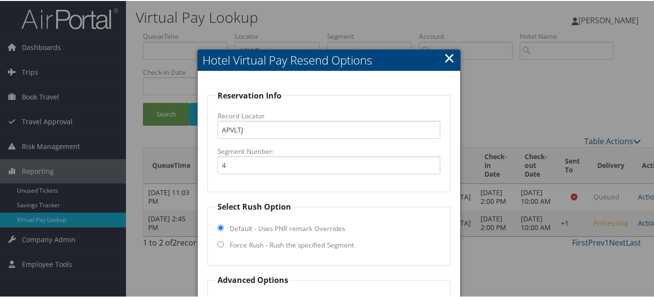
click at [444, 55] on link "×" at bounding box center [449, 56] width 11 height 19
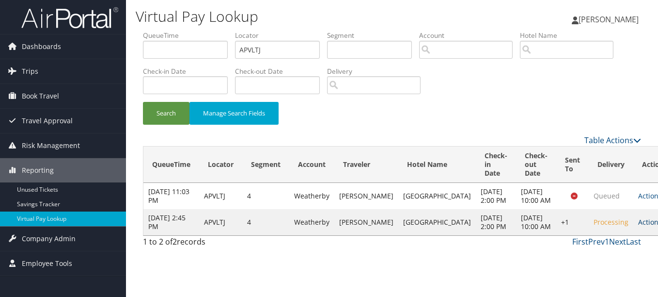
click at [638, 226] on link "Actions" at bounding box center [653, 221] width 31 height 9
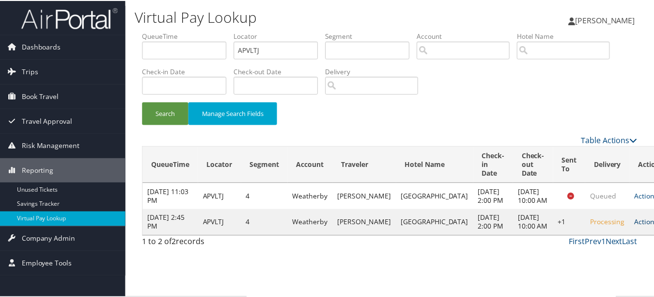
scroll to position [24, 0]
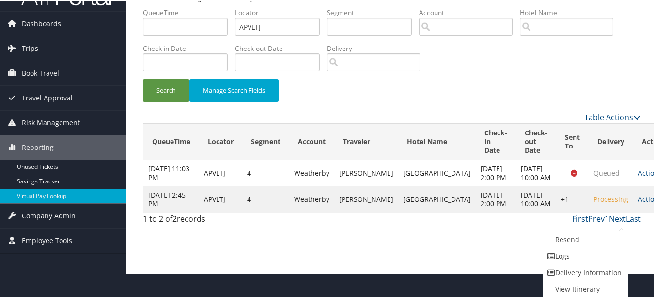
drag, startPoint x: 610, startPoint y: 257, endPoint x: 353, endPoint y: 172, distance: 270.6
click at [609, 257] on link "Logs" at bounding box center [584, 255] width 83 height 16
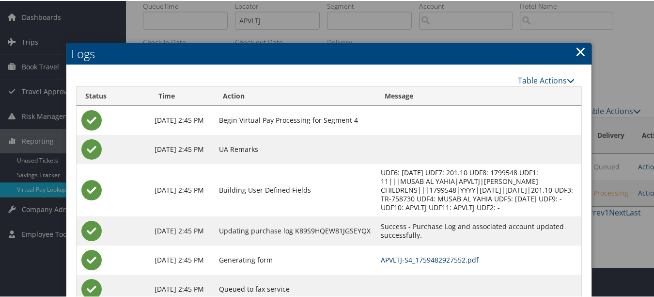
scroll to position [0, 0]
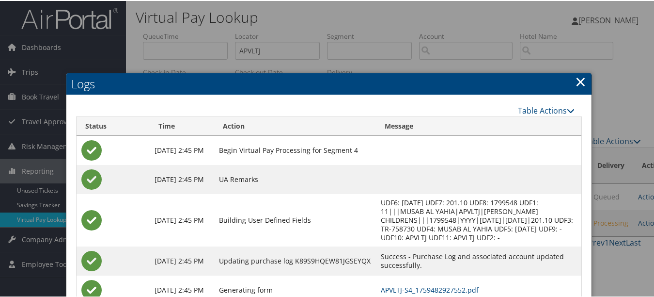
click at [581, 81] on link "×" at bounding box center [580, 80] width 11 height 19
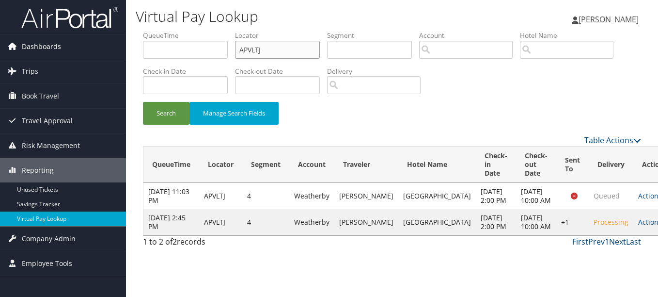
drag, startPoint x: 304, startPoint y: 47, endPoint x: 70, endPoint y: 50, distance: 234.1
click at [79, 50] on div "Dashboards AirPortal 360™ (Manager) My Travel Dashboard Trips Airtinerary® Look…" at bounding box center [329, 148] width 658 height 297
paste input "IQQHKQ"
click at [143, 102] on button "Search" at bounding box center [166, 113] width 47 height 23
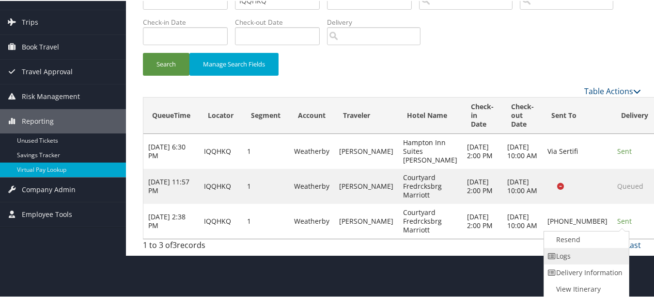
click at [613, 261] on link "Logs" at bounding box center [585, 255] width 83 height 16
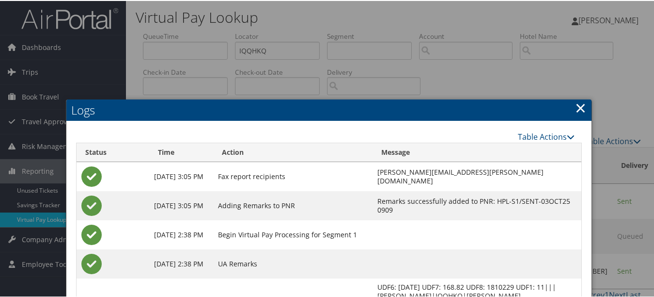
click at [582, 102] on link "×" at bounding box center [580, 106] width 11 height 19
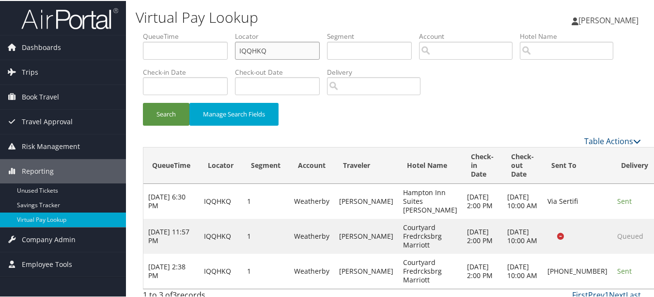
drag, startPoint x: 306, startPoint y: 51, endPoint x: 164, endPoint y: 51, distance: 142.5
click at [164, 31] on ul "QueueTime Locator IQQHKQ Segment Account Traveler Hotel Name Check-in Date Chec…" at bounding box center [392, 31] width 498 height 0
paste input "LDOHUF"
click at [143, 102] on button "Search" at bounding box center [166, 113] width 47 height 23
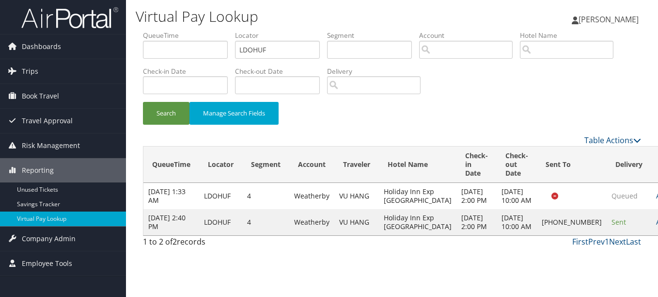
click at [656, 226] on link "Actions" at bounding box center [671, 221] width 31 height 9
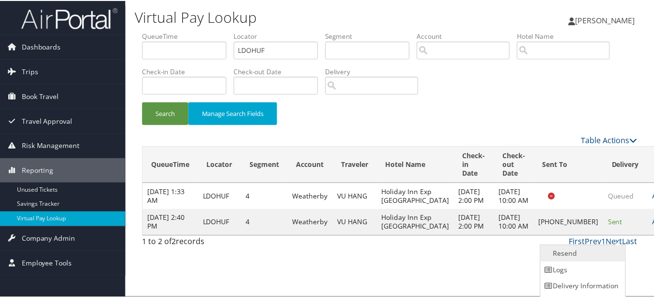
scroll to position [15, 0]
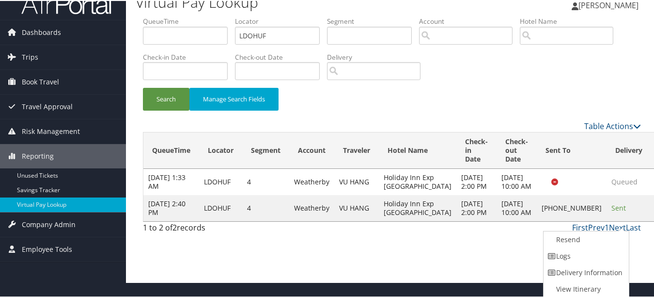
drag, startPoint x: 611, startPoint y: 237, endPoint x: 573, endPoint y: 260, distance: 44.5
click at [604, 258] on link "Logs" at bounding box center [585, 255] width 83 height 16
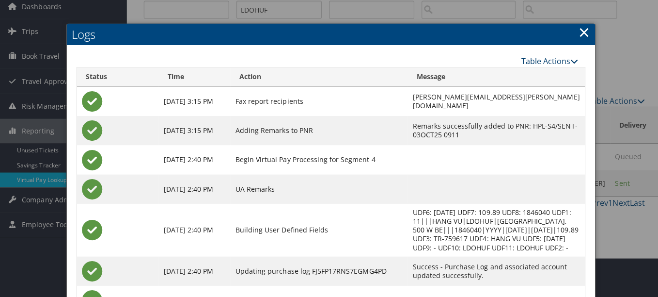
scroll to position [0, 0]
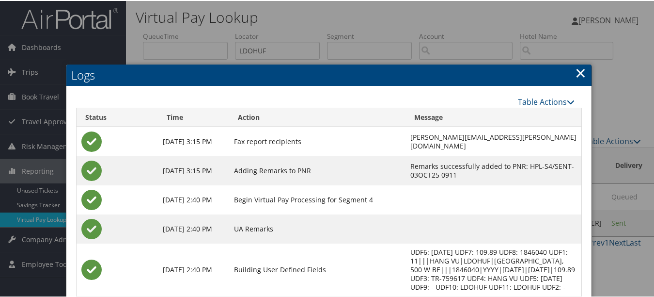
click at [578, 65] on link "×" at bounding box center [580, 71] width 11 height 19
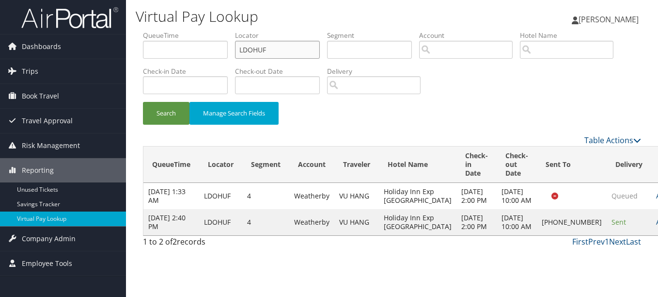
drag, startPoint x: 284, startPoint y: 53, endPoint x: 186, endPoint y: 51, distance: 98.4
click at [186, 31] on ul "QueueTime Locator LDOHUF Segment Account Traveler Hotel Name Check-in Date Chec…" at bounding box center [392, 31] width 498 height 0
paste input "MPTVMM"
click at [143, 102] on button "Search" at bounding box center [166, 113] width 47 height 23
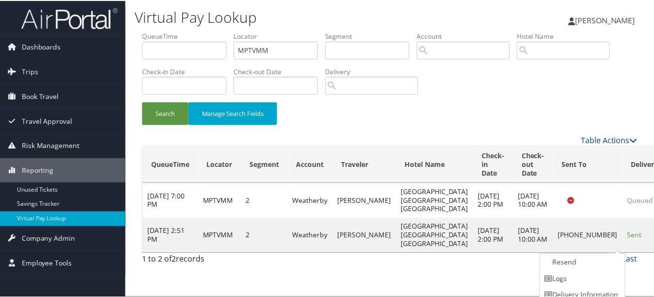
scroll to position [24, 0]
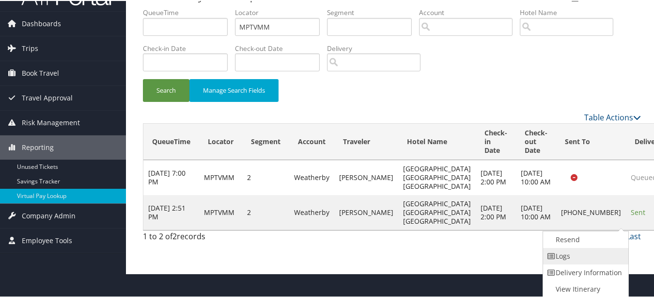
click at [591, 253] on link "Logs" at bounding box center [584, 255] width 83 height 16
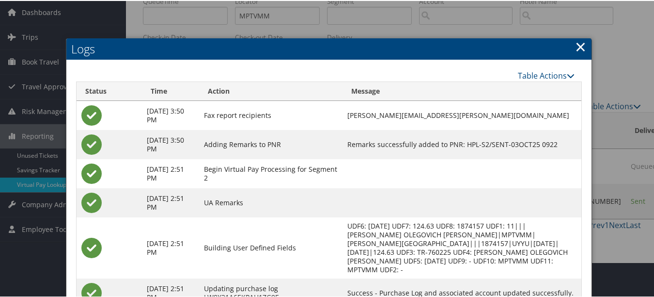
scroll to position [0, 0]
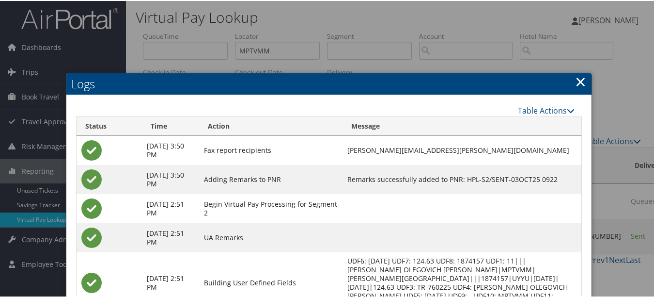
click at [581, 77] on link "×" at bounding box center [580, 80] width 11 height 19
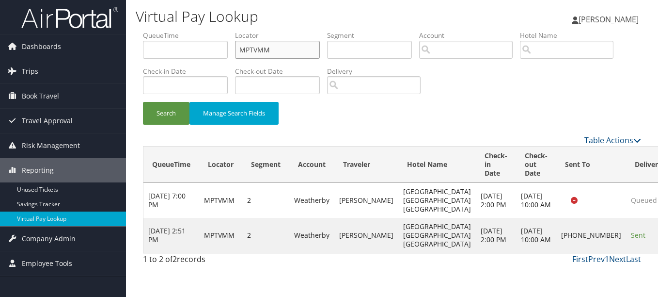
drag, startPoint x: 293, startPoint y: 47, endPoint x: 167, endPoint y: 47, distance: 126.0
click at [169, 31] on ul "QueueTime Locator MPTVMM Segment Account Traveler Hotel Name Check-in Date Chec…" at bounding box center [392, 31] width 498 height 0
paste input "ITKPME"
click at [143, 102] on button "Search" at bounding box center [166, 113] width 47 height 23
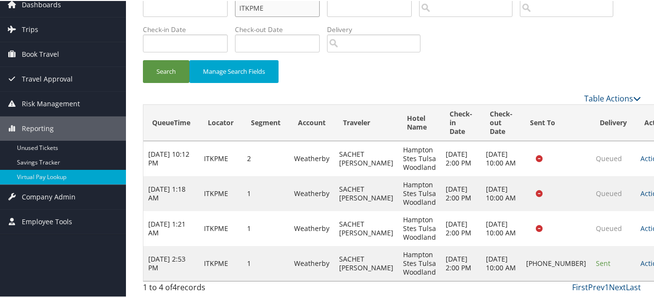
scroll to position [51, 0]
click at [641, 257] on link "Actions" at bounding box center [656, 261] width 31 height 9
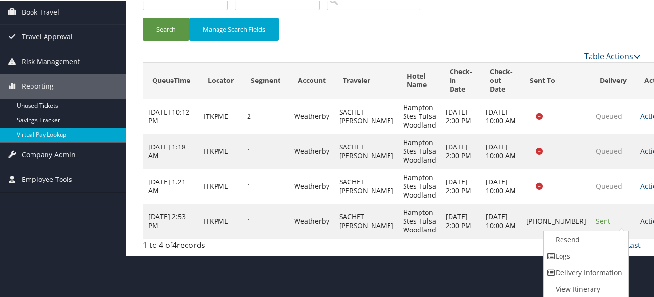
click at [603, 256] on link "Logs" at bounding box center [585, 255] width 83 height 16
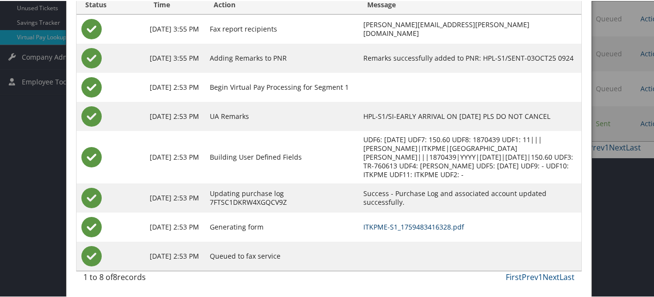
scroll to position [0, 0]
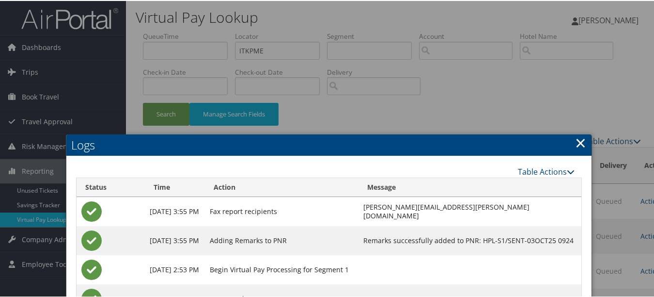
click at [575, 134] on link "×" at bounding box center [580, 141] width 11 height 19
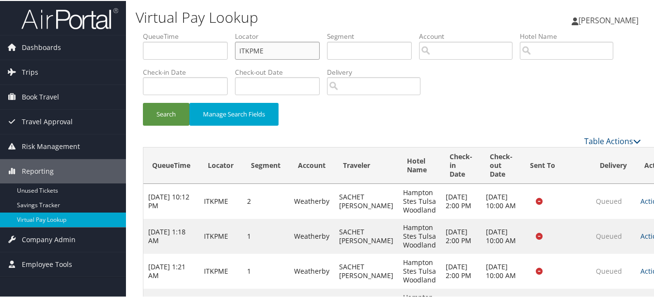
drag, startPoint x: 281, startPoint y: 46, endPoint x: 142, endPoint y: 46, distance: 138.6
click at [145, 31] on ul "QueueTime Locator ITKPME Segment Account Traveler Hotel Name Check-in Date Chec…" at bounding box center [392, 31] width 498 height 0
paste input "CDZAZH"
click at [143, 102] on button "Search" at bounding box center [166, 113] width 47 height 23
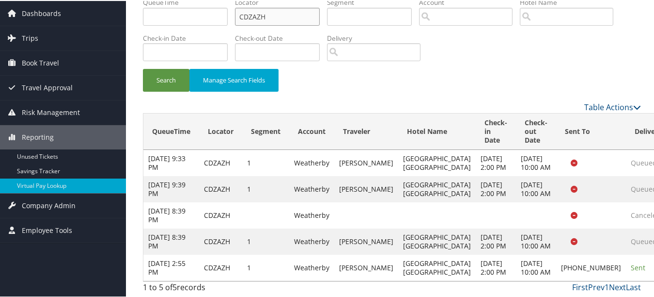
scroll to position [104, 0]
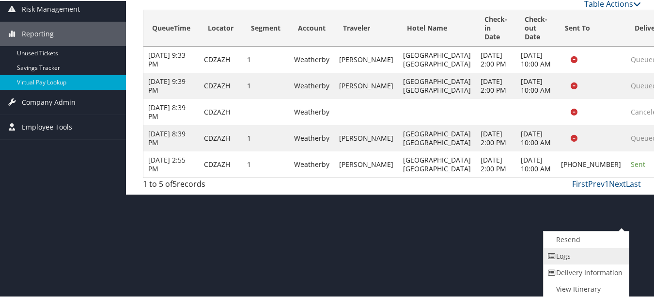
click at [611, 262] on link "Logs" at bounding box center [585, 255] width 83 height 16
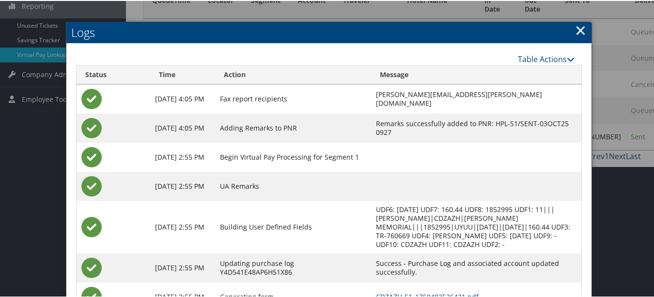
scroll to position [235, 0]
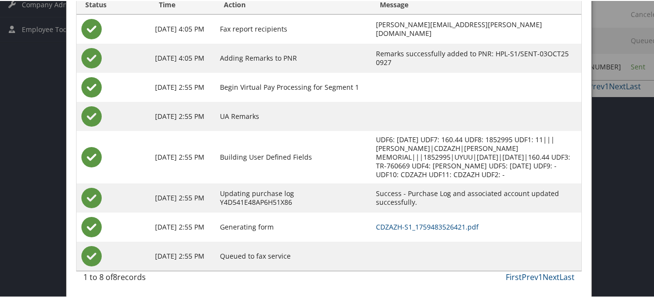
drag, startPoint x: 465, startPoint y: 227, endPoint x: 453, endPoint y: 226, distance: 12.6
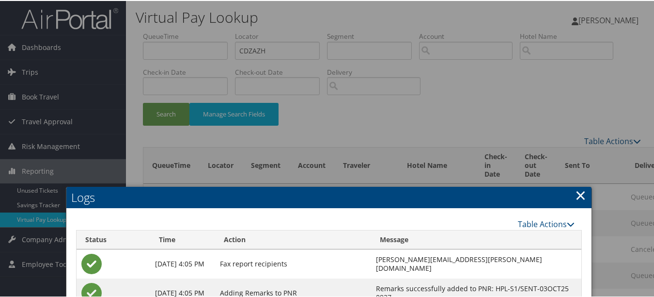
click at [579, 192] on link "×" at bounding box center [580, 193] width 11 height 19
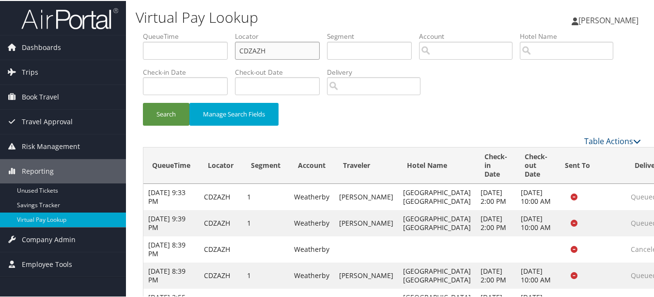
drag, startPoint x: 283, startPoint y: 52, endPoint x: 151, endPoint y: 47, distance: 132.4
click at [159, 31] on ul "QueueTime Locator CDZAZH Segment Account Traveler Hotel Name Check-in Date Chec…" at bounding box center [392, 31] width 498 height 0
paste input "SKSXIT"
click at [143, 102] on button "Search" at bounding box center [166, 113] width 47 height 23
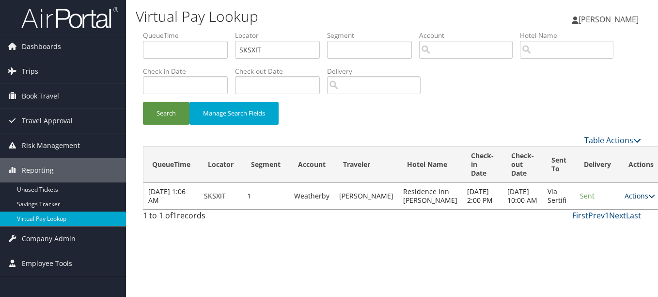
click at [625, 200] on link "Actions" at bounding box center [640, 195] width 31 height 9
click at [604, 227] on link "Logs" at bounding box center [599, 235] width 61 height 16
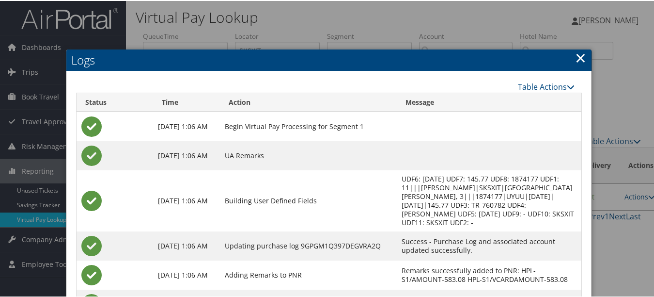
click at [570, 57] on h2 "Logs" at bounding box center [328, 58] width 525 height 21
drag, startPoint x: 573, startPoint y: 57, endPoint x: 567, endPoint y: 58, distance: 6.5
click at [575, 57] on link "×" at bounding box center [580, 56] width 11 height 19
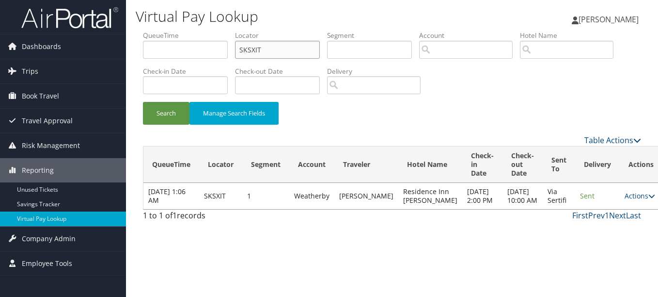
drag, startPoint x: 299, startPoint y: 53, endPoint x: 181, endPoint y: 50, distance: 118.8
click at [181, 31] on ul "QueueTime Locator SKSXIT Segment Account Traveler Hotel Name Check-in Date Chec…" at bounding box center [392, 31] width 498 height 0
paste input "AWSJP"
click at [143, 102] on button "Search" at bounding box center [166, 113] width 47 height 23
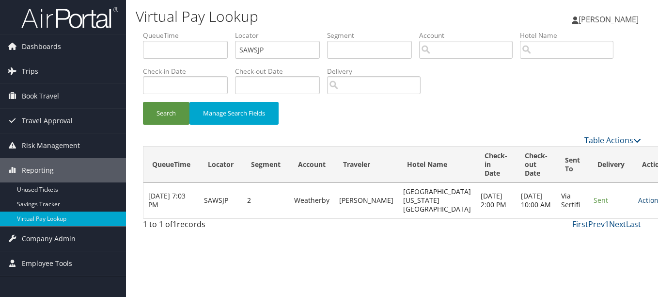
click at [638, 205] on link "Actions" at bounding box center [653, 199] width 31 height 9
click at [603, 233] on link "Logs" at bounding box center [599, 239] width 61 height 16
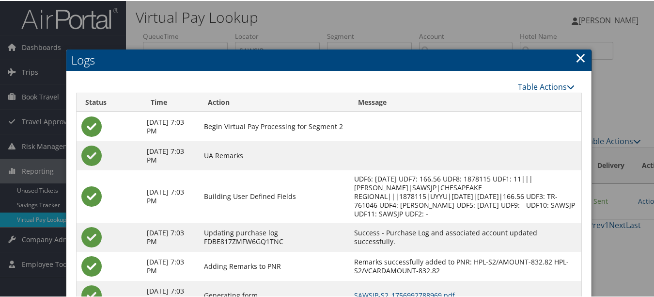
click at [575, 59] on link "×" at bounding box center [580, 56] width 11 height 19
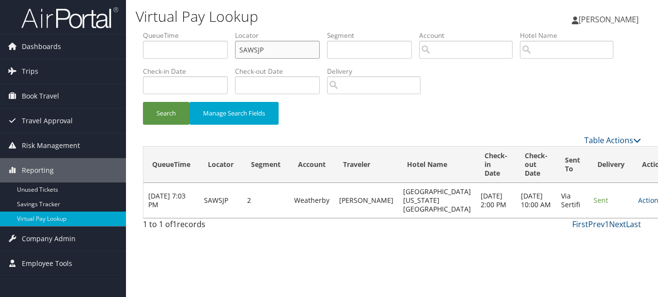
drag, startPoint x: 303, startPoint y: 49, endPoint x: 180, endPoint y: 49, distance: 123.6
click at [180, 31] on ul "QueueTime Locator SAWSJP Segment Account Traveler Hotel Name Check-in Date Chec…" at bounding box center [392, 31] width 498 height 0
paste input "HAHEAZ"
click at [143, 102] on button "Search" at bounding box center [166, 113] width 47 height 23
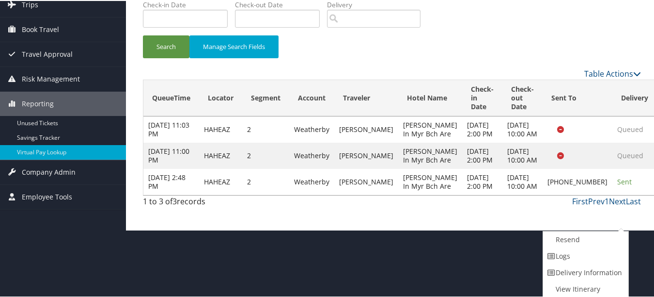
drag, startPoint x: 598, startPoint y: 259, endPoint x: 250, endPoint y: 201, distance: 352.7
click at [592, 257] on link "Logs" at bounding box center [584, 255] width 83 height 16
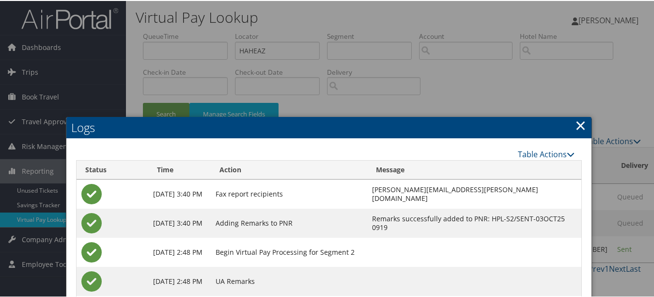
click at [575, 120] on link "×" at bounding box center [580, 123] width 11 height 19
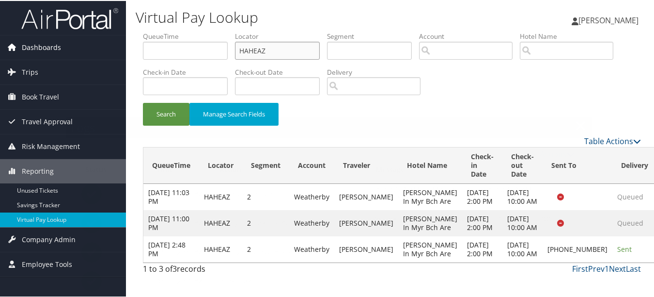
drag, startPoint x: 280, startPoint y: 46, endPoint x: 100, endPoint y: 41, distance: 179.9
click at [100, 41] on div "Dashboards AirPortal 360™ (Manager) My Travel Dashboard Trips Airtinerary® Look…" at bounding box center [329, 148] width 658 height 297
paste input "YYOWLY"
click at [143, 102] on button "Search" at bounding box center [166, 113] width 47 height 23
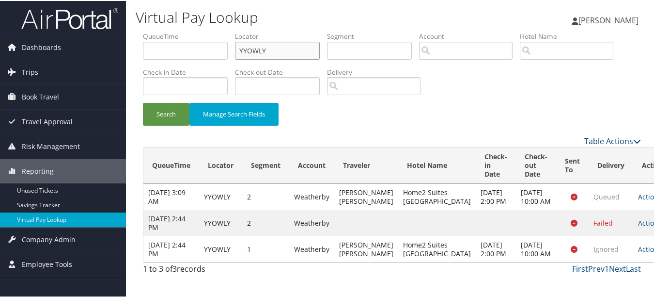
scroll to position [16, 0]
click at [638, 226] on link "Actions" at bounding box center [653, 221] width 31 height 9
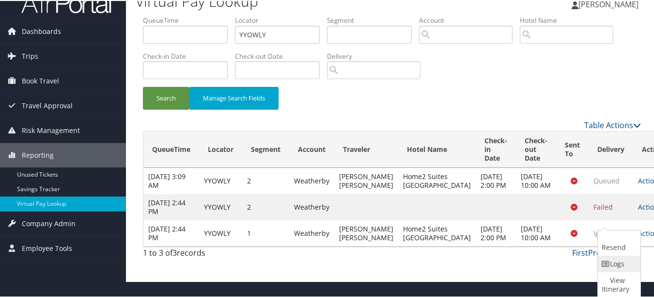
click at [620, 258] on link "Logs" at bounding box center [618, 262] width 40 height 16
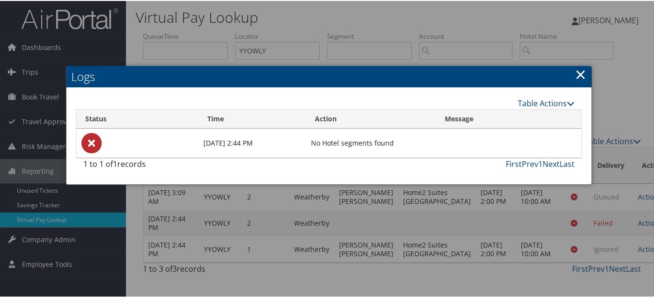
click at [571, 65] on h2 "Logs" at bounding box center [328, 75] width 525 height 21
click at [575, 63] on link "×" at bounding box center [580, 72] width 11 height 19
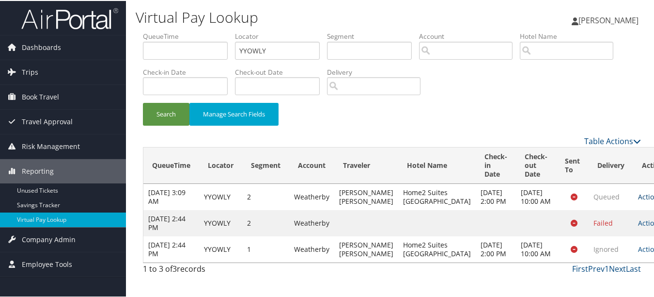
click at [638, 191] on link "Actions" at bounding box center [653, 195] width 31 height 9
click at [614, 216] on link "Resend" at bounding box center [618, 222] width 40 height 25
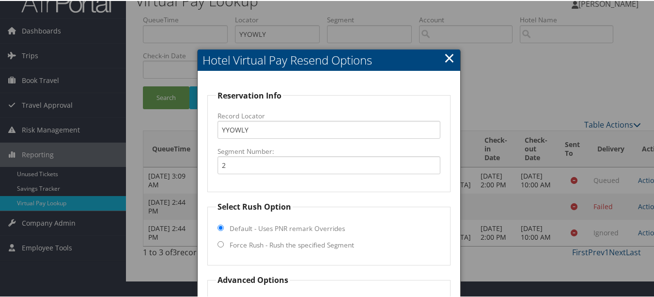
click at [440, 47] on div at bounding box center [329, 148] width 658 height 297
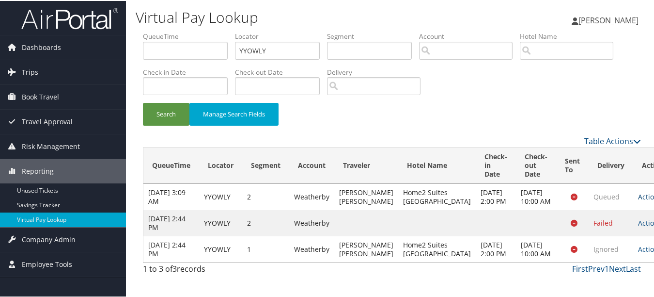
click at [638, 191] on link "Actions" at bounding box center [653, 195] width 31 height 9
click at [625, 236] on link "Logs" at bounding box center [618, 244] width 40 height 16
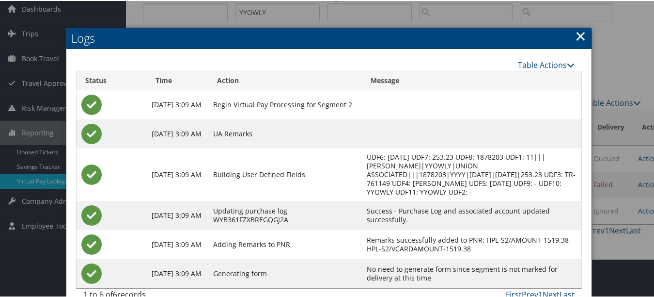
scroll to position [56, 0]
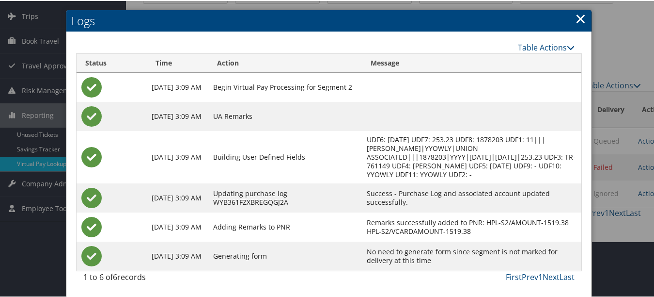
drag, startPoint x: 569, startPoint y: 8, endPoint x: 573, endPoint y: 16, distance: 9.1
click at [569, 9] on div at bounding box center [329, 148] width 658 height 297
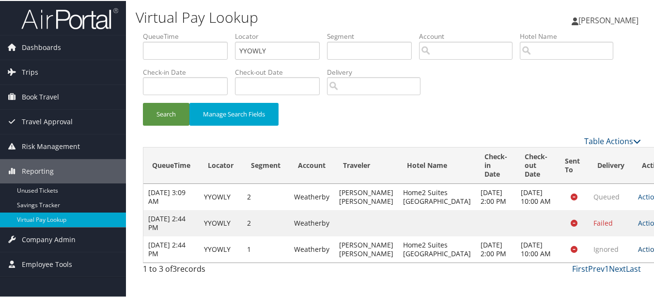
click at [658, 252] on icon at bounding box center [665, 248] width 7 height 7
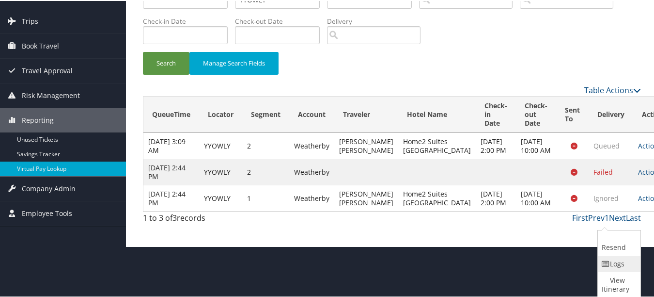
click at [624, 266] on link "Logs" at bounding box center [618, 262] width 40 height 16
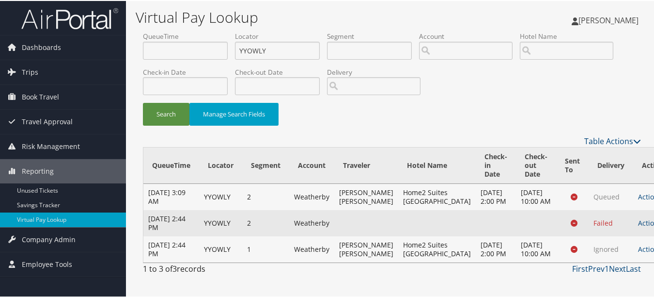
scroll to position [16, 0]
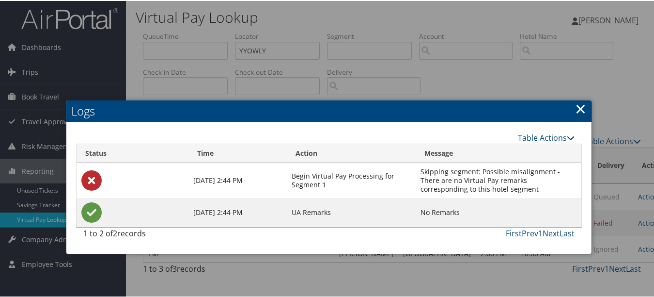
click at [578, 98] on link "×" at bounding box center [580, 107] width 11 height 19
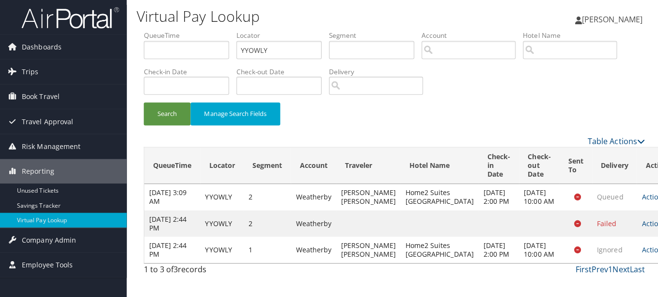
scroll to position [0, 0]
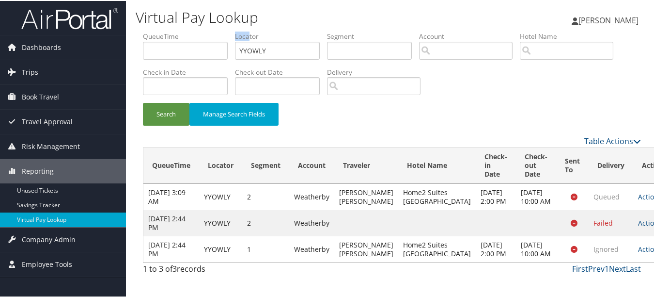
drag, startPoint x: 243, startPoint y: 37, endPoint x: 219, endPoint y: 32, distance: 24.7
click at [219, 31] on ul "QueueTime Locator YYOWLY Segment Account Traveler Hotel Name Check-in Date Chec…" at bounding box center [392, 31] width 498 height 0
copy ul "Loca"
drag, startPoint x: 270, startPoint y: 49, endPoint x: 201, endPoint y: 47, distance: 69.3
click at [203, 31] on ul "QueueTime Locator YYOWLY Segment Account Traveler Hotel Name Check-in Date Chec…" at bounding box center [392, 31] width 498 height 0
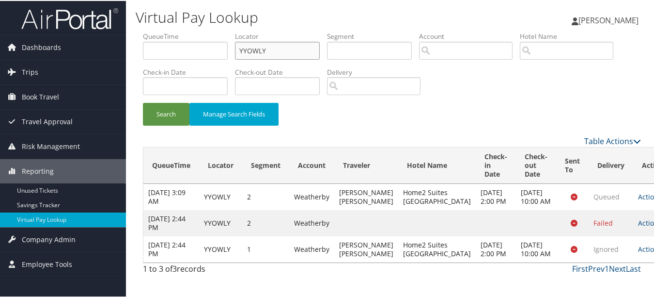
paste input "Loca"
drag, startPoint x: 219, startPoint y: 48, endPoint x: 184, endPoint y: 45, distance: 35.0
click at [184, 31] on ul "QueueTime Locator Loca Segment Account Traveler Hotel Name Check-in Date Check-…" at bounding box center [392, 31] width 498 height 0
paste input "HXHKQO"
click at [143, 102] on button "Search" at bounding box center [166, 113] width 47 height 23
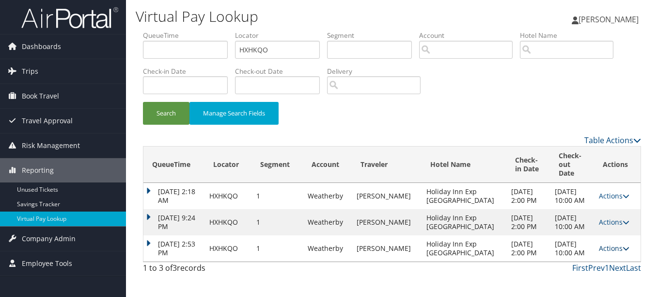
click at [599, 252] on link "Actions" at bounding box center [614, 247] width 31 height 9
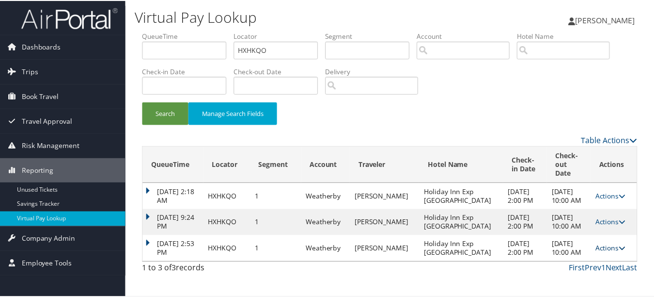
scroll to position [29, 0]
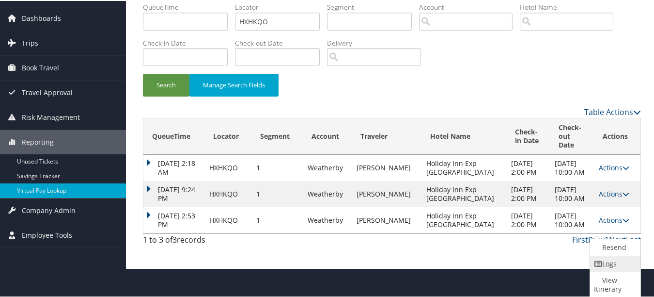
click at [597, 267] on link "Logs" at bounding box center [614, 262] width 48 height 16
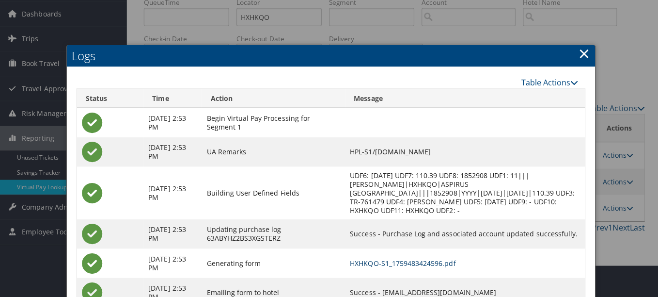
scroll to position [0, 0]
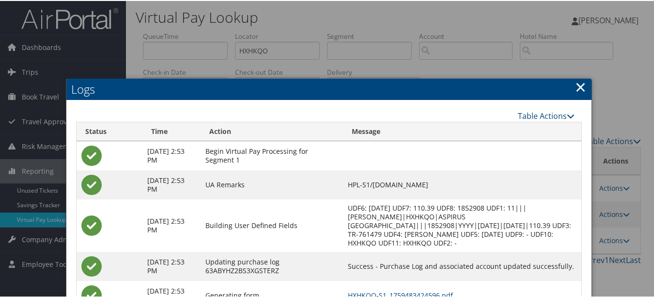
click at [576, 95] on link "×" at bounding box center [580, 85] width 11 height 19
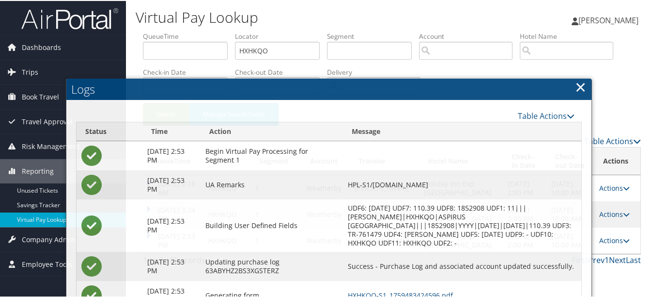
drag, startPoint x: 576, startPoint y: 90, endPoint x: 568, endPoint y: 99, distance: 12.0
click at [576, 90] on link "×" at bounding box center [580, 85] width 11 height 19
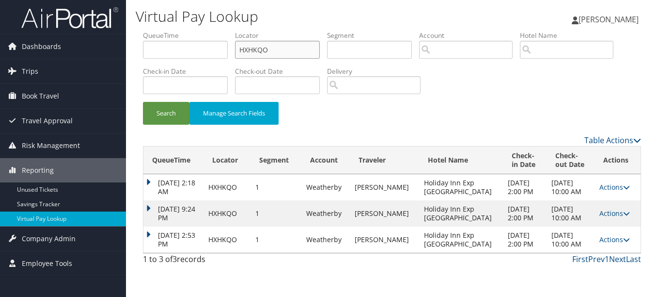
drag, startPoint x: 287, startPoint y: 53, endPoint x: 150, endPoint y: 51, distance: 137.2
click at [150, 31] on ul "QueueTime Locator HXHKQO Segment Account Traveler Hotel Name Check-in Date Chec…" at bounding box center [392, 31] width 498 height 0
paste input "CPHWB"
click at [143, 102] on button "Search" at bounding box center [166, 113] width 47 height 23
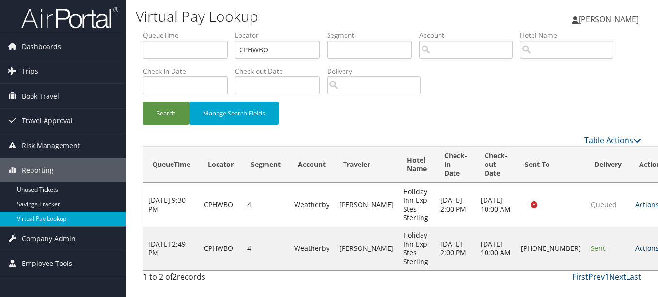
click at [635, 243] on link "Actions" at bounding box center [650, 247] width 31 height 9
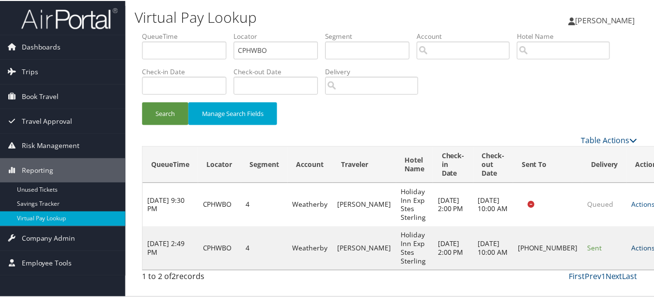
scroll to position [15, 0]
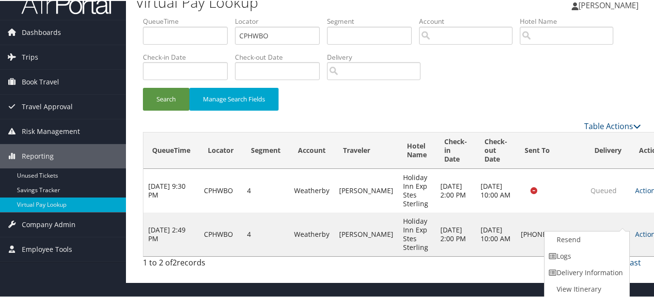
drag, startPoint x: 610, startPoint y: 251, endPoint x: 581, endPoint y: 247, distance: 29.8
click at [609, 249] on link "Logs" at bounding box center [586, 255] width 83 height 16
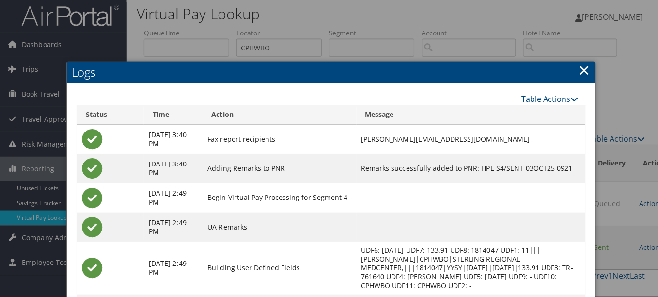
scroll to position [0, 0]
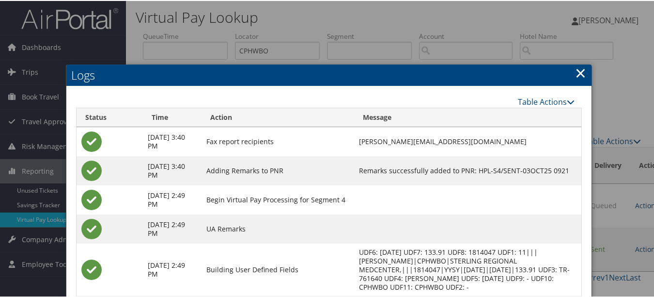
click at [578, 67] on link "×" at bounding box center [580, 71] width 11 height 19
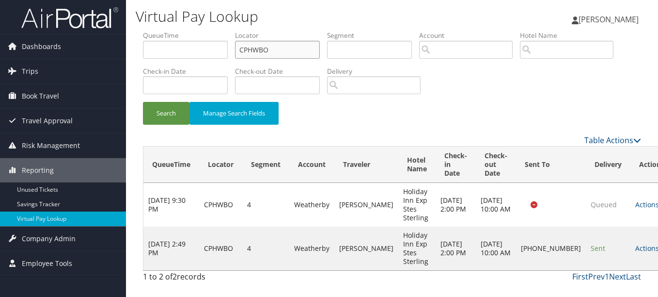
drag, startPoint x: 303, startPoint y: 47, endPoint x: 182, endPoint y: 47, distance: 121.6
click at [182, 31] on ul "QueueTime Locator CPHWBO Segment Account Traveler Hotel Name Check-in Date Chec…" at bounding box center [392, 31] width 498 height 0
paste input "HCWDJB"
click at [143, 102] on button "Search" at bounding box center [166, 113] width 47 height 23
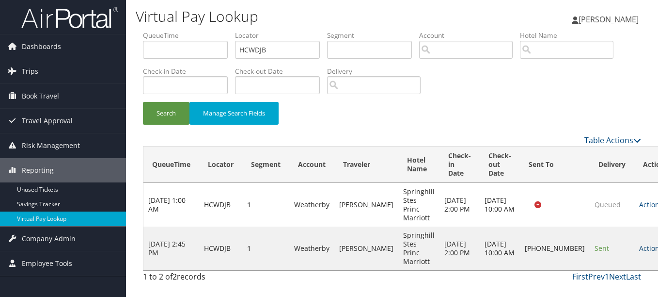
click at [639, 243] on link "Actions" at bounding box center [654, 247] width 31 height 9
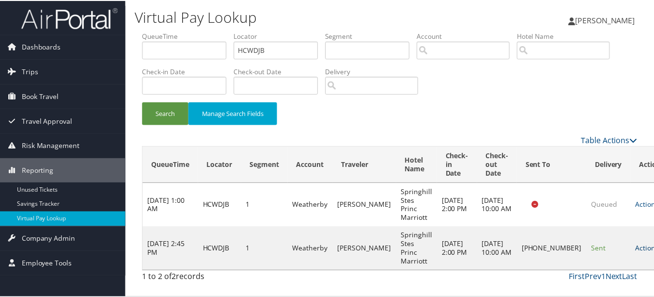
scroll to position [24, 0]
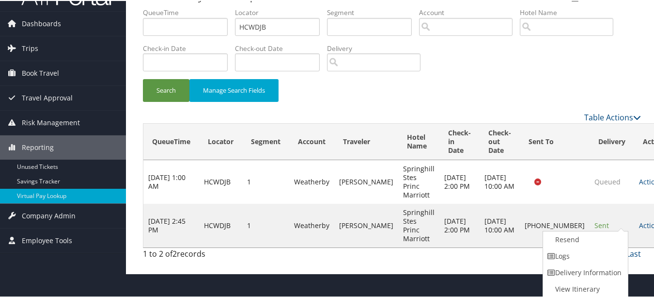
click at [591, 252] on link "Logs" at bounding box center [584, 255] width 83 height 16
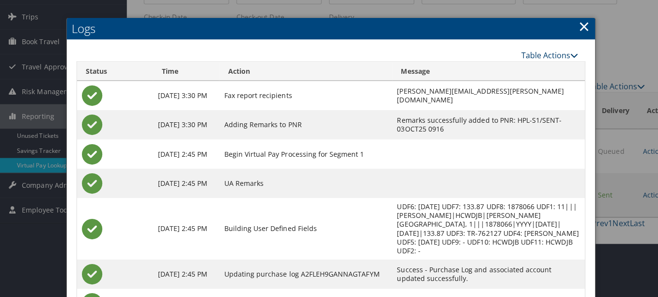
scroll to position [0, 0]
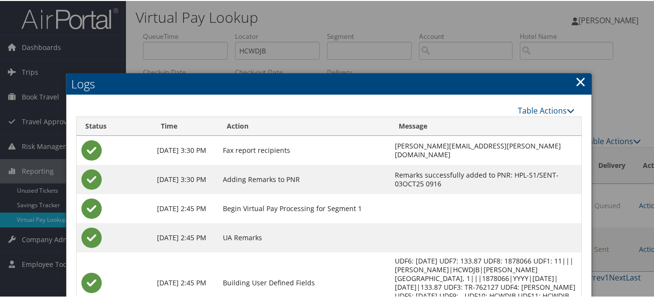
click at [579, 81] on link "×" at bounding box center [580, 80] width 11 height 19
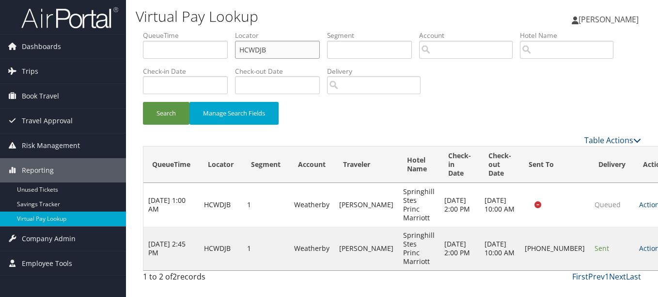
click at [285, 42] on input "HCWDJB" at bounding box center [277, 50] width 85 height 18
drag, startPoint x: 285, startPoint y: 42, endPoint x: 257, endPoint y: 42, distance: 28.1
click at [276, 43] on input "HCWDJB" at bounding box center [277, 50] width 85 height 18
paste input "KRHKKD"
click at [143, 102] on button "Search" at bounding box center [166, 113] width 47 height 23
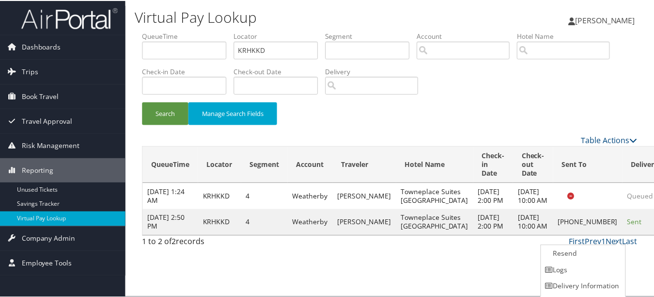
scroll to position [15, 0]
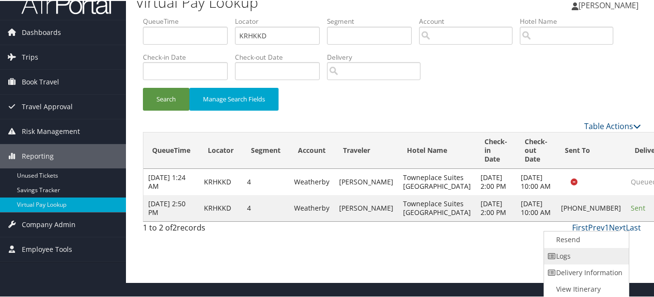
click at [579, 258] on link "Logs" at bounding box center [585, 255] width 83 height 16
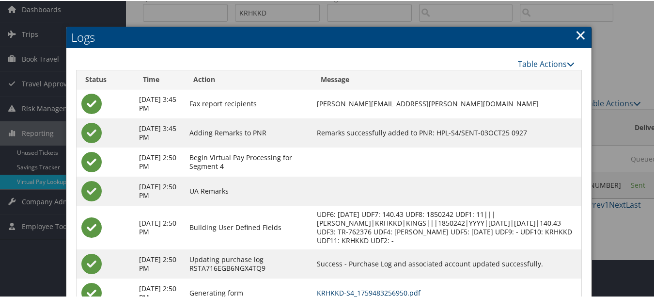
scroll to position [0, 0]
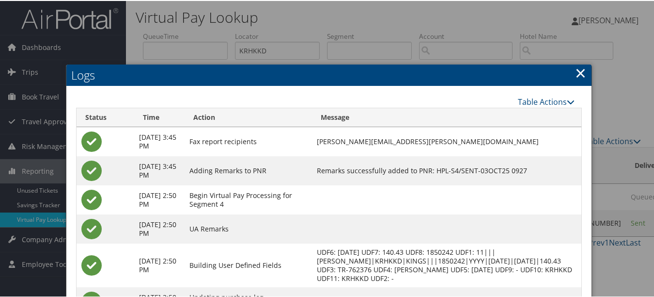
click at [575, 76] on link "×" at bounding box center [580, 71] width 11 height 19
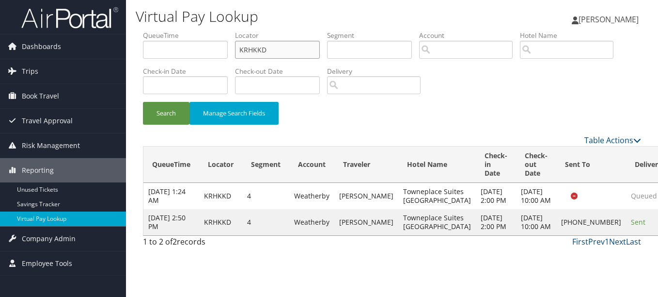
drag, startPoint x: 307, startPoint y: 46, endPoint x: 181, endPoint y: 46, distance: 125.5
click at [181, 31] on ul "QueueTime Locator KRHKKD Segment Account Traveler Hotel Name Check-in Date Chec…" at bounding box center [392, 31] width 498 height 0
paste input "AXVWBF"
click at [143, 102] on button "Search" at bounding box center [166, 113] width 47 height 23
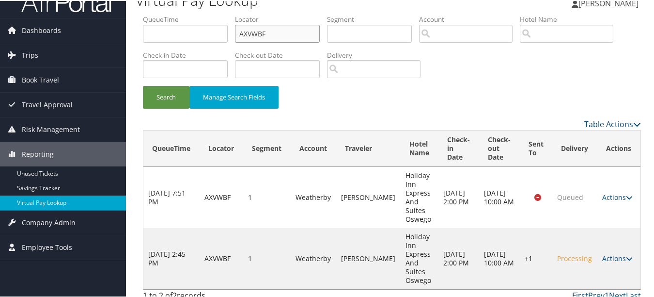
scroll to position [25, 0]
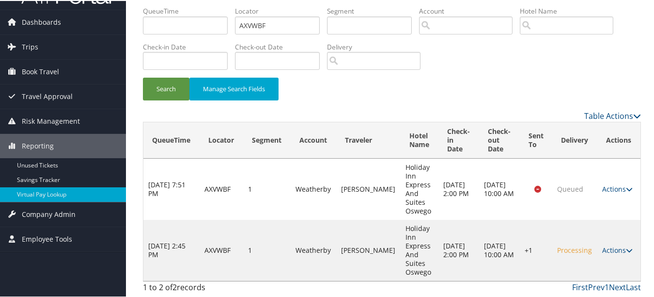
click at [610, 243] on td "Actions Resend Logs Delivery Information View Itinerary" at bounding box center [619, 249] width 43 height 61
click at [610, 258] on td "Actions Resend Logs Delivery Information View Itinerary" at bounding box center [619, 249] width 43 height 61
click at [609, 252] on link "Actions" at bounding box center [617, 248] width 31 height 9
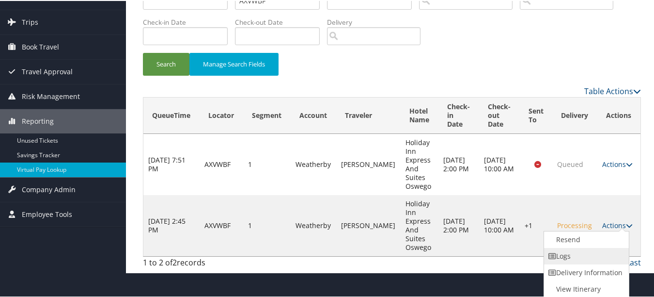
click at [586, 254] on link "Logs" at bounding box center [585, 255] width 83 height 16
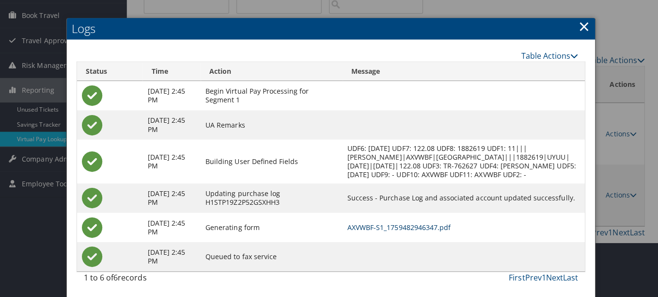
scroll to position [0, 0]
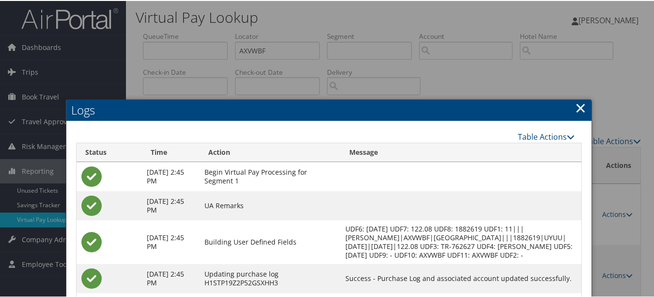
click at [575, 106] on link "×" at bounding box center [580, 106] width 11 height 19
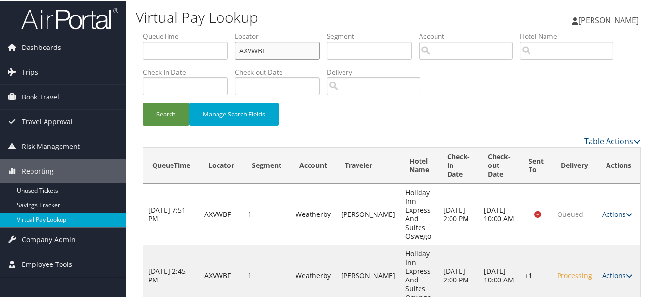
drag, startPoint x: 217, startPoint y: 52, endPoint x: 165, endPoint y: 52, distance: 51.4
click at [169, 31] on ul "QueueTime Locator AXVWBF Segment Account Traveler Hotel Name Check-in Date Chec…" at bounding box center [392, 31] width 498 height 0
paste input "OZPNEZ"
click at [143, 102] on button "Search" at bounding box center [166, 113] width 47 height 23
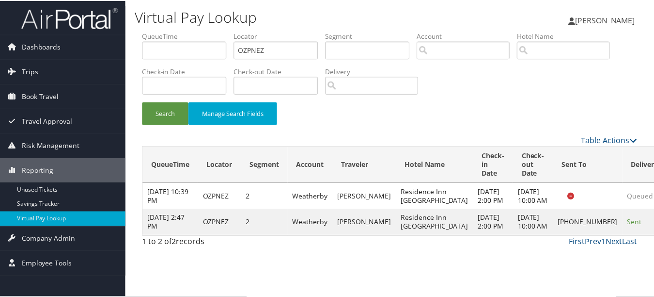
scroll to position [15, 0]
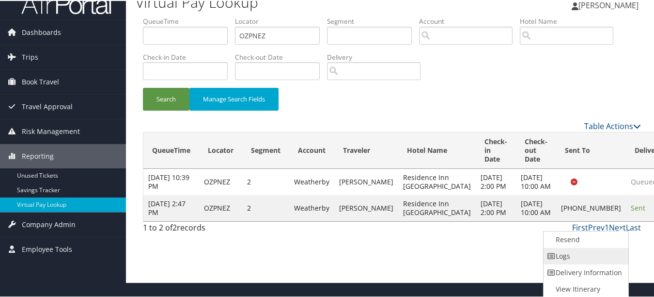
click at [587, 256] on link "Logs" at bounding box center [585, 255] width 83 height 16
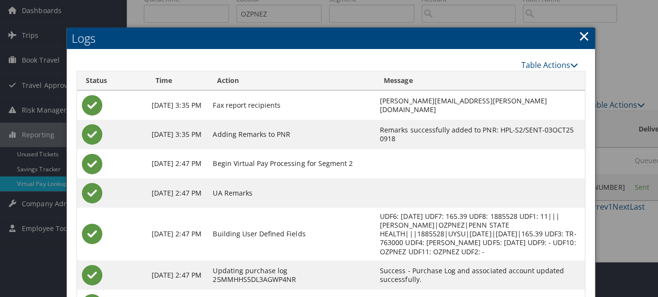
scroll to position [0, 0]
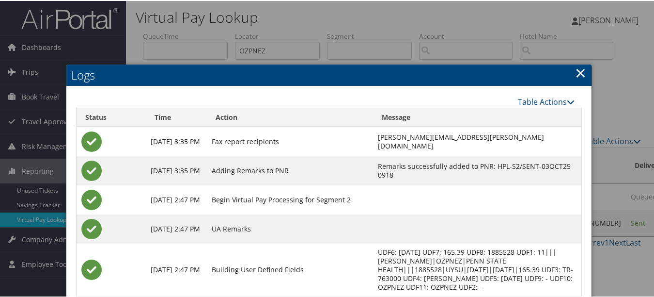
click at [577, 74] on link "×" at bounding box center [580, 71] width 11 height 19
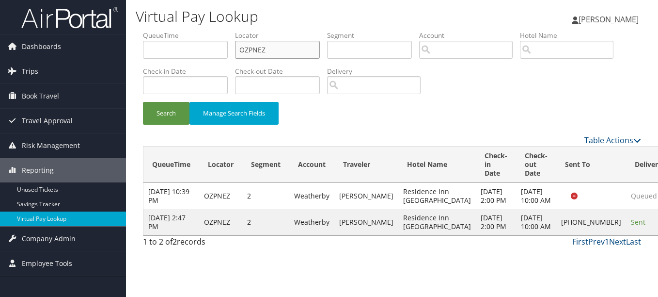
drag, startPoint x: 295, startPoint y: 47, endPoint x: 188, endPoint y: 46, distance: 107.1
click at [188, 31] on ul "QueueTime Locator OZPNEZ Segment Account Traveler Hotel Name Check-in Date Chec…" at bounding box center [392, 31] width 498 height 0
paste input "QVWKBJ"
click at [143, 102] on button "Search" at bounding box center [166, 113] width 47 height 23
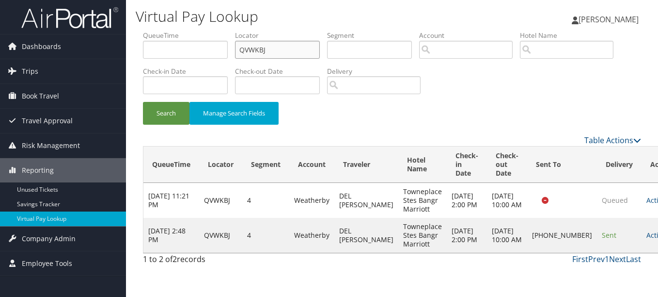
click at [143, 102] on button "Search" at bounding box center [166, 113] width 47 height 23
click at [646, 239] on link "Actions" at bounding box center [661, 234] width 31 height 9
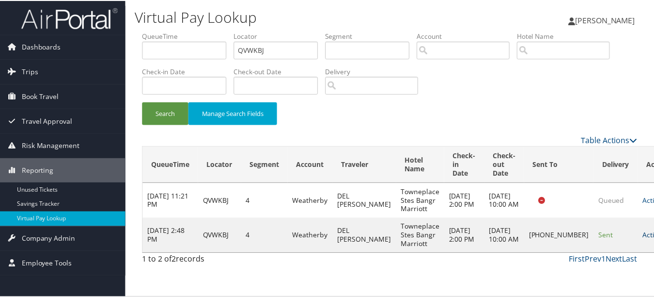
scroll to position [15, 0]
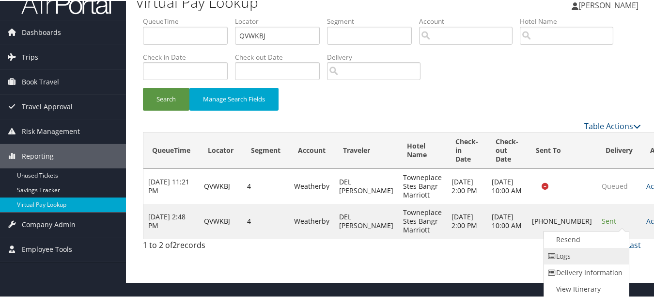
click at [604, 247] on link "Logs" at bounding box center [585, 255] width 83 height 16
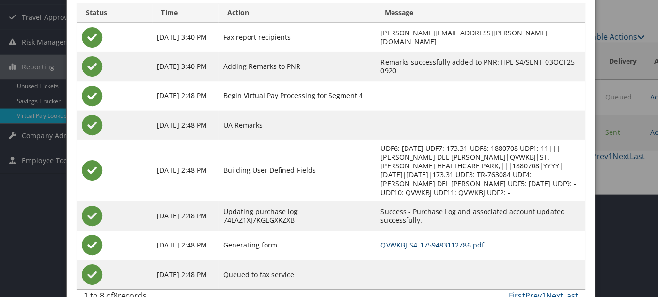
scroll to position [0, 0]
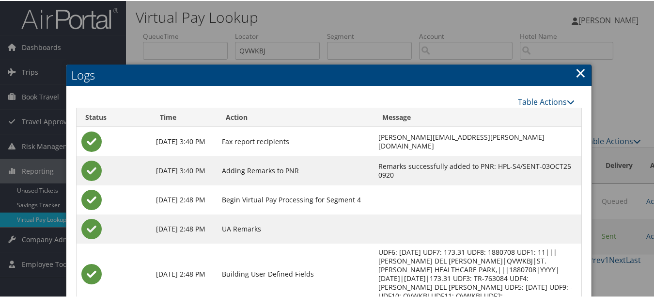
click at [571, 66] on h2 "Logs" at bounding box center [328, 73] width 525 height 21
click at [578, 71] on link "×" at bounding box center [580, 71] width 11 height 19
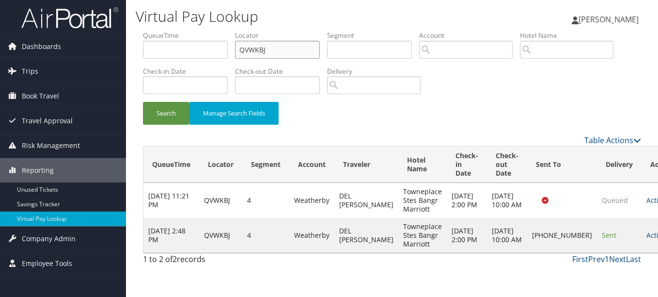
drag, startPoint x: 295, startPoint y: 54, endPoint x: 132, endPoint y: 54, distance: 162.4
click at [132, 54] on div "Virtual Pay Lookup [PERSON_NAME] [PERSON_NAME] My Settings Travel Agency Contac…" at bounding box center [392, 148] width 532 height 297
paste input "AXLLLC"
click at [143, 102] on button "Search" at bounding box center [166, 113] width 47 height 23
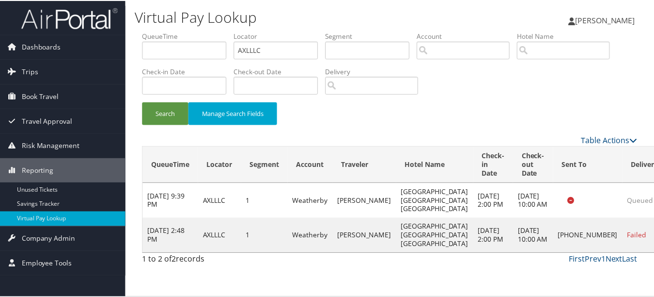
scroll to position [24, 0]
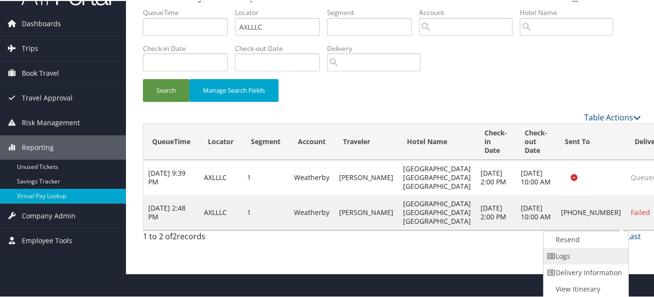
click at [583, 257] on link "Logs" at bounding box center [585, 255] width 83 height 16
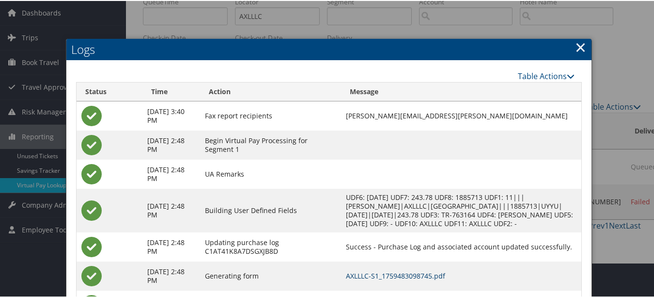
scroll to position [0, 0]
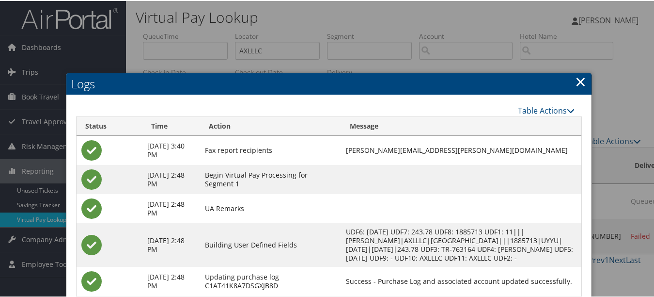
click at [575, 79] on link "×" at bounding box center [580, 80] width 11 height 19
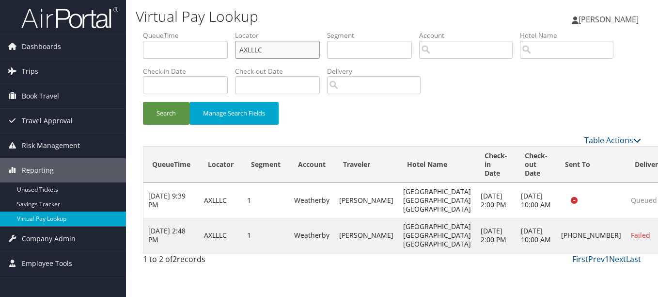
drag, startPoint x: 293, startPoint y: 52, endPoint x: 182, endPoint y: 52, distance: 110.5
click at [182, 31] on ul "QueueTime Locator AXLLLC Segment Account Traveler Hotel Name Check-in Date Chec…" at bounding box center [392, 31] width 498 height 0
paste input "UVRKKM"
click at [143, 102] on button "Search" at bounding box center [166, 113] width 47 height 23
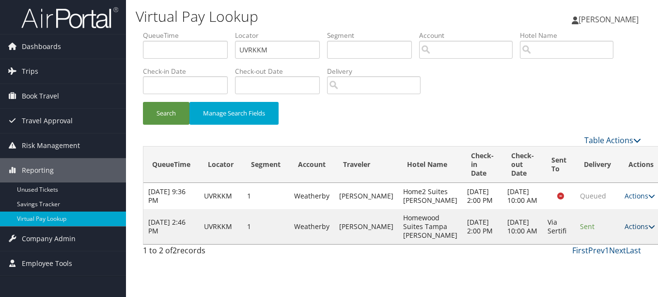
click at [625, 231] on link "Actions" at bounding box center [640, 225] width 31 height 9
click at [613, 271] on link "Logs" at bounding box center [599, 270] width 61 height 16
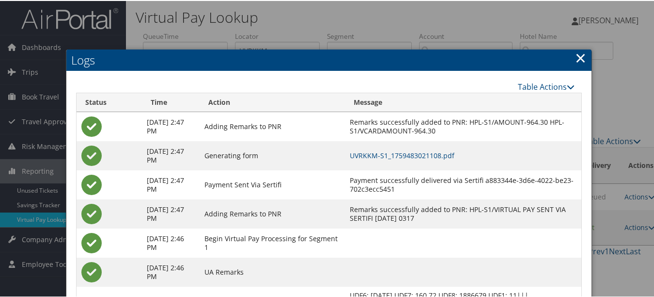
click at [577, 54] on link "×" at bounding box center [580, 56] width 11 height 19
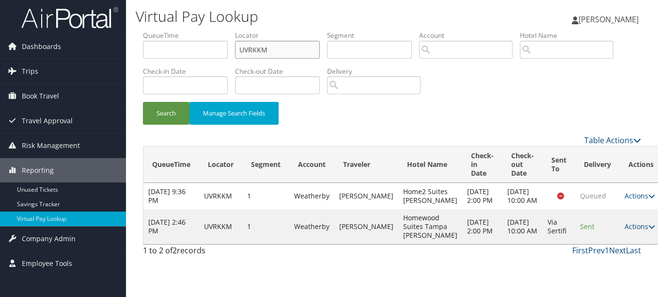
drag, startPoint x: 308, startPoint y: 52, endPoint x: 222, endPoint y: 52, distance: 85.8
click at [222, 31] on ul "QueueTime Locator UVRKKM Segment Account Traveler Hotel Name Check-in Date Chec…" at bounding box center [392, 31] width 498 height 0
paste input "GXJQDN"
click at [143, 102] on button "Search" at bounding box center [166, 113] width 47 height 23
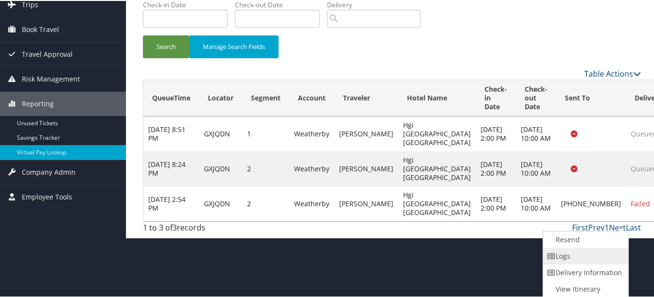
click at [595, 256] on link "Logs" at bounding box center [584, 255] width 83 height 16
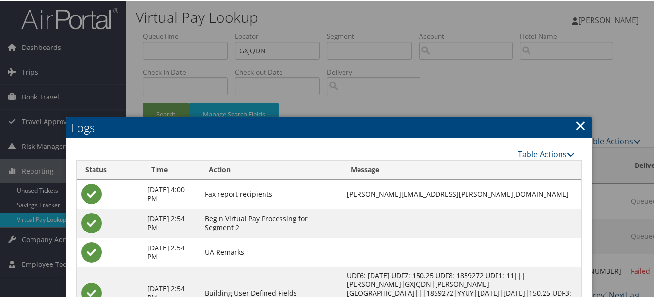
click at [583, 124] on link "×" at bounding box center [580, 123] width 11 height 19
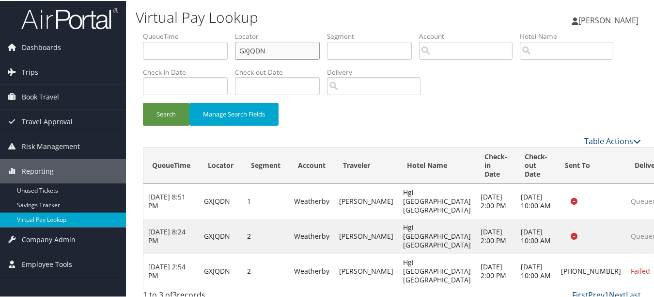
drag, startPoint x: 276, startPoint y: 51, endPoint x: 180, endPoint y: 39, distance: 97.2
click at [180, 31] on ul "QueueTime Locator GXJQDN Segment Account Traveler Hotel Name Check-in Date Chec…" at bounding box center [392, 31] width 498 height 0
paste input "WVZRVD"
click at [143, 102] on button "Search" at bounding box center [166, 113] width 47 height 23
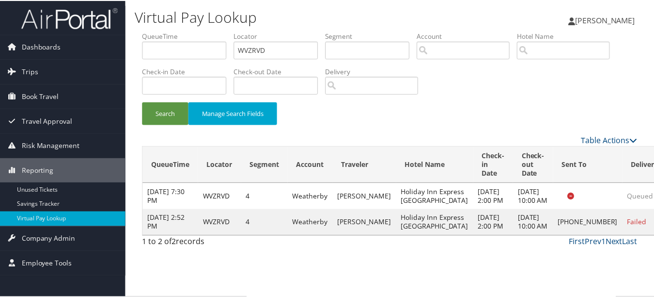
scroll to position [24, 0]
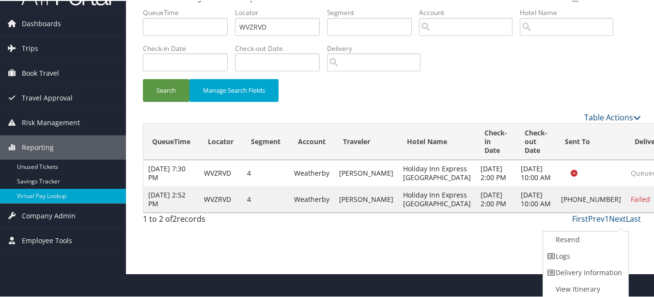
click at [603, 256] on link "Logs" at bounding box center [584, 255] width 83 height 16
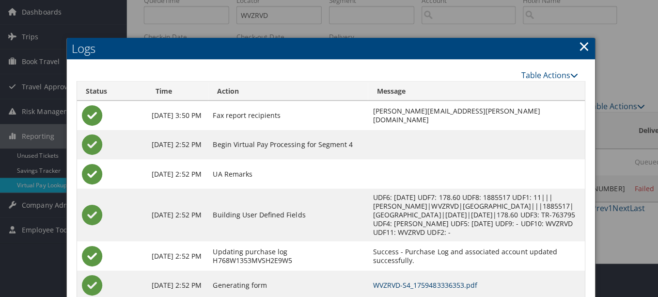
scroll to position [0, 0]
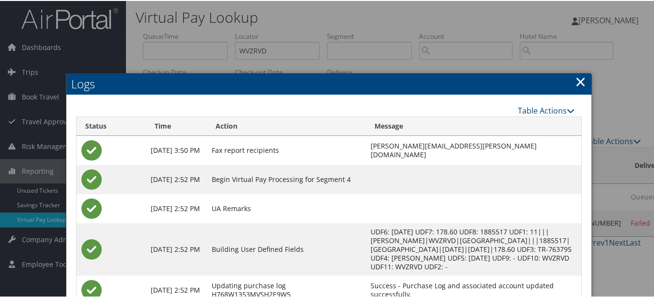
click at [579, 78] on link "×" at bounding box center [580, 80] width 11 height 19
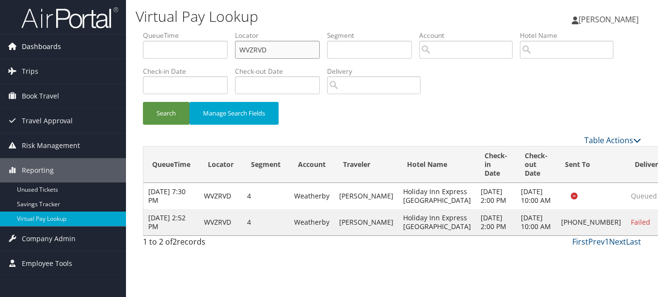
drag, startPoint x: 303, startPoint y: 53, endPoint x: 78, endPoint y: 50, distance: 224.9
click at [78, 50] on div "Dashboards AirPortal 360™ (Manager) My Travel Dashboard Trips Airtinerary® Look…" at bounding box center [329, 148] width 658 height 297
paste input "WDDQP"
click at [143, 102] on button "Search" at bounding box center [166, 113] width 47 height 23
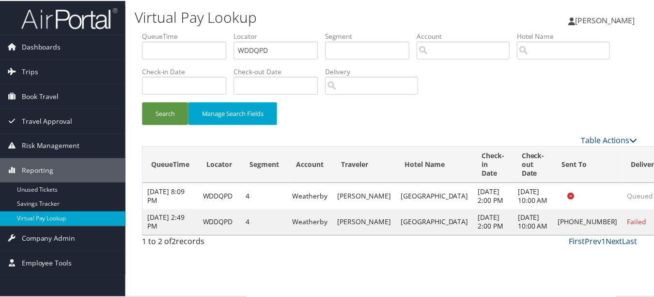
scroll to position [15, 0]
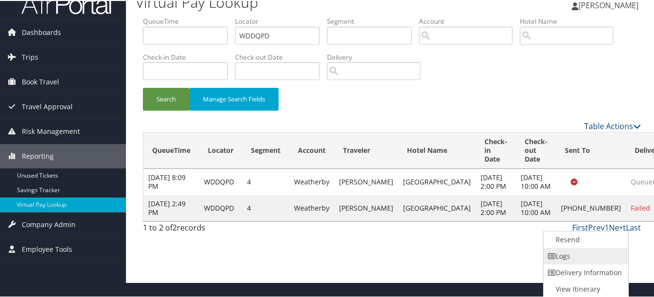
click at [614, 250] on link "Logs" at bounding box center [585, 255] width 83 height 16
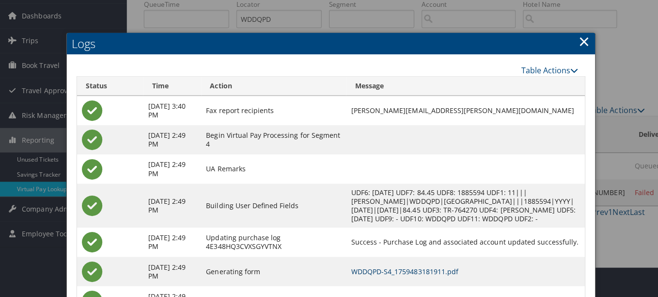
scroll to position [0, 0]
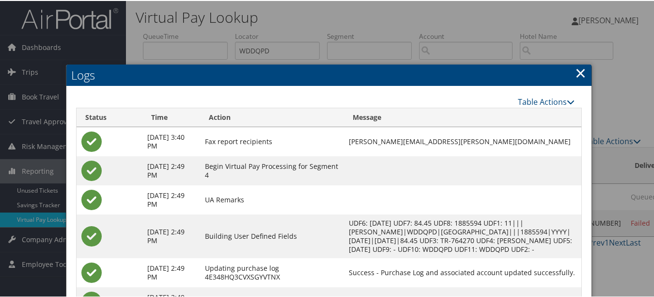
click at [575, 73] on link "×" at bounding box center [580, 71] width 11 height 19
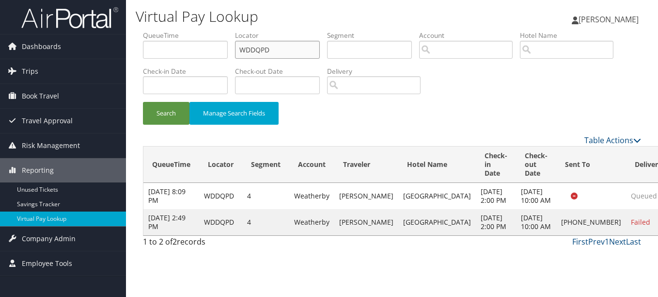
drag, startPoint x: 276, startPoint y: 46, endPoint x: 139, endPoint y: 45, distance: 137.6
click at [143, 45] on form "QueueTime Locator WDDQPD Segment Account Traveler Hotel Name Check-in Date Chec…" at bounding box center [392, 83] width 498 height 104
paste input "EZEHVF"
click at [143, 102] on button "Search" at bounding box center [166, 113] width 47 height 23
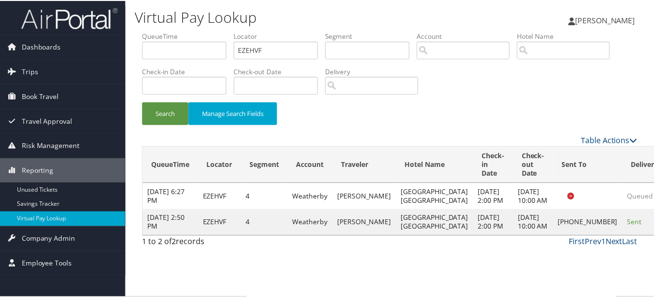
scroll to position [24, 0]
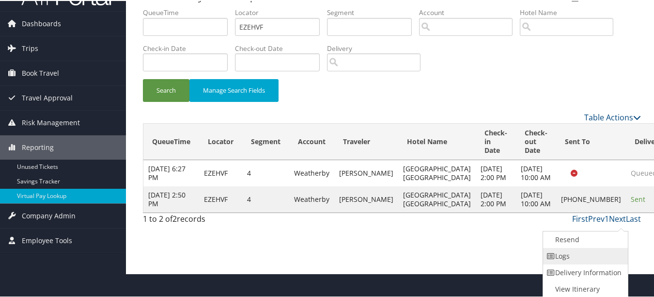
click at [594, 258] on link "Logs" at bounding box center [584, 255] width 83 height 16
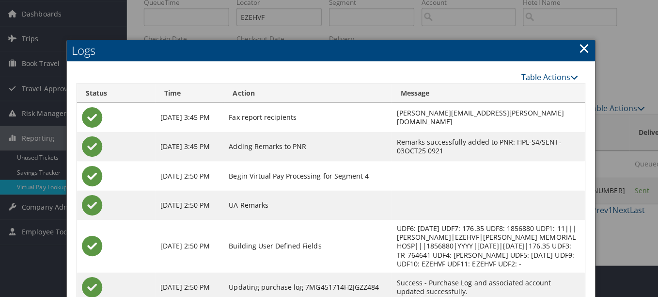
scroll to position [0, 0]
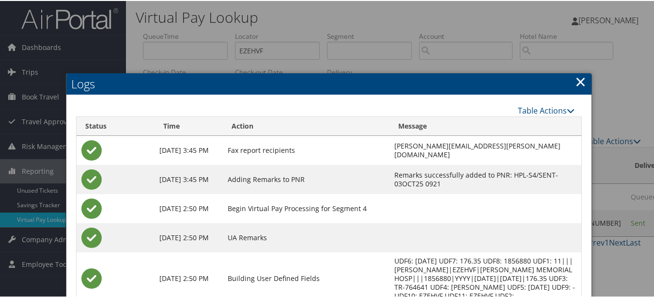
click at [571, 73] on h2 "Logs" at bounding box center [328, 82] width 525 height 21
click at [579, 83] on link "×" at bounding box center [580, 80] width 11 height 19
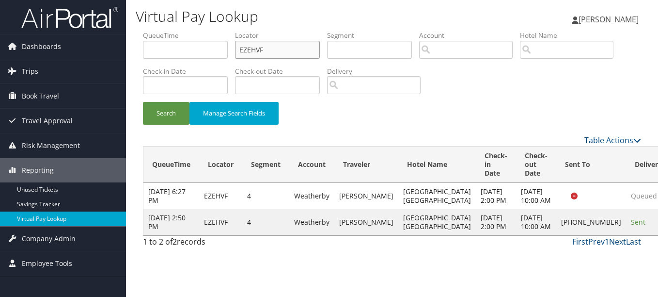
drag, startPoint x: 292, startPoint y: 58, endPoint x: 149, endPoint y: 49, distance: 143.2
click at [149, 31] on ul "QueueTime Locator EZEHVF Segment Account Traveler Hotel Name Check-in Date Chec…" at bounding box center [392, 31] width 498 height 0
paste input "QPXWFV"
click at [143, 102] on button "Search" at bounding box center [166, 113] width 47 height 23
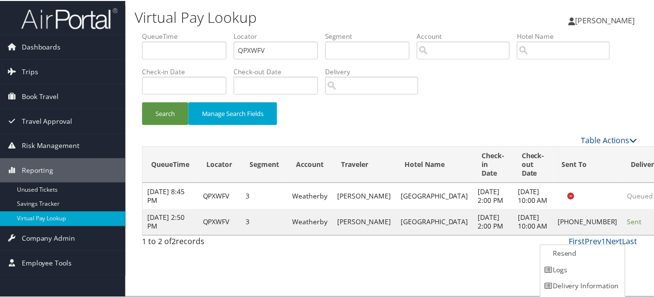
scroll to position [15, 0]
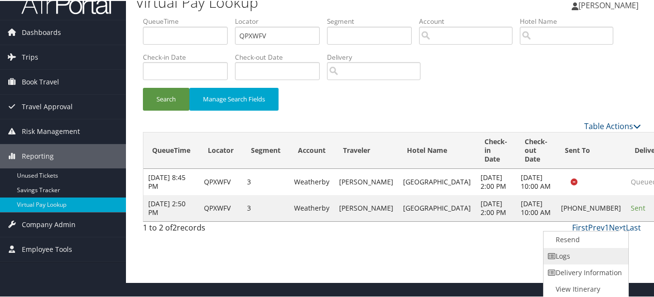
click at [611, 253] on link "Logs" at bounding box center [585, 255] width 83 height 16
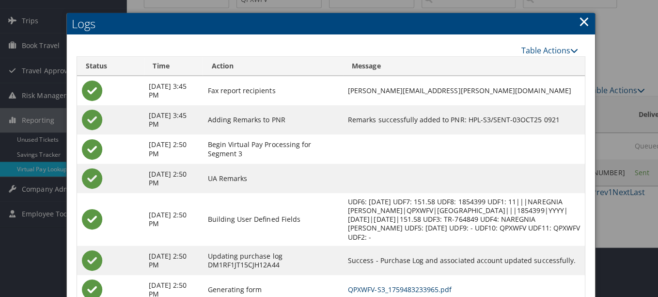
scroll to position [0, 0]
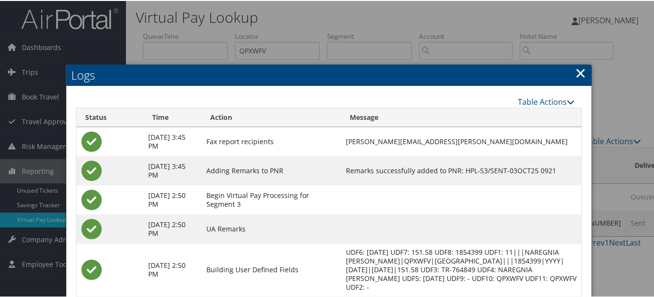
click at [581, 71] on link "×" at bounding box center [580, 71] width 11 height 19
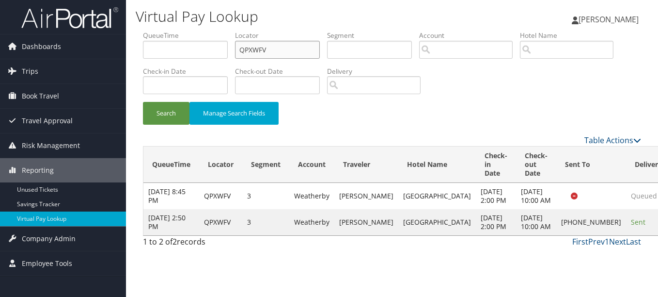
drag, startPoint x: 282, startPoint y: 48, endPoint x: 147, endPoint y: 45, distance: 134.8
click at [147, 31] on ul "QueueTime Locator QPXWFV Segment Account Traveler Hotel Name Check-in Date Chec…" at bounding box center [392, 31] width 498 height 0
paste input "JKFLKT"
click at [143, 102] on button "Search" at bounding box center [166, 113] width 47 height 23
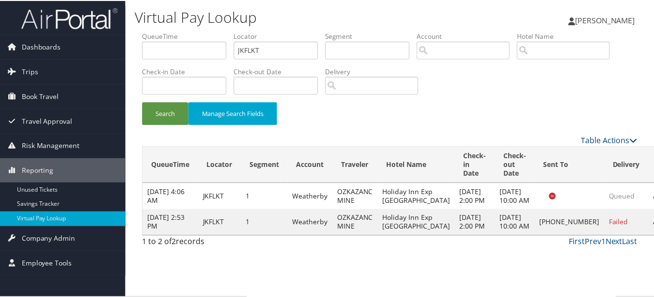
scroll to position [24, 0]
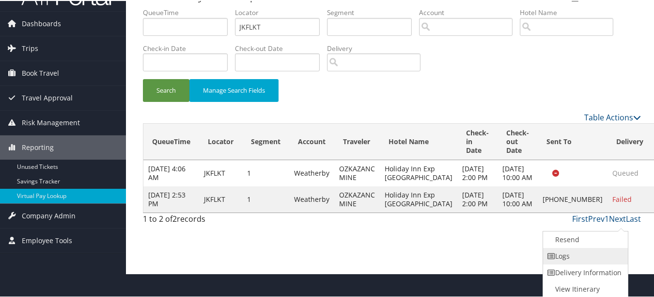
click at [604, 252] on link "Logs" at bounding box center [584, 255] width 83 height 16
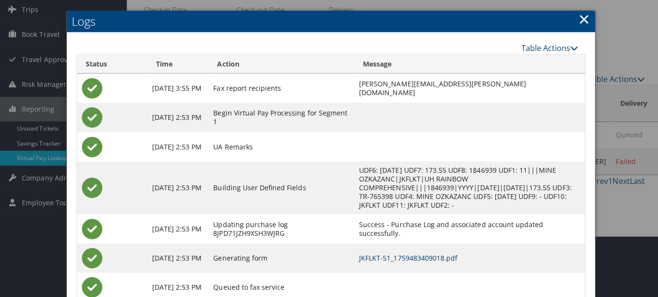
scroll to position [0, 0]
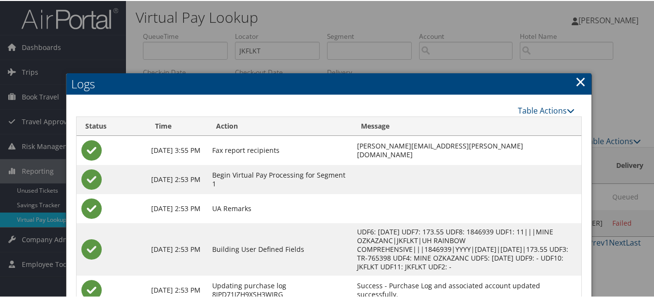
click at [579, 80] on link "×" at bounding box center [580, 80] width 11 height 19
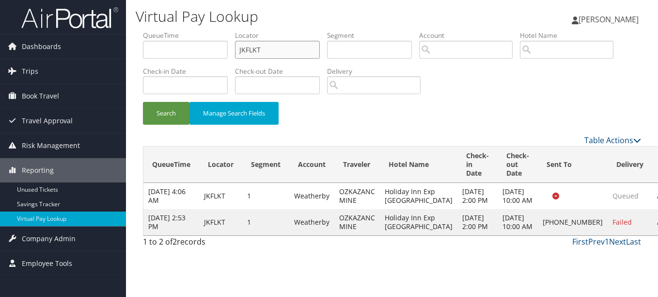
click at [272, 41] on input "JKFLKT" at bounding box center [277, 50] width 85 height 18
click at [198, 31] on ul "QueueTime Locator JKFLKT Segment Account Traveler Hotel Name Check-in Date Chec…" at bounding box center [392, 31] width 498 height 0
paste input "UVRZTO"
click at [143, 102] on button "Search" at bounding box center [166, 113] width 47 height 23
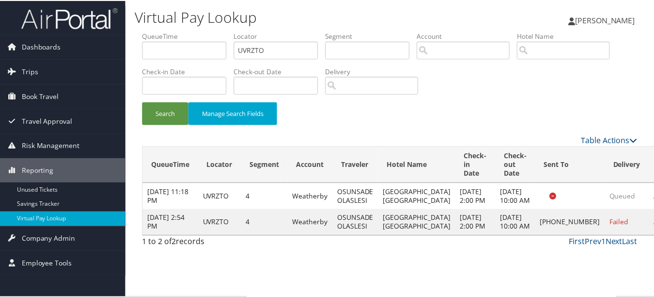
scroll to position [24, 0]
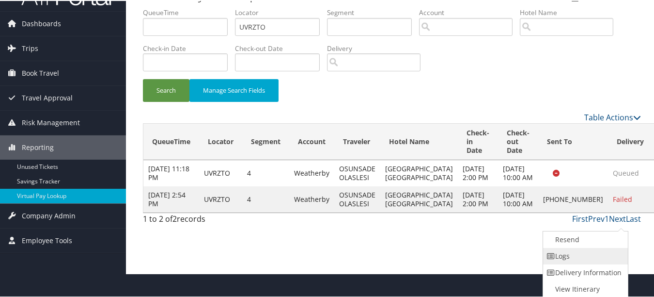
click at [588, 255] on link "Logs" at bounding box center [584, 255] width 83 height 16
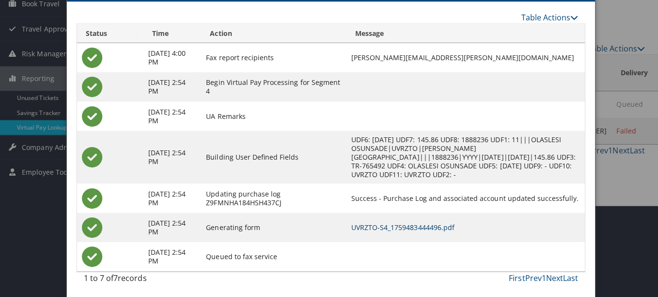
scroll to position [0, 0]
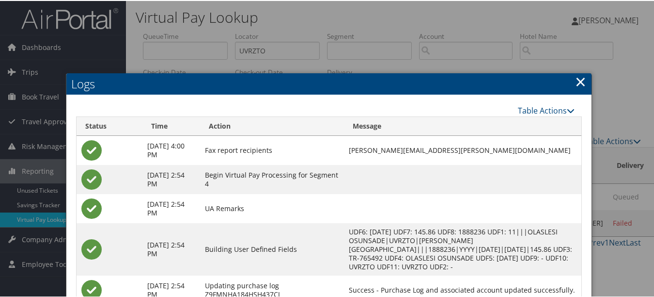
click at [576, 79] on link "×" at bounding box center [580, 80] width 11 height 19
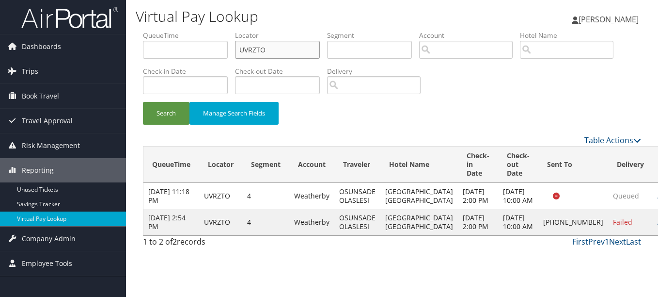
drag, startPoint x: 285, startPoint y: 46, endPoint x: 206, endPoint y: 42, distance: 79.6
click at [206, 31] on ul "QueueTime Locator UVRZTO Segment Account Traveler Hotel Name Check-in Date Chec…" at bounding box center [392, 31] width 498 height 0
paste input "AQSNRT"
click at [143, 102] on button "Search" at bounding box center [166, 113] width 47 height 23
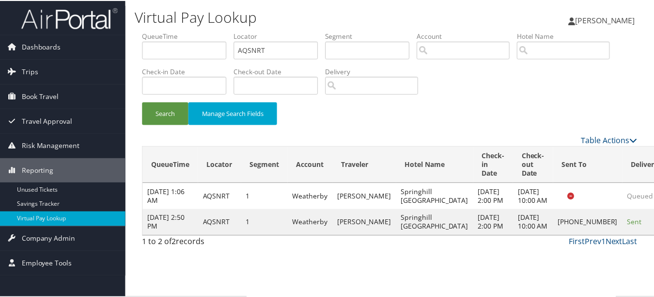
scroll to position [24, 0]
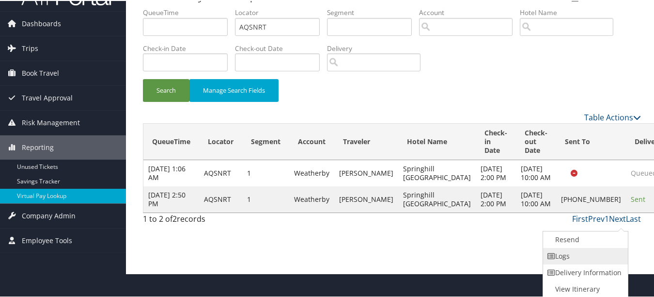
click at [594, 256] on link "Logs" at bounding box center [584, 255] width 83 height 16
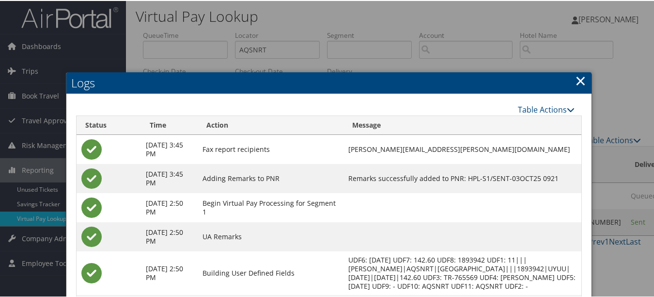
scroll to position [0, 0]
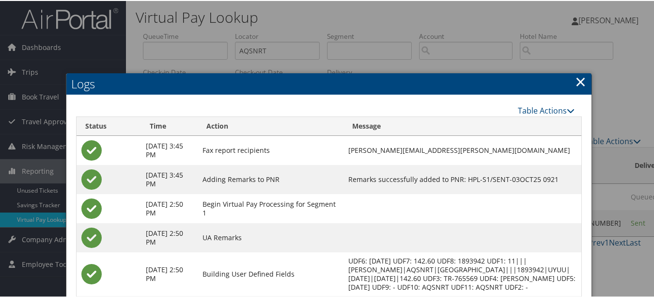
click at [575, 80] on link "×" at bounding box center [580, 80] width 11 height 19
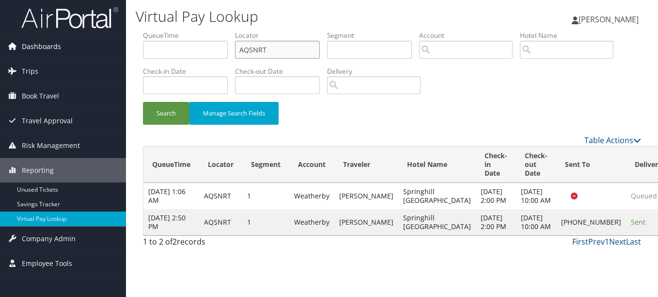
drag, startPoint x: 288, startPoint y: 52, endPoint x: 87, endPoint y: 52, distance: 201.1
click at [87, 52] on div "Dashboards AirPortal 360™ (Manager) My Travel Dashboard Trips Airtinerary® Look…" at bounding box center [329, 148] width 658 height 297
paste input "GVWQTF"
click at [143, 102] on button "Search" at bounding box center [166, 113] width 47 height 23
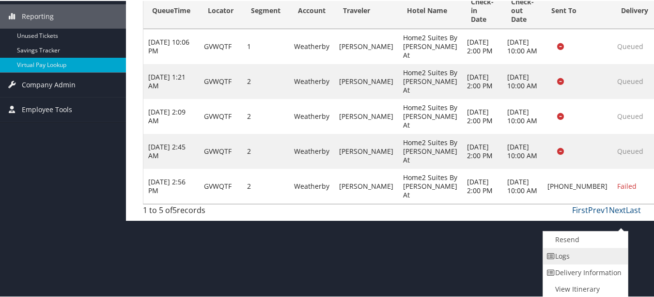
click at [594, 257] on link "Logs" at bounding box center [584, 255] width 83 height 16
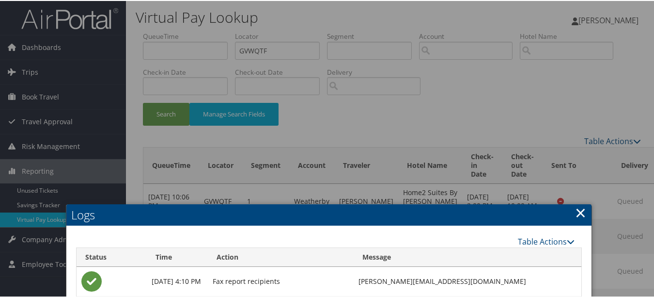
drag, startPoint x: 570, startPoint y: 213, endPoint x: 591, endPoint y: 214, distance: 20.4
click at [570, 213] on h2 "Logs" at bounding box center [328, 213] width 525 height 21
click at [591, 214] on div at bounding box center [329, 148] width 658 height 297
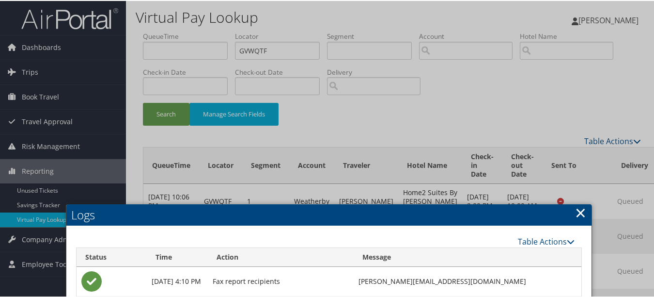
click at [566, 211] on h2 "Logs" at bounding box center [328, 213] width 525 height 21
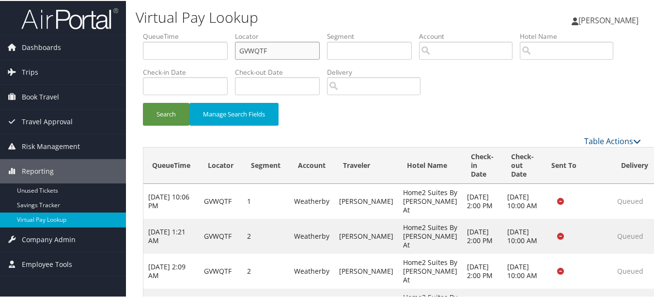
drag, startPoint x: 157, startPoint y: 62, endPoint x: 152, endPoint y: 62, distance: 5.3
click at [153, 31] on ul "QueueTime Locator GVWQTF Segment Account Traveler Hotel Name Check-in Date Chec…" at bounding box center [392, 31] width 498 height 0
paste input "YKSHWM"
click at [143, 102] on button "Search" at bounding box center [166, 113] width 47 height 23
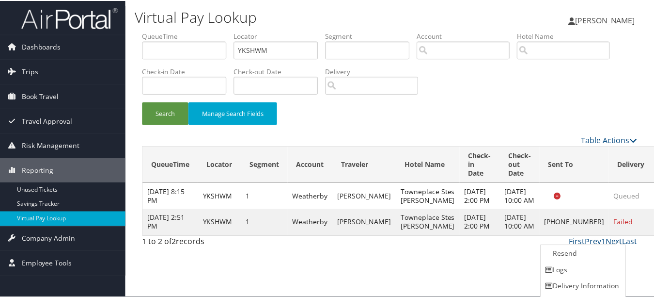
scroll to position [15, 0]
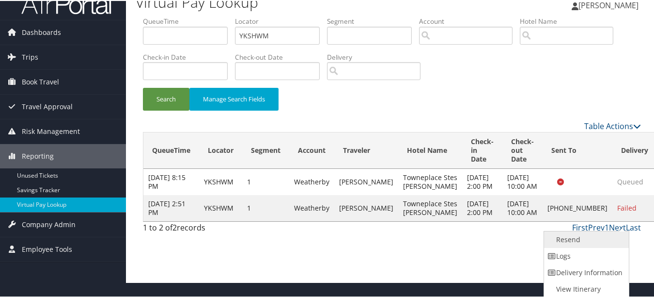
click at [601, 245] on link "Resend" at bounding box center [585, 238] width 83 height 16
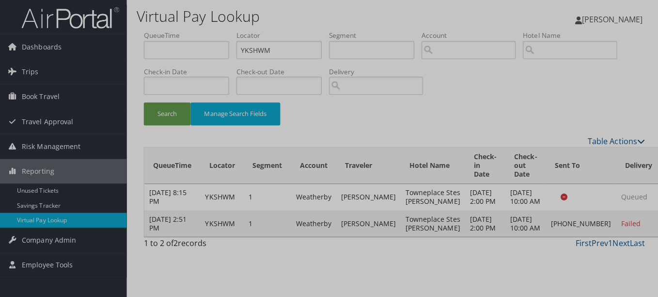
scroll to position [0, 0]
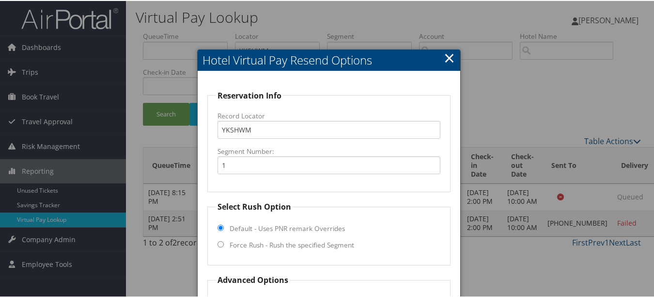
click at [444, 54] on link "×" at bounding box center [449, 56] width 11 height 19
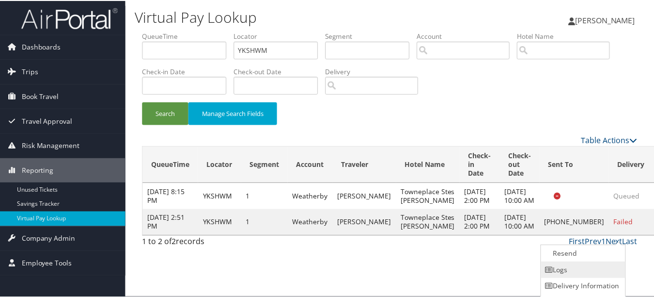
scroll to position [15, 0]
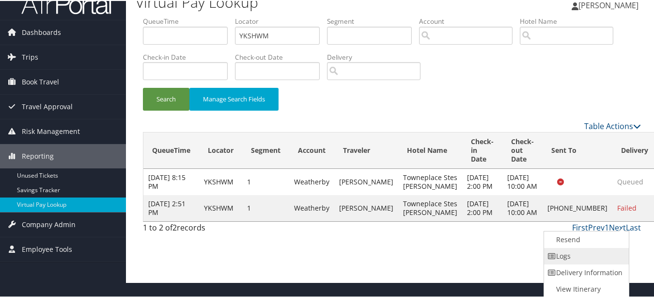
click at [594, 252] on link "Logs" at bounding box center [585, 255] width 83 height 16
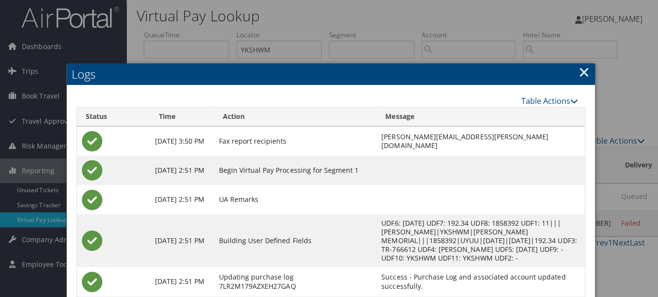
scroll to position [0, 0]
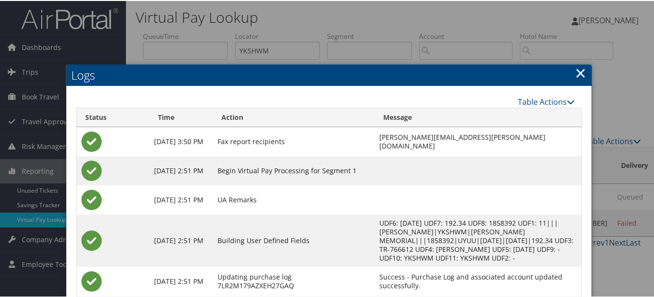
click at [575, 70] on link "×" at bounding box center [580, 71] width 11 height 19
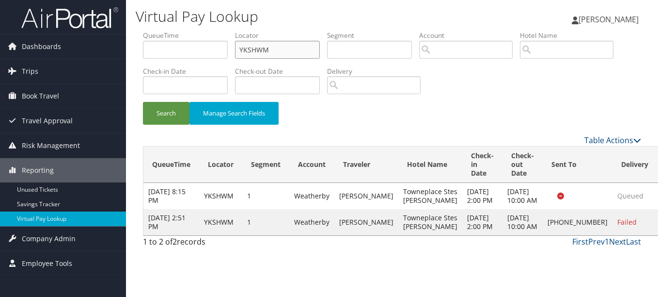
drag, startPoint x: 299, startPoint y: 52, endPoint x: 128, endPoint y: 50, distance: 171.6
click at [128, 50] on div "Virtual Pay Lookup Luke Perry Luke Perry My Settings Travel Agency Contacts Vie…" at bounding box center [392, 148] width 532 height 297
paste input "IHPDLD"
click at [143, 102] on button "Search" at bounding box center [166, 113] width 47 height 23
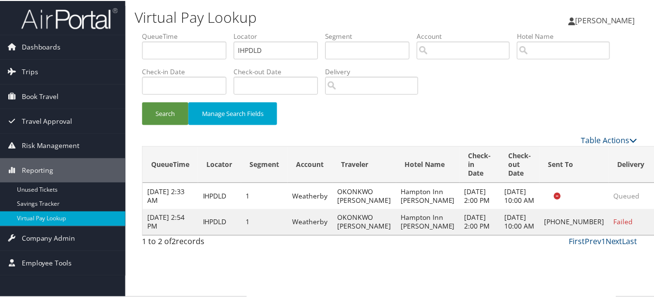
scroll to position [24, 0]
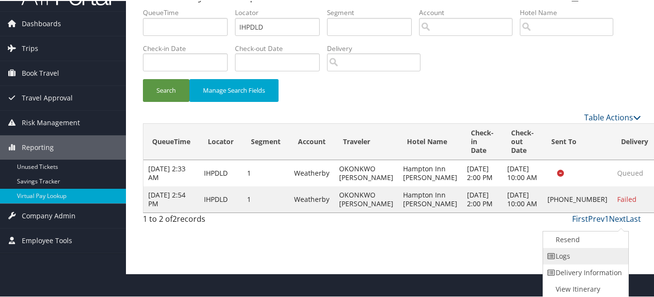
click at [594, 260] on link "Logs" at bounding box center [584, 255] width 83 height 16
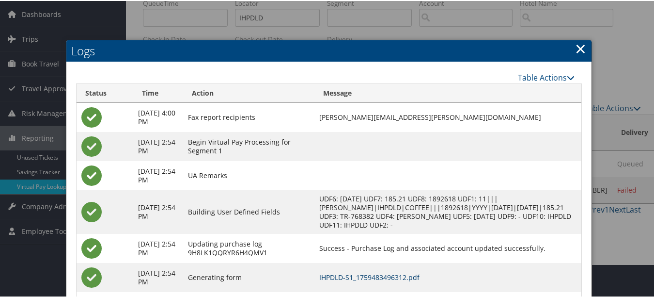
scroll to position [0, 0]
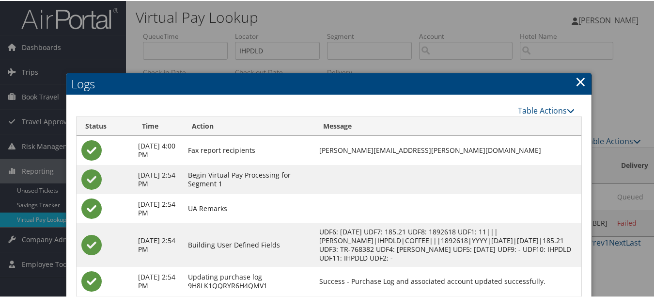
click at [576, 76] on link "×" at bounding box center [580, 80] width 11 height 19
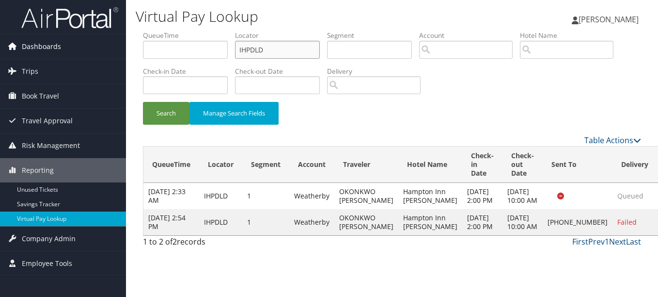
drag, startPoint x: 296, startPoint y: 46, endPoint x: 0, endPoint y: 46, distance: 296.1
click at [0, 46] on html "Menu Dashboards ► AirPortal 360™ (Manager) My Travel Dashboard Trips ► Airtiner…" at bounding box center [329, 148] width 658 height 297
paste input "GTMYTS"
click at [143, 102] on button "Search" at bounding box center [166, 113] width 47 height 23
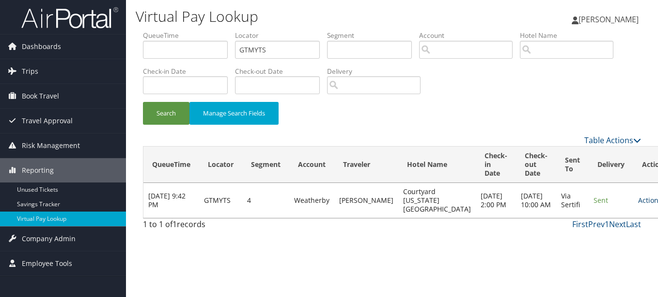
click at [638, 197] on link "Actions" at bounding box center [653, 199] width 31 height 9
click at [638, 198] on link "Actions" at bounding box center [653, 199] width 31 height 9
click at [633, 205] on td "Actions Resend Logs View Itinerary" at bounding box center [654, 200] width 43 height 35
click at [638, 200] on link "Actions" at bounding box center [653, 199] width 31 height 9
click at [607, 224] on link "Logs" at bounding box center [599, 230] width 61 height 16
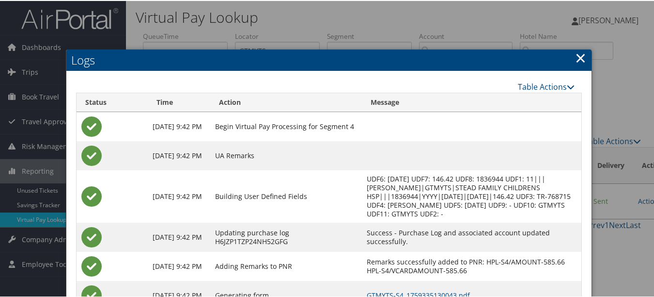
click at [579, 55] on link "×" at bounding box center [580, 56] width 11 height 19
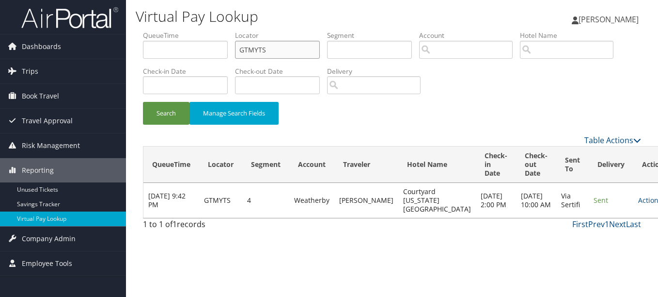
drag, startPoint x: 303, startPoint y: 52, endPoint x: 181, endPoint y: 50, distance: 122.2
click at [181, 31] on ul "QueueTime Locator GTMYTS Segment Account Traveler Hotel Name Check-in Date Chec…" at bounding box center [392, 31] width 498 height 0
paste input "NYUKAU"
click at [143, 102] on button "Search" at bounding box center [166, 113] width 47 height 23
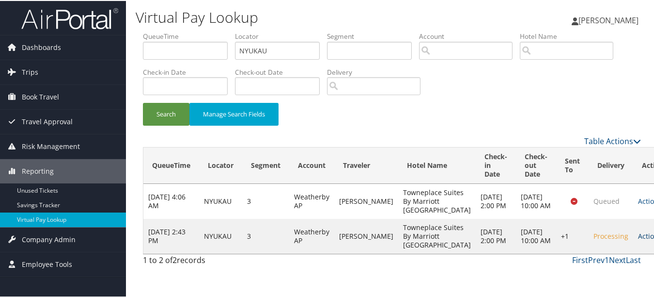
click at [638, 239] on link "Actions" at bounding box center [653, 234] width 31 height 9
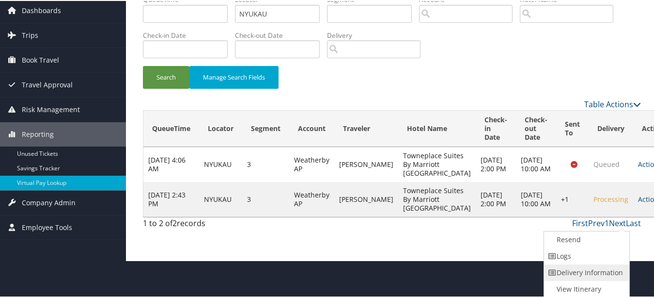
click at [604, 263] on link "Delivery Information" at bounding box center [585, 271] width 83 height 16
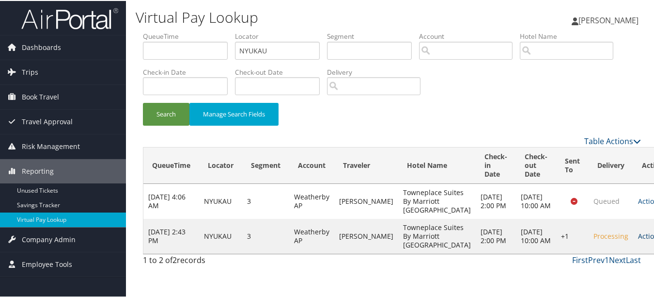
click at [658, 238] on icon at bounding box center [665, 235] width 7 height 7
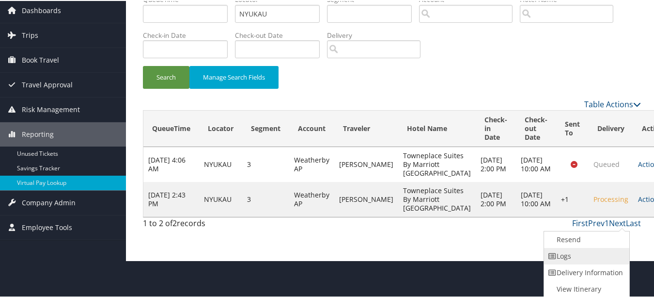
click at [605, 252] on link "Logs" at bounding box center [585, 255] width 83 height 16
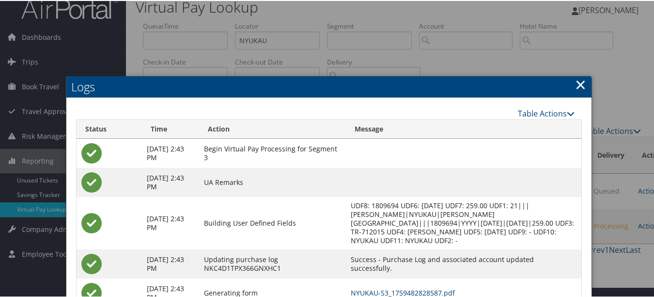
scroll to position [0, 0]
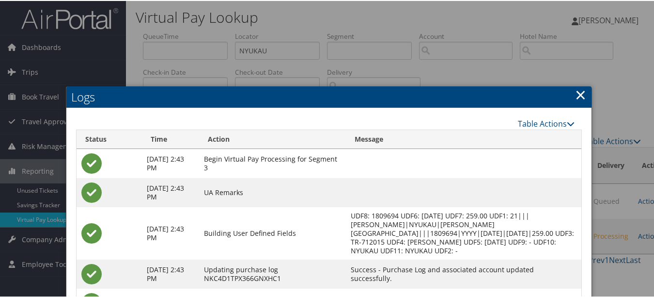
click at [575, 93] on link "×" at bounding box center [580, 93] width 11 height 19
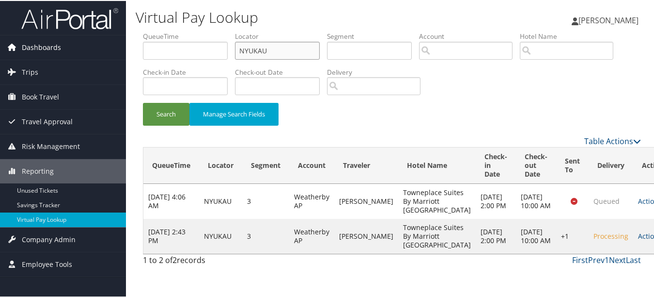
drag, startPoint x: 296, startPoint y: 53, endPoint x: 79, endPoint y: 53, distance: 216.1
click at [80, 53] on div "Dashboards AirPortal 360™ (Manager) My Travel Dashboard Trips Airtinerary® Look…" at bounding box center [329, 148] width 658 height 297
paste input "FUADMR"
click at [143, 102] on button "Search" at bounding box center [166, 113] width 47 height 23
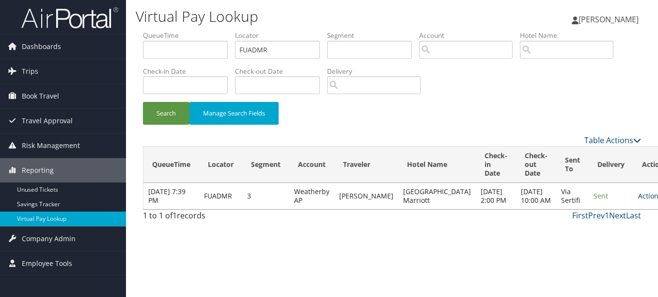
click at [638, 200] on link "Actions" at bounding box center [653, 195] width 31 height 9
drag, startPoint x: 604, startPoint y: 228, endPoint x: 525, endPoint y: 222, distance: 79.2
click at [604, 230] on link "Logs" at bounding box center [599, 235] width 61 height 16
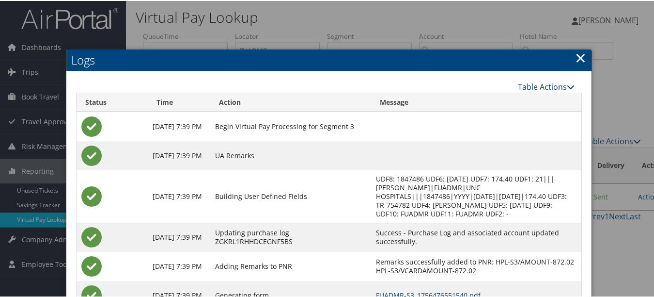
click at [577, 51] on link "×" at bounding box center [580, 56] width 11 height 19
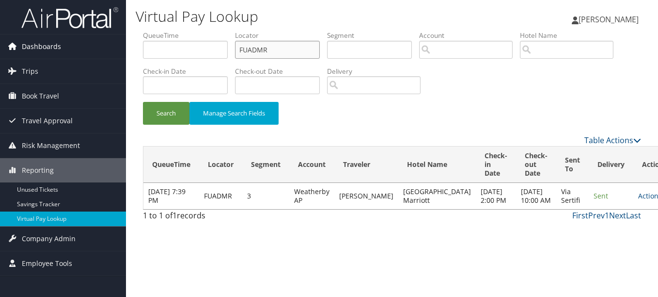
drag, startPoint x: 297, startPoint y: 53, endPoint x: 100, endPoint y: 52, distance: 196.8
click at [100, 52] on div "Dashboards AirPortal 360™ (Manager) My Travel Dashboard Trips Airtinerary® Look…" at bounding box center [329, 148] width 658 height 297
paste input "NKEETL"
click at [143, 102] on button "Search" at bounding box center [166, 113] width 47 height 23
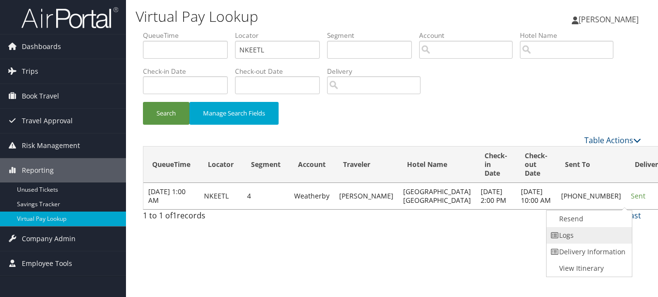
click at [588, 229] on link "Logs" at bounding box center [588, 235] width 83 height 16
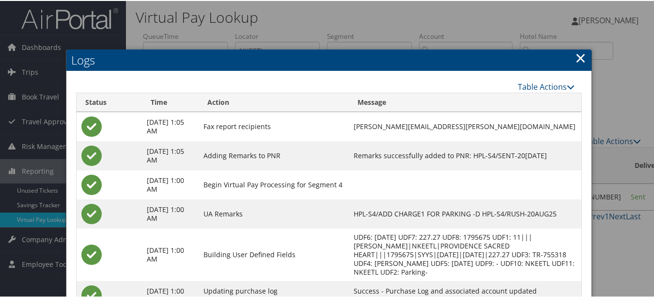
click at [569, 58] on h2 "Logs" at bounding box center [328, 58] width 525 height 21
click at [578, 57] on link "×" at bounding box center [580, 56] width 11 height 19
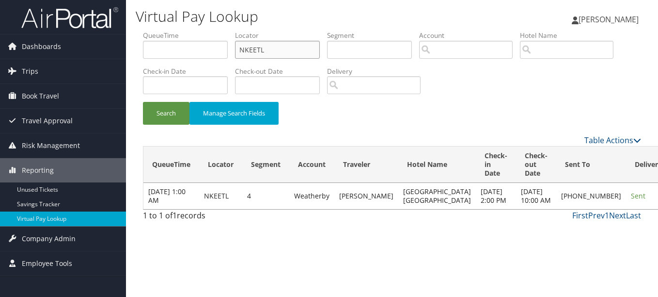
drag, startPoint x: 241, startPoint y: 48, endPoint x: 129, endPoint y: 48, distance: 112.4
click at [129, 48] on div "Virtual Pay Lookup [PERSON_NAME] [PERSON_NAME] My Settings Travel Agency Contac…" at bounding box center [392, 148] width 532 height 297
paste input "QZTLOU"
click at [143, 102] on button "Search" at bounding box center [166, 113] width 47 height 23
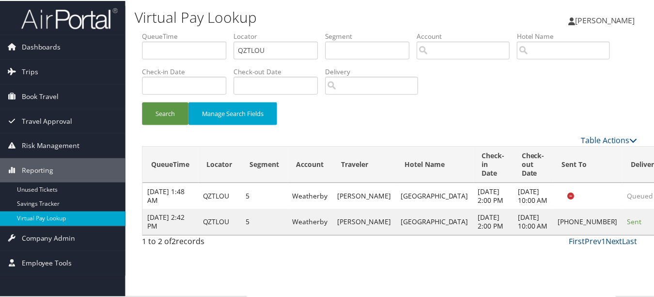
scroll to position [15, 0]
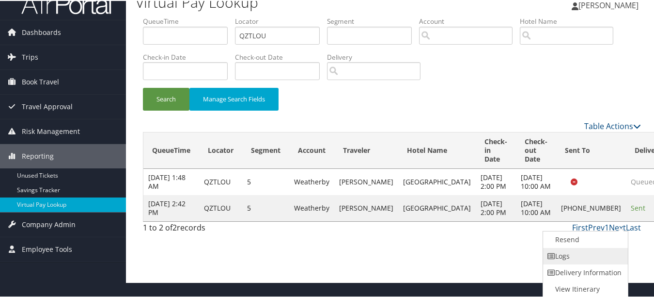
click at [575, 249] on link "Logs" at bounding box center [584, 255] width 83 height 16
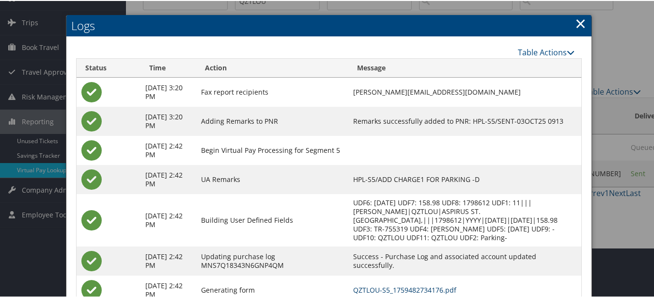
scroll to position [0, 0]
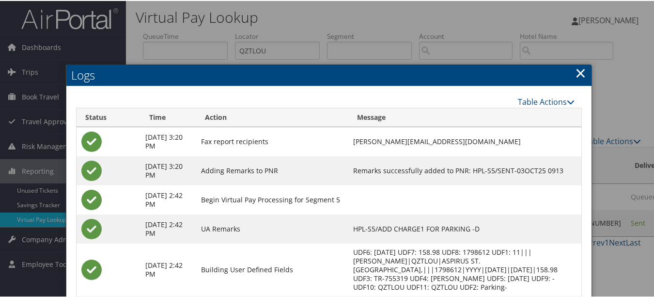
click at [575, 75] on link "×" at bounding box center [580, 71] width 11 height 19
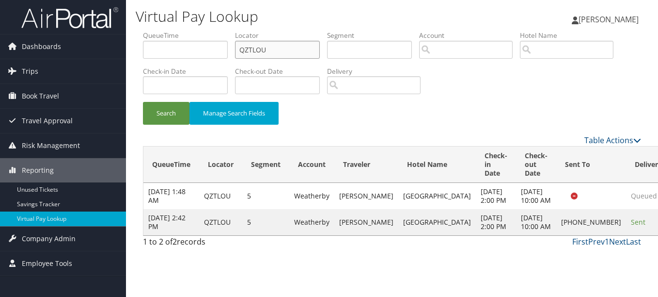
drag, startPoint x: 293, startPoint y: 49, endPoint x: 152, endPoint y: 49, distance: 141.0
click at [152, 31] on ul "QueueTime Locator QZTLOU Segment Account Traveler Hotel Name Check-in Date Chec…" at bounding box center [392, 31] width 498 height 0
paste input "GGZNTY"
click at [143, 102] on button "Search" at bounding box center [166, 113] width 47 height 23
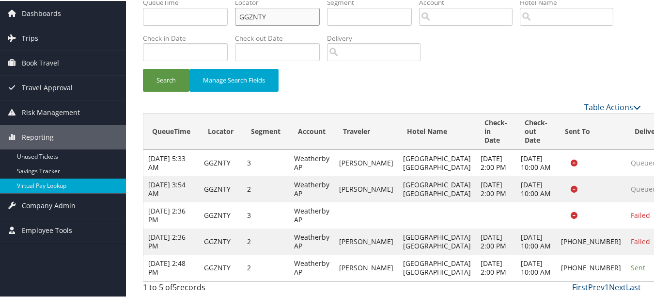
scroll to position [104, 0]
drag, startPoint x: 607, startPoint y: 247, endPoint x: 607, endPoint y: 257, distance: 10.7
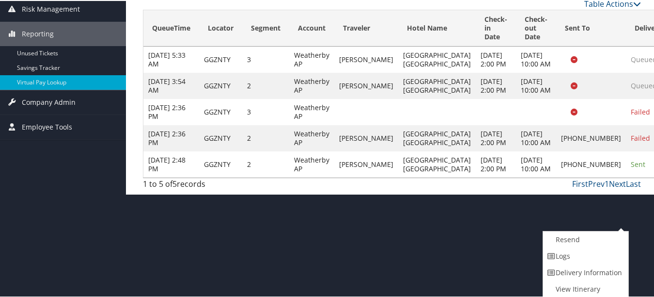
click at [607, 259] on link "Logs" at bounding box center [584, 255] width 83 height 16
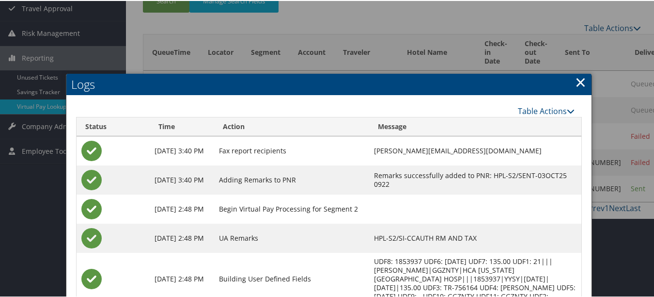
scroll to position [41, 0]
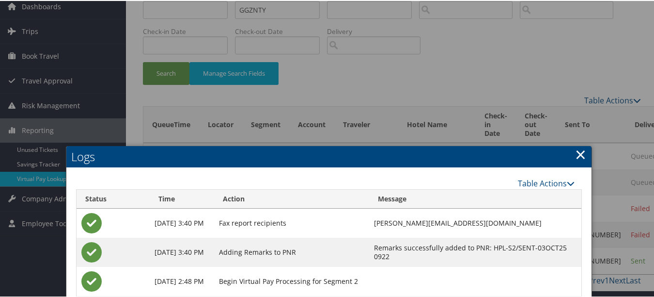
click at [575, 154] on link "×" at bounding box center [580, 152] width 11 height 19
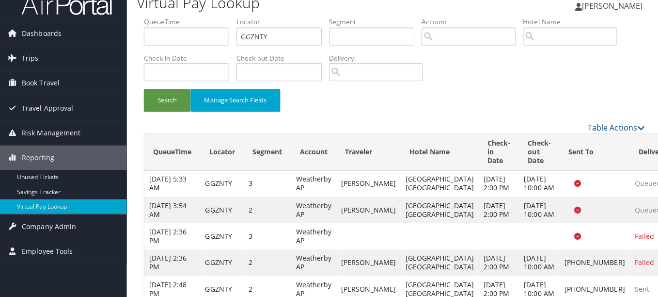
scroll to position [0, 0]
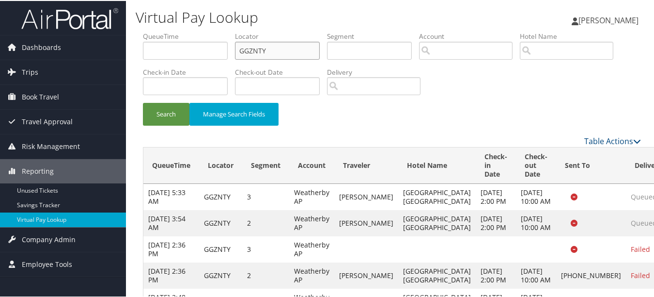
drag, startPoint x: 298, startPoint y: 52, endPoint x: 227, endPoint y: 45, distance: 71.6
click at [227, 31] on ul "QueueTime Locator GGZNTY Segment Account Traveler Hotel Name Check-in Date Chec…" at bounding box center [392, 31] width 498 height 0
paste input "SWKHYS"
click at [143, 102] on button "Search" at bounding box center [166, 113] width 47 height 23
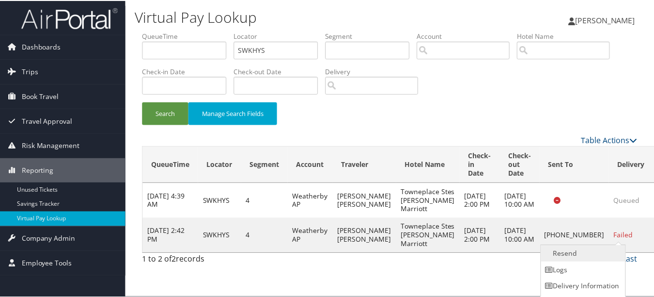
scroll to position [15, 0]
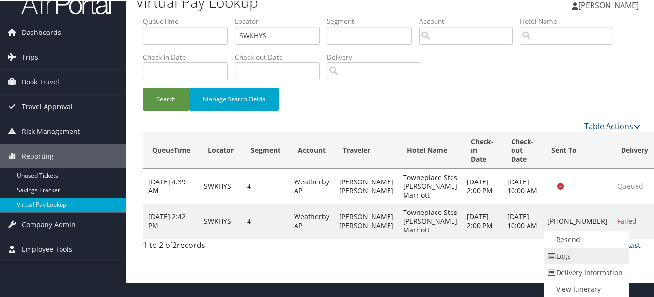
click at [600, 251] on link "Logs" at bounding box center [585, 255] width 83 height 16
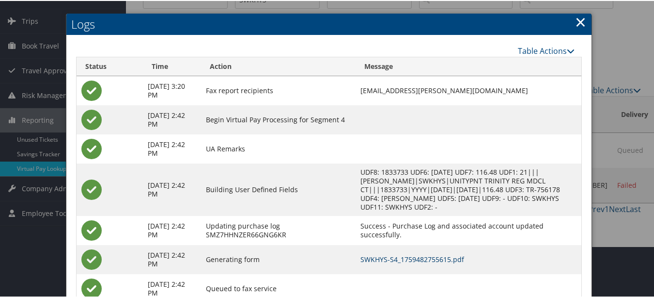
scroll to position [0, 0]
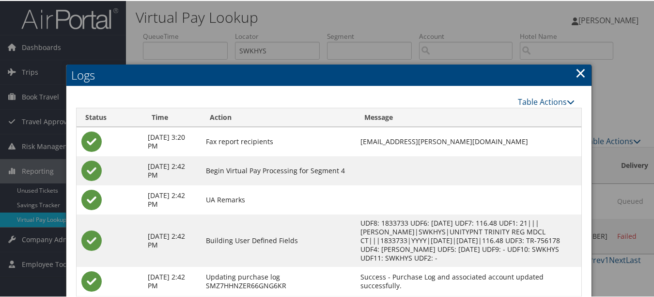
click at [575, 74] on link "×" at bounding box center [580, 71] width 11 height 19
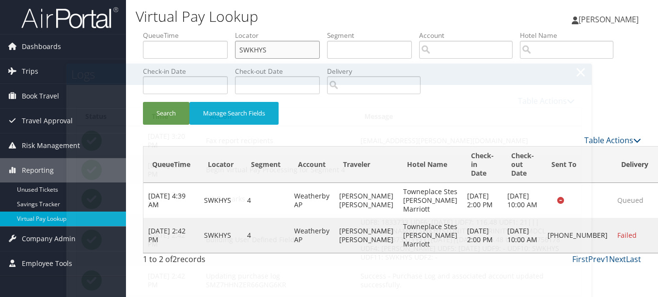
drag, startPoint x: 284, startPoint y: 54, endPoint x: 179, endPoint y: 47, distance: 104.9
click at [179, 31] on ul "QueueTime Locator SWKHYS Segment Account Traveler Hotel Name Check-in Date Chec…" at bounding box center [392, 31] width 498 height 0
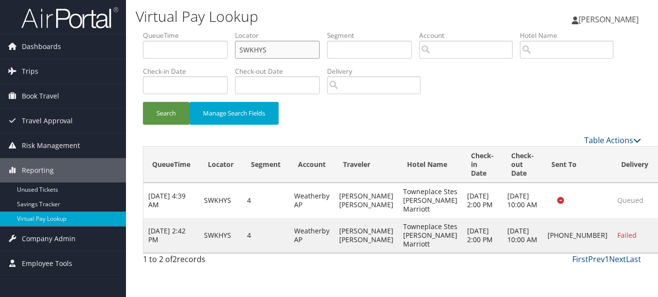
paste input "CJATBH"
type input "CJATBH"
click at [143, 102] on button "Search" at bounding box center [166, 113] width 47 height 23
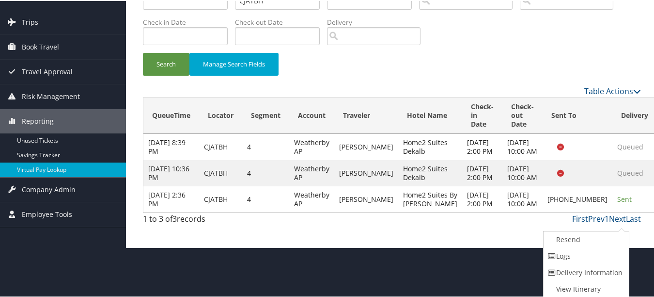
drag, startPoint x: 611, startPoint y: 260, endPoint x: 340, endPoint y: 193, distance: 279.0
click at [610, 260] on link "Logs" at bounding box center [585, 255] width 83 height 16
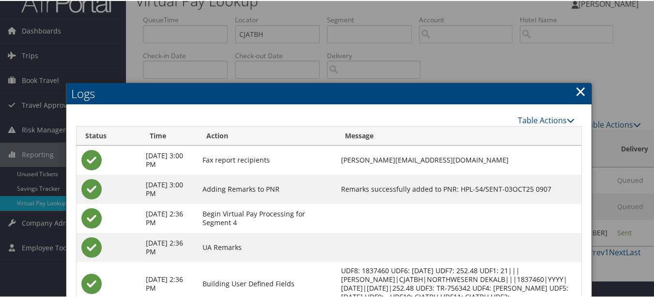
scroll to position [147, 0]
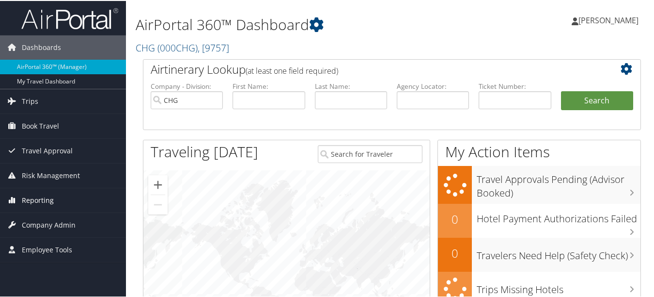
click at [47, 201] on span "Reporting" at bounding box center [38, 199] width 32 height 24
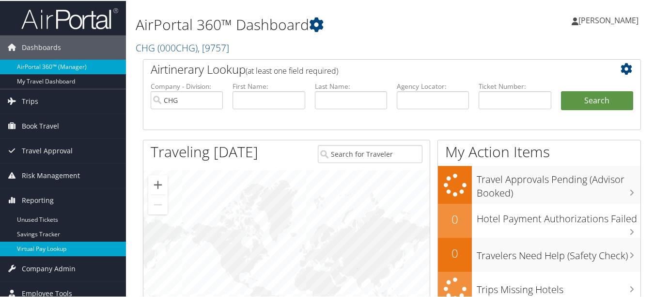
click at [52, 245] on link "Virtual Pay Lookup" at bounding box center [63, 247] width 126 height 15
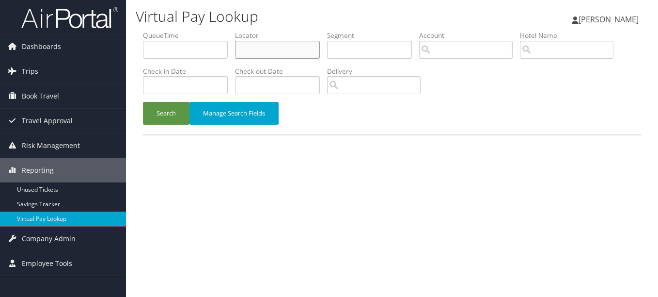
click at [278, 47] on input "text" at bounding box center [277, 50] width 85 height 18
paste input "WTOUXU"
type input "WTOUXU"
click at [143, 102] on button "Search" at bounding box center [166, 113] width 47 height 23
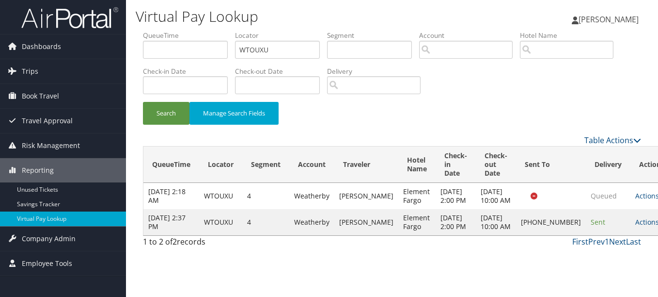
click at [631, 235] on td "Actions Resend Logs Delivery Information View Itinerary" at bounding box center [652, 222] width 43 height 26
click at [635, 226] on link "Actions" at bounding box center [650, 221] width 31 height 9
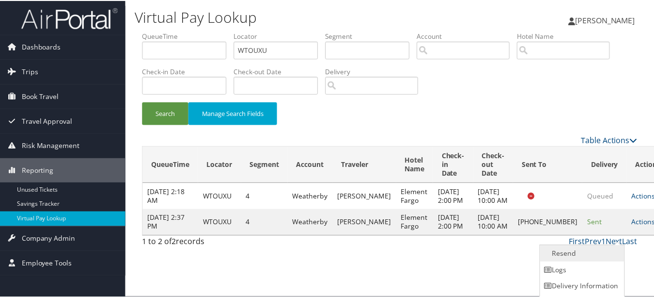
scroll to position [15, 0]
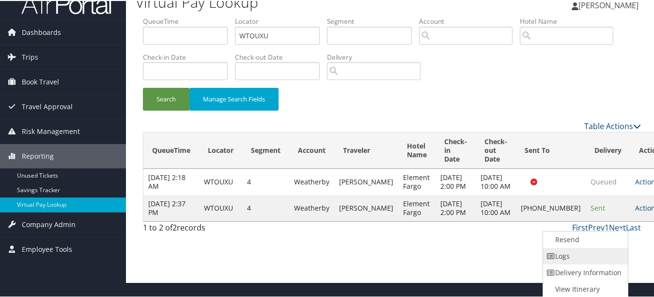
click at [595, 251] on link "Logs" at bounding box center [584, 255] width 83 height 16
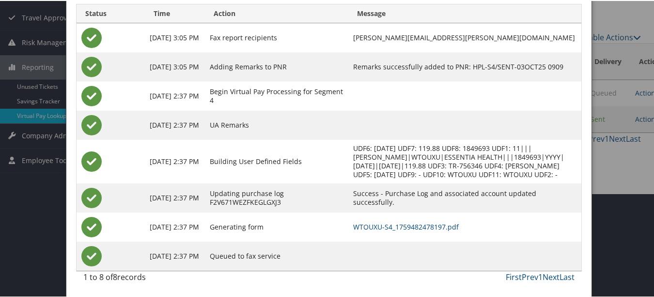
scroll to position [112, 0]
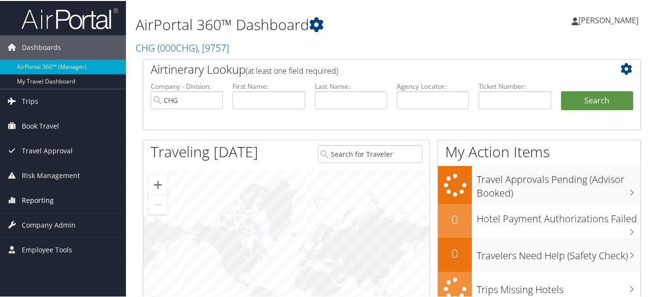
click at [49, 205] on span "Reporting" at bounding box center [38, 199] width 32 height 24
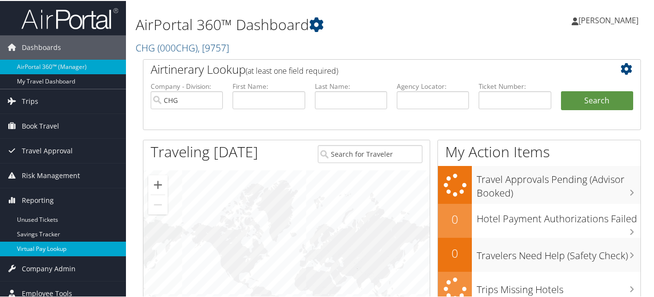
click at [51, 246] on link "Virtual Pay Lookup" at bounding box center [63, 247] width 126 height 15
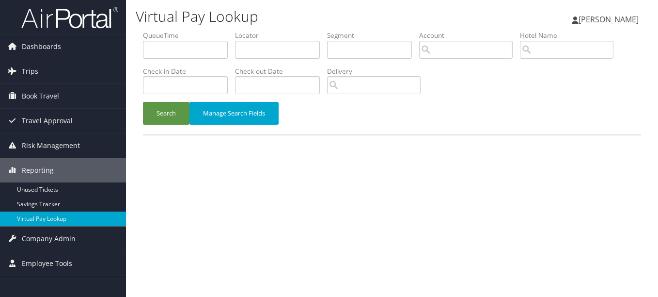
click at [270, 36] on label "Locator" at bounding box center [281, 36] width 92 height 10
click at [258, 48] on input "text" at bounding box center [277, 50] width 85 height 18
paste input "NFLAGO"
click at [143, 102] on button "Search" at bounding box center [166, 113] width 47 height 23
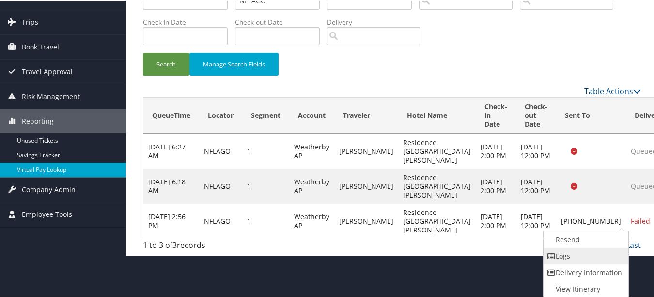
click at [593, 260] on link "Logs" at bounding box center [585, 255] width 83 height 16
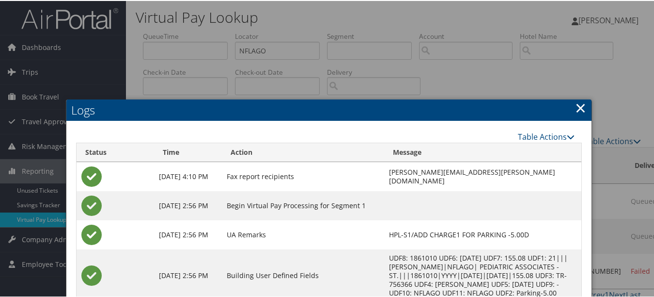
click at [579, 105] on link "×" at bounding box center [580, 106] width 11 height 19
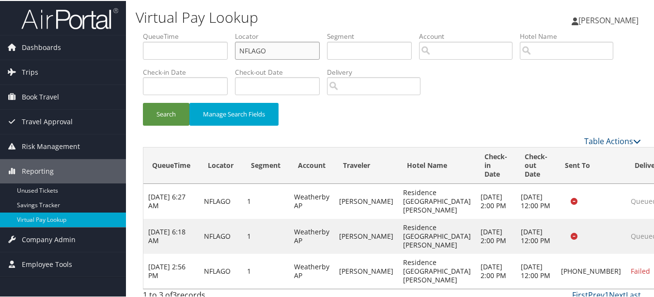
drag, startPoint x: 253, startPoint y: 50, endPoint x: 204, endPoint y: 50, distance: 48.9
click at [205, 31] on ul "QueueTime Locator NFLAGO Segment Account Traveler Hotel Name Check-in Date Chec…" at bounding box center [392, 31] width 498 height 0
paste input "CDMEIU"
click at [143, 102] on button "Search" at bounding box center [166, 113] width 47 height 23
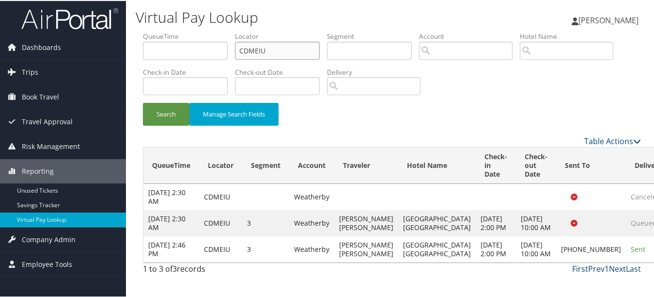
scroll to position [8, 0]
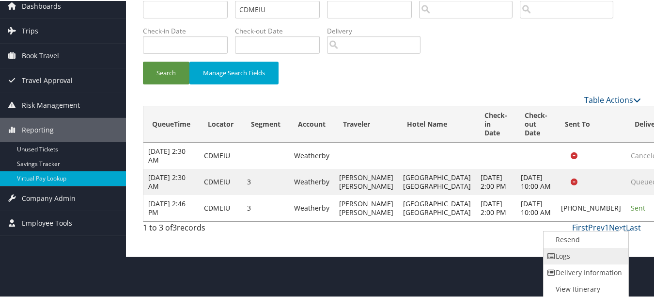
click at [595, 261] on link "Logs" at bounding box center [585, 255] width 83 height 16
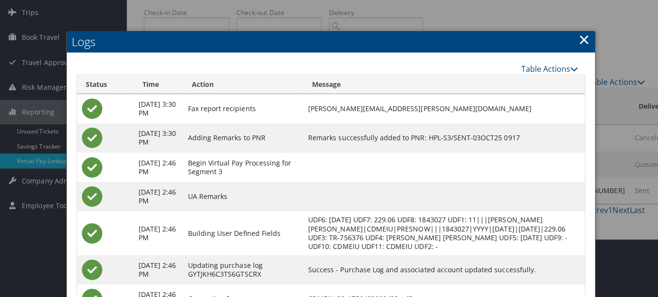
scroll to position [0, 0]
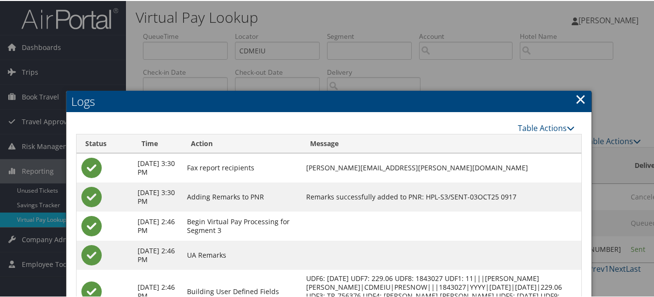
click at [578, 95] on link "×" at bounding box center [580, 97] width 11 height 19
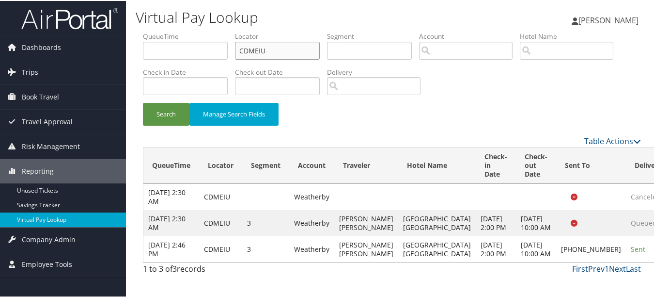
drag, startPoint x: 283, startPoint y: 46, endPoint x: 163, endPoint y: 46, distance: 119.7
click at [165, 31] on ul "QueueTime Locator CDMEIU Segment Account Traveler Hotel Name Check-in Date Chec…" at bounding box center [392, 31] width 498 height 0
paste input "KJWIIH"
click at [143, 102] on button "Search" at bounding box center [166, 113] width 47 height 23
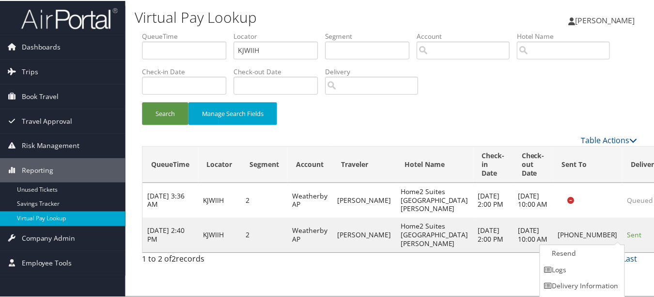
scroll to position [15, 0]
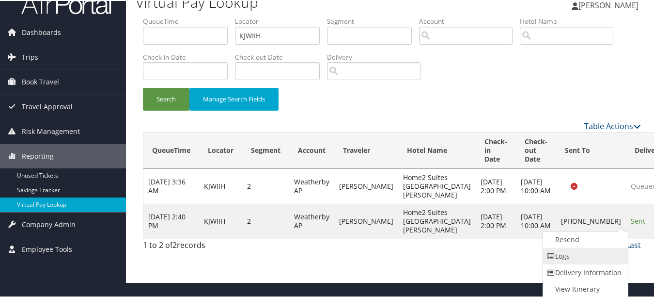
click at [593, 255] on link "Logs" at bounding box center [584, 255] width 83 height 16
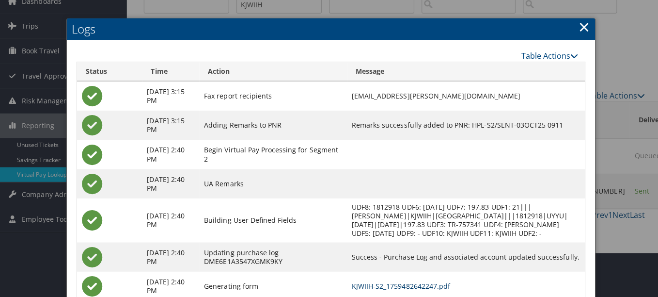
scroll to position [0, 0]
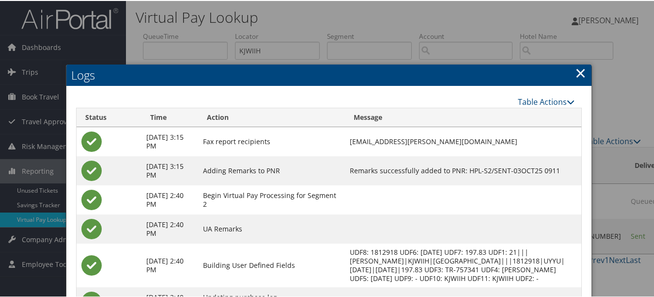
click at [575, 69] on link "×" at bounding box center [580, 71] width 11 height 19
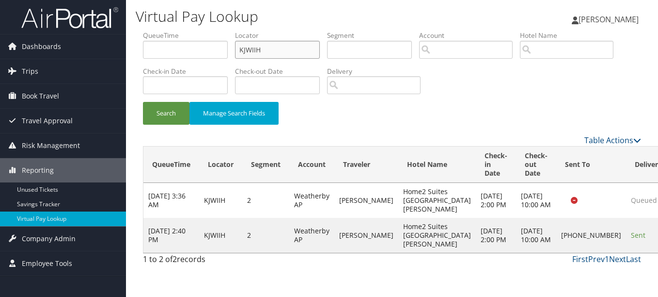
drag, startPoint x: 199, startPoint y: 50, endPoint x: 187, endPoint y: 50, distance: 12.1
click at [187, 31] on ul "QueueTime Locator KJWIIH Segment Account Traveler Hotel Name Check-in Date Chec…" at bounding box center [392, 31] width 498 height 0
paste input "KPSUMM"
click at [143, 102] on button "Search" at bounding box center [166, 113] width 47 height 23
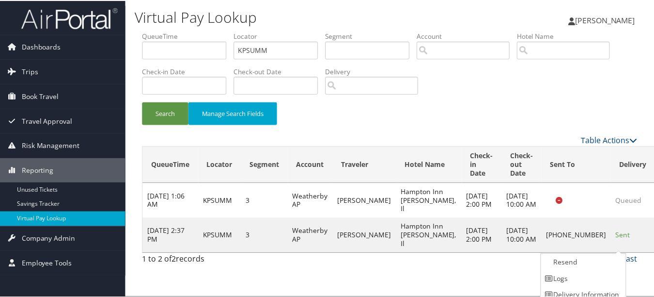
scroll to position [24, 0]
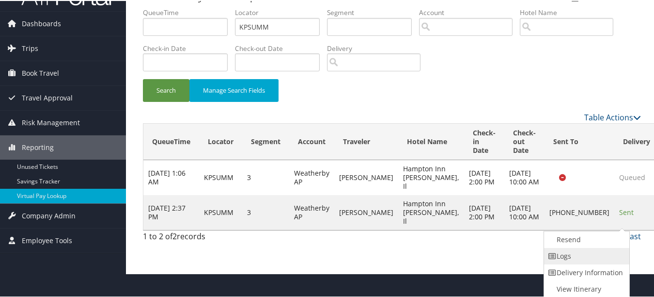
click at [601, 261] on link "Logs" at bounding box center [585, 255] width 83 height 16
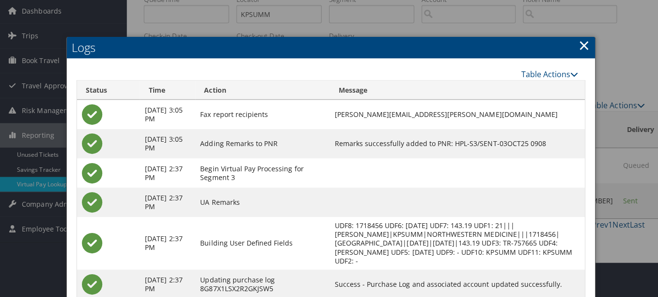
scroll to position [0, 0]
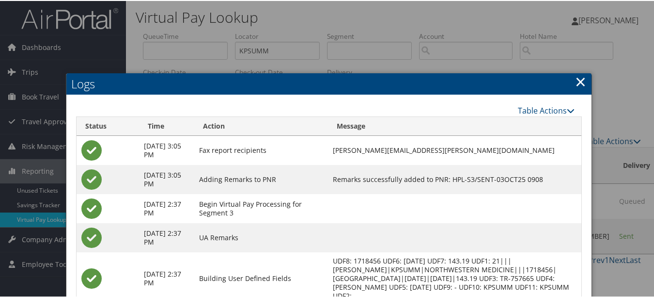
click at [582, 77] on div "Logs Table Actions Loading... Status Time Action Message [DATE] 3:05 PM Fax rep…" at bounding box center [329, 245] width 526 height 346
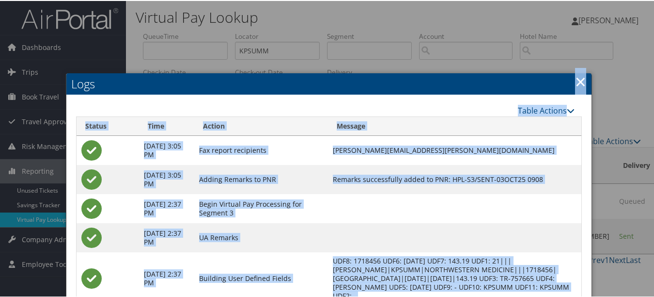
drag, startPoint x: 582, startPoint y: 77, endPoint x: 567, endPoint y: 83, distance: 16.1
click at [567, 83] on h2 "Logs" at bounding box center [328, 82] width 525 height 21
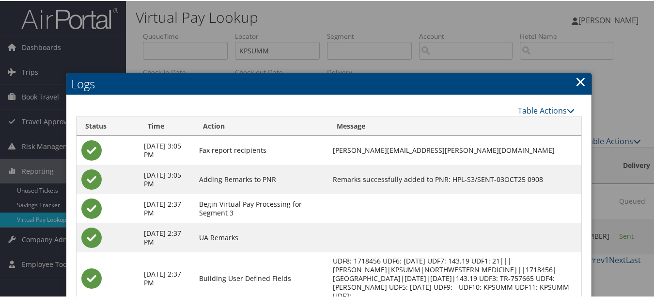
click at [575, 81] on link "×" at bounding box center [580, 80] width 11 height 19
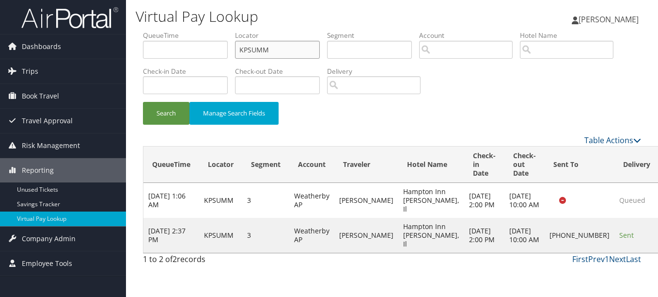
drag, startPoint x: 284, startPoint y: 42, endPoint x: 207, endPoint y: 47, distance: 76.2
click at [208, 31] on ul "QueueTime Locator KPSUMM Segment Account Traveler Hotel Name Check-in Date Chec…" at bounding box center [392, 31] width 498 height 0
paste input "JXXTEU"
click at [143, 102] on button "Search" at bounding box center [166, 113] width 47 height 23
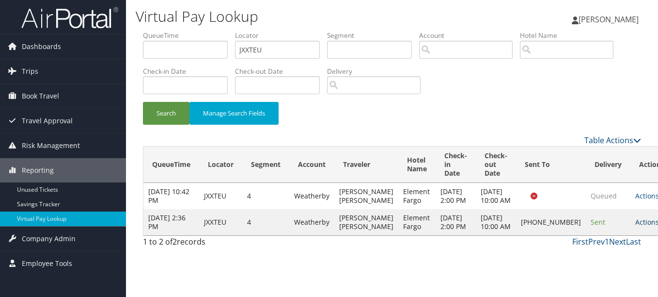
click at [635, 226] on link "Actions" at bounding box center [650, 221] width 31 height 9
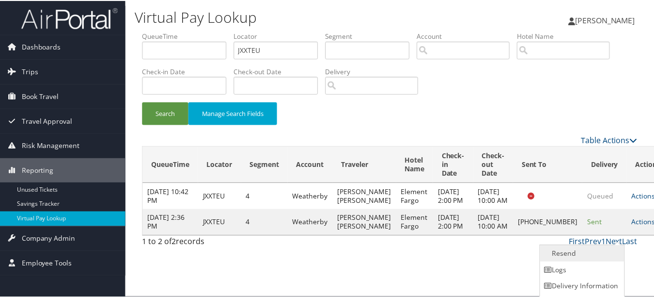
scroll to position [15, 0]
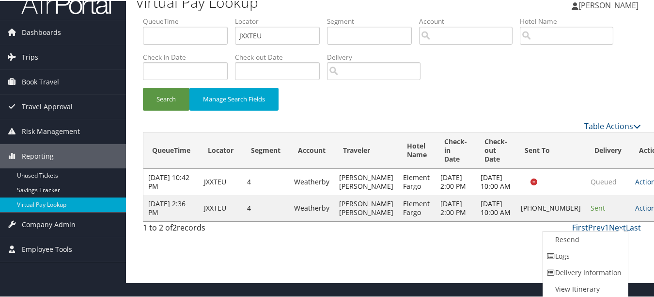
drag, startPoint x: 597, startPoint y: 248, endPoint x: 579, endPoint y: 248, distance: 17.9
click at [597, 248] on link "Logs" at bounding box center [584, 255] width 83 height 16
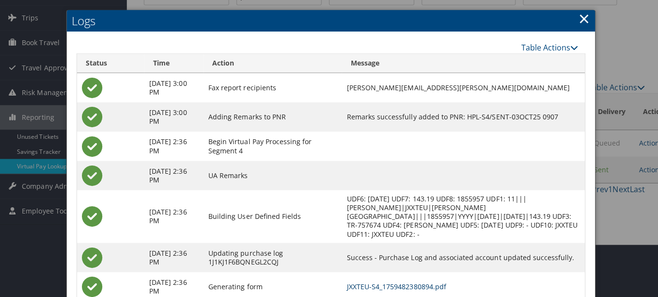
scroll to position [0, 0]
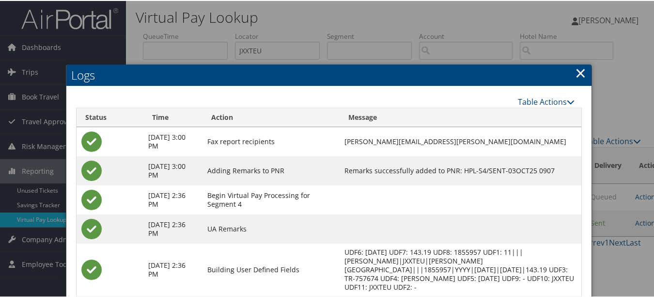
click at [575, 70] on link "×" at bounding box center [580, 71] width 11 height 19
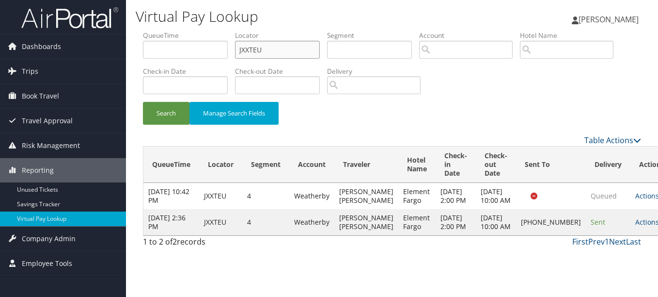
drag, startPoint x: 289, startPoint y: 51, endPoint x: 128, endPoint y: 44, distance: 161.5
click at [128, 44] on div "Virtual Pay Lookup [PERSON_NAME] [PERSON_NAME] My Settings Travel Agency Contac…" at bounding box center [392, 148] width 532 height 297
paste input "JPVKPH"
click at [143, 102] on button "Search" at bounding box center [166, 113] width 47 height 23
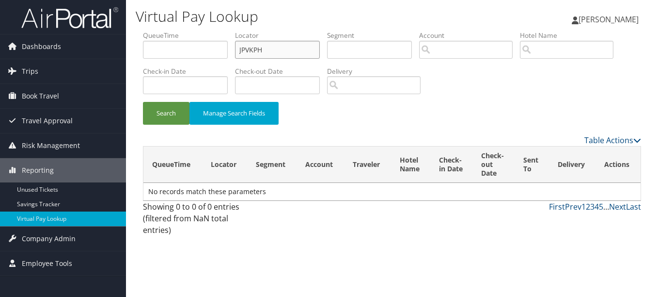
click at [143, 102] on button "Search" at bounding box center [166, 113] width 47 height 23
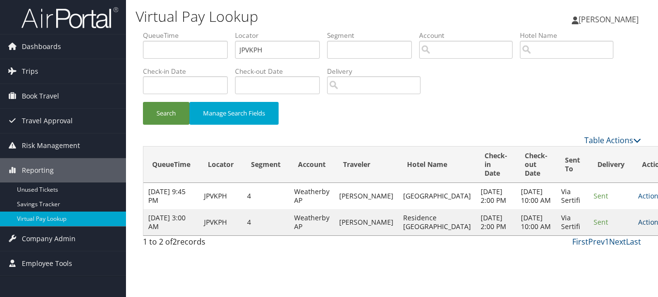
click at [633, 235] on td "Actions Resend Logs View Itinerary" at bounding box center [654, 222] width 43 height 26
click at [638, 226] on link "Actions" at bounding box center [653, 221] width 31 height 9
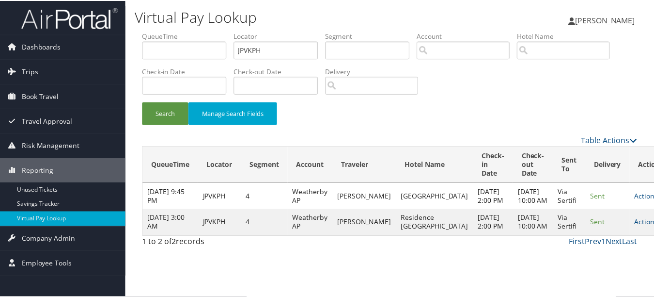
scroll to position [25, 0]
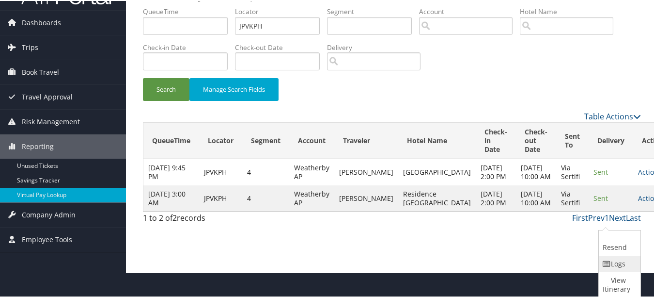
click at [604, 255] on link "Logs" at bounding box center [618, 262] width 39 height 16
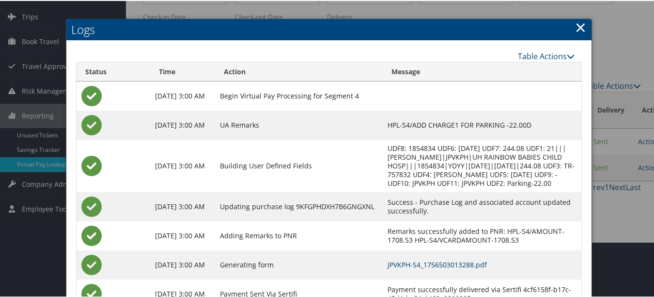
scroll to position [0, 0]
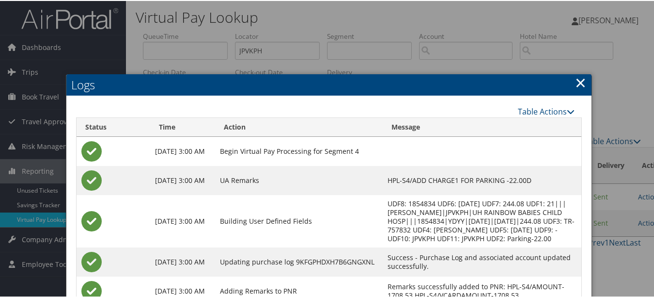
click at [577, 86] on link "×" at bounding box center [580, 81] width 11 height 19
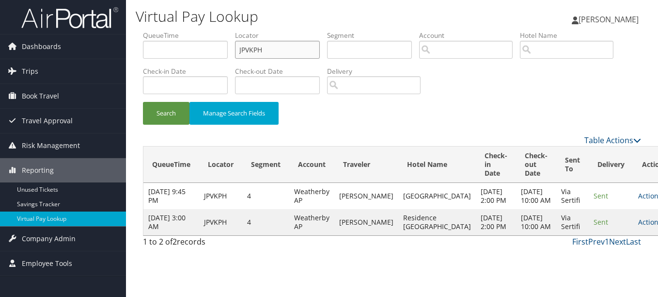
paste input "KQGV"
drag, startPoint x: 297, startPoint y: 42, endPoint x: 204, endPoint y: 42, distance: 92.6
click at [204, 31] on ul "QueueTime Locator KQGV Segment Account Traveler Hotel Name Check-in Date Check-…" at bounding box center [392, 31] width 498 height 0
click at [143, 102] on button "Search" at bounding box center [166, 113] width 47 height 23
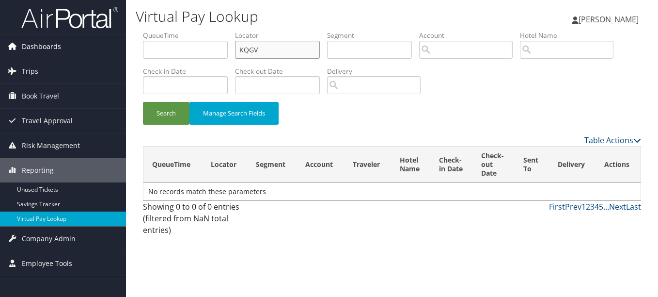
drag, startPoint x: 299, startPoint y: 44, endPoint x: 124, endPoint y: 43, distance: 174.5
click at [124, 43] on div "Dashboards AirPortal 360™ (Manager) My Travel Dashboard Trips Airtinerary® Look…" at bounding box center [329, 148] width 658 height 297
paste input "OW"
type input "OWKQGV"
click at [143, 102] on button "Search" at bounding box center [166, 113] width 47 height 23
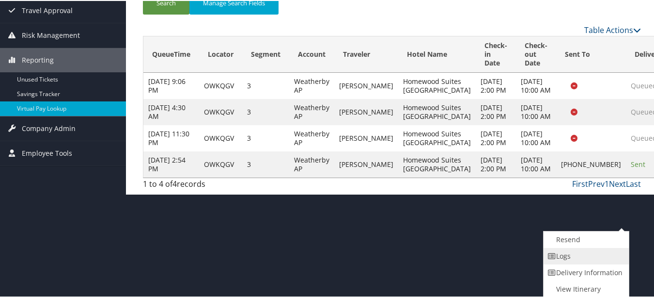
click at [605, 261] on link "Logs" at bounding box center [585, 255] width 83 height 16
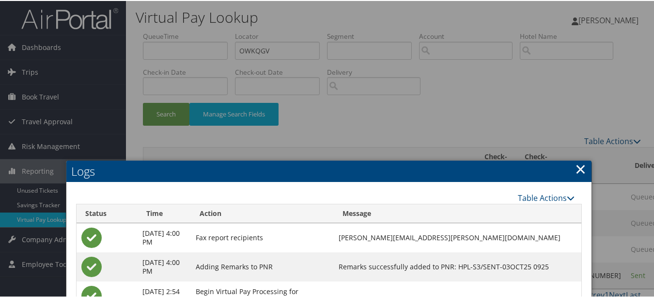
click at [580, 160] on link "×" at bounding box center [580, 167] width 11 height 19
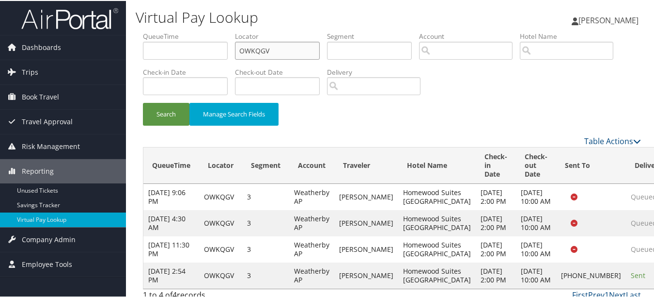
drag, startPoint x: 241, startPoint y: 50, endPoint x: 204, endPoint y: 50, distance: 36.8
click at [204, 31] on ul "QueueTime Locator OWKQGV Segment Account Traveler Hotel Name Check-in Date Chec…" at bounding box center [392, 31] width 498 height 0
paste input "FTQUHB"
click at [143, 102] on button "Search" at bounding box center [166, 113] width 47 height 23
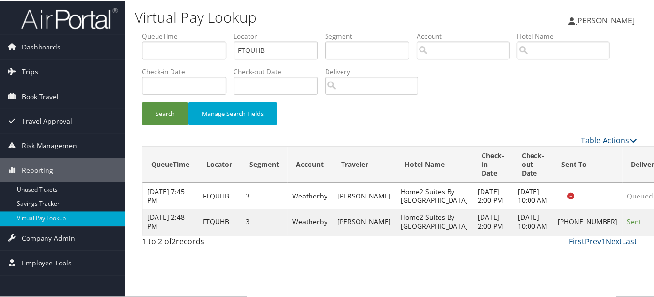
scroll to position [24, 0]
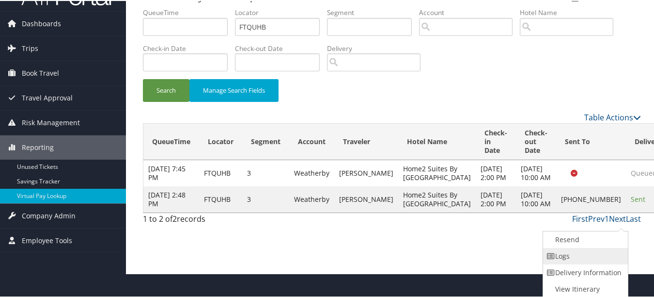
click at [603, 252] on link "Logs" at bounding box center [584, 255] width 83 height 16
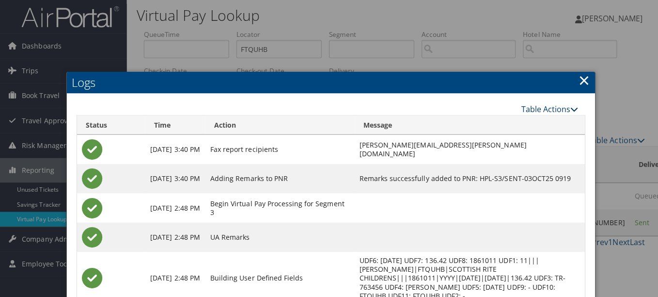
scroll to position [0, 0]
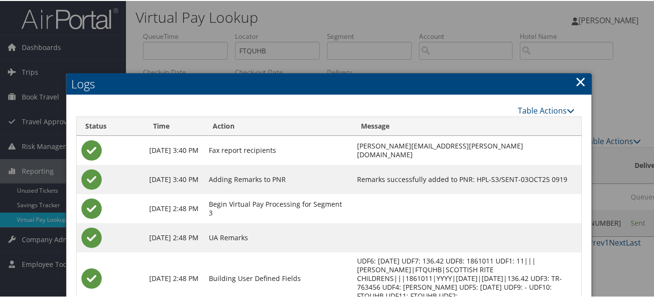
click at [575, 79] on link "×" at bounding box center [580, 80] width 11 height 19
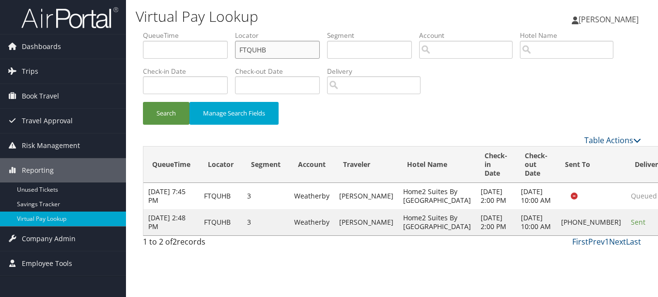
drag, startPoint x: 286, startPoint y: 47, endPoint x: 196, endPoint y: 47, distance: 90.6
click at [197, 31] on ul "QueueTime Locator FTQUHB Segment Account Traveler Hotel Name Check-in Date Chec…" at bounding box center [392, 31] width 498 height 0
paste input "YHDQZG"
click at [143, 102] on button "Search" at bounding box center [166, 113] width 47 height 23
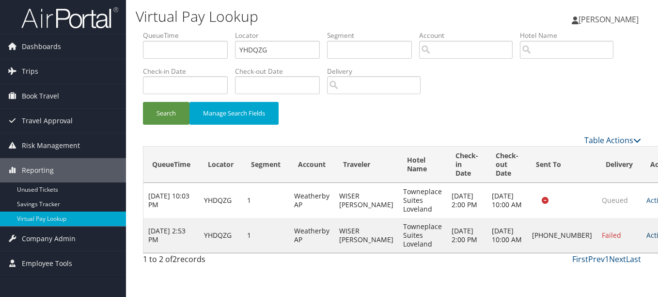
click at [646, 236] on link "Actions" at bounding box center [661, 234] width 31 height 9
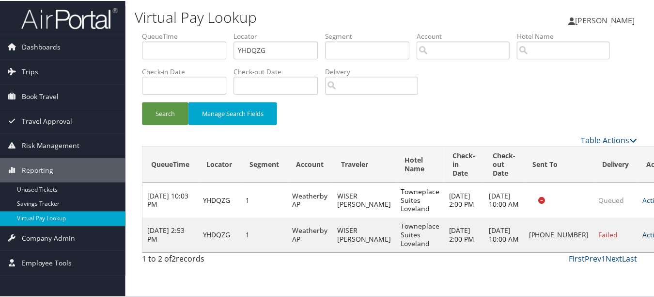
scroll to position [15, 0]
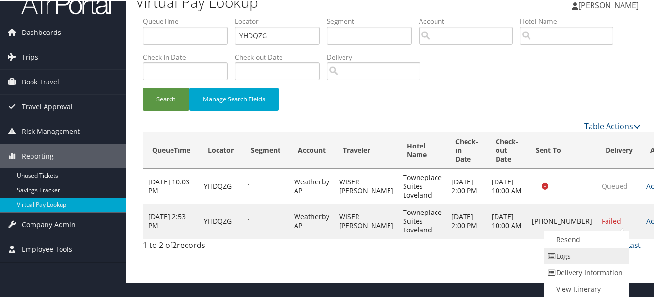
click at [604, 254] on link "Logs" at bounding box center [585, 255] width 83 height 16
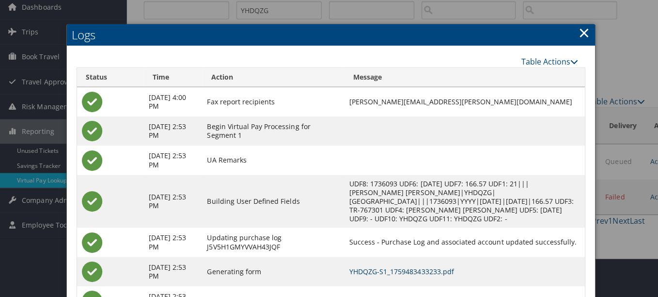
scroll to position [0, 0]
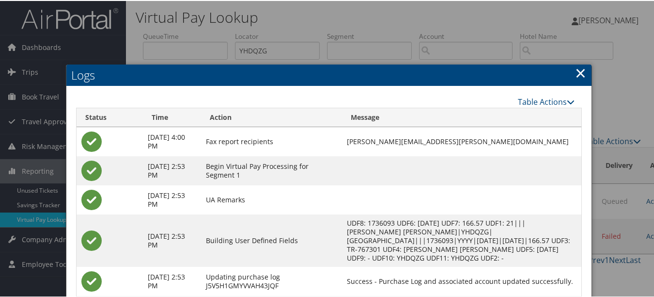
click at [575, 66] on link "×" at bounding box center [580, 71] width 11 height 19
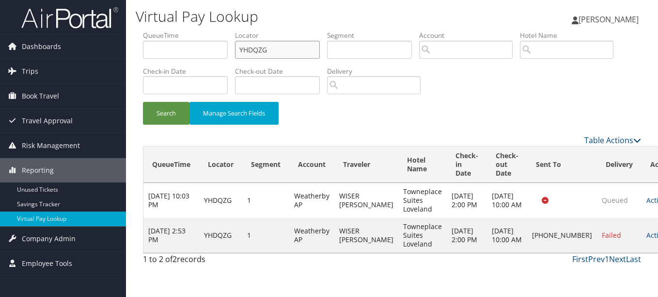
click at [311, 50] on input "YHDQZG" at bounding box center [277, 50] width 85 height 18
click at [646, 235] on link "Actions" at bounding box center [661, 234] width 31 height 9
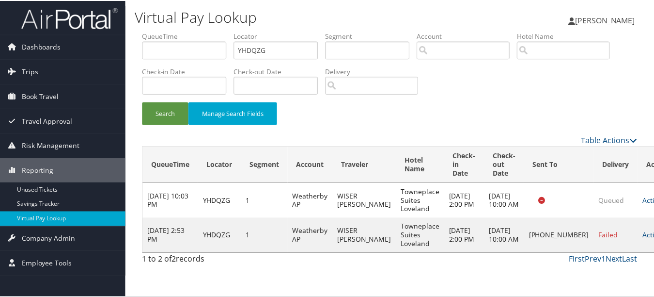
scroll to position [15, 0]
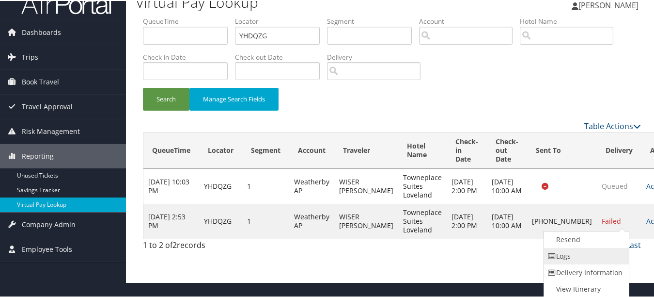
click at [565, 250] on link "Logs" at bounding box center [585, 255] width 83 height 16
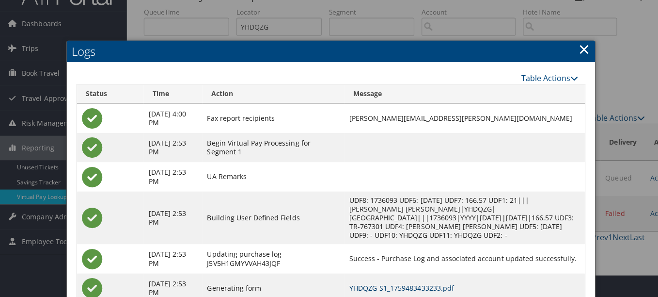
scroll to position [0, 0]
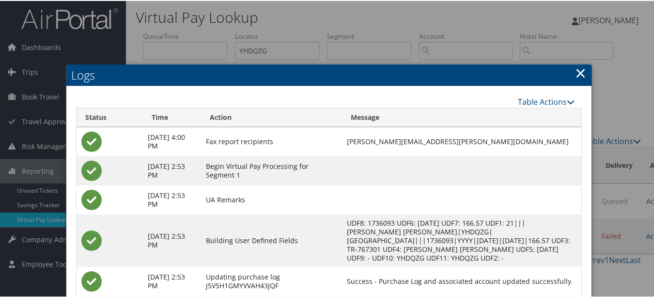
click at [575, 72] on link "×" at bounding box center [580, 71] width 11 height 19
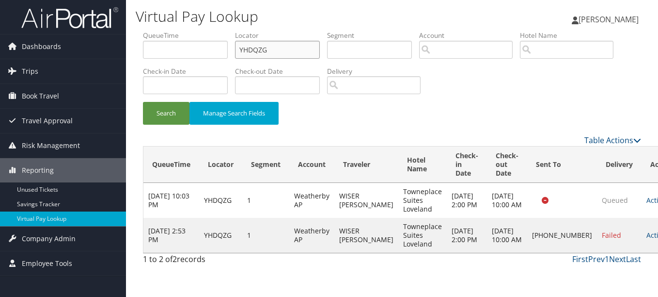
drag, startPoint x: 290, startPoint y: 54, endPoint x: 168, endPoint y: 55, distance: 121.6
click at [168, 31] on ul "QueueTime Locator YHDQZG Segment Account Traveler Hotel Name Check-in Date Chec…" at bounding box center [392, 31] width 498 height 0
paste input "MINVYL"
type input "MINVYL"
click at [143, 102] on button "Search" at bounding box center [166, 113] width 47 height 23
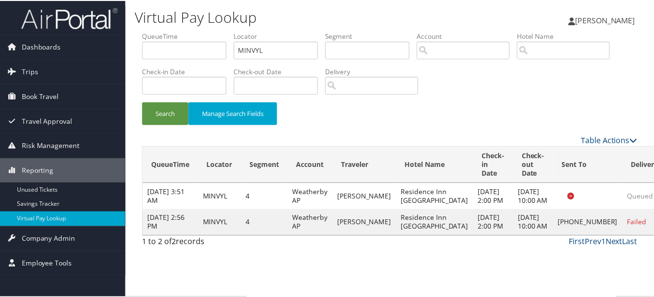
scroll to position [24, 0]
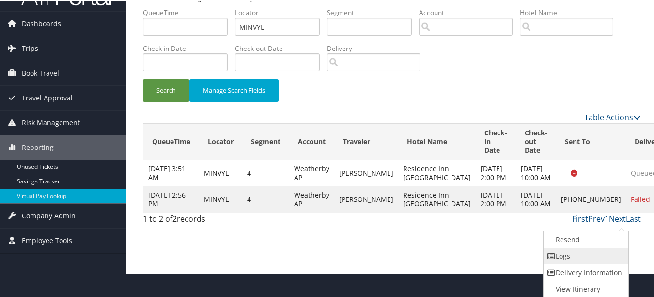
click at [612, 252] on link "Logs" at bounding box center [585, 255] width 83 height 16
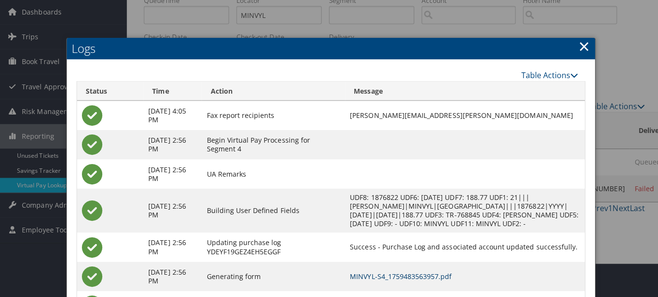
scroll to position [0, 0]
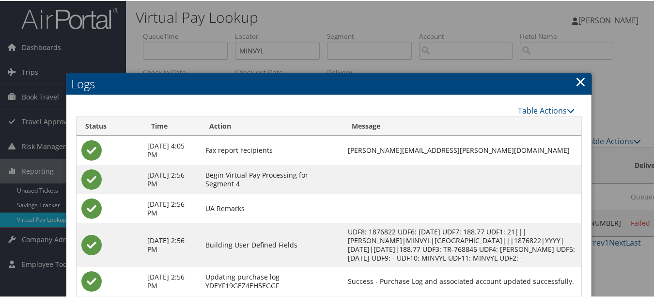
click at [575, 75] on link "×" at bounding box center [580, 80] width 11 height 19
